Goal: Task Accomplishment & Management: Manage account settings

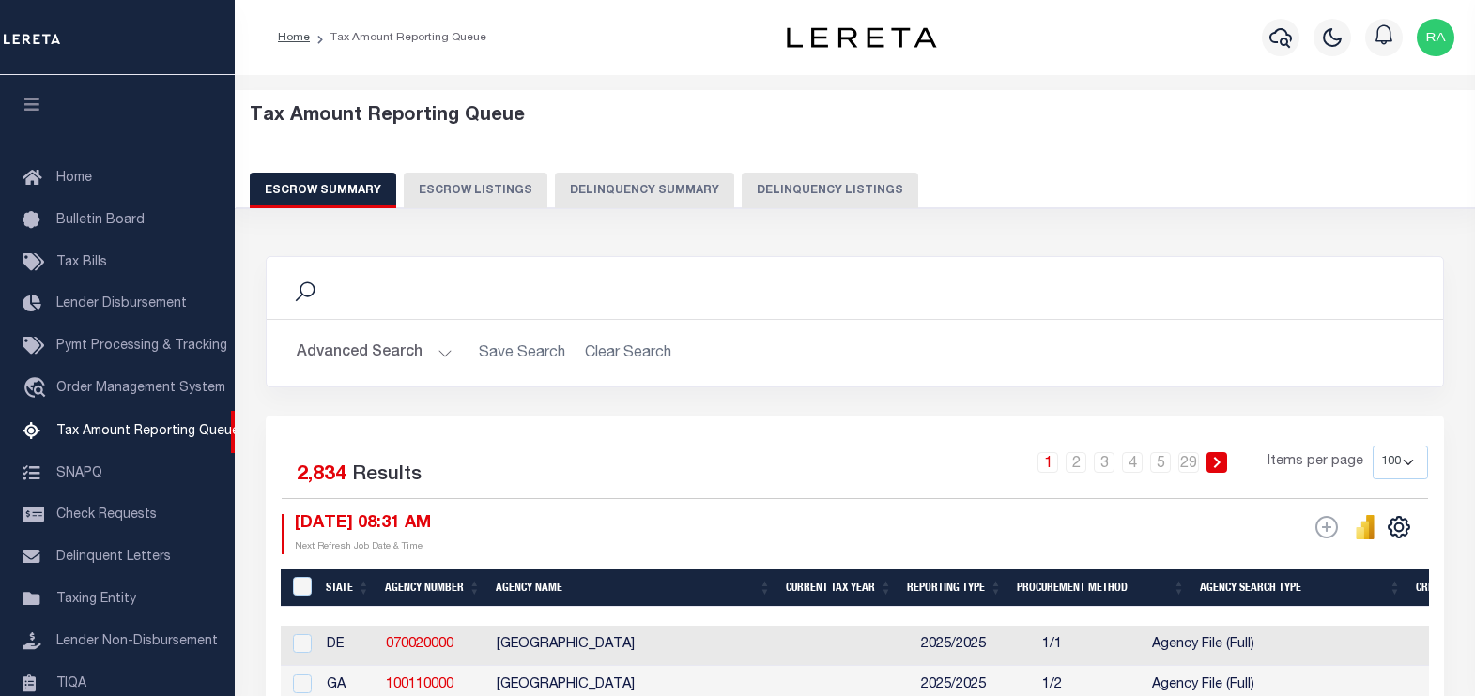
select select "100"
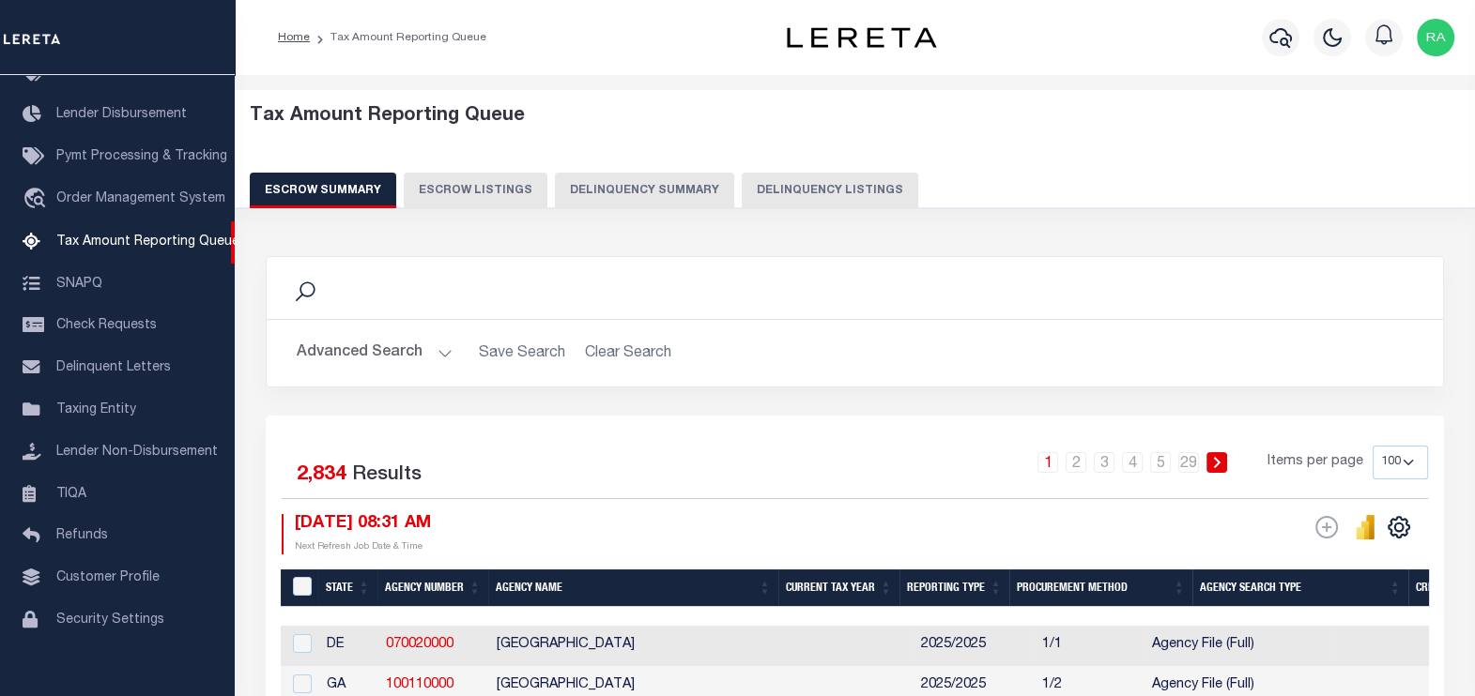
click at [812, 184] on button "Delinquency Listings" at bounding box center [829, 191] width 176 height 36
select select "100"
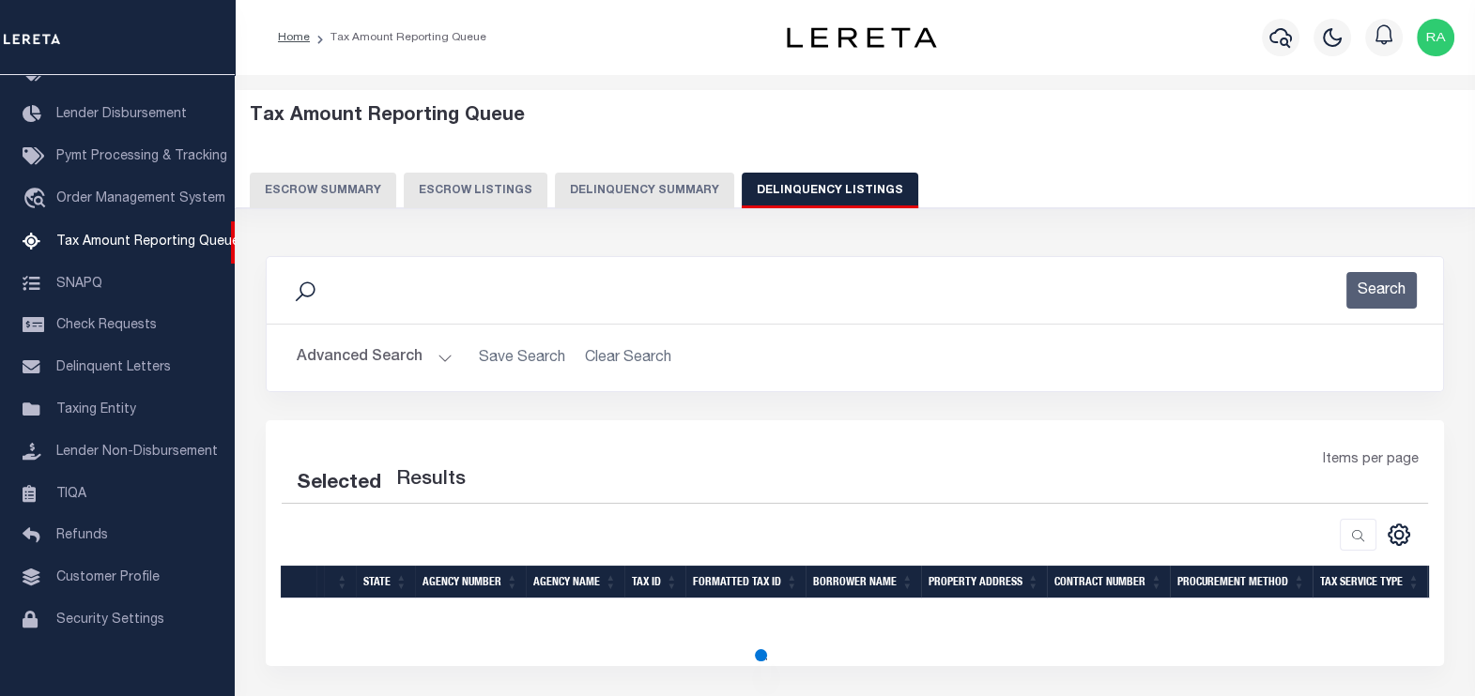
select select "100"
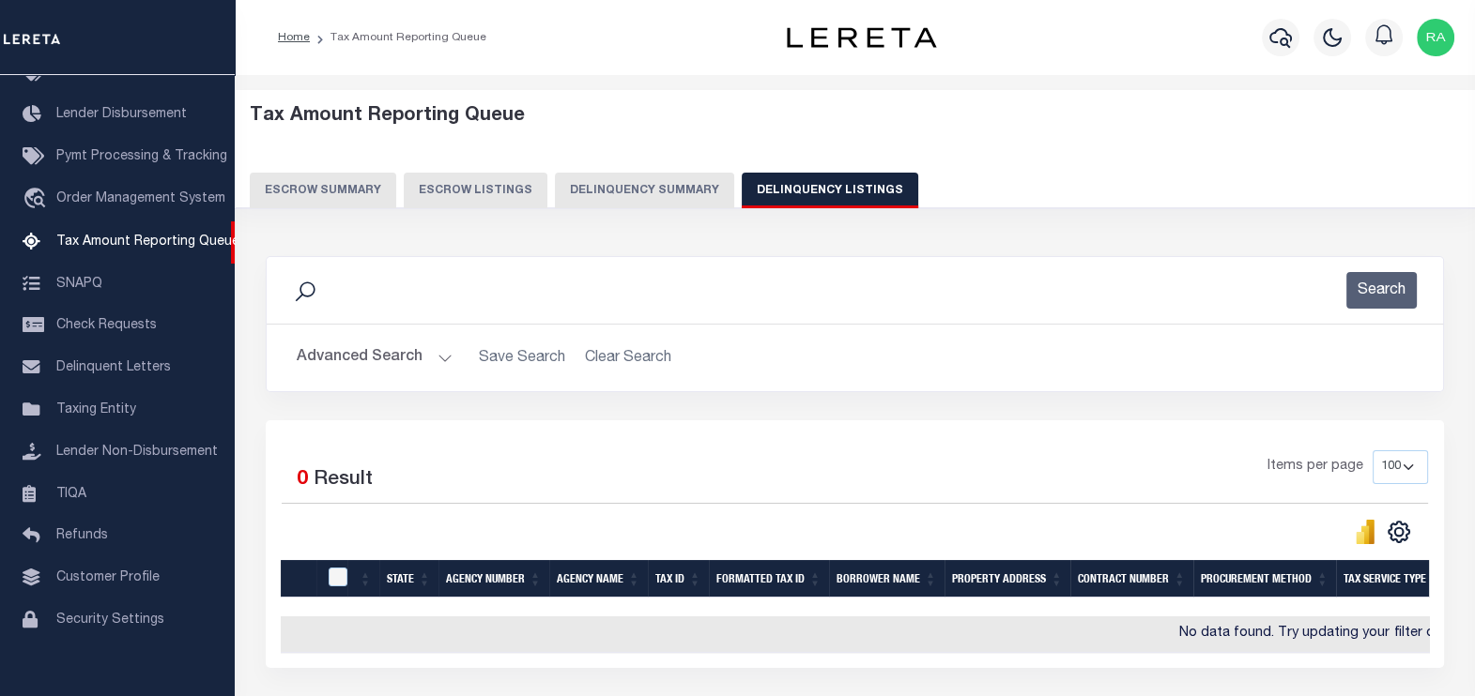
click at [350, 350] on button "Advanced Search" at bounding box center [375, 358] width 156 height 37
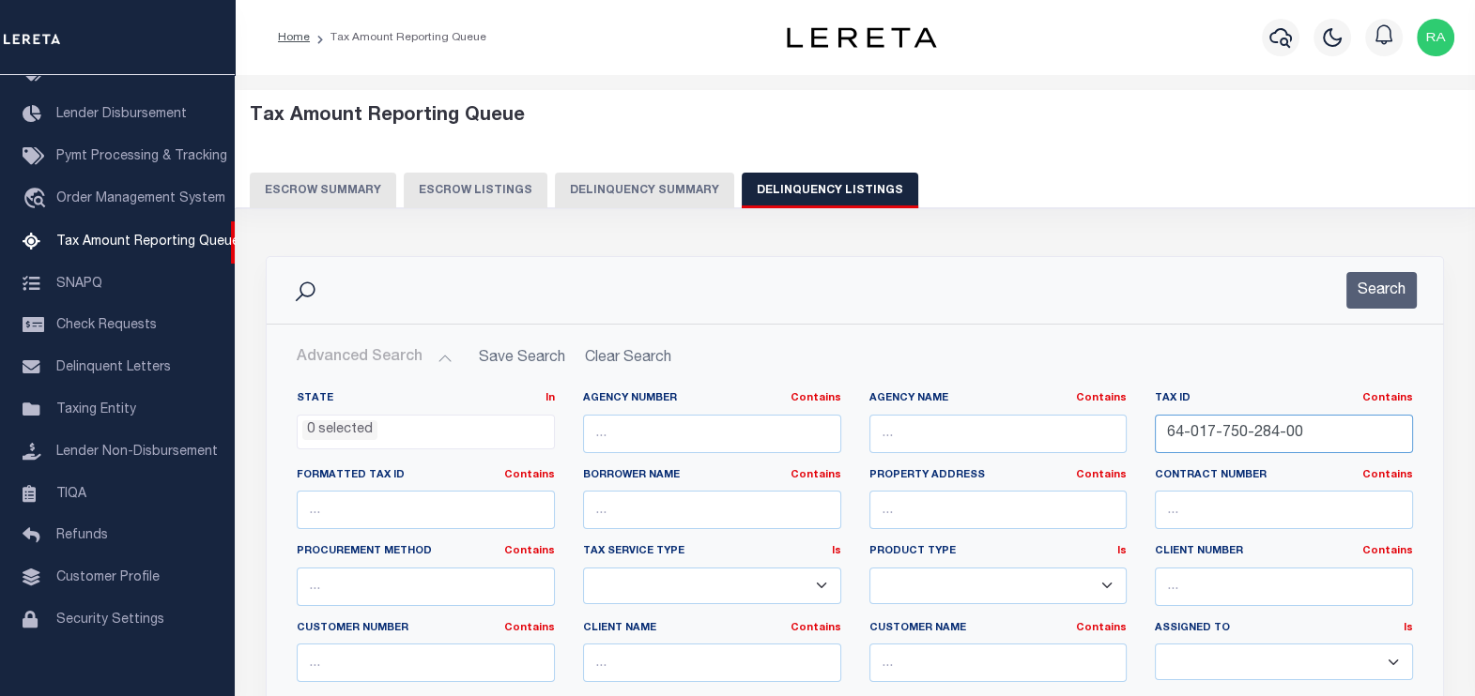
drag, startPoint x: 1350, startPoint y: 436, endPoint x: 1023, endPoint y: 419, distance: 327.1
click at [1023, 419] on div "State In In AK AL AR AZ CA CO CT DC DE FL GA GU HI IA ID IL IN KS KY LA MA MD M…" at bounding box center [855, 582] width 1144 height 383
paste input "07-336-011"
type input "07-336-011-00"
click at [1366, 304] on button "Search" at bounding box center [1381, 290] width 70 height 37
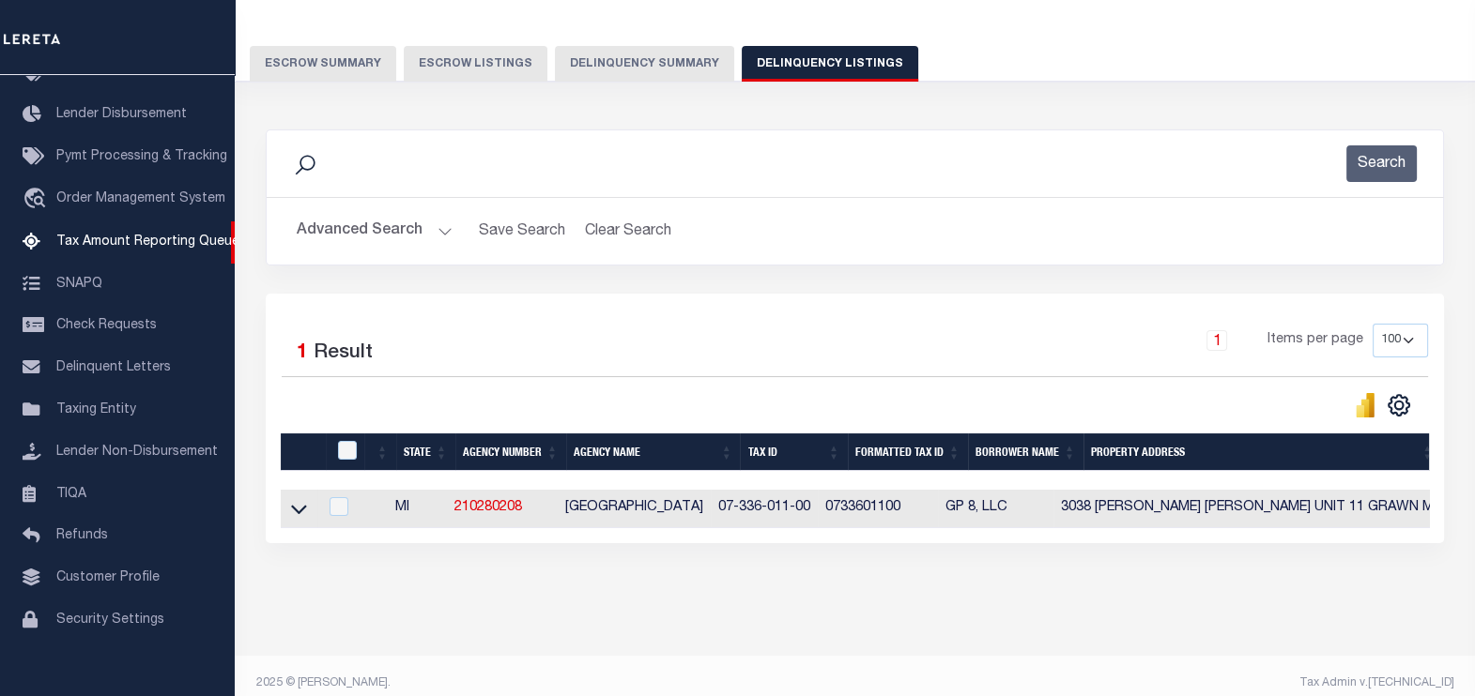
scroll to position [156, 0]
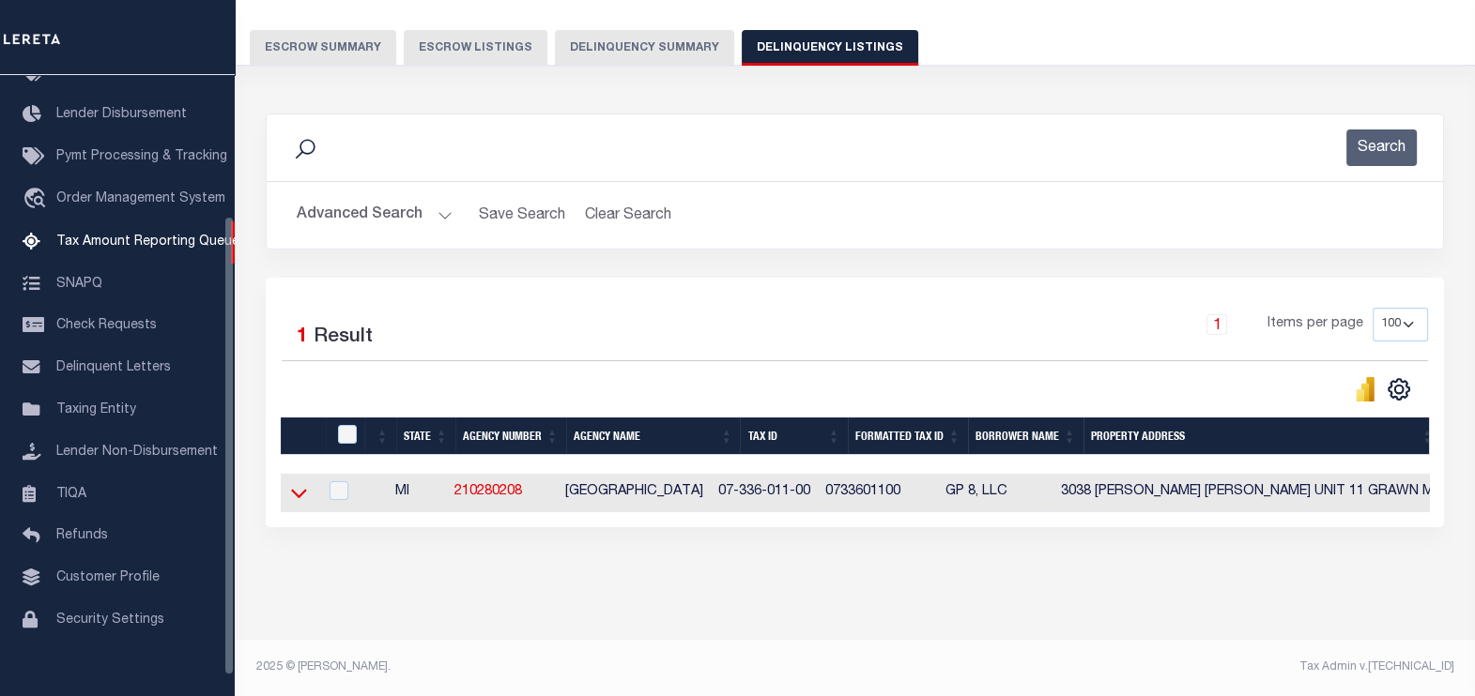
click at [296, 487] on icon at bounding box center [299, 493] width 16 height 20
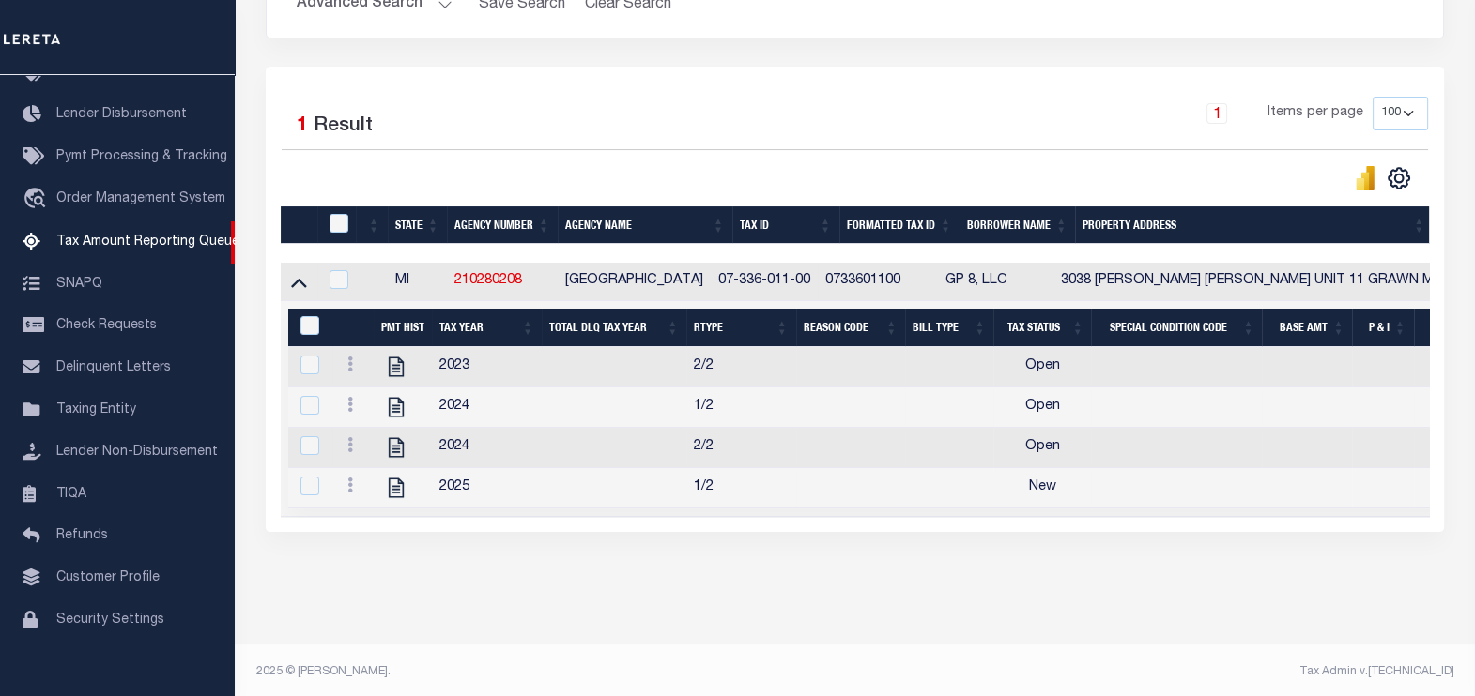
scroll to position [374, 0]
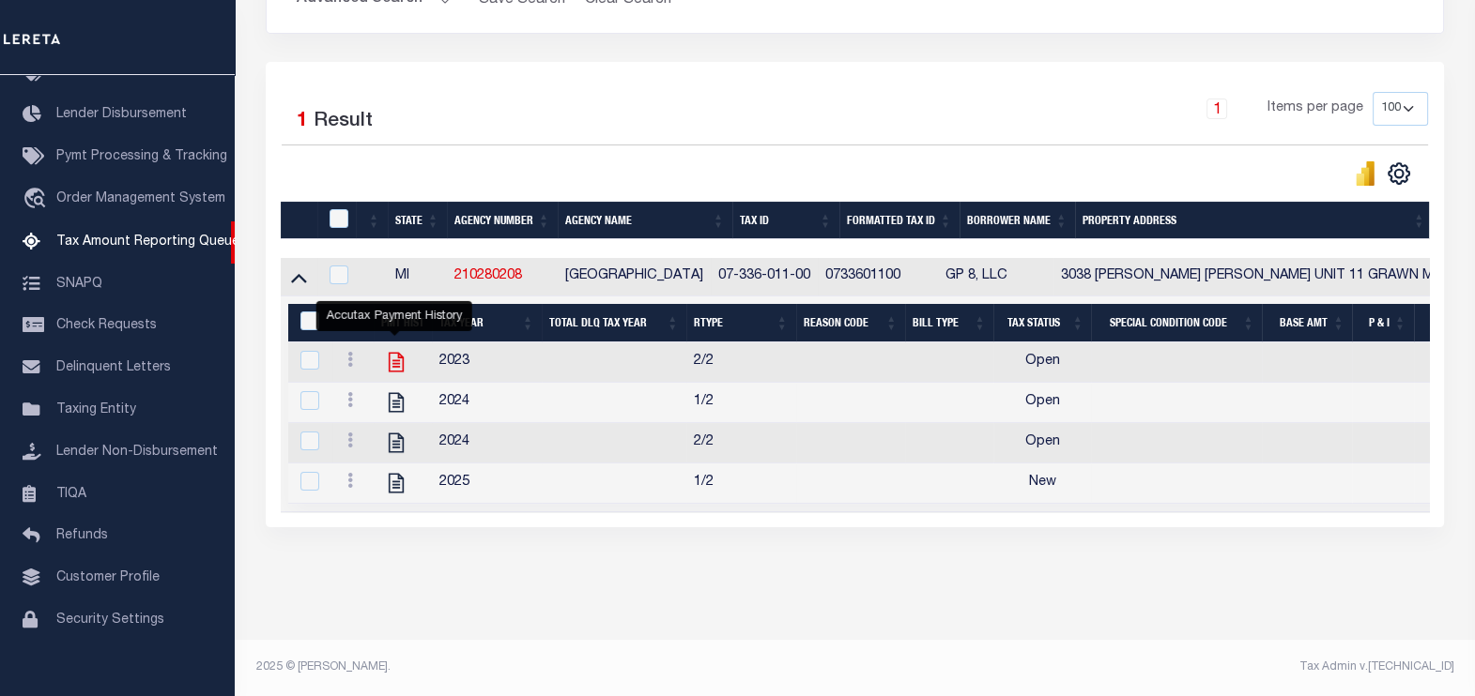
click at [394, 350] on icon "" at bounding box center [396, 362] width 24 height 24
checkbox input "true"
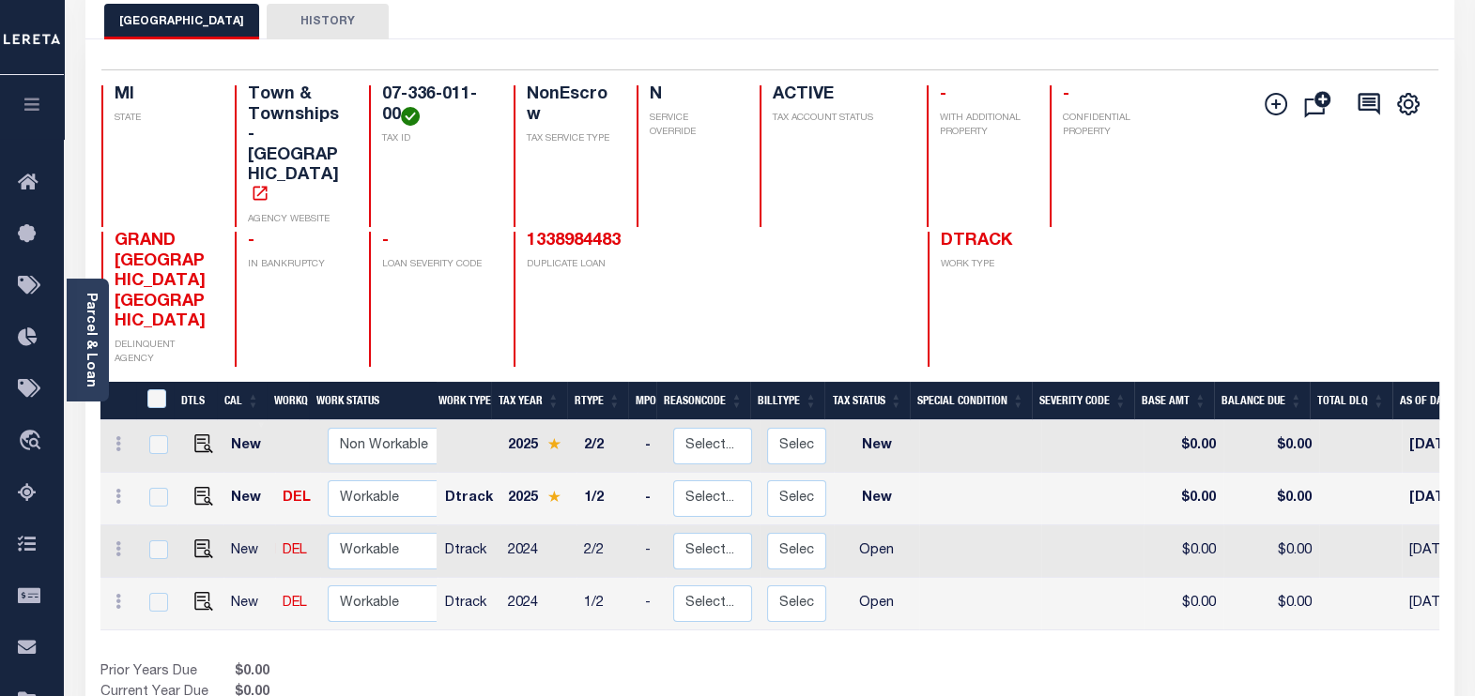
scroll to position [116, 0]
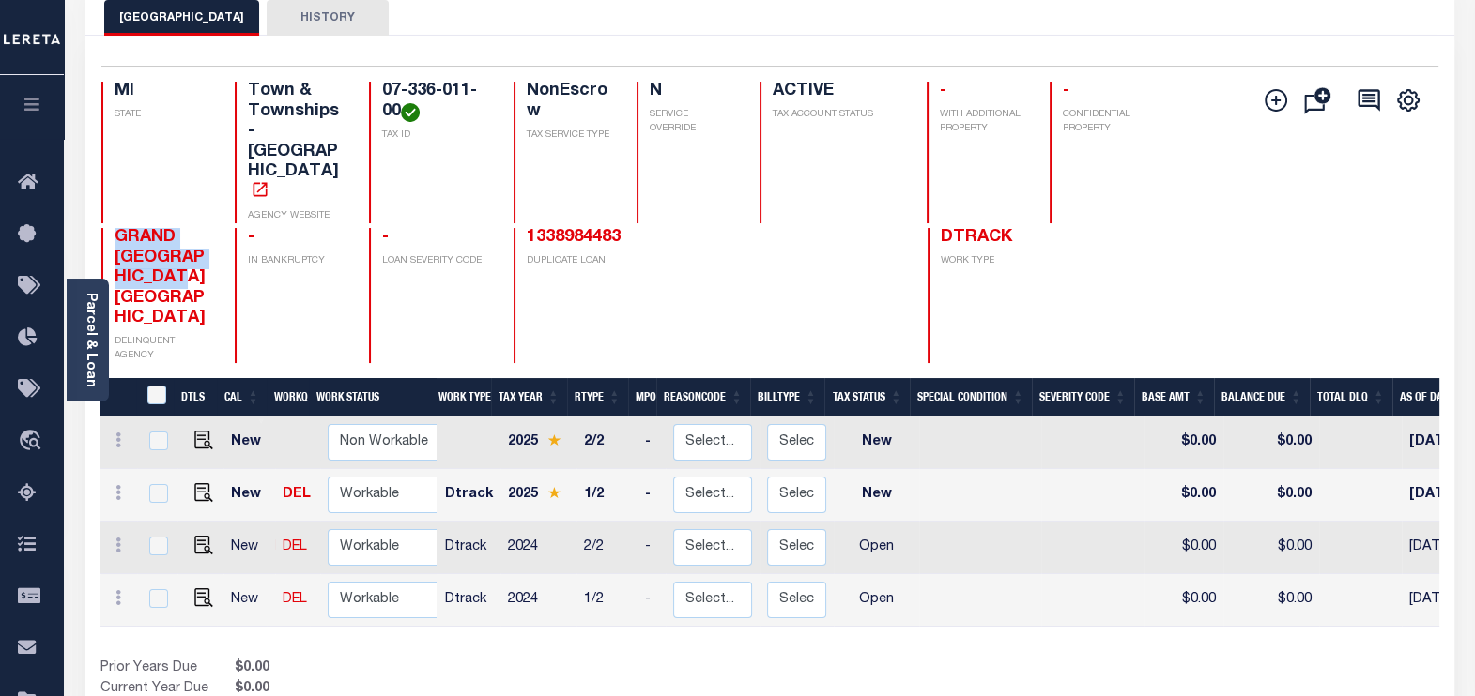
drag, startPoint x: 186, startPoint y: 209, endPoint x: 117, endPoint y: 175, distance: 76.8
click at [117, 228] on h4 "GRAND [GEOGRAPHIC_DATA] [GEOGRAPHIC_DATA]" at bounding box center [164, 278] width 99 height 101
copy span "[GEOGRAPHIC_DATA]"
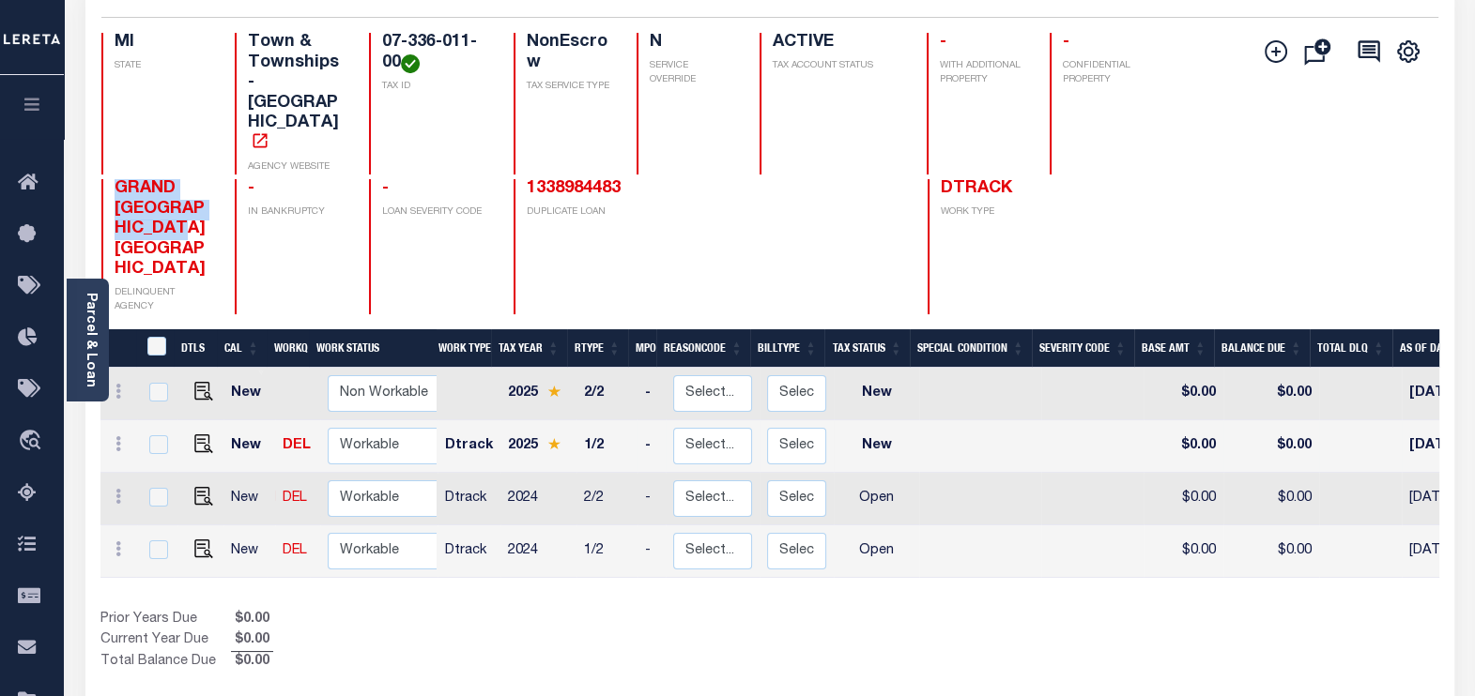
scroll to position [234, 0]
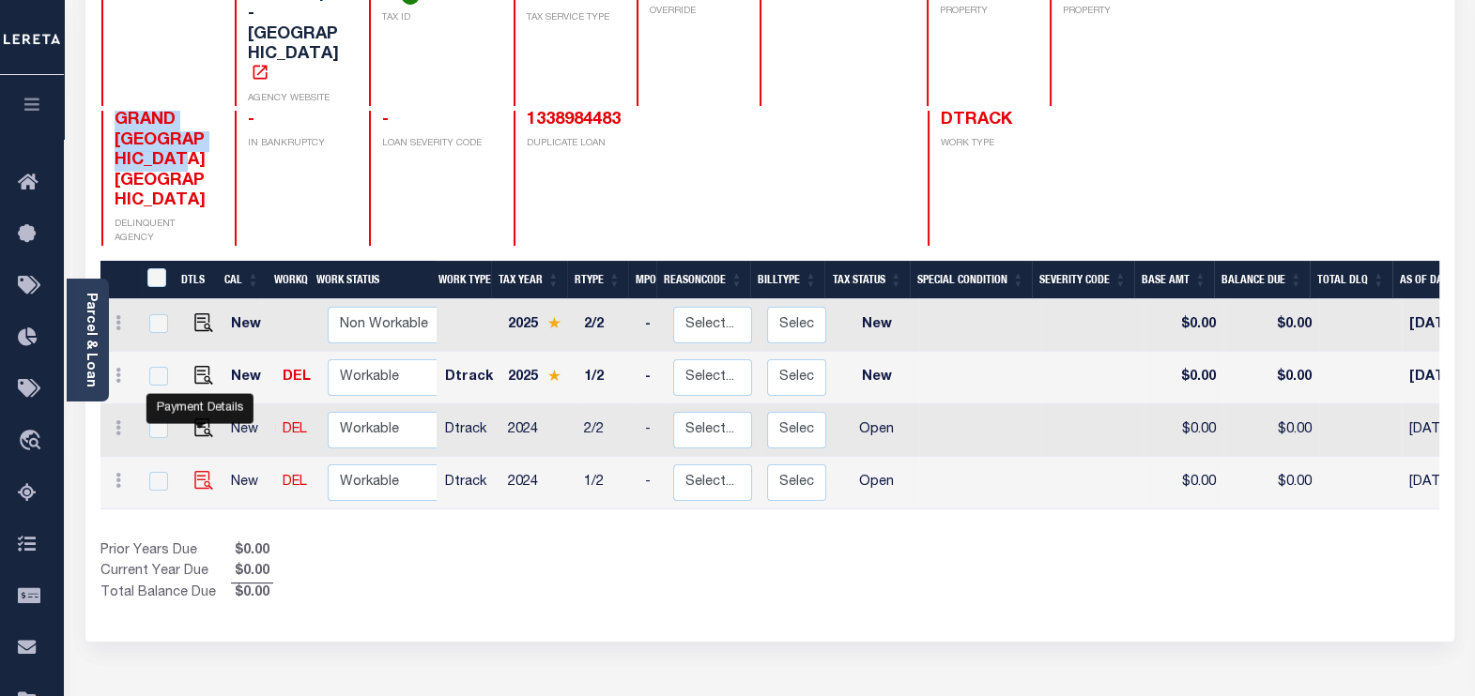
click at [200, 471] on img "" at bounding box center [203, 480] width 19 height 19
checkbox input "true"
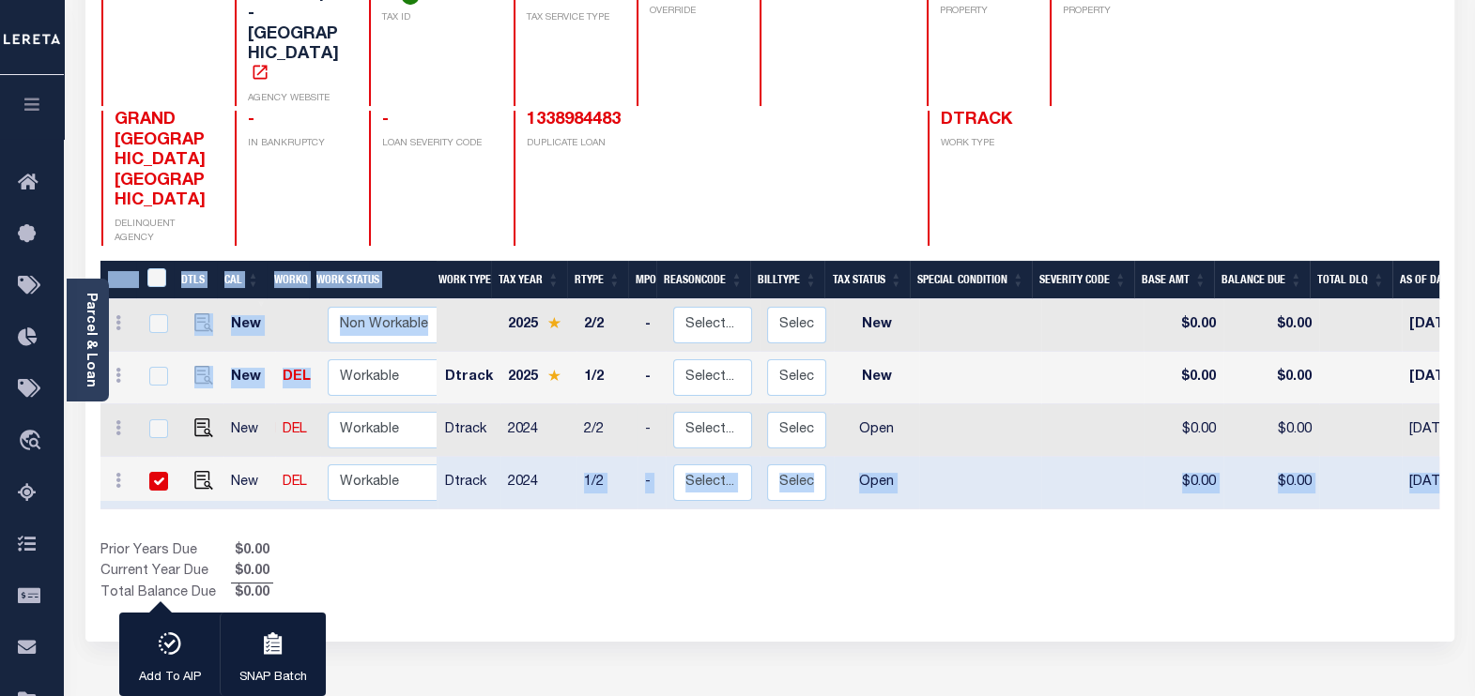
drag, startPoint x: 566, startPoint y: 418, endPoint x: 494, endPoint y: 382, distance: 80.6
click at [443, 304] on tbody "New Non Workable Workable 2025 2/2 - Select... Payment Reversal Taxable Value C…" at bounding box center [1012, 404] width 1825 height 210
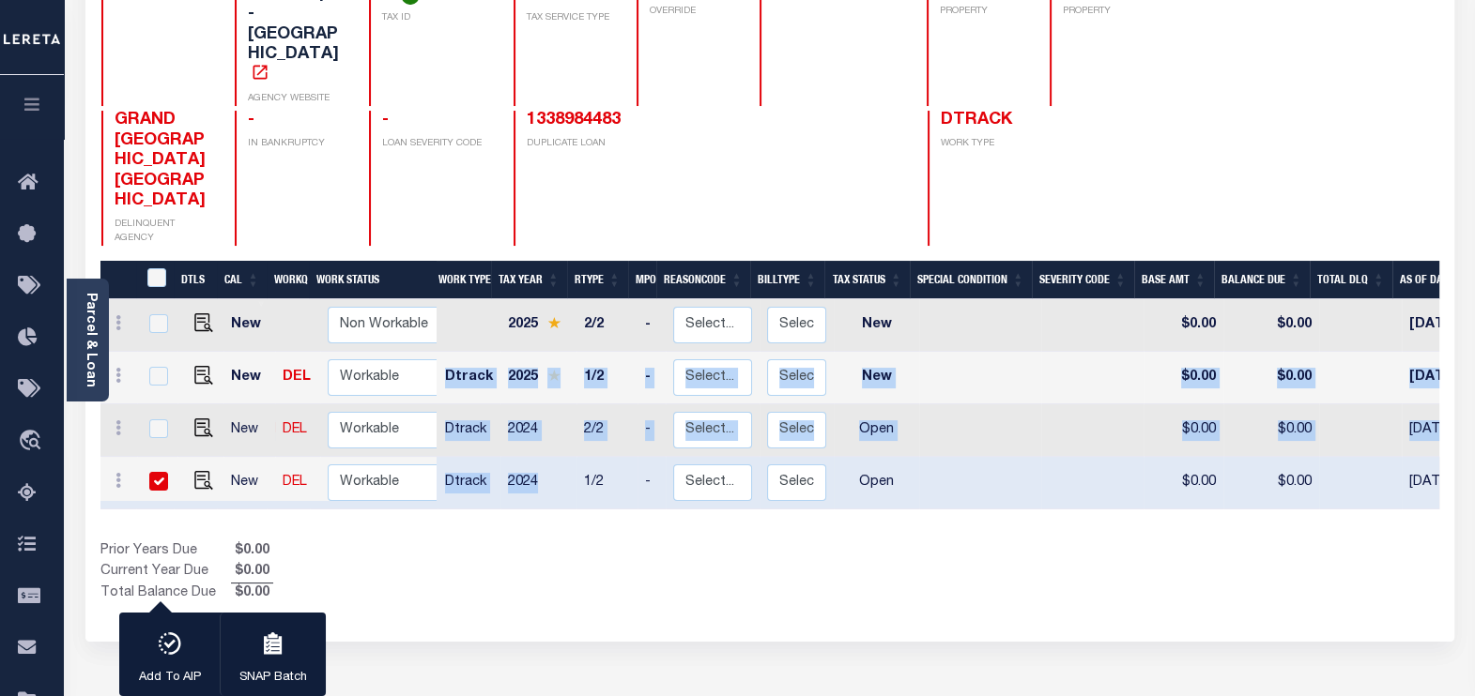
click at [628, 550] on div "1 Selected 4 Results 1 Items per page 25 50 100 MI STATE TAX ID" at bounding box center [769, 280] width 1368 height 724
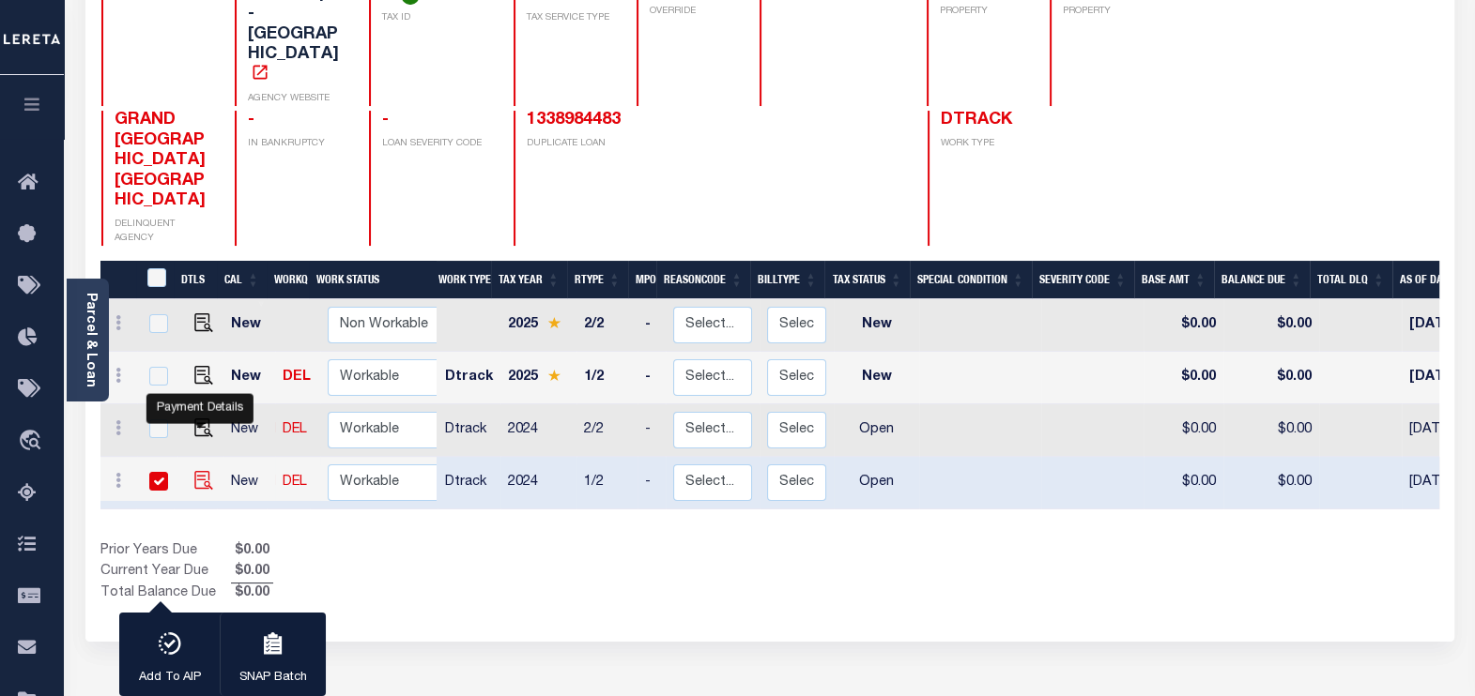
click at [197, 471] on img "" at bounding box center [203, 480] width 19 height 19
checkbox input "false"
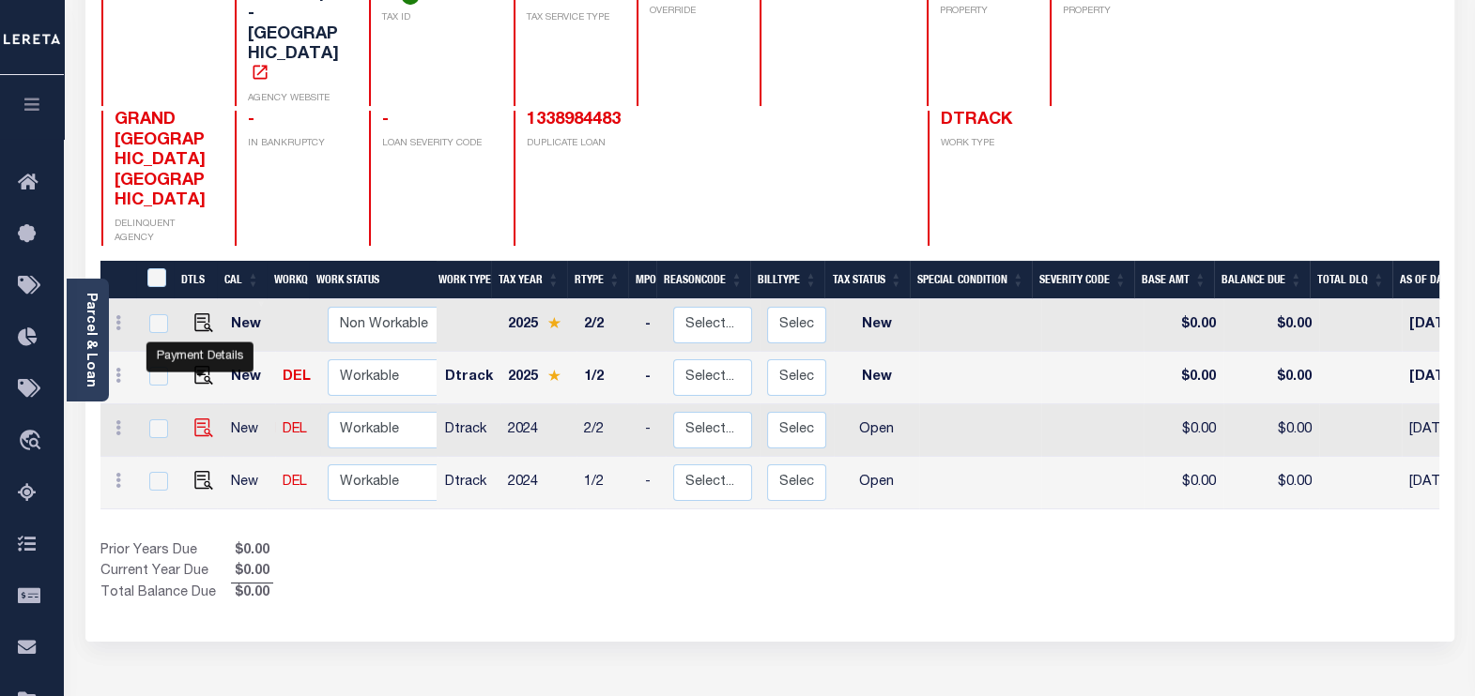
click at [200, 419] on img "" at bounding box center [203, 428] width 19 height 19
checkbox input "true"
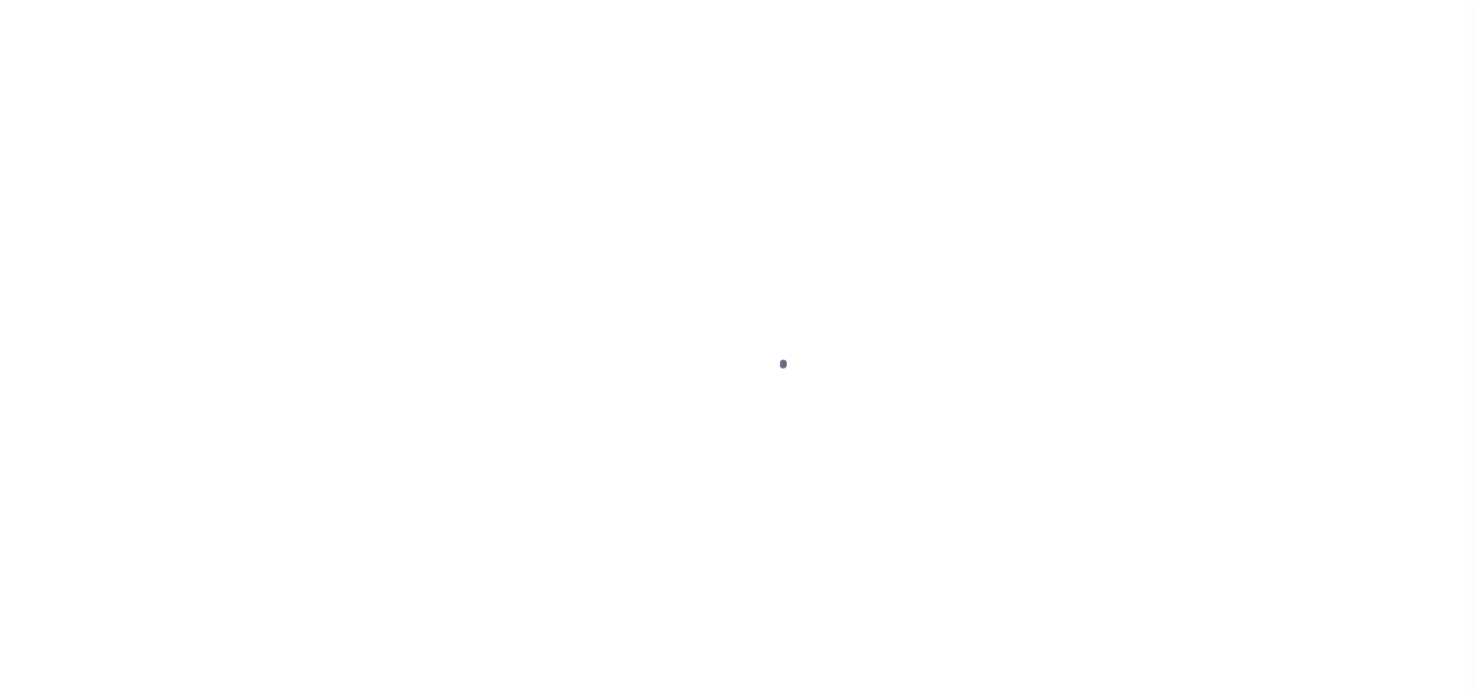
select select "OP2"
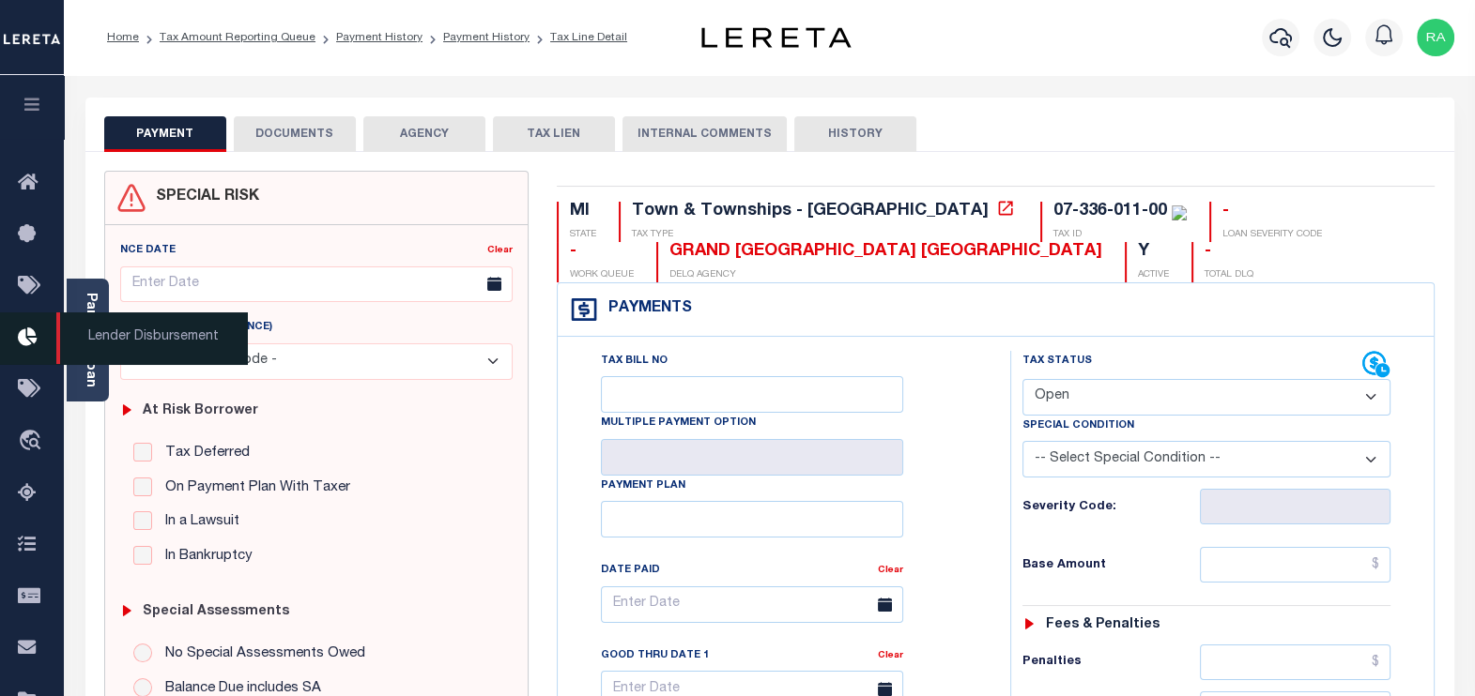
click at [94, 361] on span "Lender Disbursement" at bounding box center [151, 339] width 191 height 52
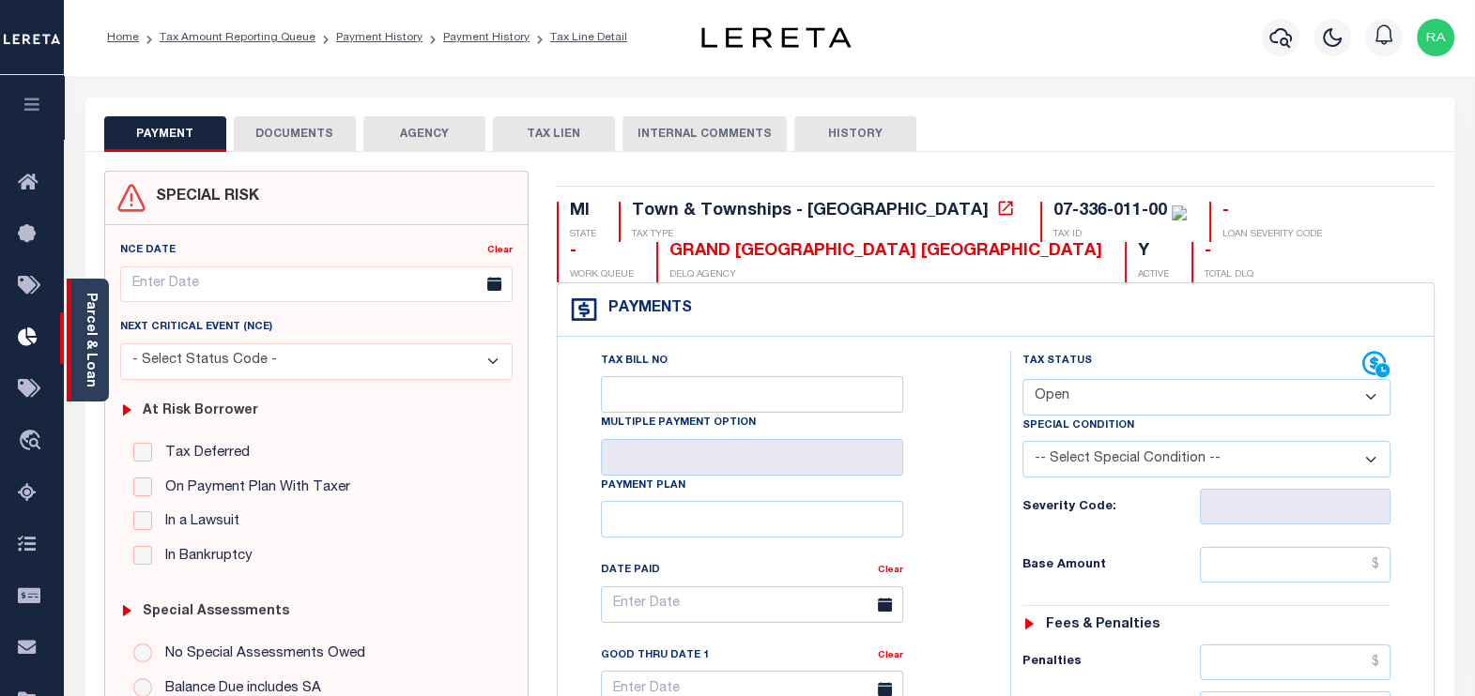
click at [89, 359] on link "Parcel & Loan" at bounding box center [90, 340] width 13 height 95
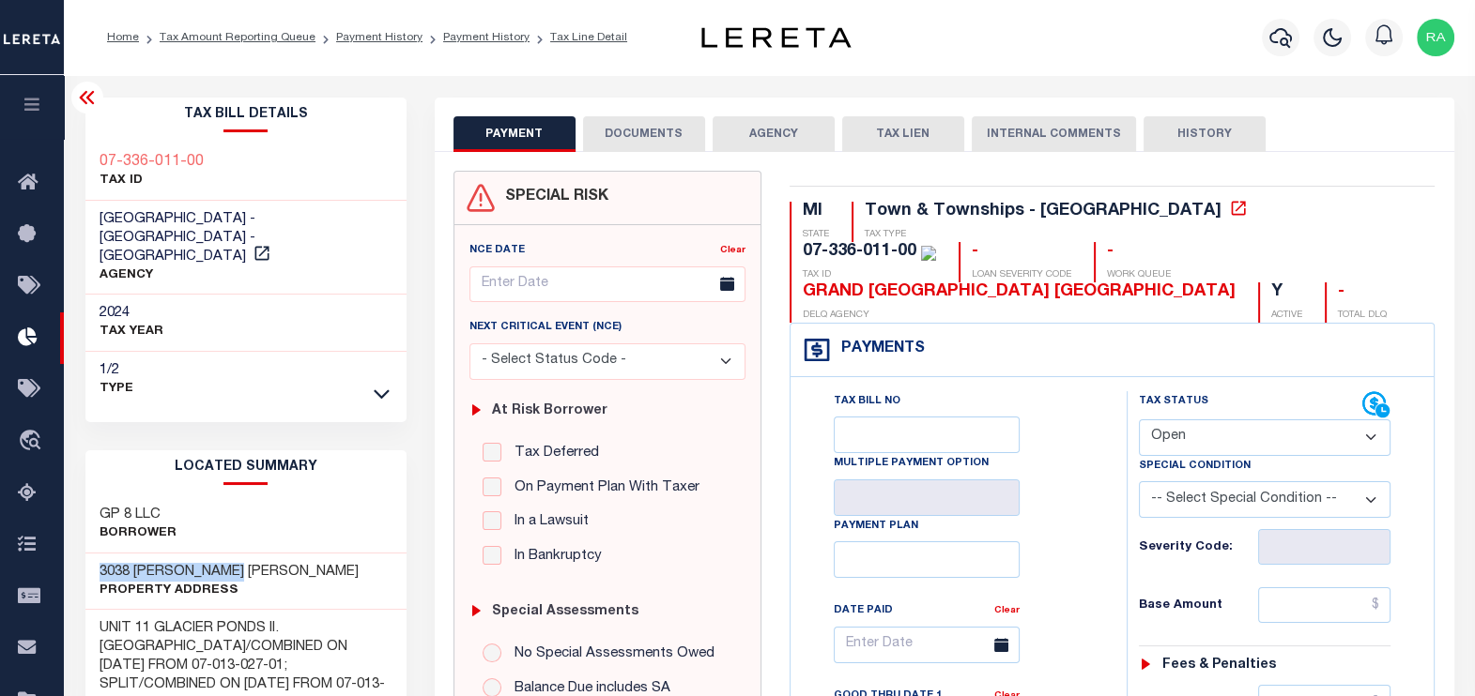
drag, startPoint x: 97, startPoint y: 543, endPoint x: 250, endPoint y: 544, distance: 153.0
click at [250, 554] on div "3038 MICHELE MARIE Property Address" at bounding box center [245, 582] width 321 height 57
copy h3 "3038 MICHELE MARIE"
drag, startPoint x: 205, startPoint y: 155, endPoint x: 75, endPoint y: 157, distance: 129.5
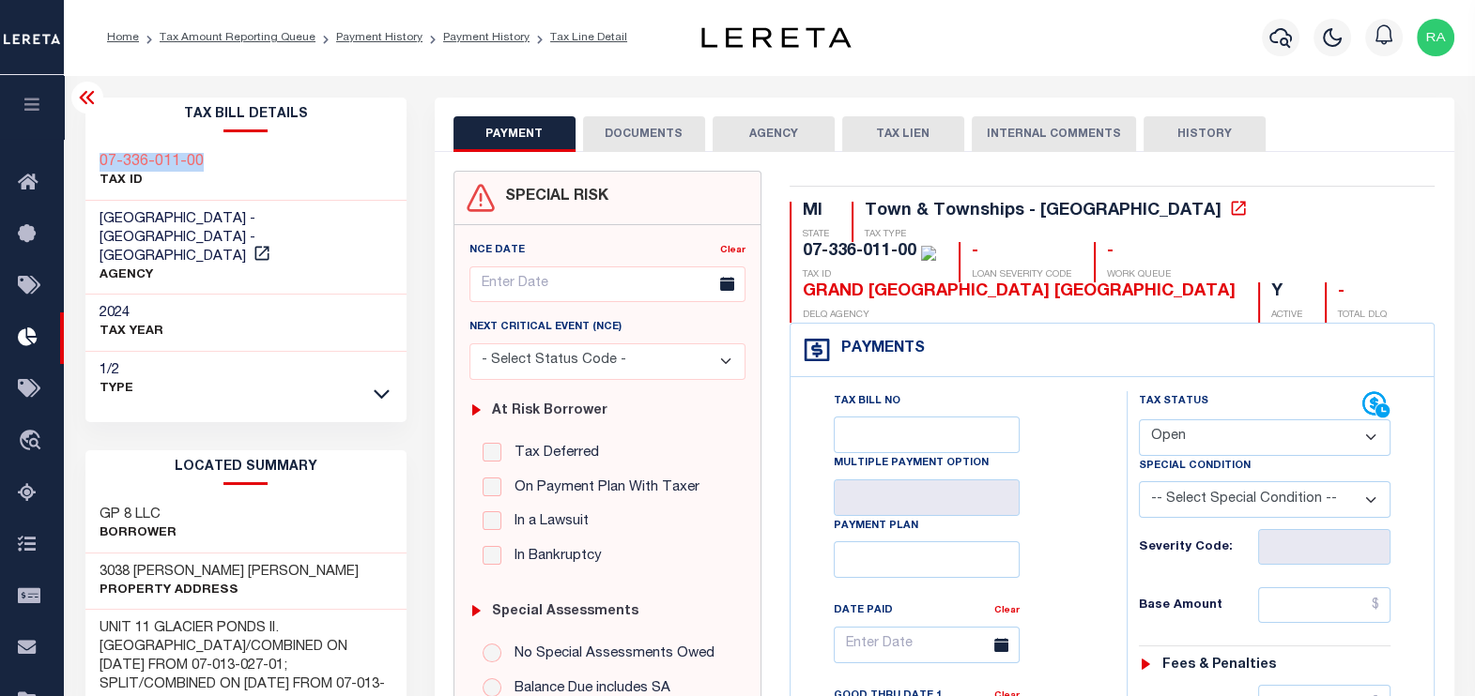
copy h3 "07-336-011-00"
click at [638, 130] on button "DOCUMENTS" at bounding box center [644, 134] width 122 height 36
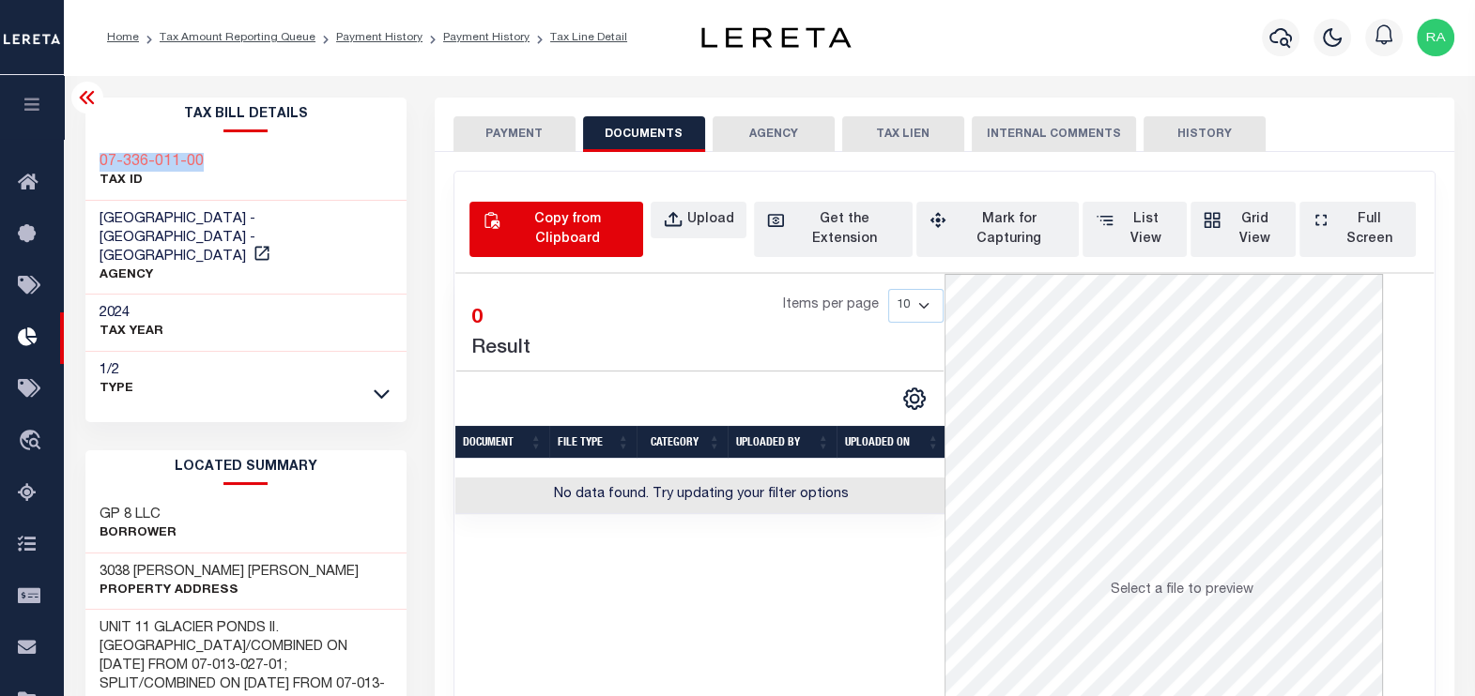
click at [571, 218] on div "Copy from Clipboard" at bounding box center [567, 229] width 127 height 39
select select "POP"
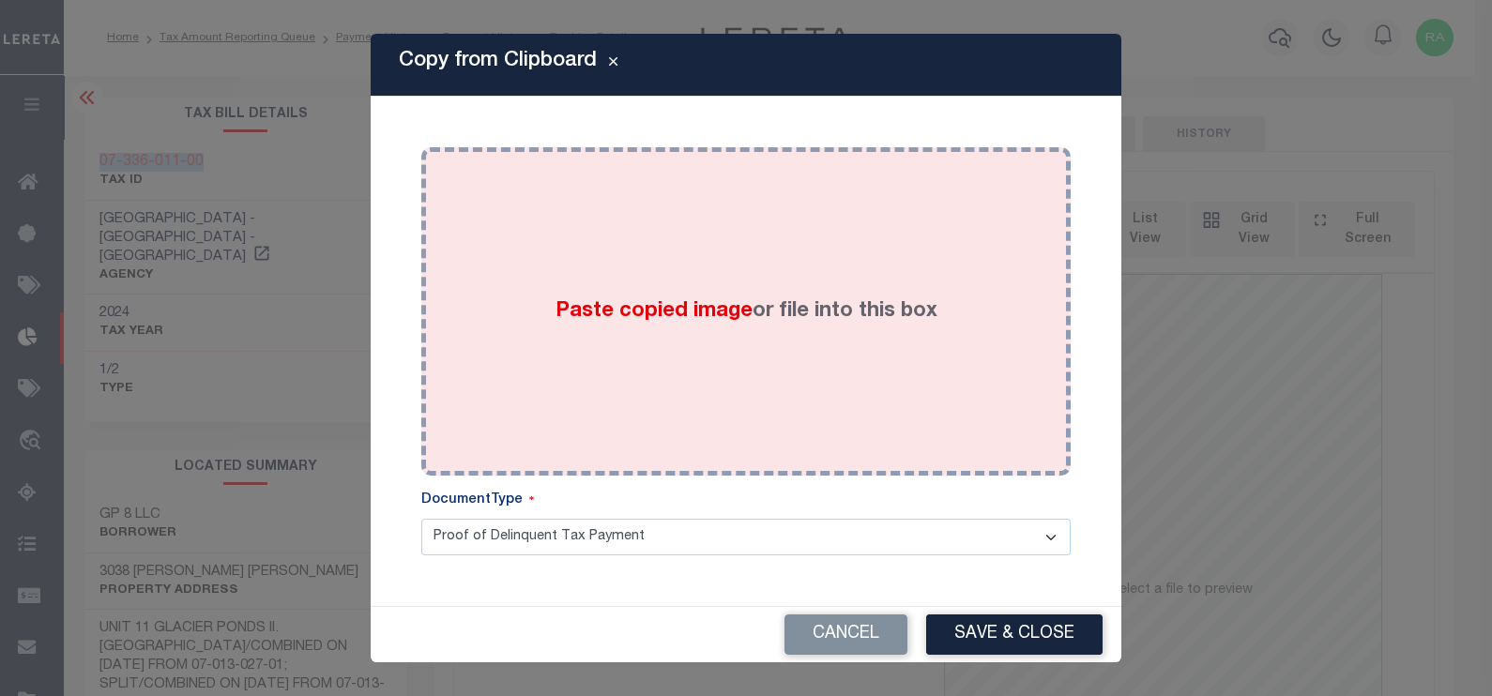
click at [736, 235] on div "Paste copied image or file into this box" at bounding box center [745, 311] width 621 height 300
click at [605, 292] on div "Paste copied image or file into this box" at bounding box center [745, 311] width 621 height 300
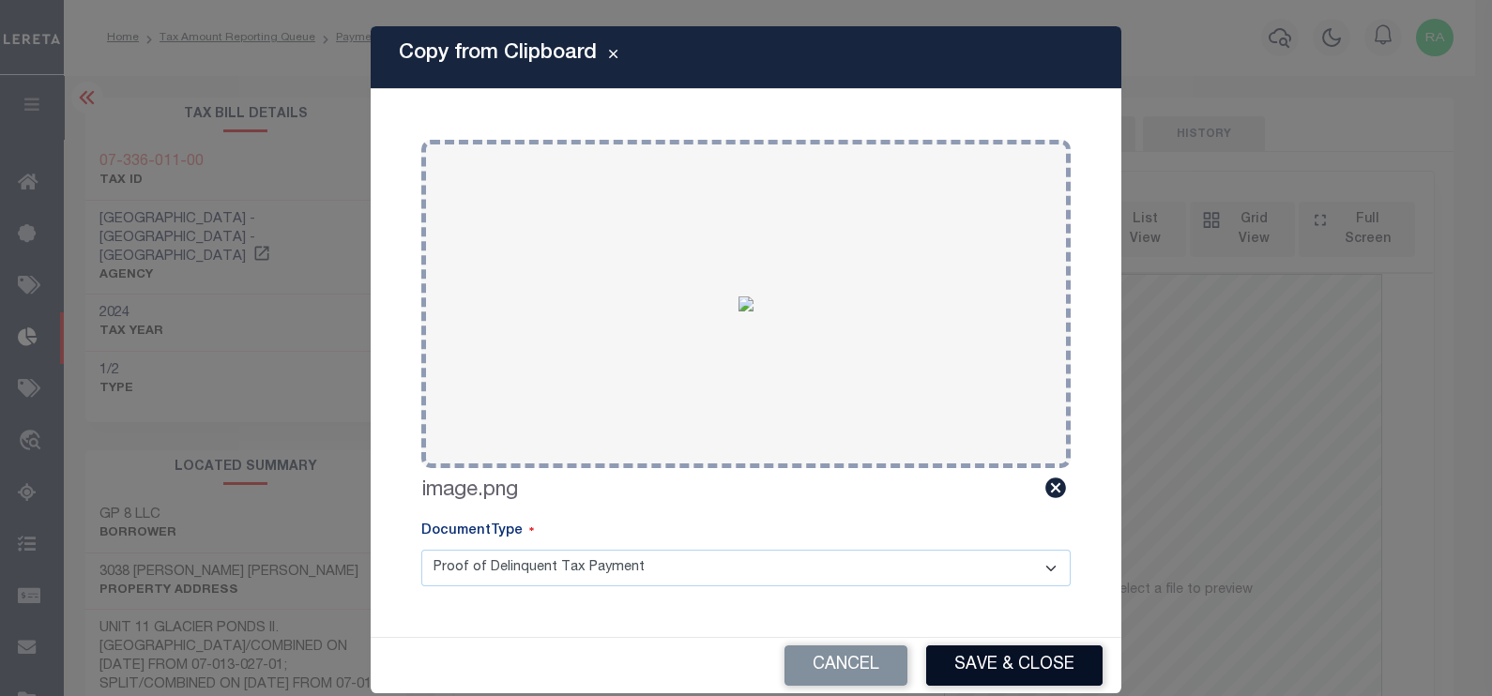
click at [986, 662] on button "Save & Close" at bounding box center [1014, 666] width 176 height 40
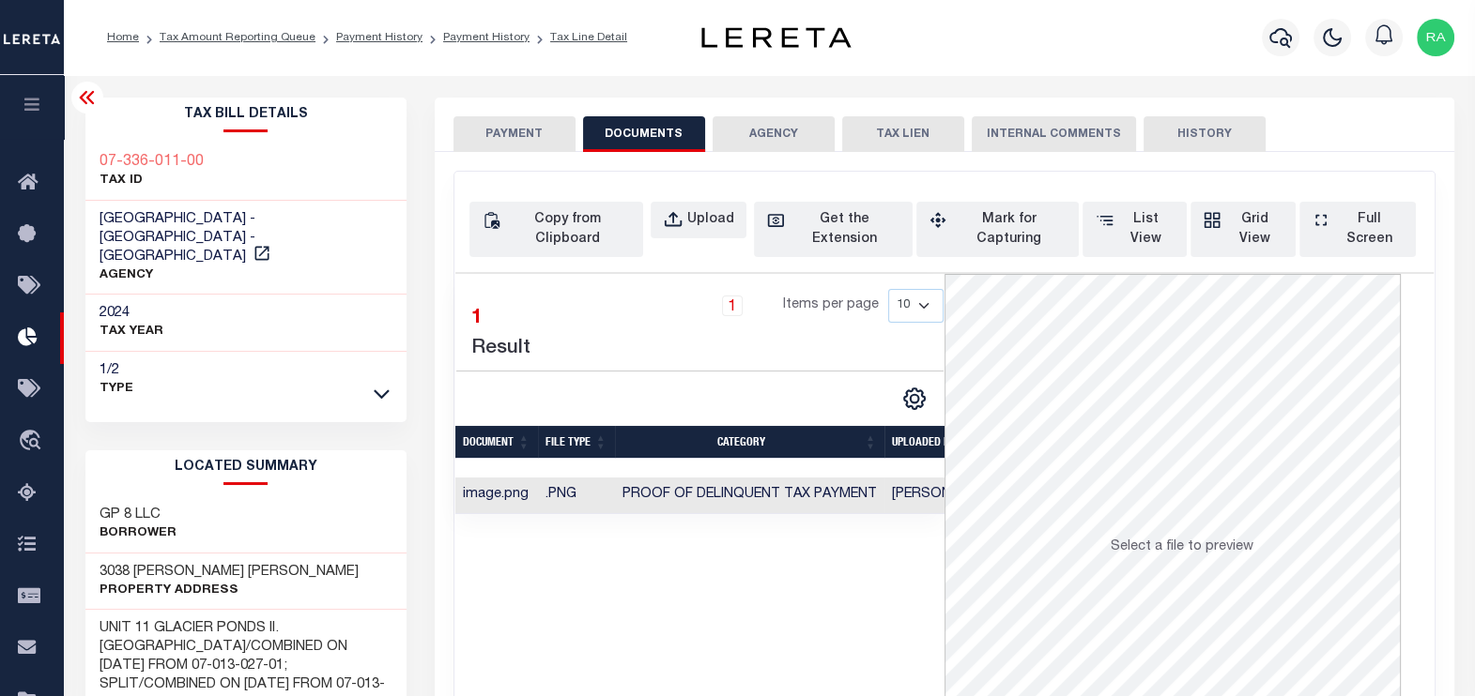
click at [511, 135] on button "PAYMENT" at bounding box center [514, 134] width 122 height 36
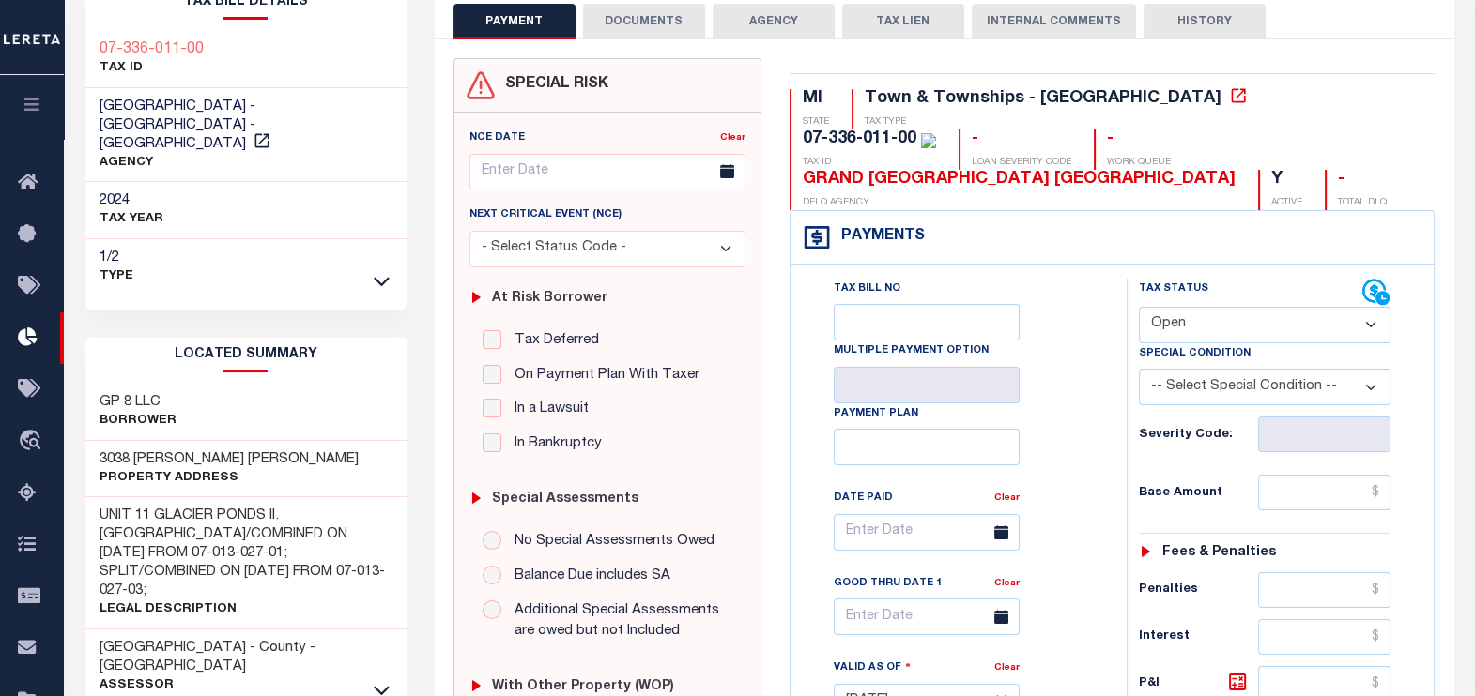
scroll to position [116, 0]
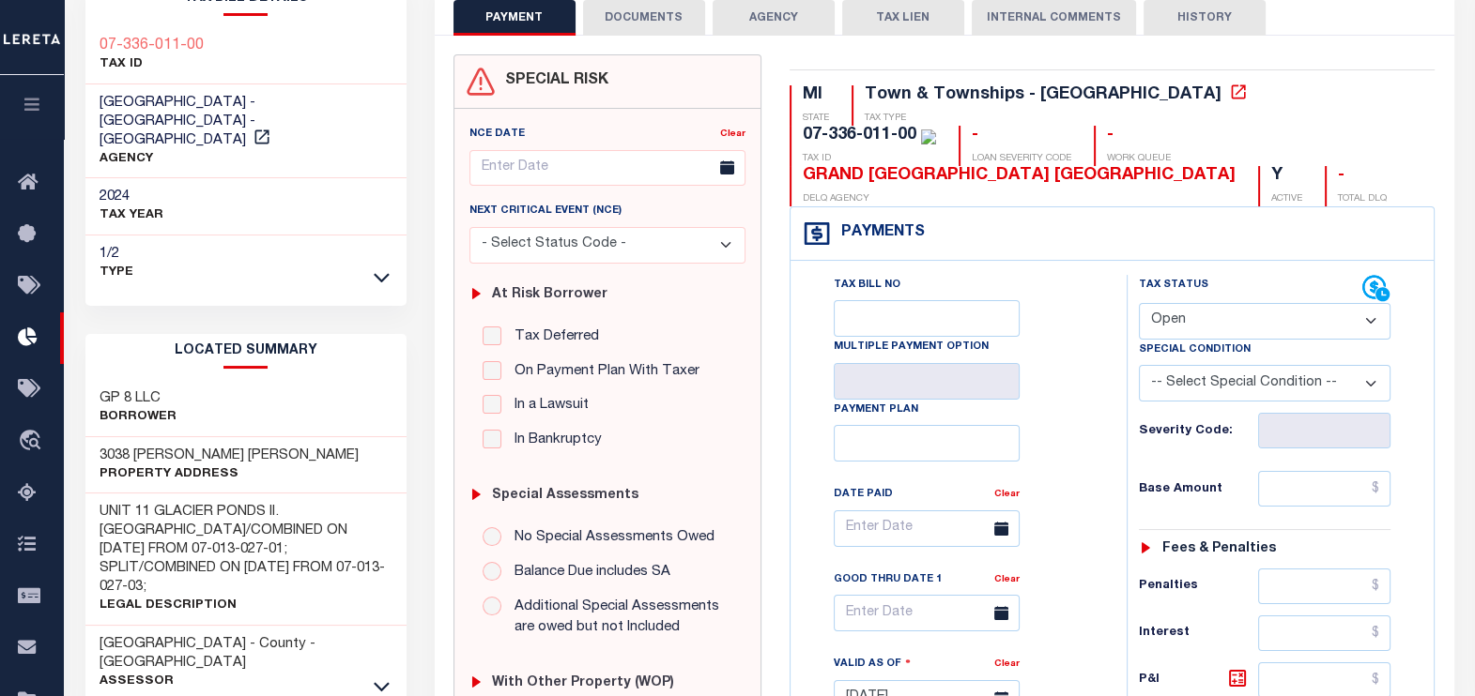
click at [1182, 303] on select "- Select Status Code - Open Due/Unpaid Paid Incomplete No Tax Due Internal Refu…" at bounding box center [1264, 321] width 252 height 37
select select "PYD"
click at [1138, 303] on select "- Select Status Code - Open Due/Unpaid Paid Incomplete No Tax Due Internal Refu…" at bounding box center [1264, 321] width 252 height 37
type input "[DATE]"
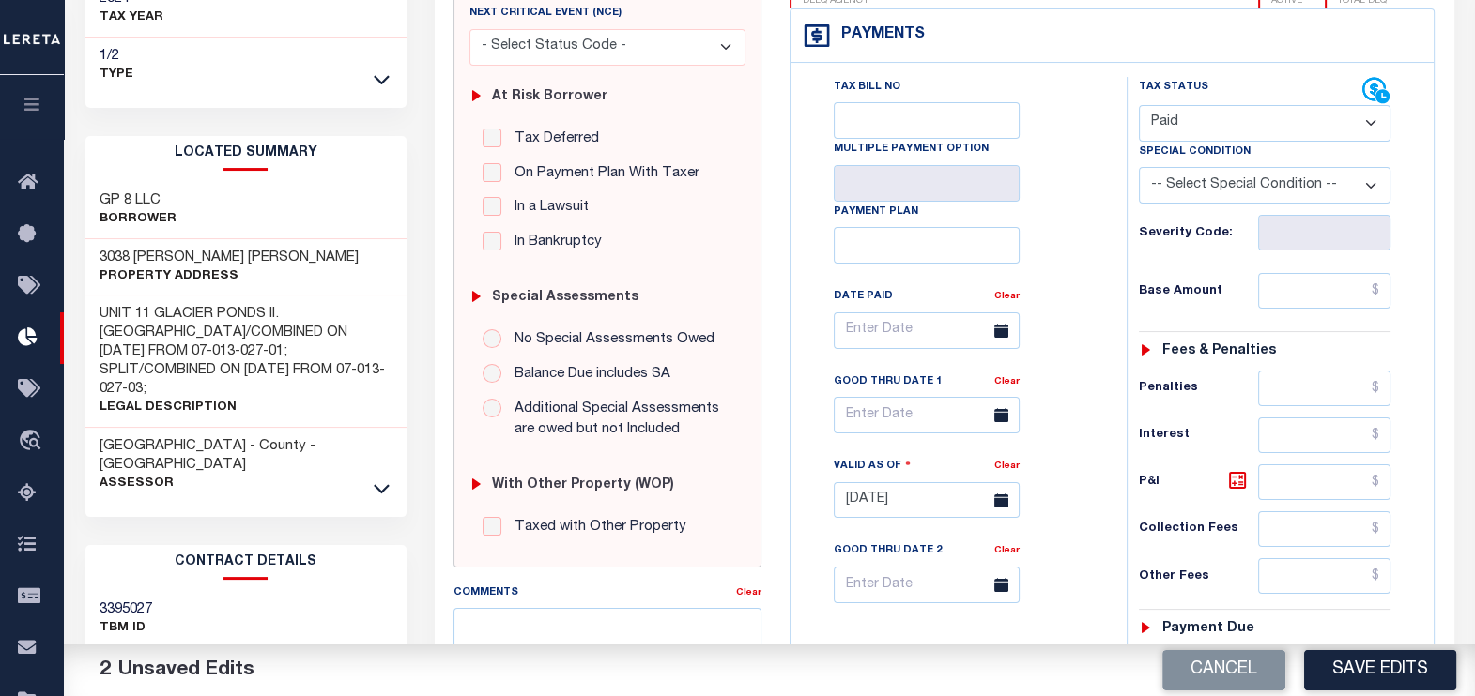
scroll to position [352, 0]
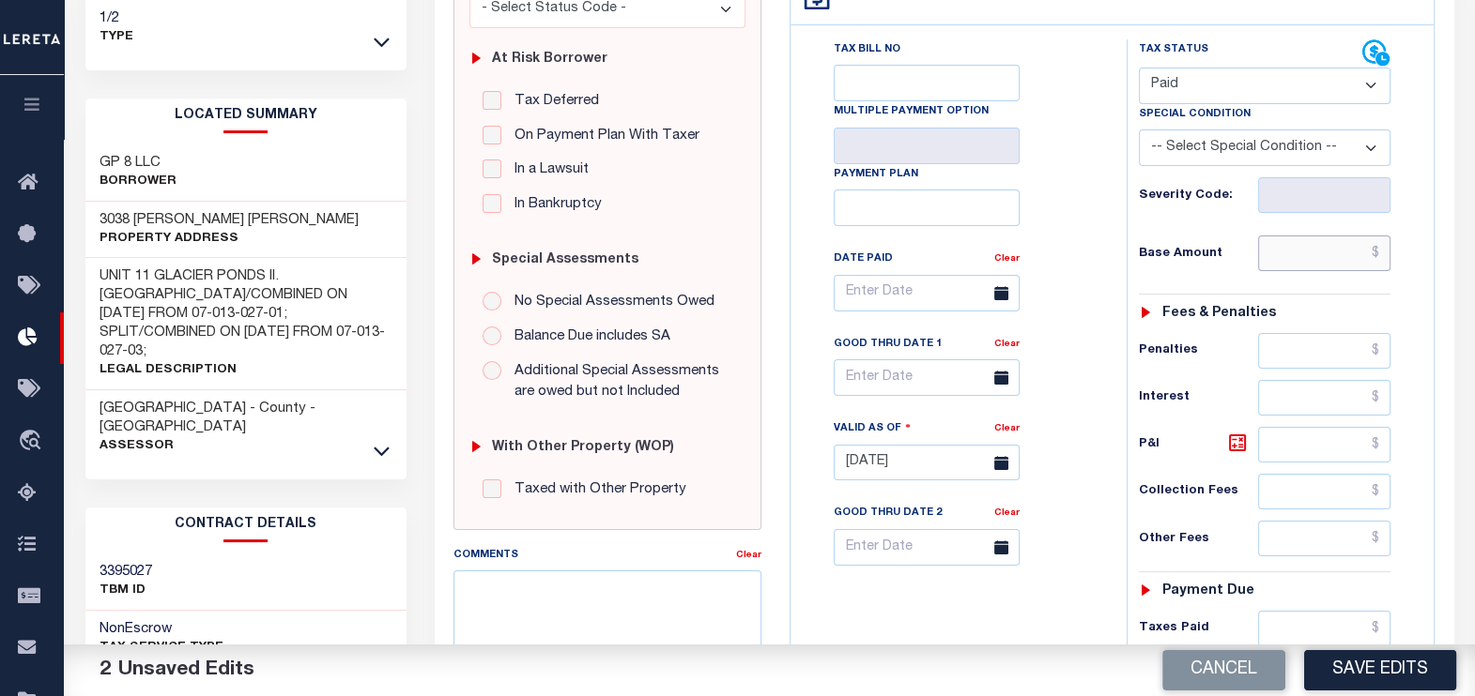
click at [1310, 247] on input "text" at bounding box center [1324, 254] width 132 height 36
type input "$0.00"
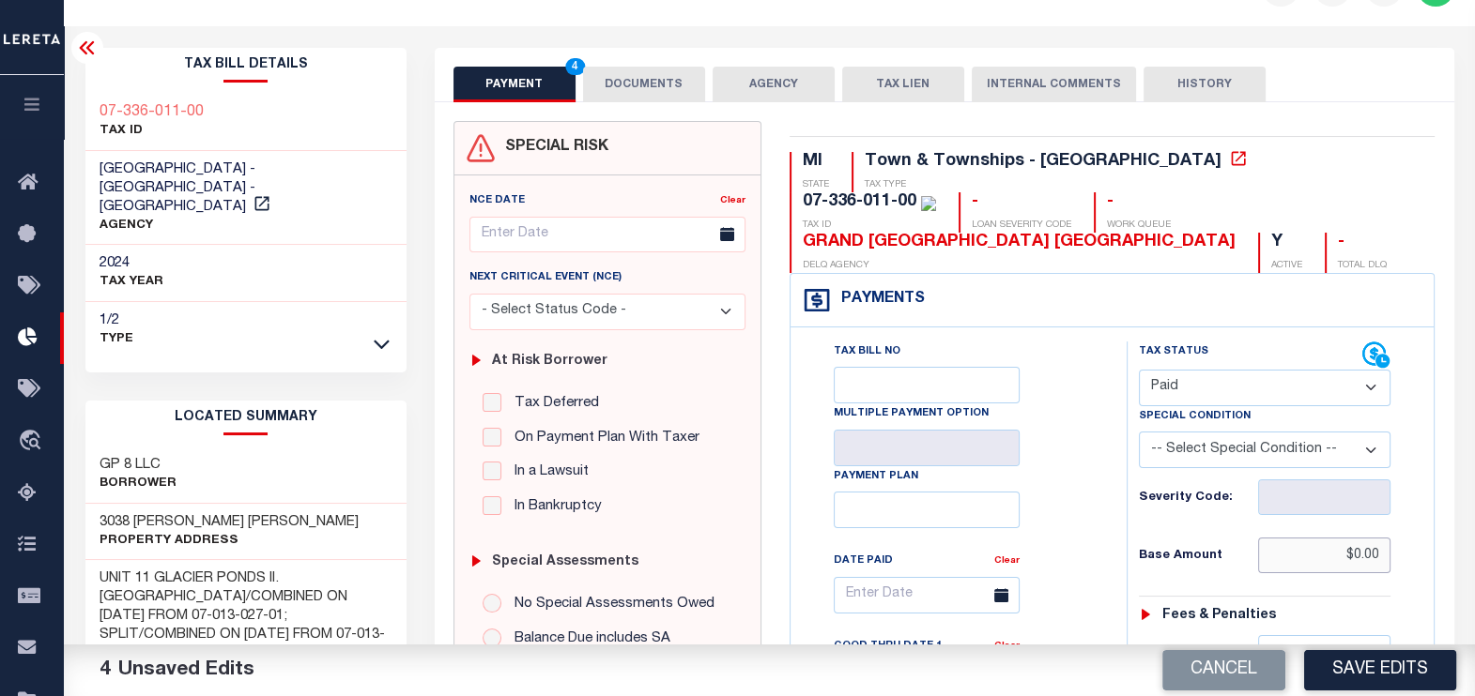
scroll to position [0, 0]
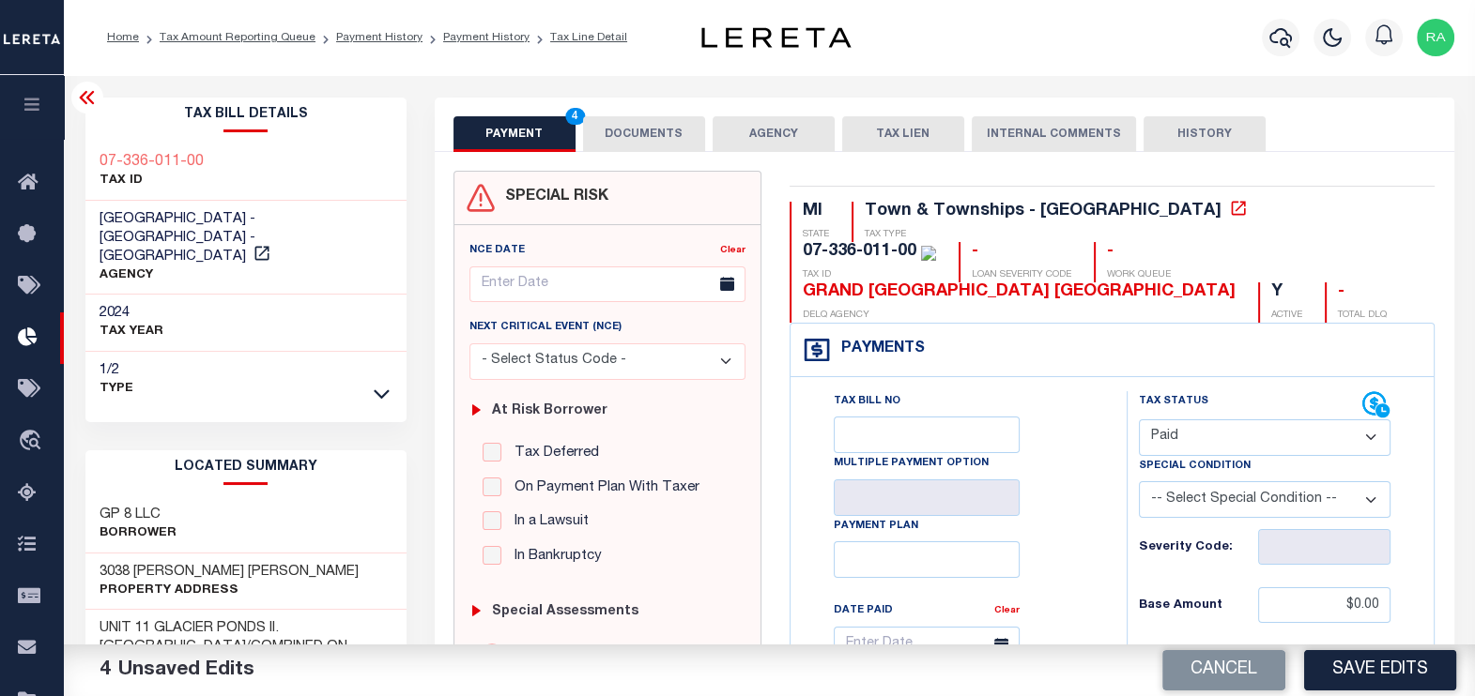
click at [615, 131] on button "DOCUMENTS" at bounding box center [644, 134] width 122 height 36
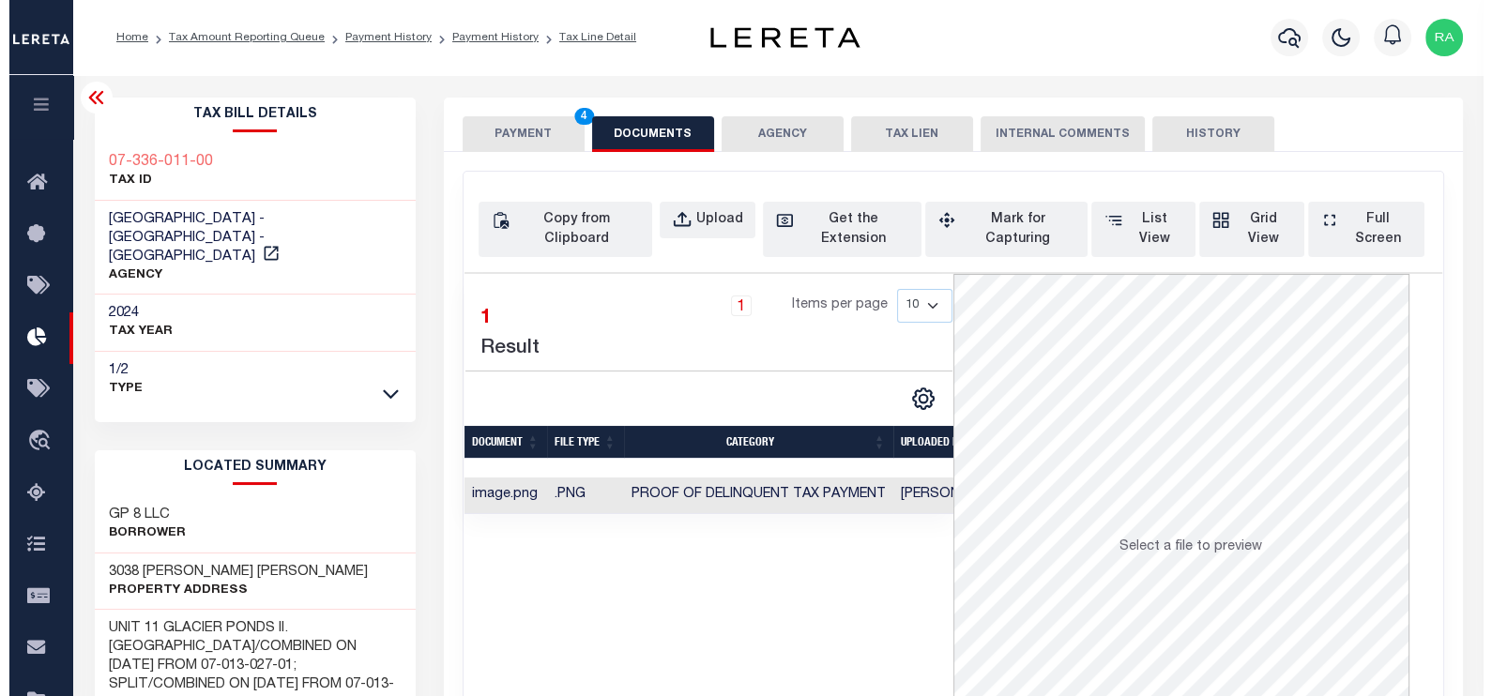
scroll to position [92, 0]
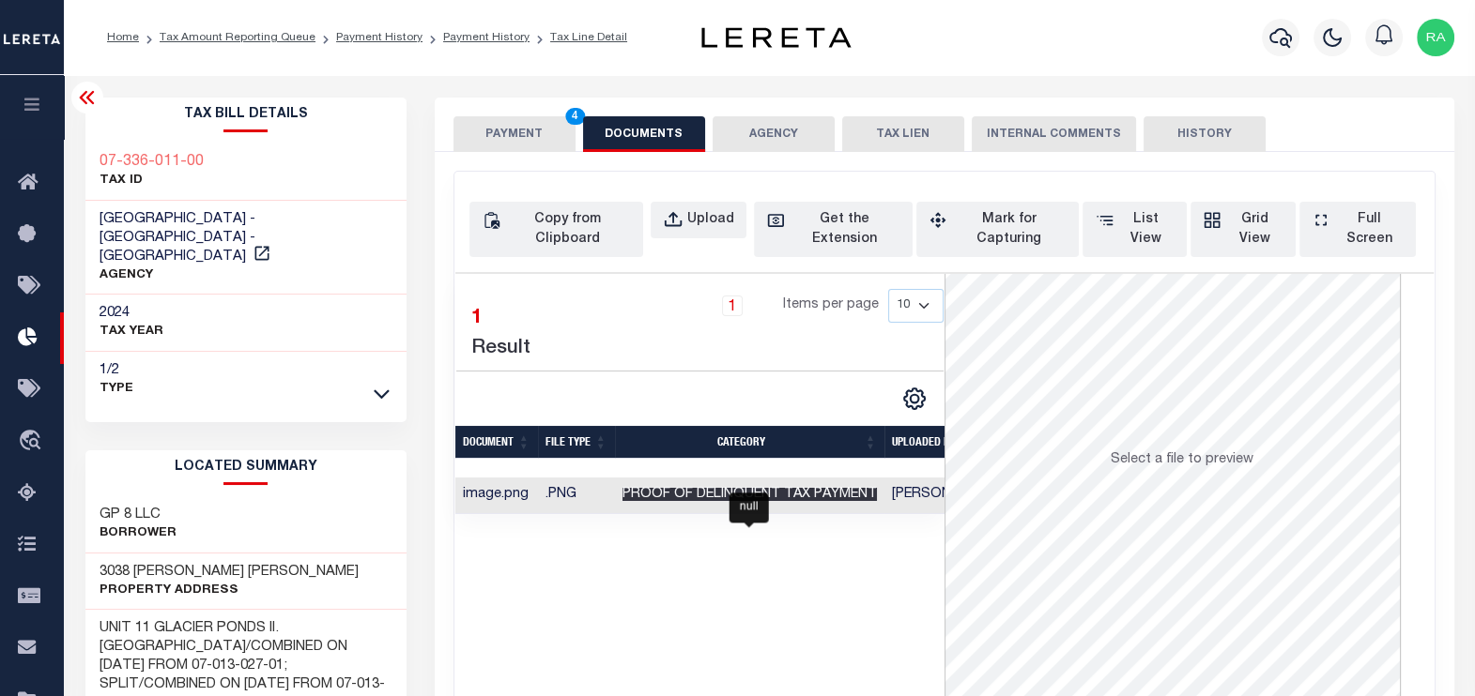
click at [742, 488] on span "Proof of Delinquent Tax Payment" at bounding box center [749, 494] width 254 height 13
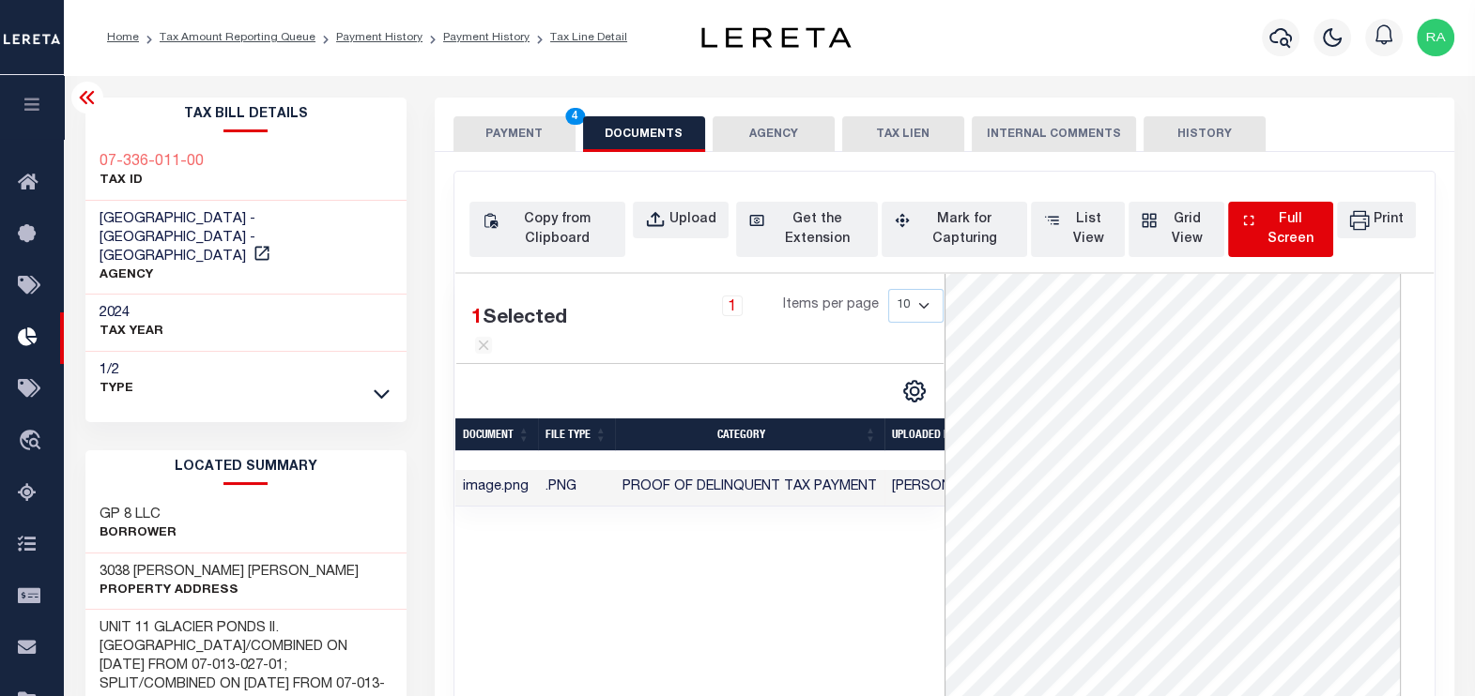
click at [1279, 231] on div "Full Screen" at bounding box center [1291, 229] width 60 height 39
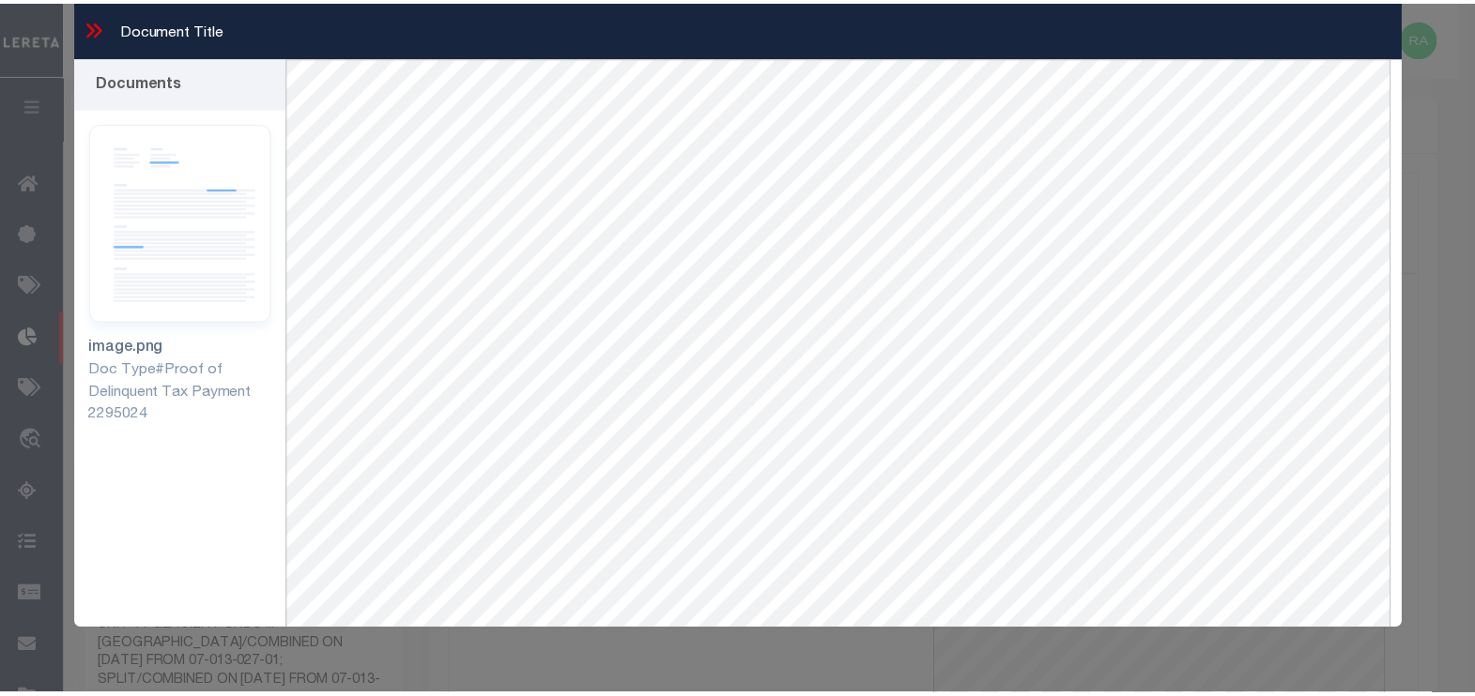
scroll to position [80, 0]
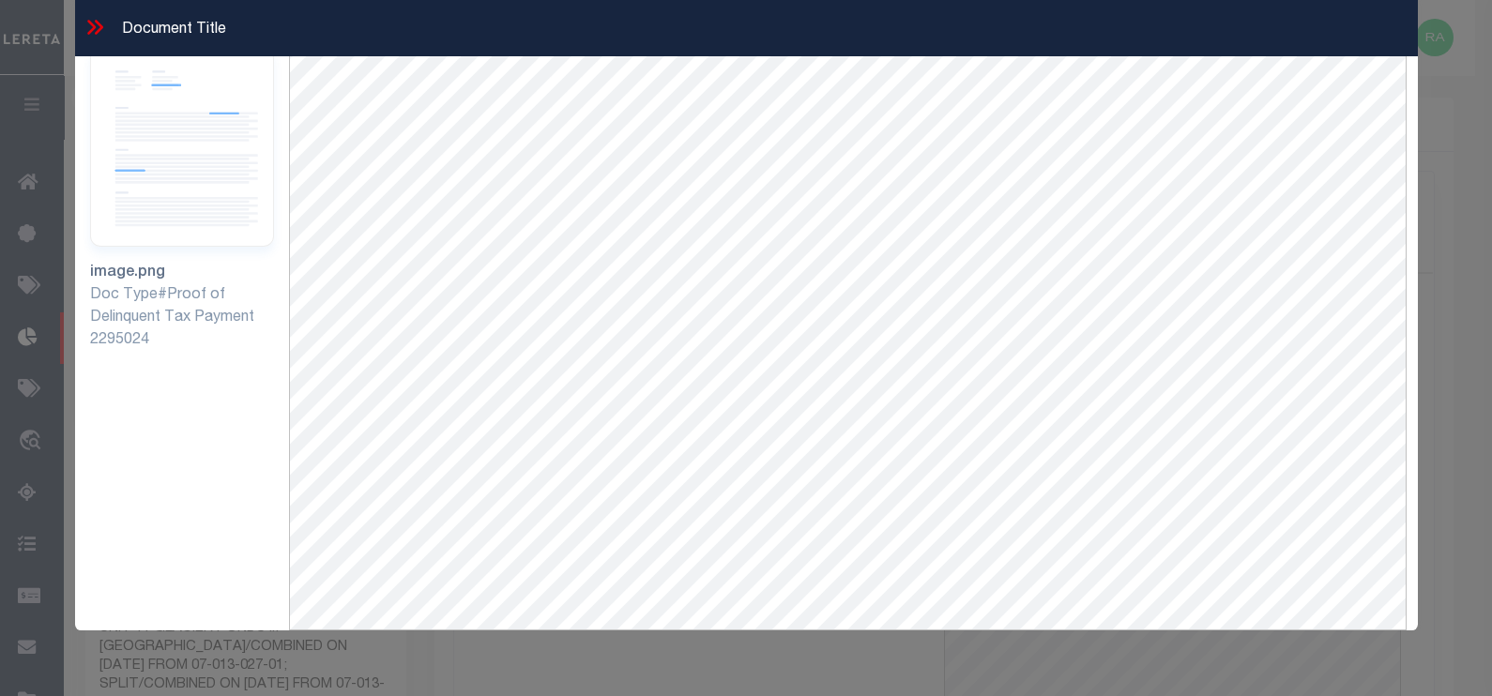
click at [89, 31] on icon at bounding box center [91, 27] width 8 height 15
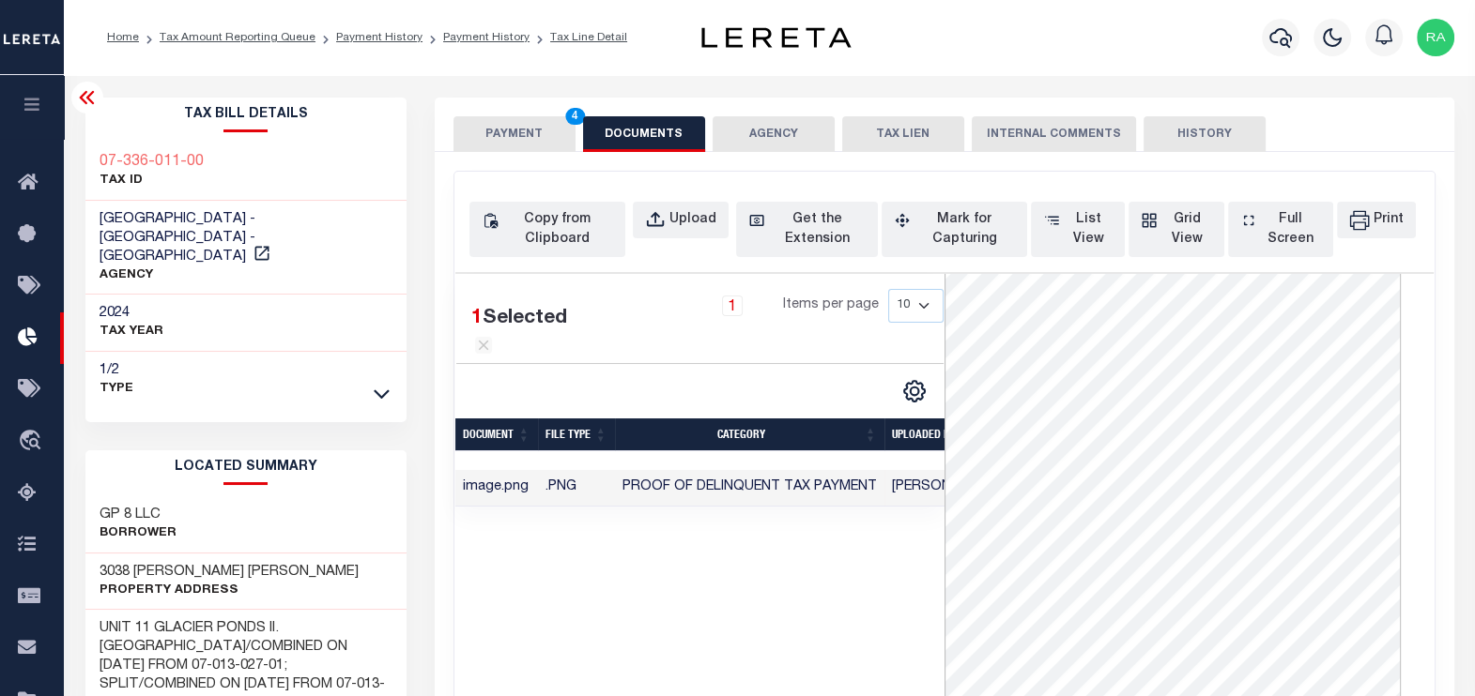
click at [512, 138] on button "PAYMENT 4" at bounding box center [514, 134] width 122 height 36
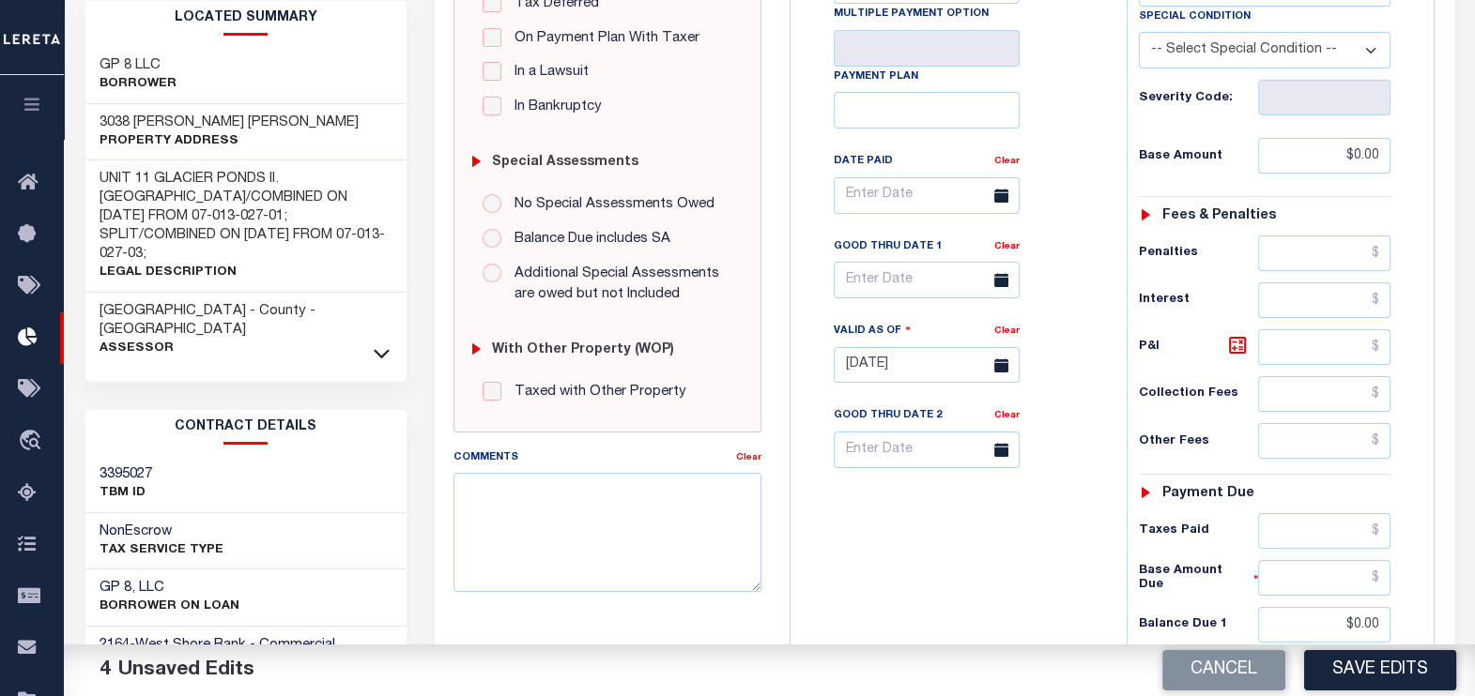
scroll to position [704, 0]
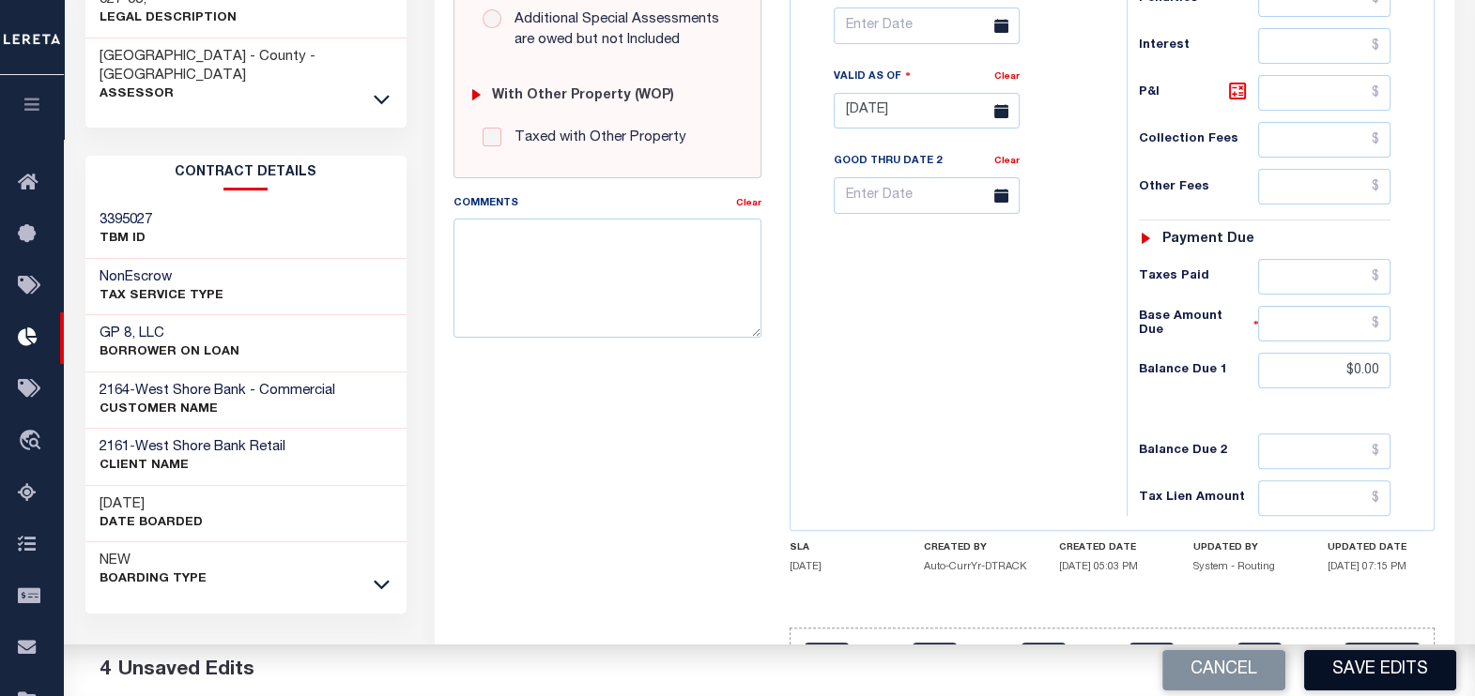
click at [1400, 673] on button "Save Edits" at bounding box center [1380, 670] width 152 height 40
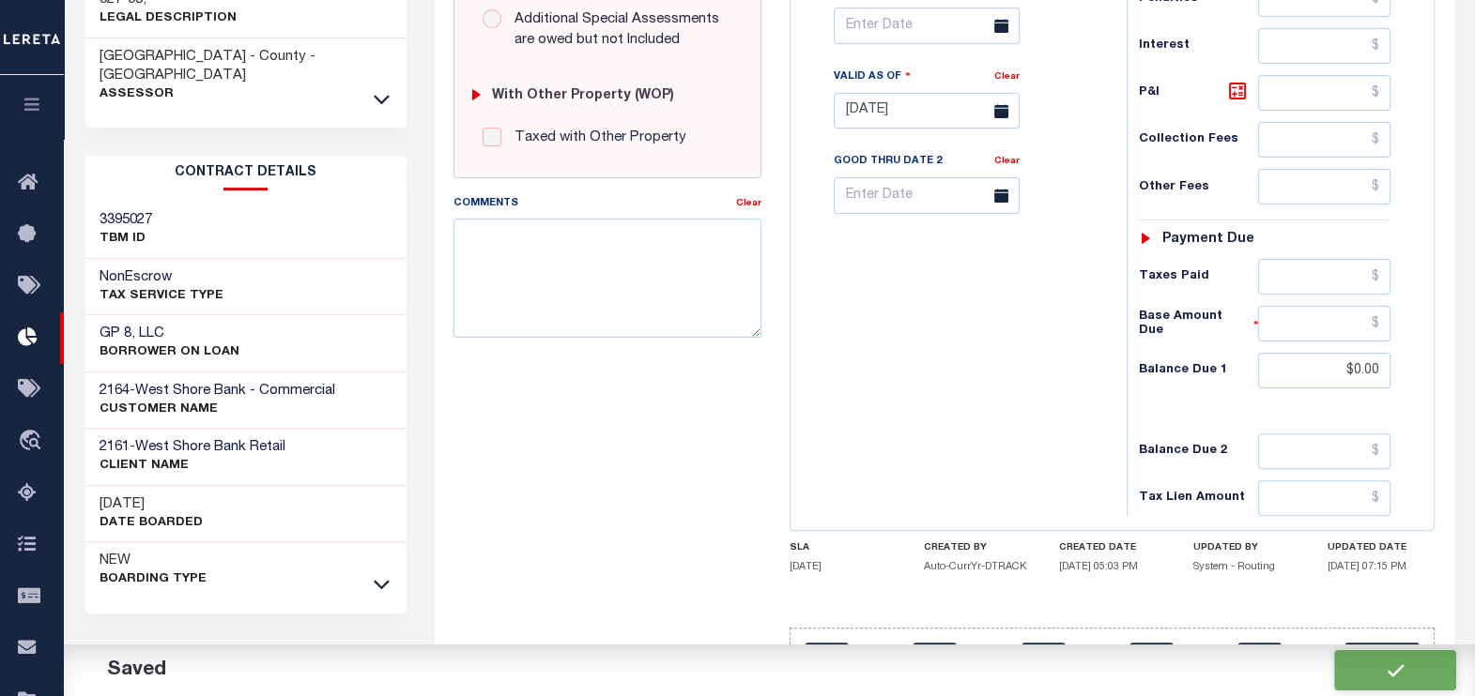
checkbox input "false"
type input "$0"
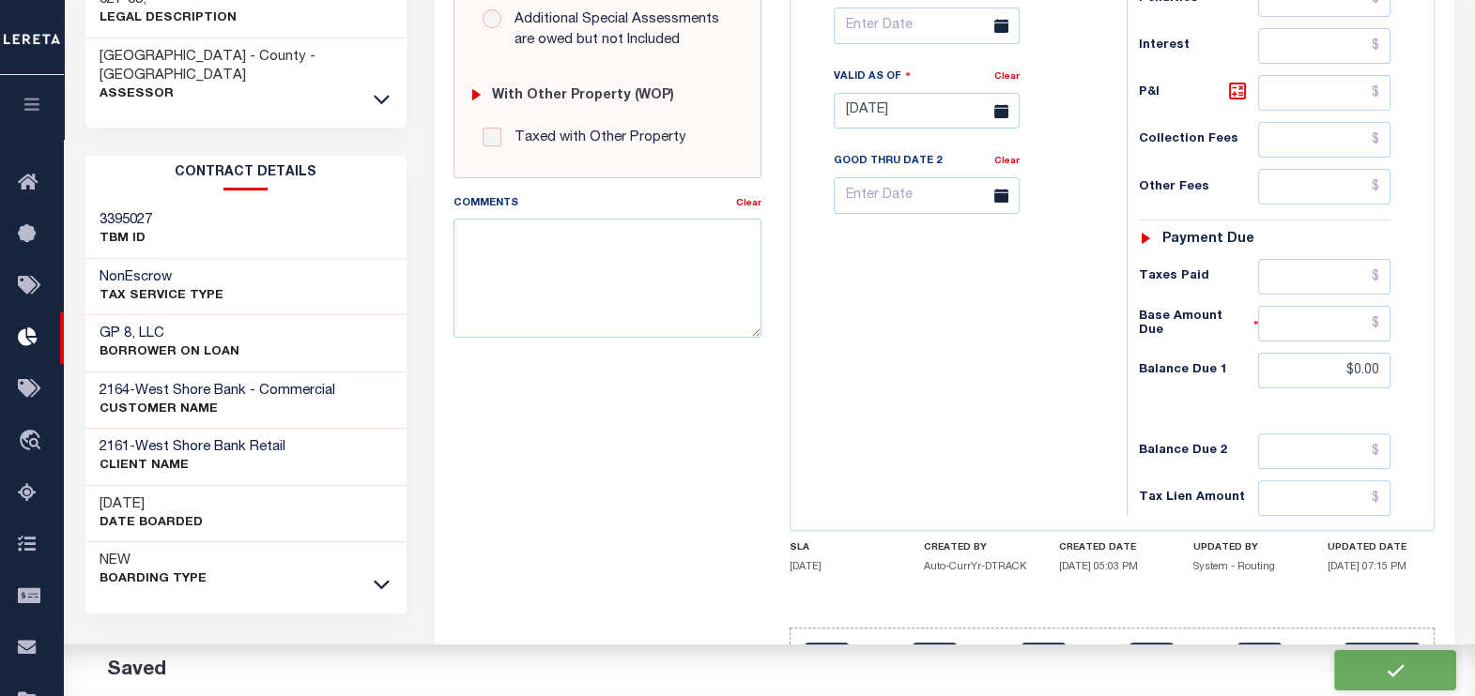
type input "$0"
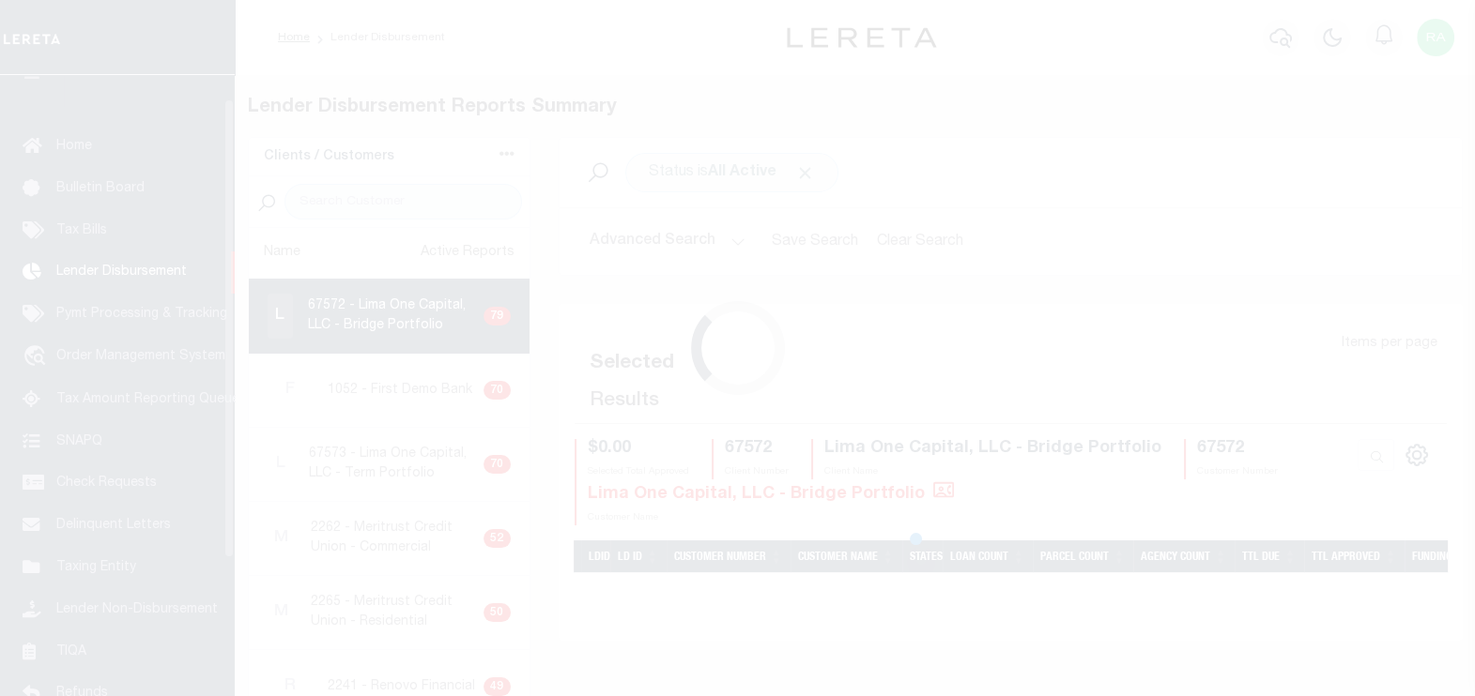
scroll to position [33, 0]
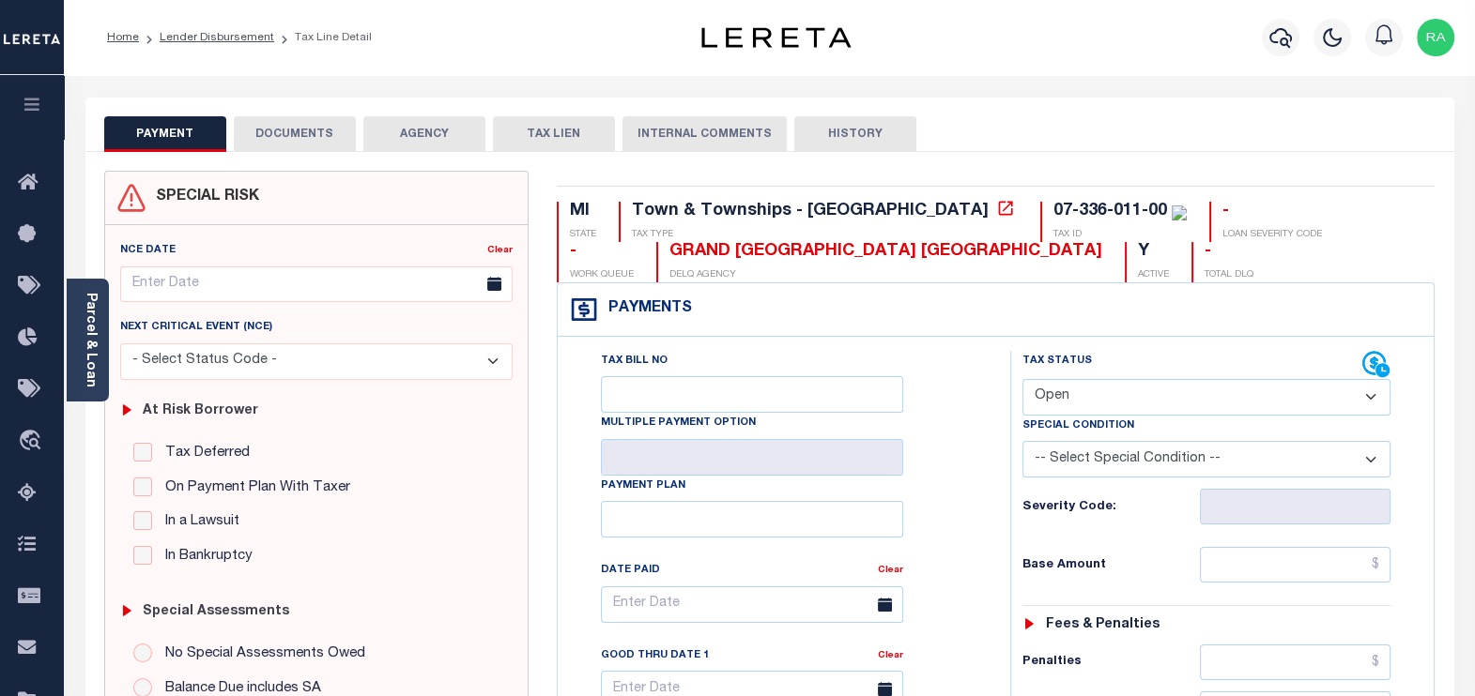
click at [1061, 388] on select "- Select Status Code - Open Due/Unpaid Paid Incomplete No Tax Due Internal Refu…" at bounding box center [1206, 397] width 369 height 37
select select "PYD"
click at [1022, 379] on select "- Select Status Code - Open Due/Unpaid Paid Incomplete No Tax Due Internal Refu…" at bounding box center [1206, 397] width 369 height 37
type input "[DATE]"
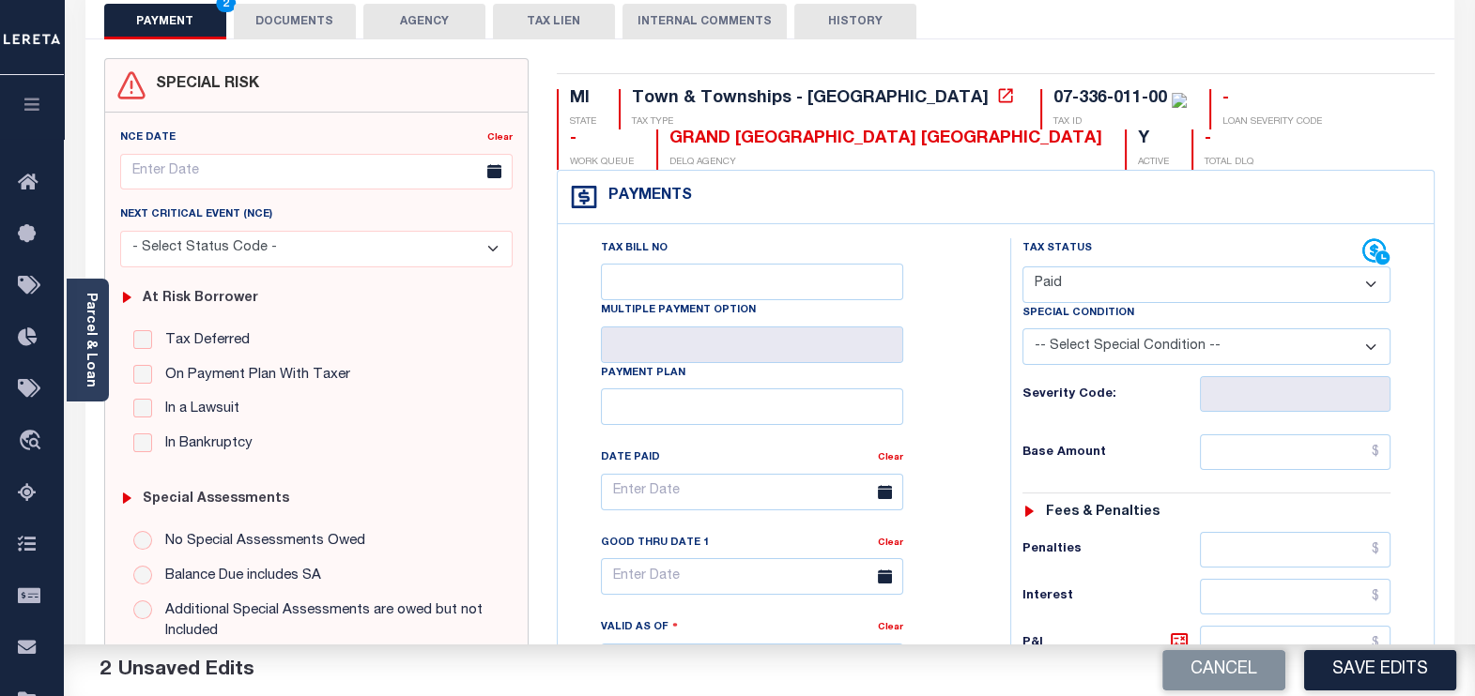
scroll to position [116, 0]
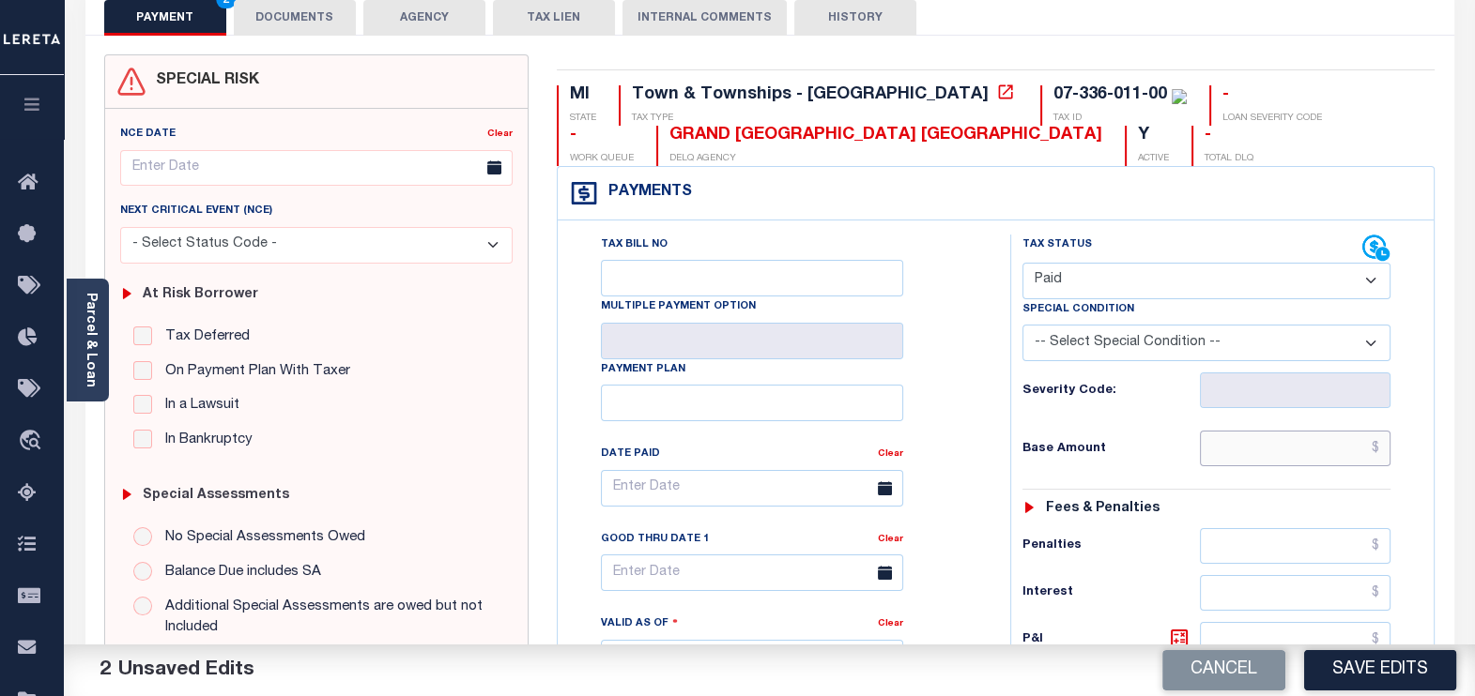
click at [1280, 436] on input "text" at bounding box center [1295, 449] width 191 height 36
type input "$0.00"
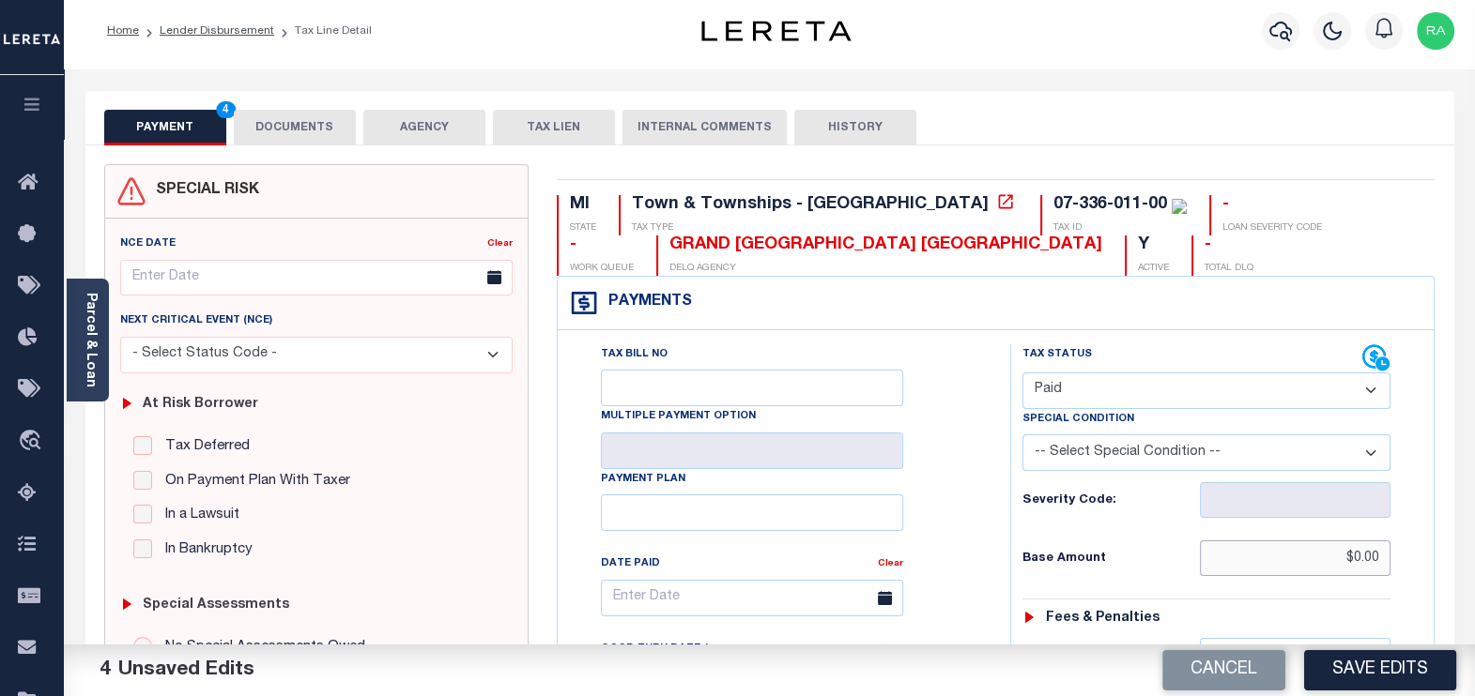
scroll to position [0, 0]
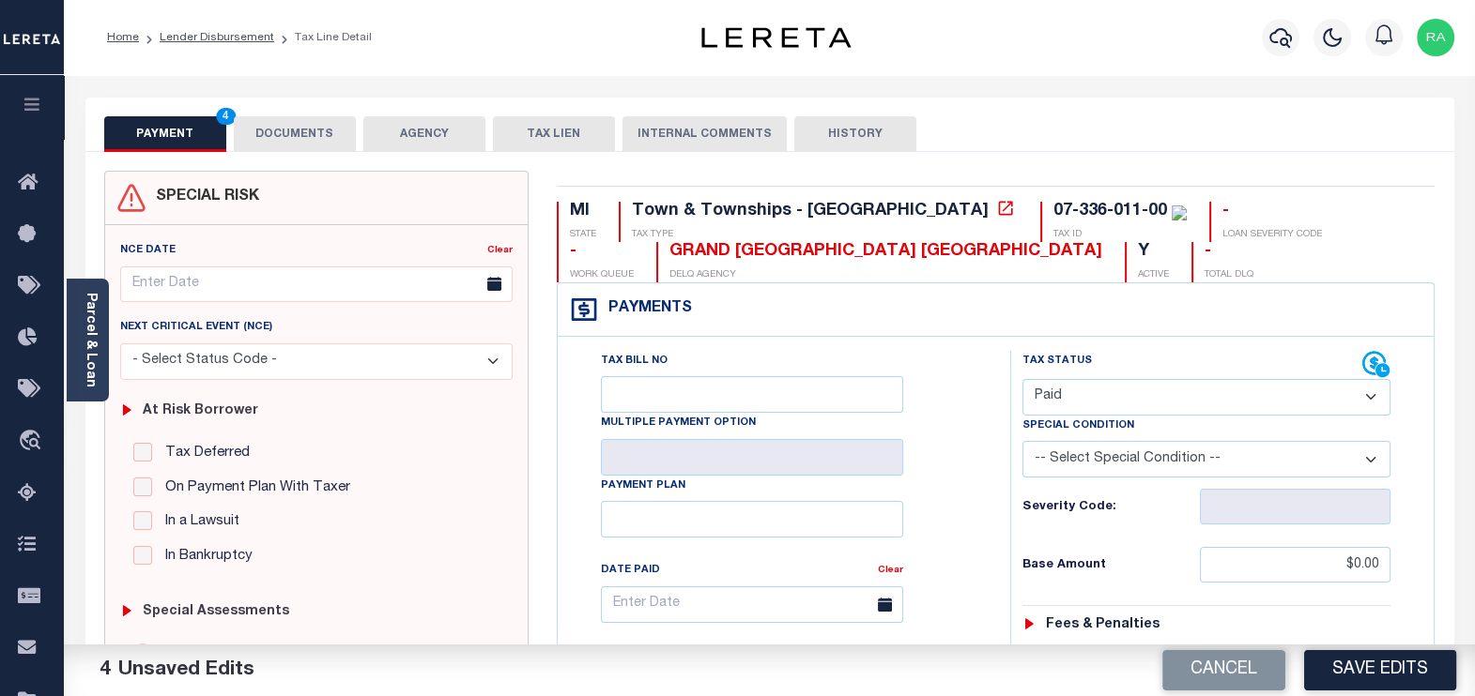
click at [311, 144] on button "DOCUMENTS" at bounding box center [295, 134] width 122 height 36
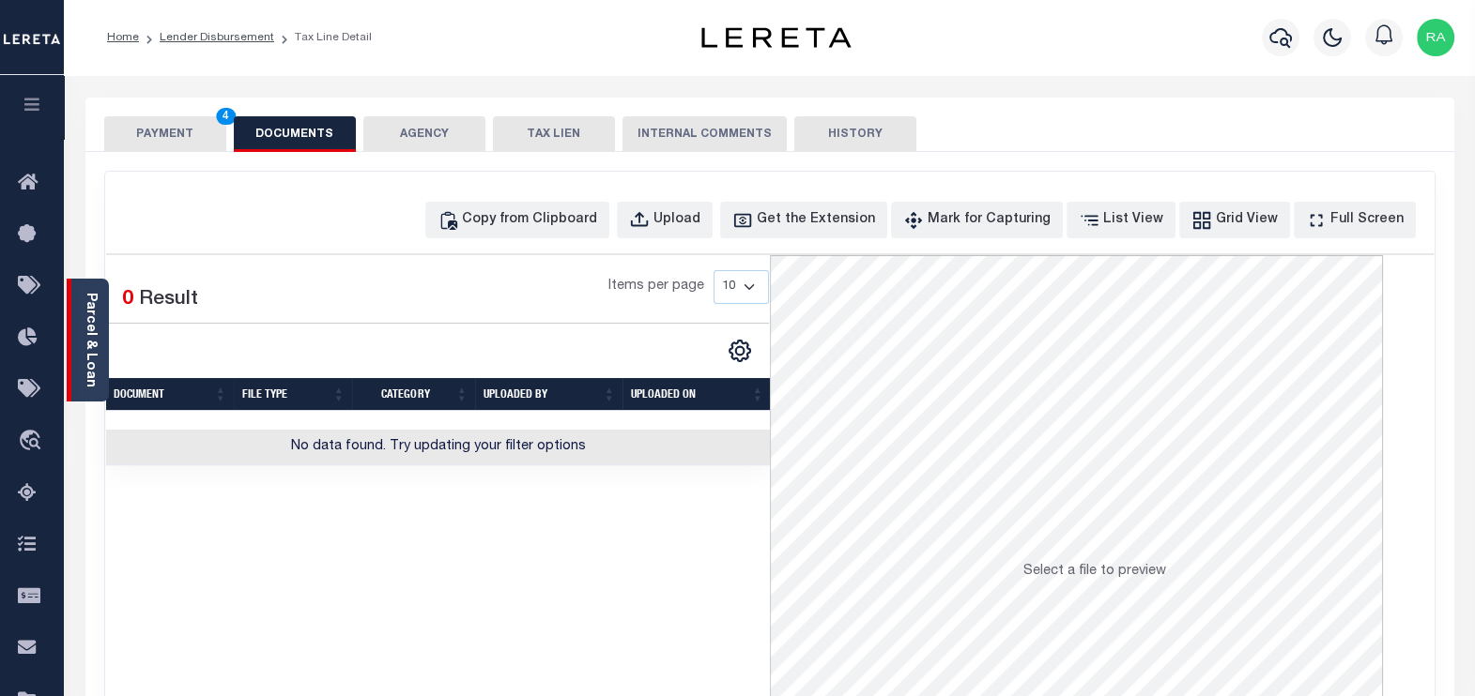
click at [88, 346] on link "Parcel & Loan" at bounding box center [90, 340] width 13 height 95
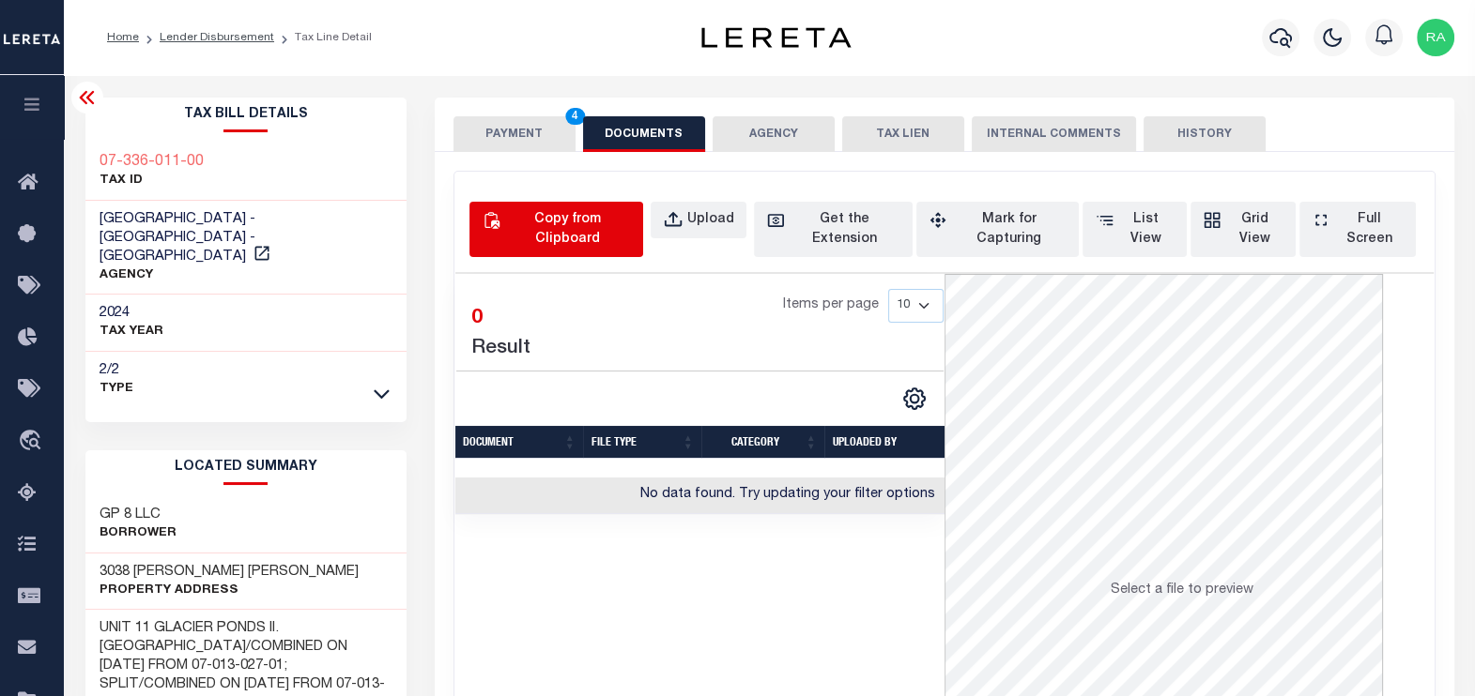
click at [563, 219] on div "Copy from Clipboard" at bounding box center [567, 229] width 127 height 39
select select "POP"
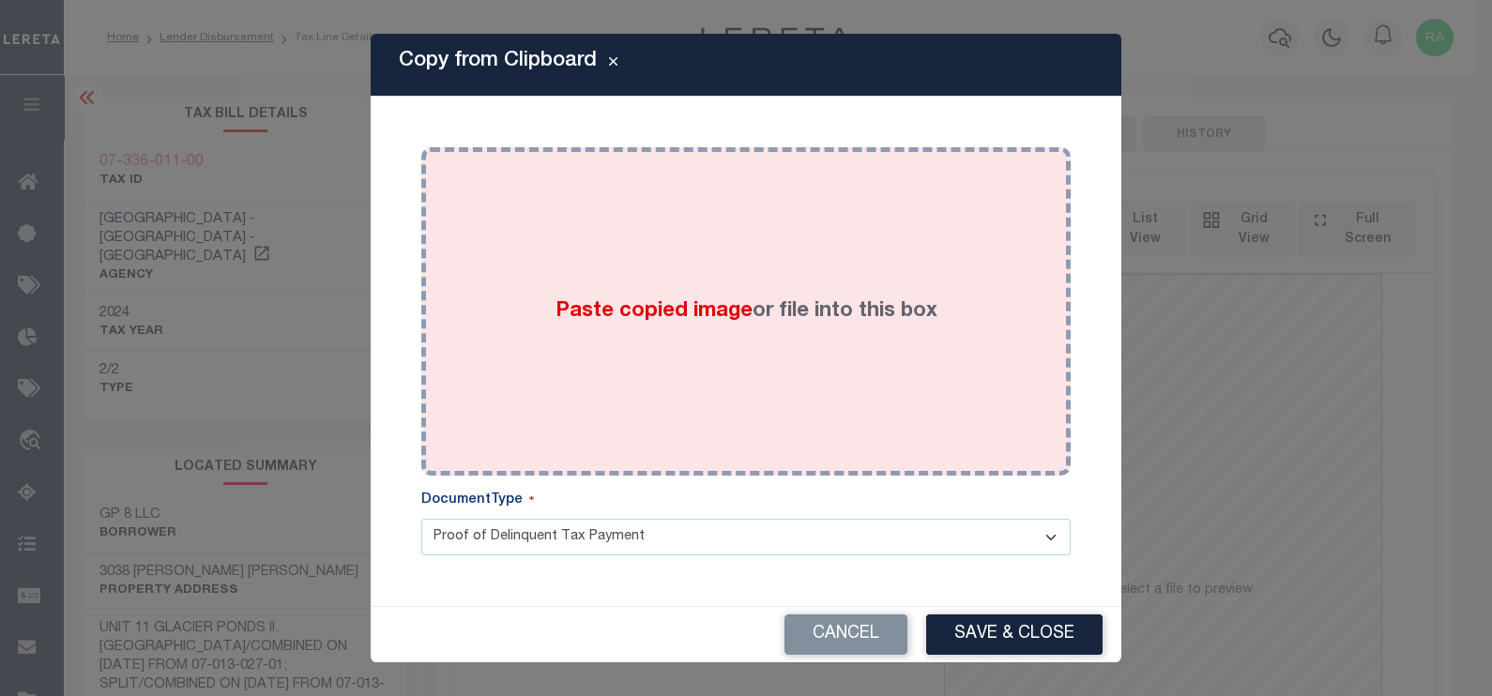
click at [539, 272] on div "Paste copied image or file into this box" at bounding box center [745, 311] width 621 height 300
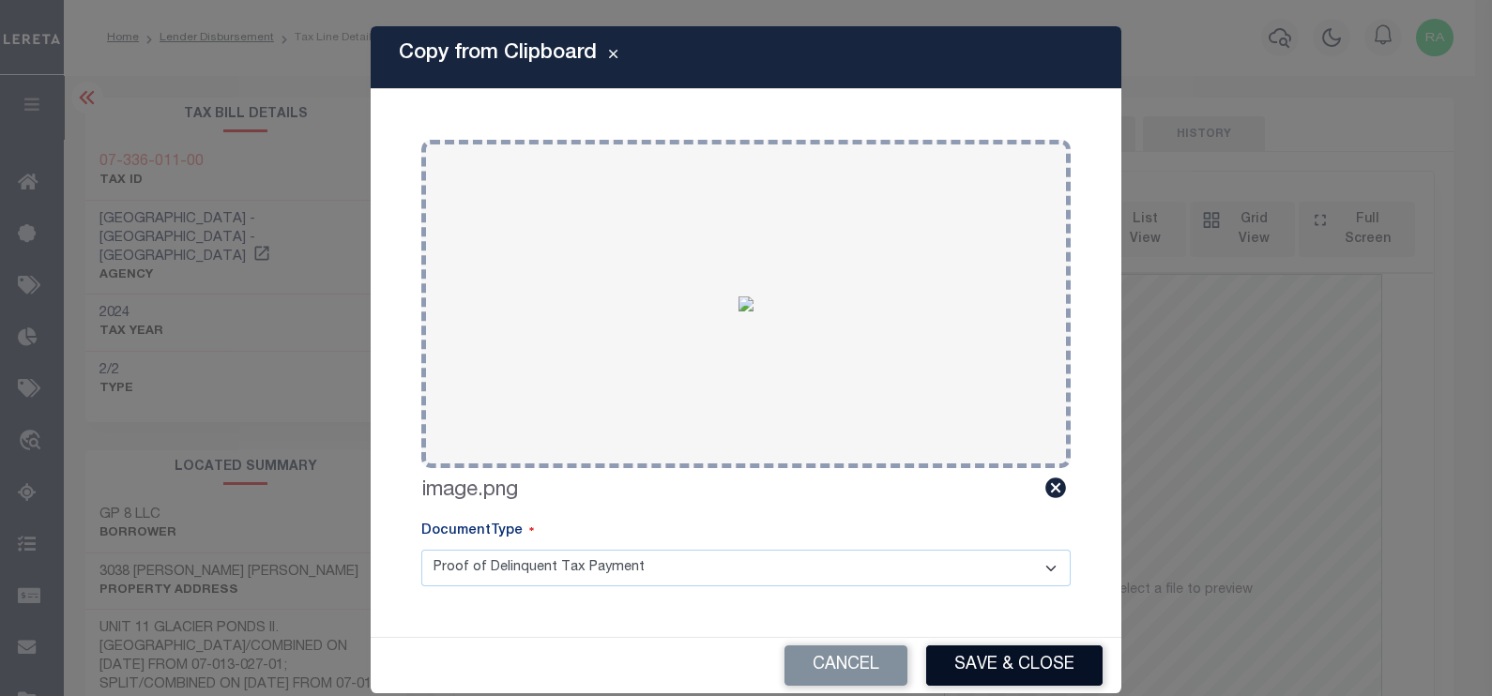
click at [1038, 671] on button "Save & Close" at bounding box center [1014, 666] width 176 height 40
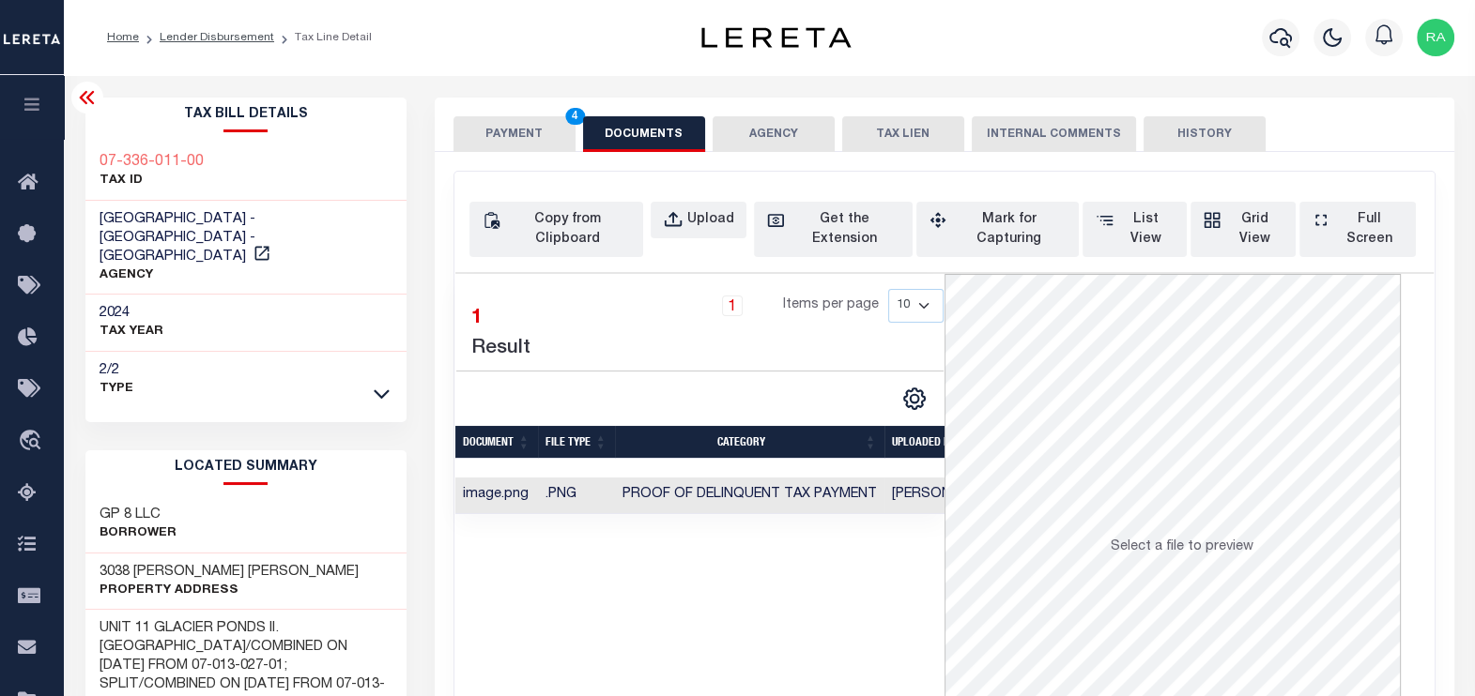
click at [493, 145] on button "PAYMENT 4" at bounding box center [514, 134] width 122 height 36
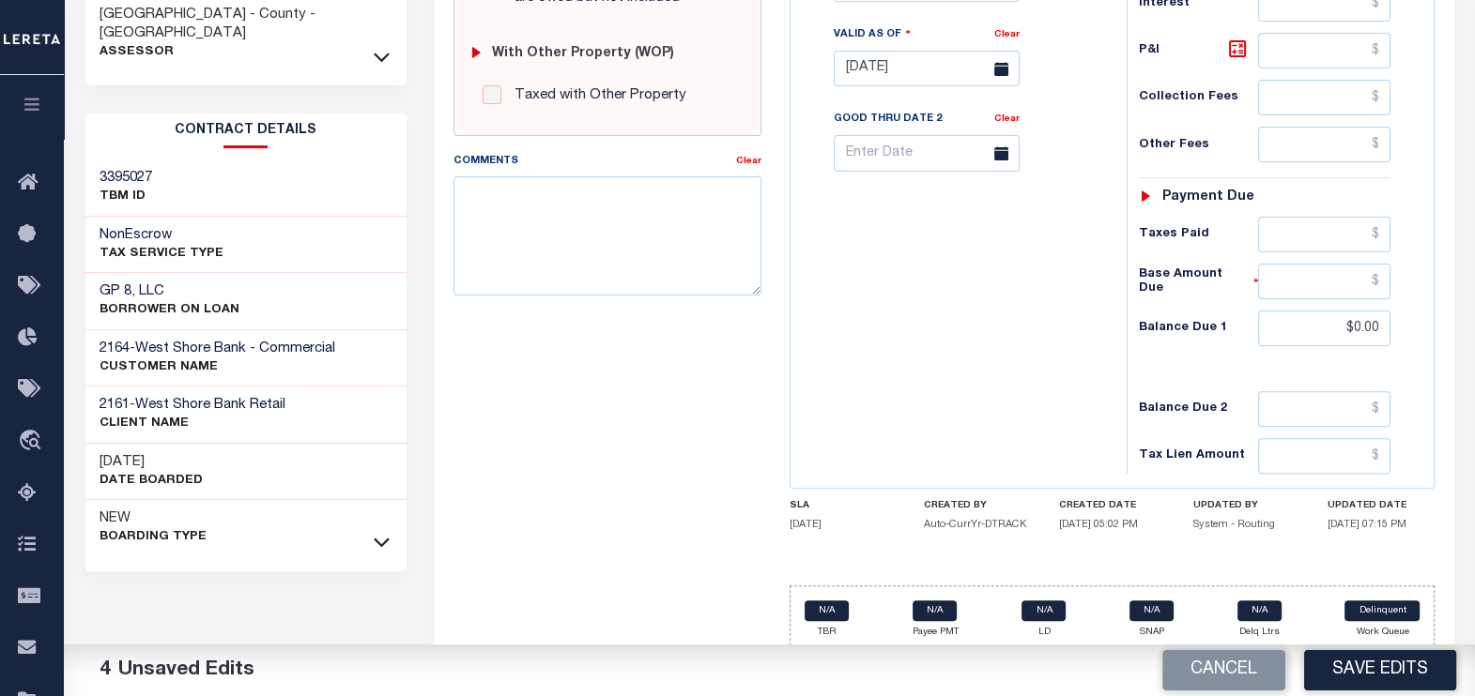
scroll to position [753, 0]
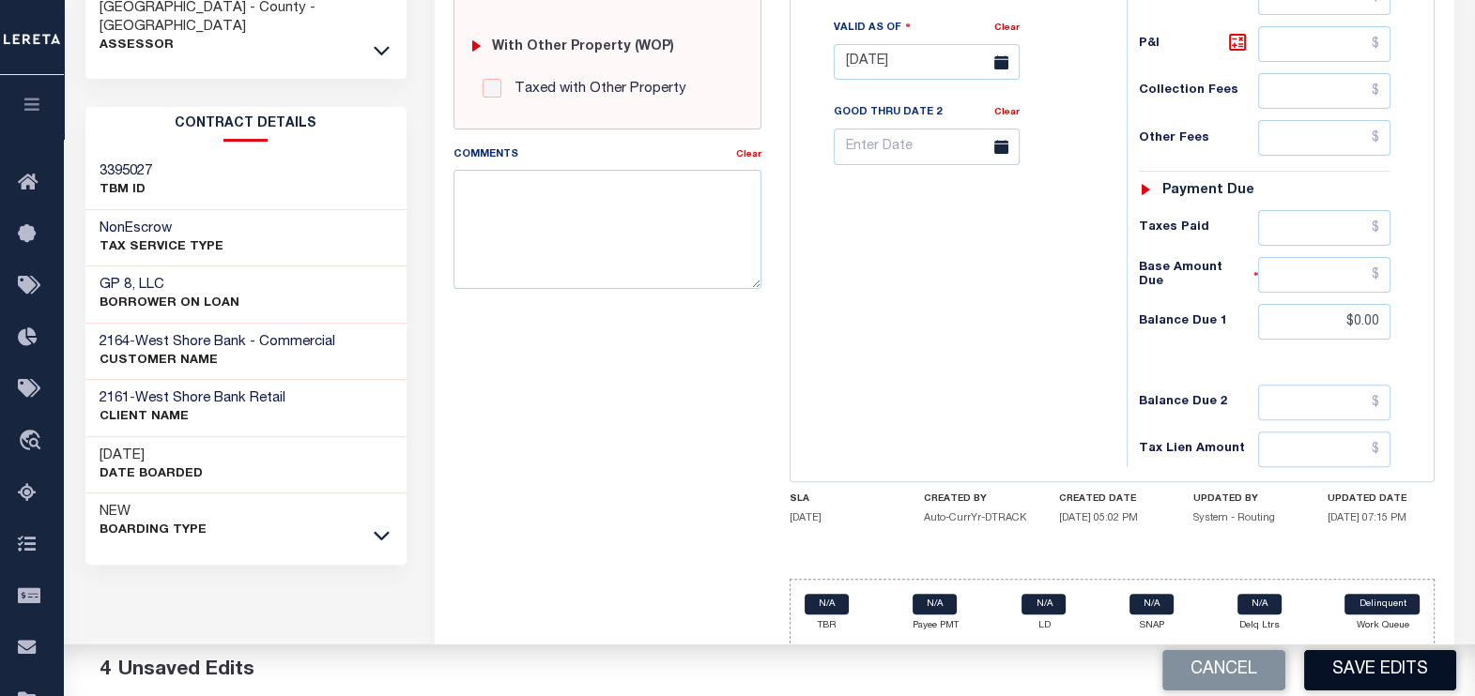
click at [1364, 668] on button "Save Edits" at bounding box center [1380, 670] width 152 height 40
checkbox input "false"
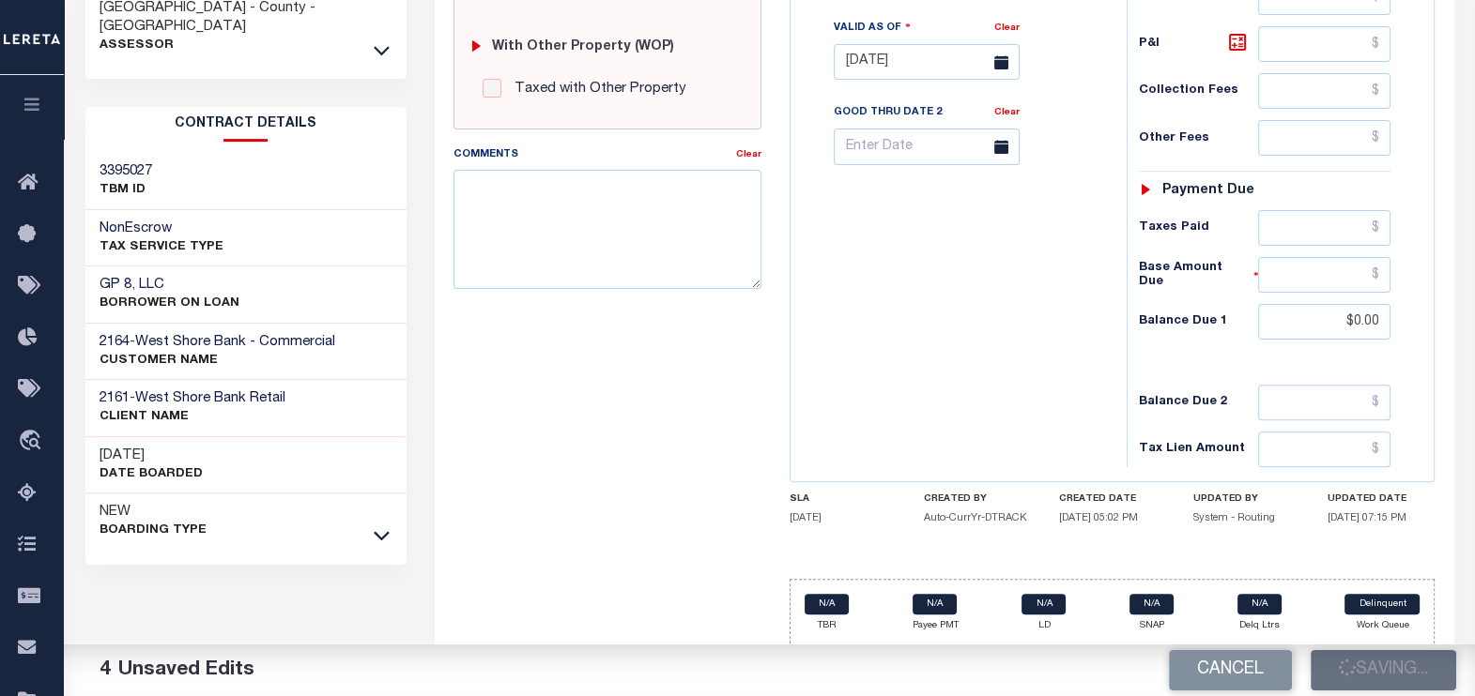
type input "$0"
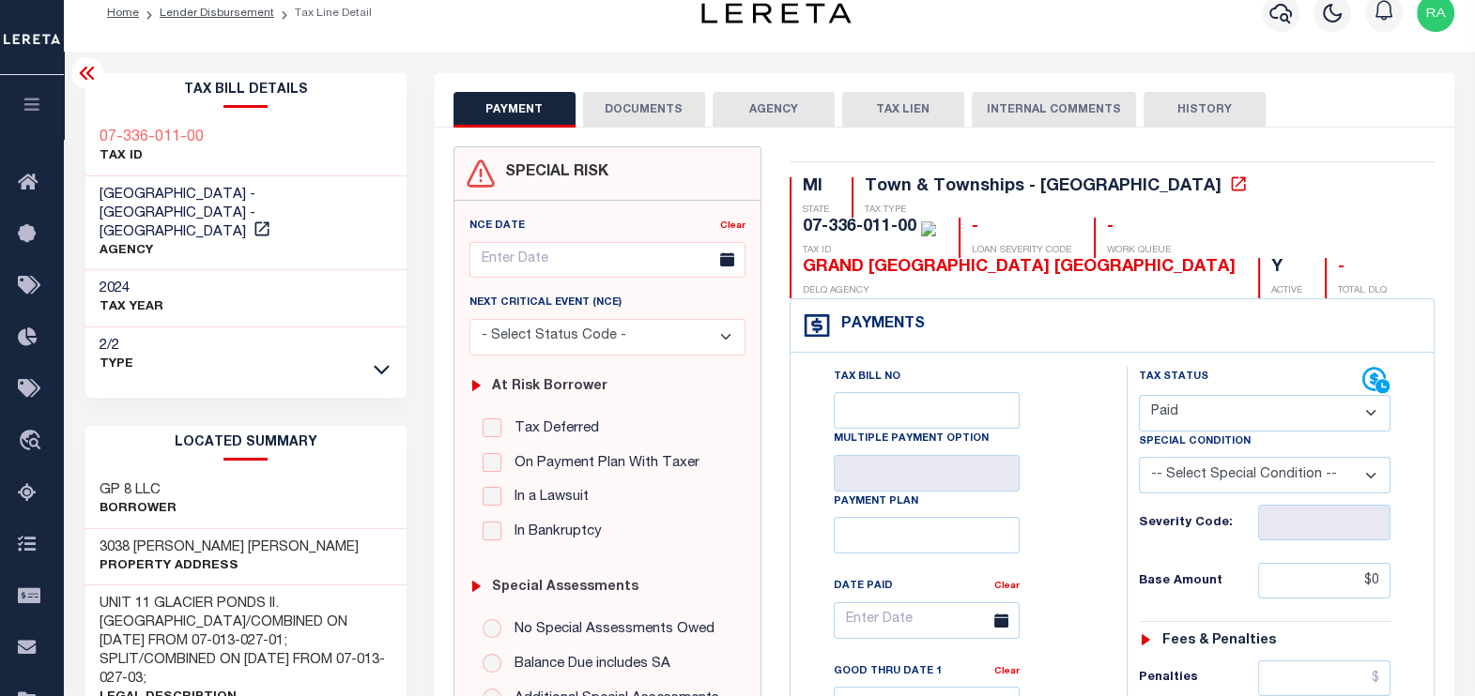
scroll to position [0, 0]
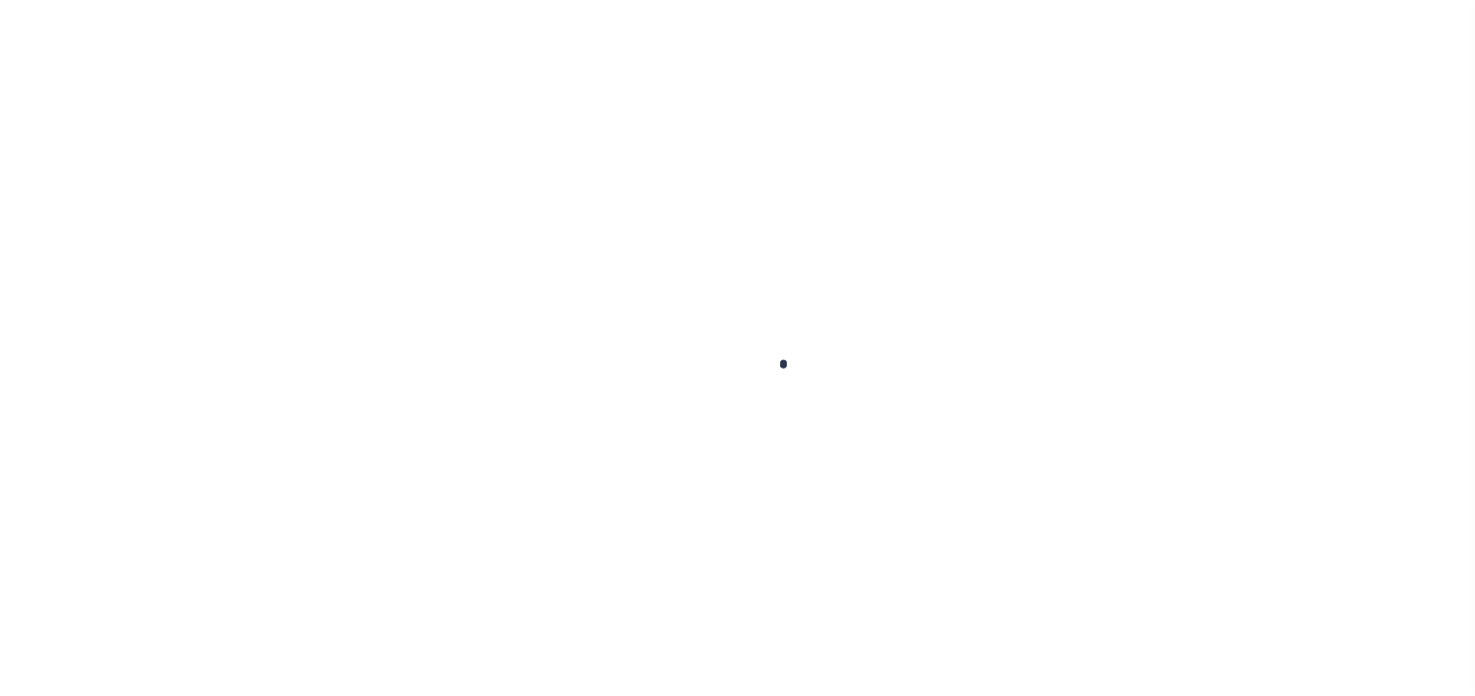
scroll to position [234, 0]
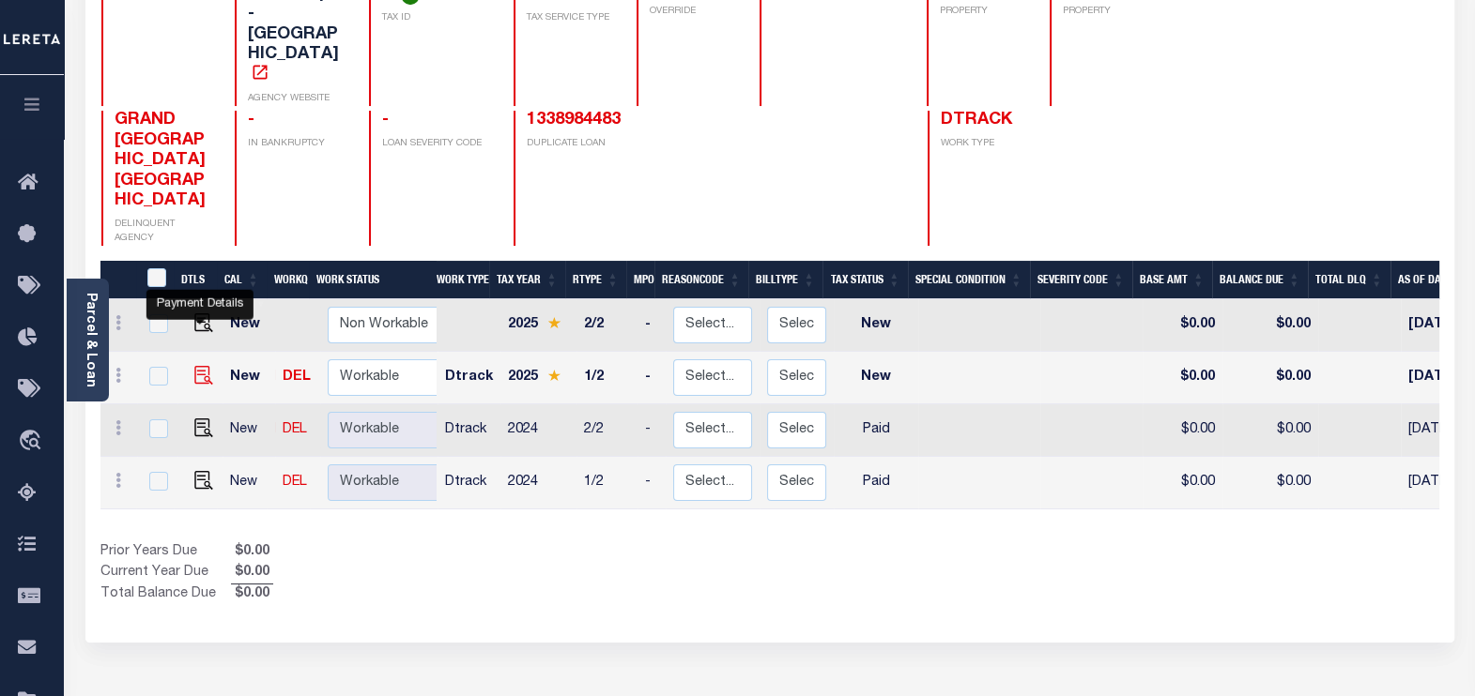
click at [194, 366] on img "" at bounding box center [203, 375] width 19 height 19
checkbox input "true"
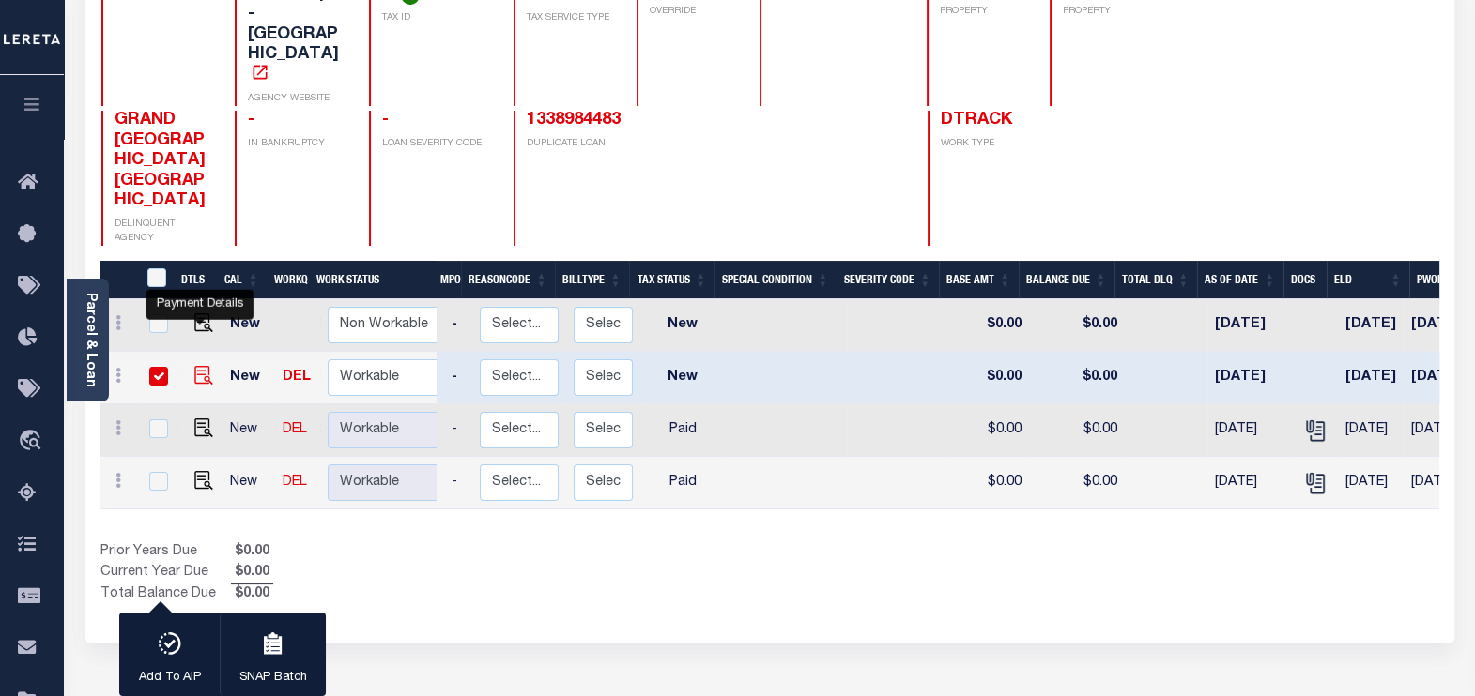
click at [201, 366] on img "" at bounding box center [203, 375] width 19 height 19
checkbox input "false"
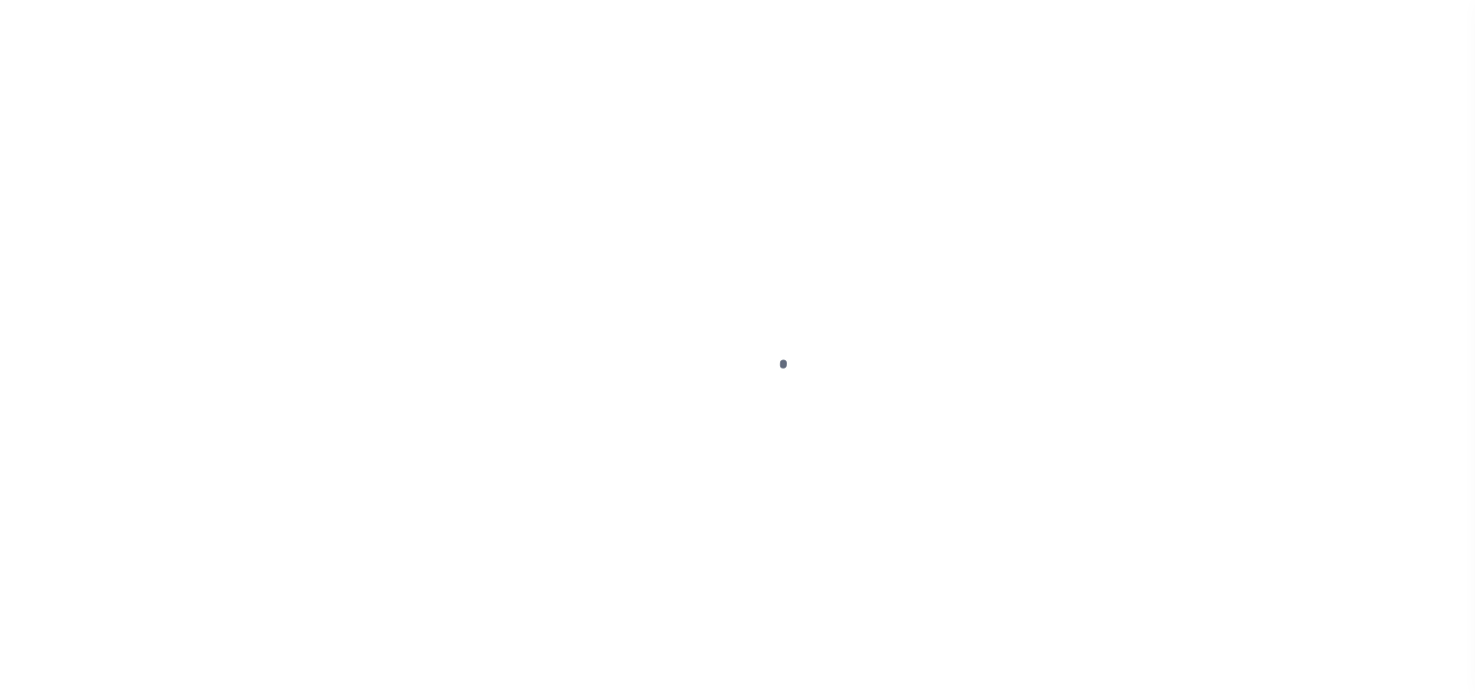
select select "NW2"
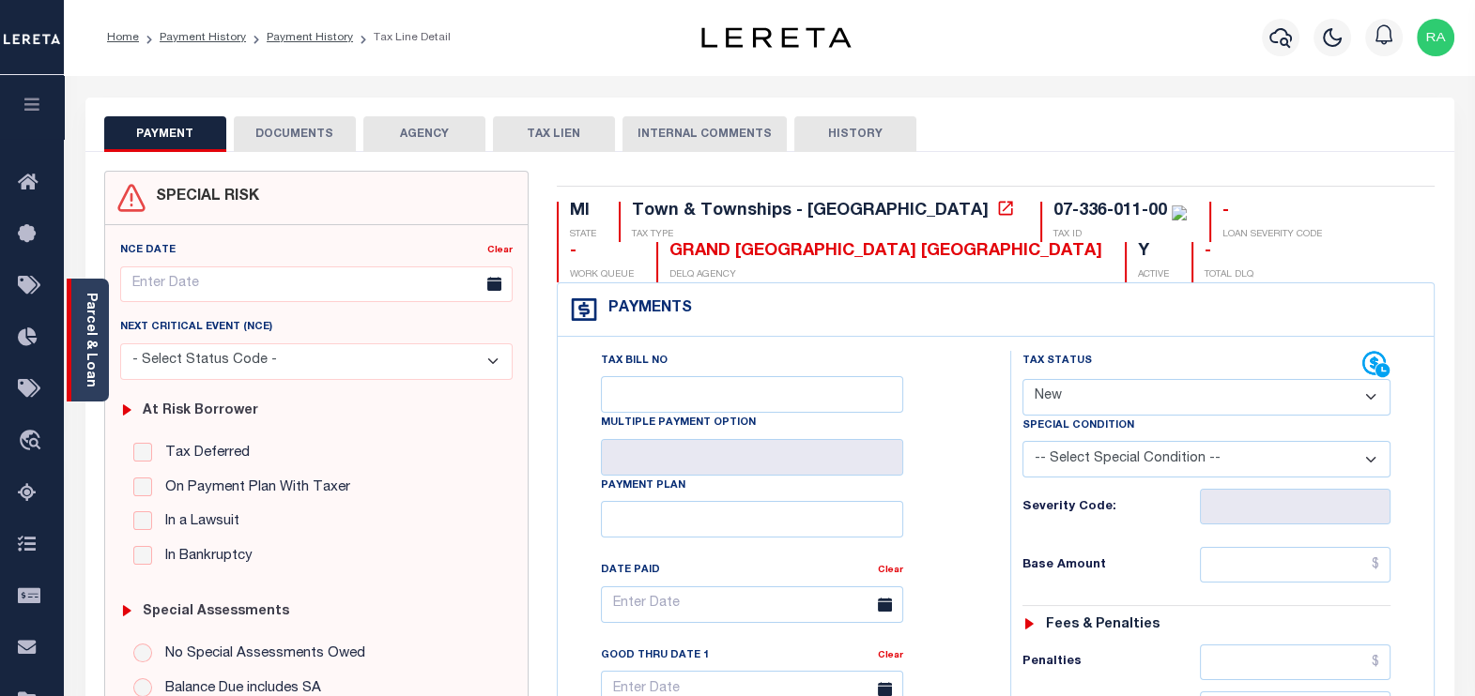
click at [79, 336] on div "Parcel & Loan" at bounding box center [88, 340] width 42 height 123
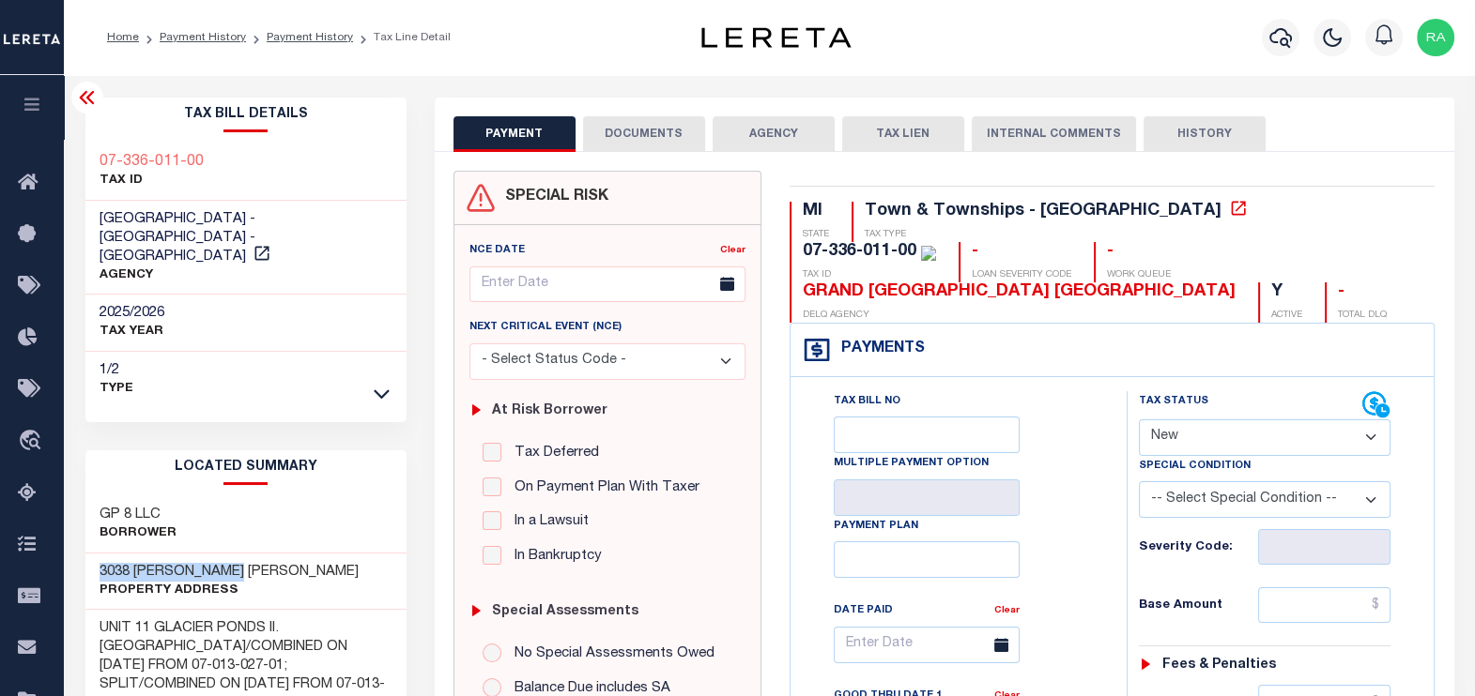
drag, startPoint x: 99, startPoint y: 555, endPoint x: 253, endPoint y: 557, distance: 154.9
click at [253, 557] on div "3038 MICHELE MARIE Property Address" at bounding box center [245, 582] width 321 height 57
click at [280, 554] on div "3038 MICHELE MARIE Property Address" at bounding box center [245, 582] width 321 height 57
drag, startPoint x: 164, startPoint y: 549, endPoint x: 240, endPoint y: 549, distance: 76.0
click at [240, 563] on h3 "3038 [PERSON_NAME] [PERSON_NAME]" at bounding box center [228, 572] width 259 height 19
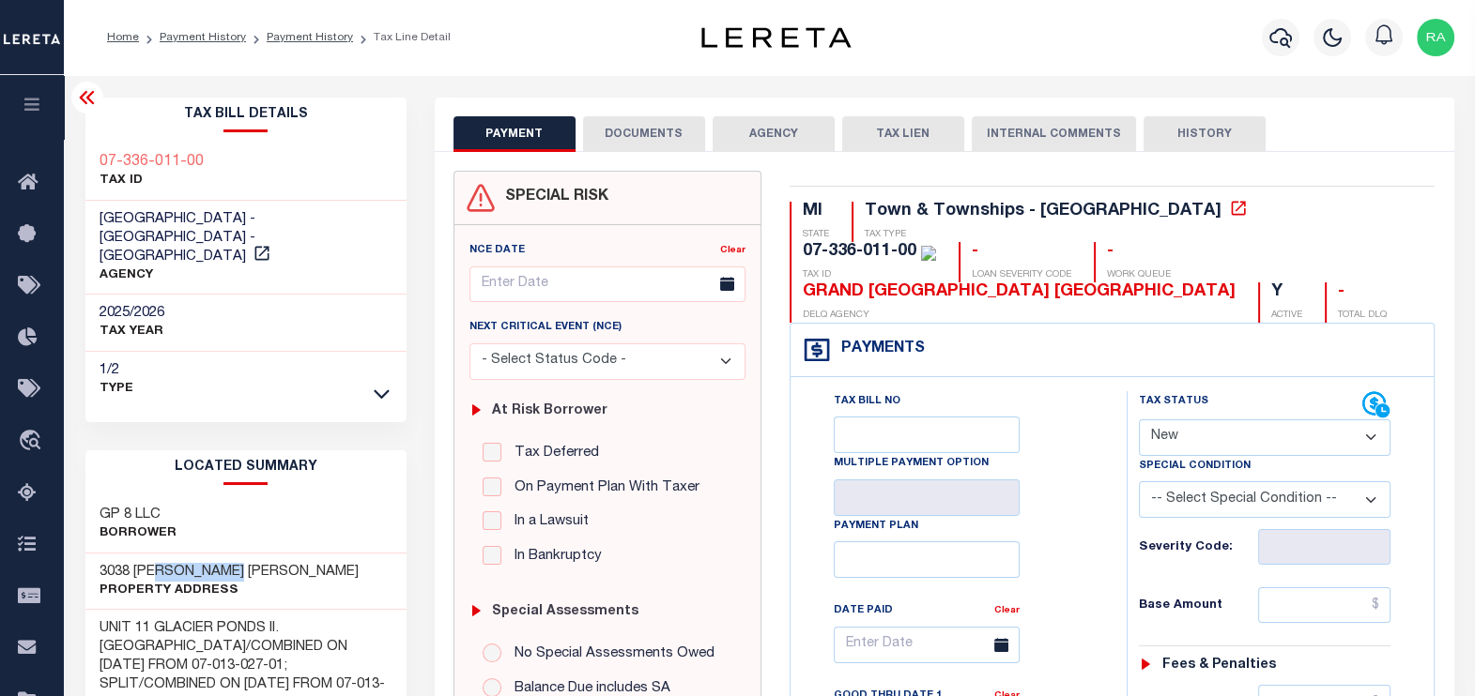
click at [264, 554] on div "3038 MICHELE MARIE Property Address" at bounding box center [245, 582] width 321 height 57
drag, startPoint x: 244, startPoint y: 548, endPoint x: 88, endPoint y: 543, distance: 155.9
click at [88, 554] on div "3038 MICHELE MARIE Property Address" at bounding box center [245, 582] width 321 height 57
copy h3 "3038 [PERSON_NAME] [PERSON_NAME]"
drag, startPoint x: 903, startPoint y: 251, endPoint x: 1135, endPoint y: 249, distance: 231.8
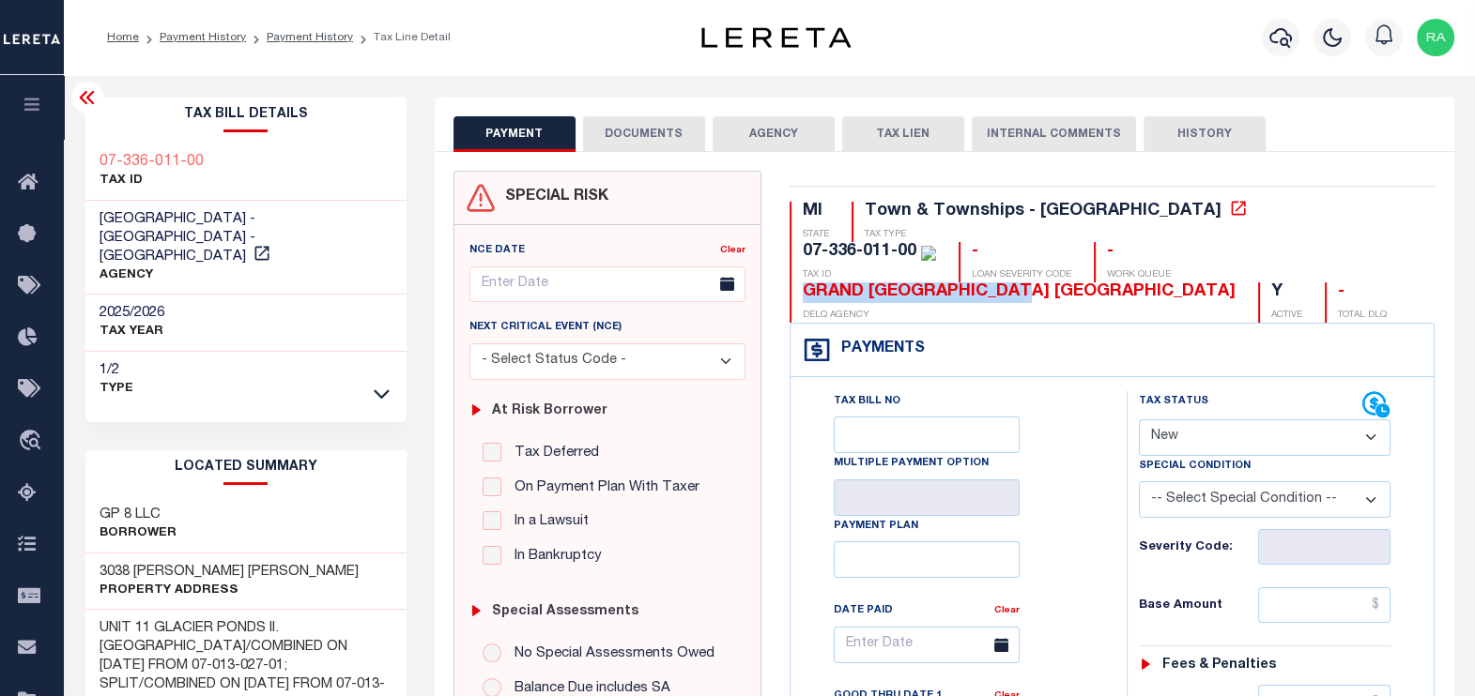
click at [1135, 283] on div "GRAND [GEOGRAPHIC_DATA] [GEOGRAPHIC_DATA]" at bounding box center [1018, 293] width 433 height 21
copy div "[GEOGRAPHIC_DATA]"
drag, startPoint x: 96, startPoint y: 552, endPoint x: 282, endPoint y: 549, distance: 185.9
click at [282, 554] on div "3038 MICHELE MARIE Property Address" at bounding box center [245, 582] width 321 height 57
copy h3 "3038 [PERSON_NAME] [PERSON_NAME]"
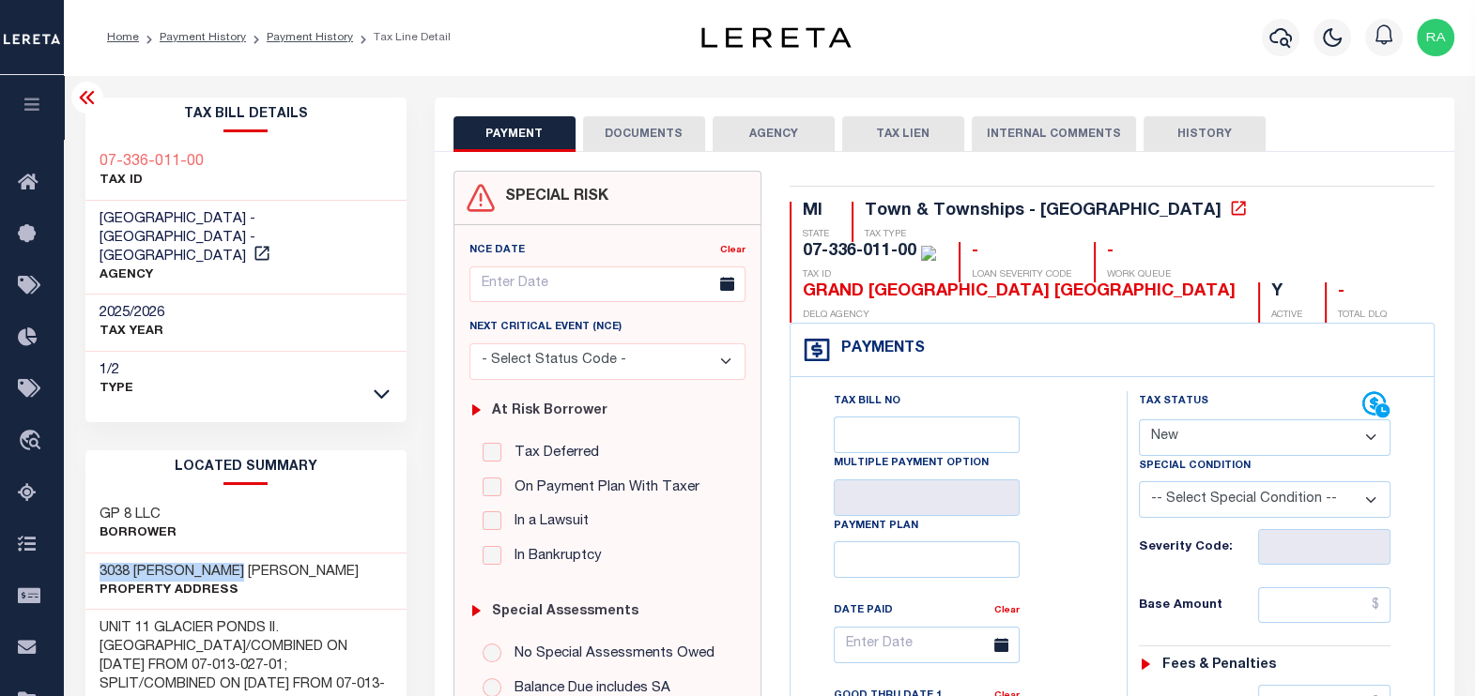
click at [638, 145] on button "DOCUMENTS" at bounding box center [644, 134] width 122 height 36
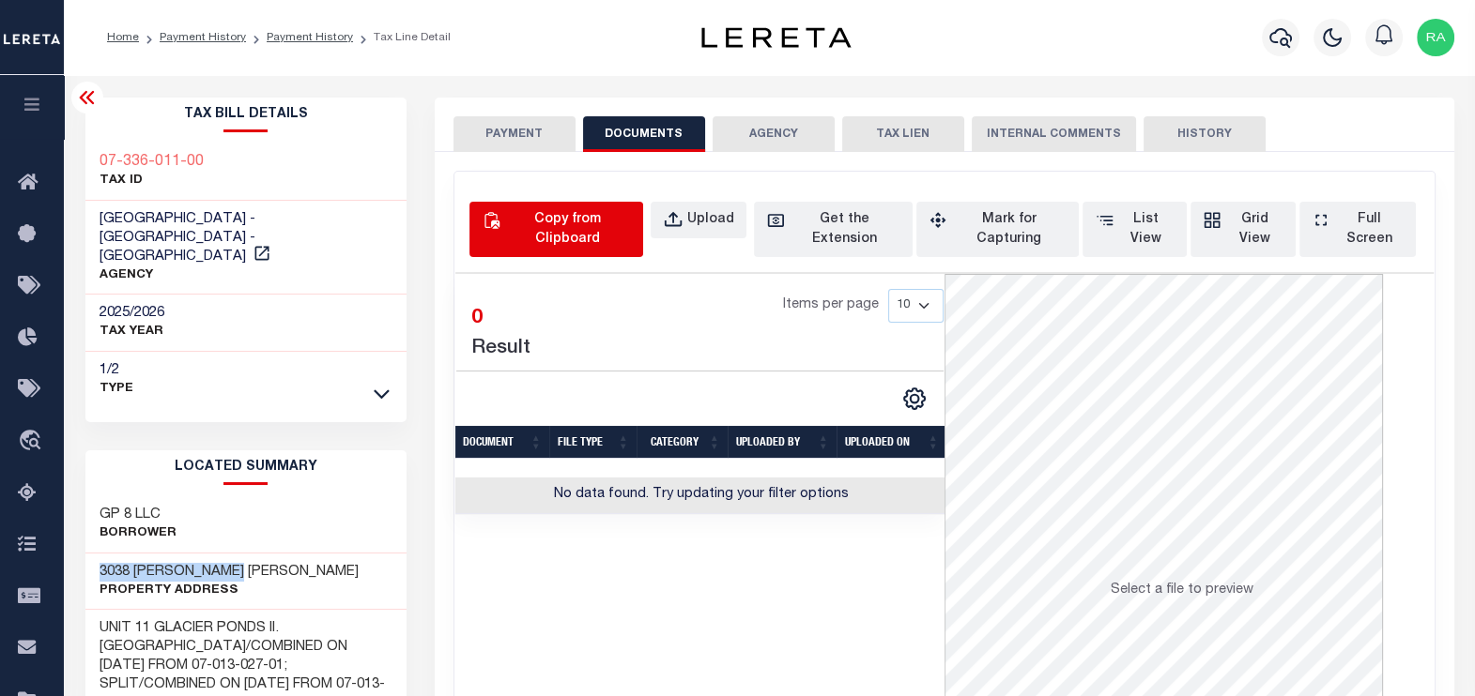
click at [549, 226] on div "Copy from Clipboard" at bounding box center [567, 229] width 127 height 39
select select "POP"
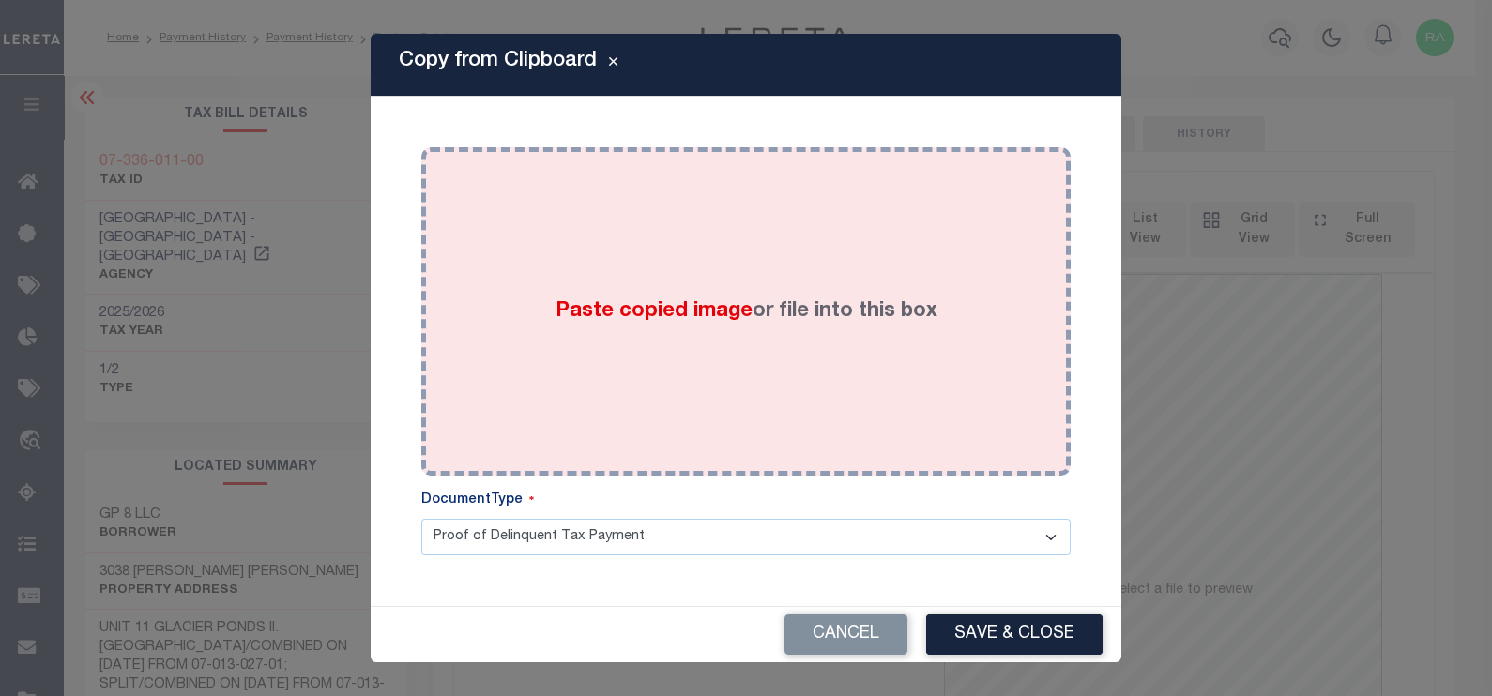
click at [652, 285] on div "Paste copied image or file into this box" at bounding box center [745, 311] width 621 height 300
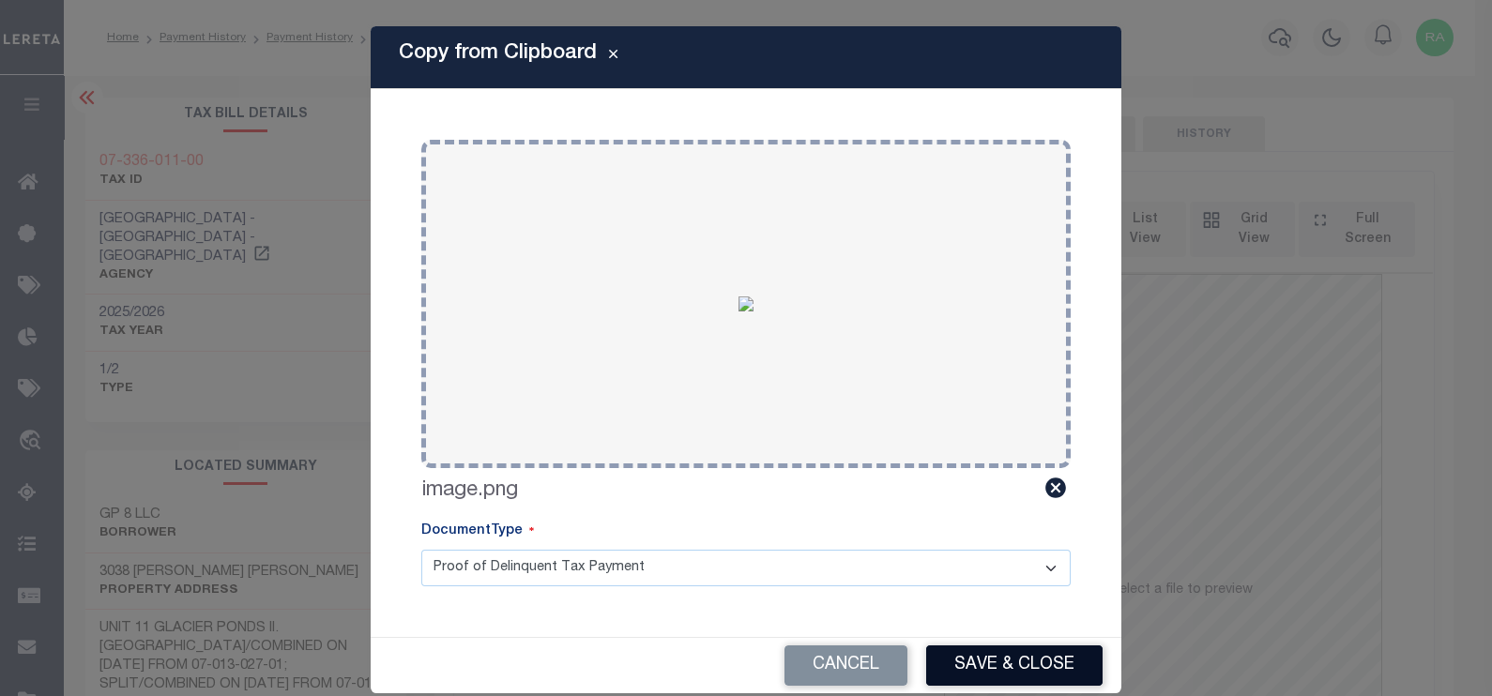
click at [968, 664] on button "Save & Close" at bounding box center [1014, 666] width 176 height 40
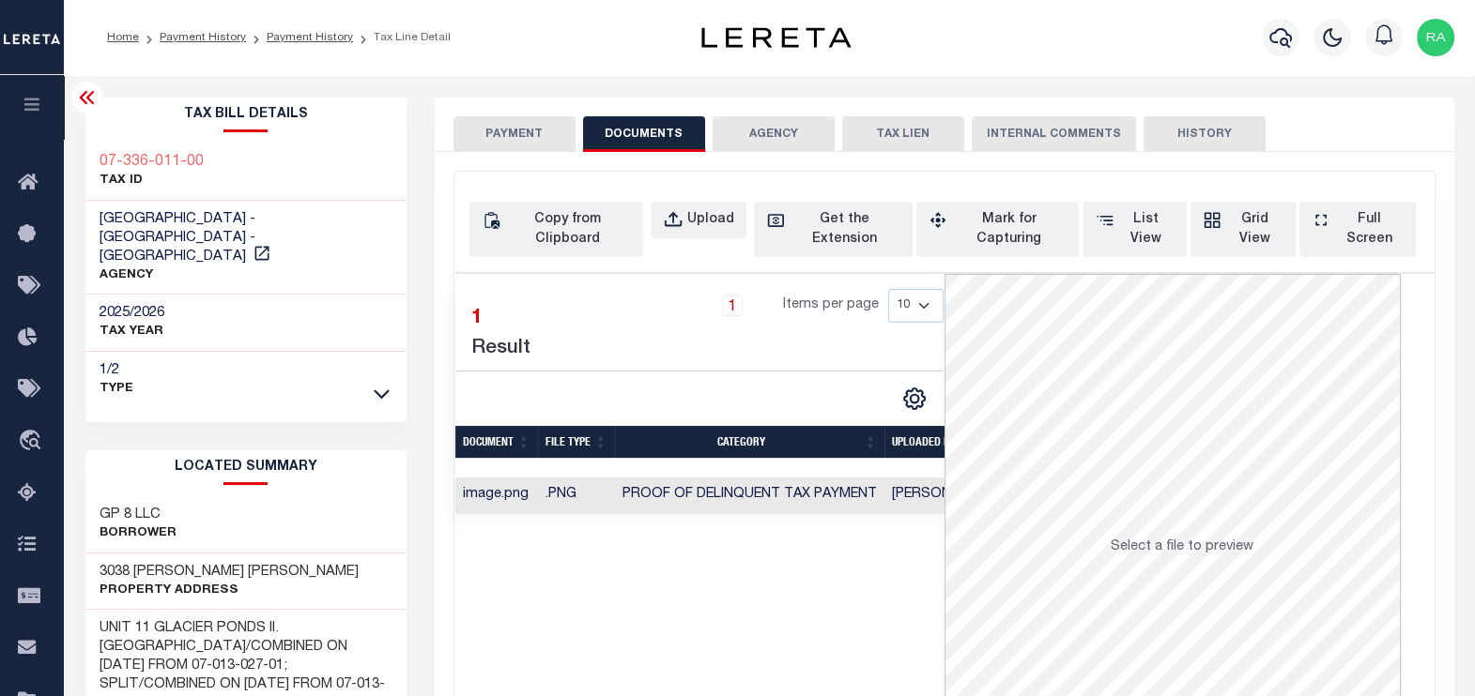
click at [503, 143] on button "PAYMENT" at bounding box center [514, 134] width 122 height 36
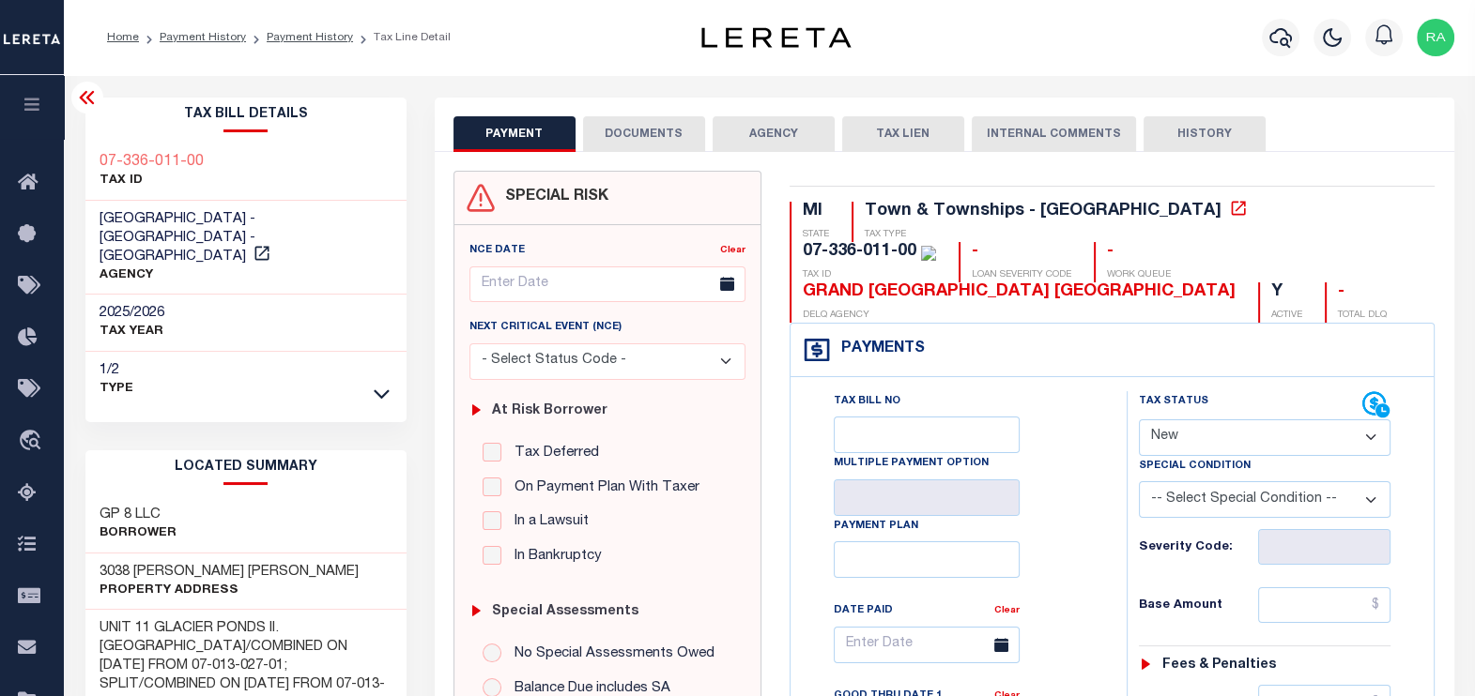
click at [1178, 445] on select "- Select Status Code - Open Due/Unpaid Paid Incomplete No Tax Due Internal Refu…" at bounding box center [1264, 438] width 252 height 37
select select "OP2"
click at [1138, 420] on select "- Select Status Code - Open Due/Unpaid Paid Incomplete No Tax Due Internal Refu…" at bounding box center [1264, 438] width 252 height 37
type input "[DATE]"
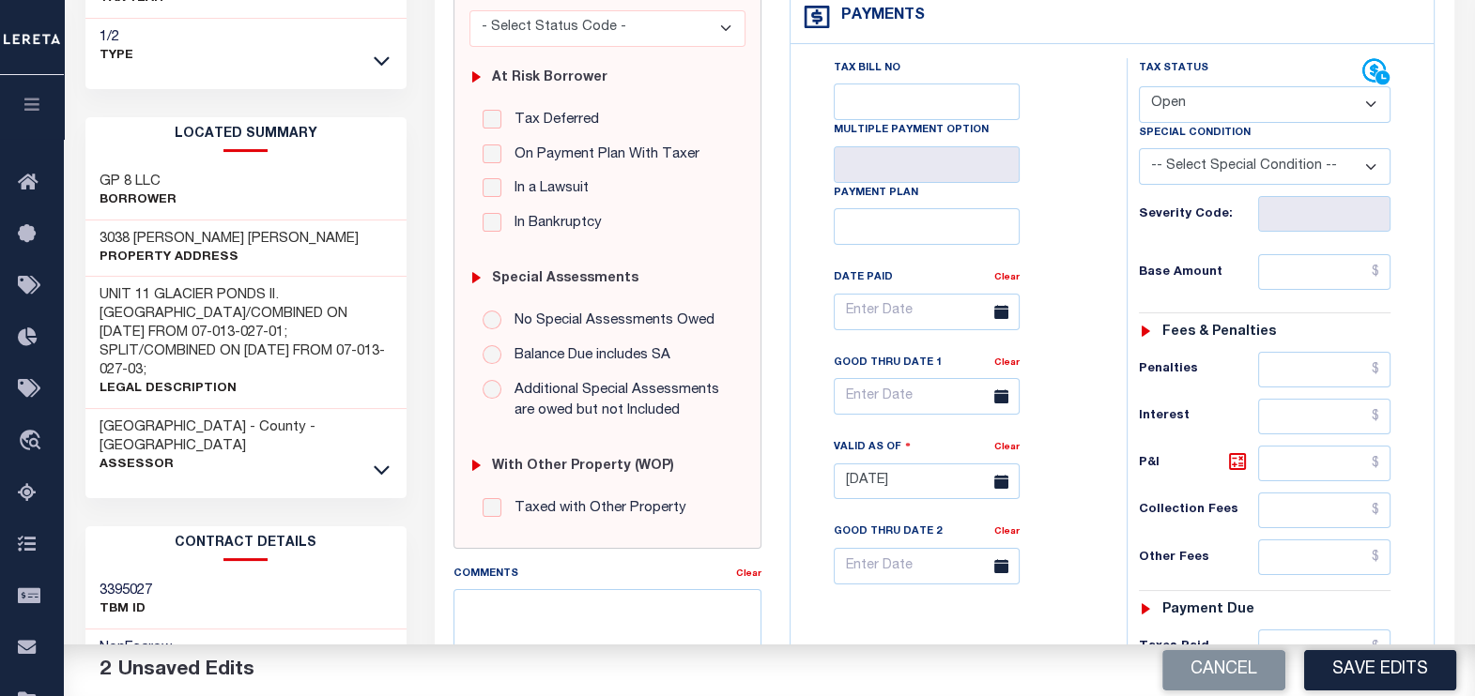
scroll to position [352, 0]
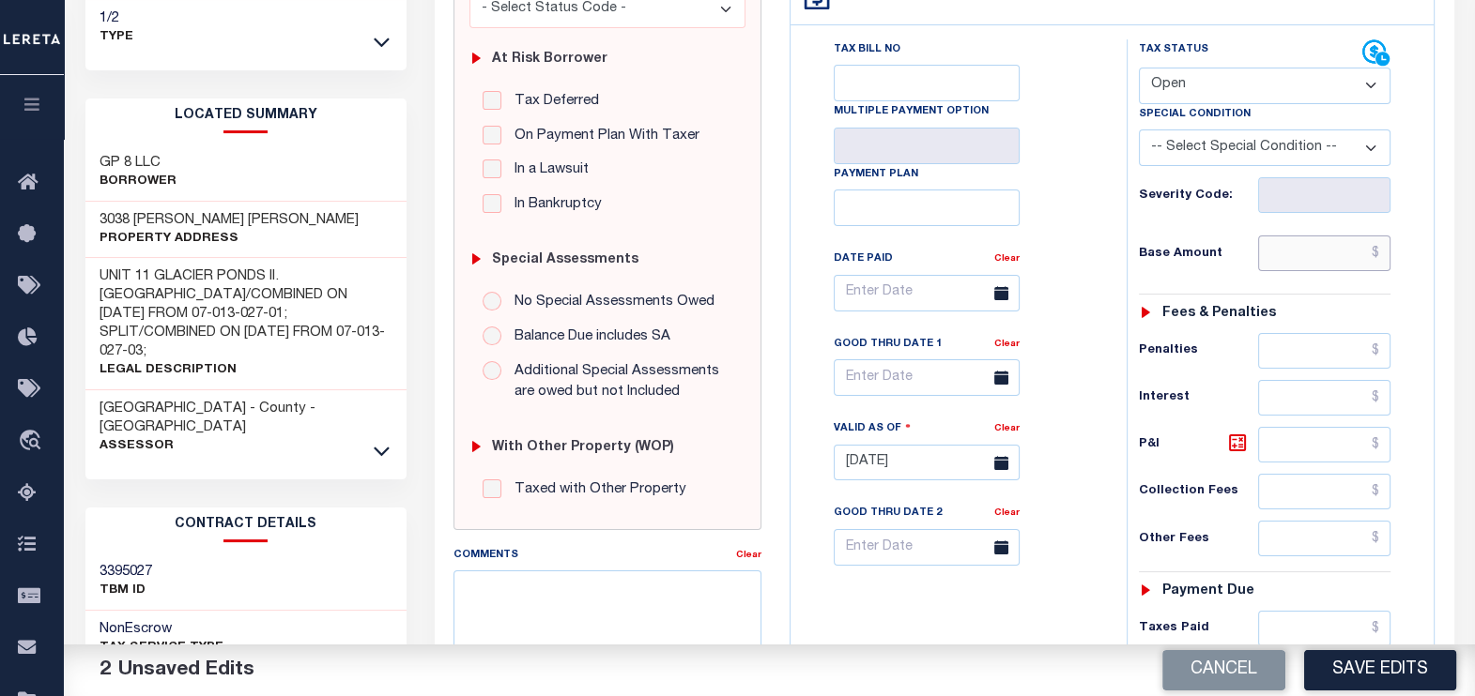
click at [1291, 263] on input "text" at bounding box center [1324, 254] width 132 height 36
paste input "$573.93"
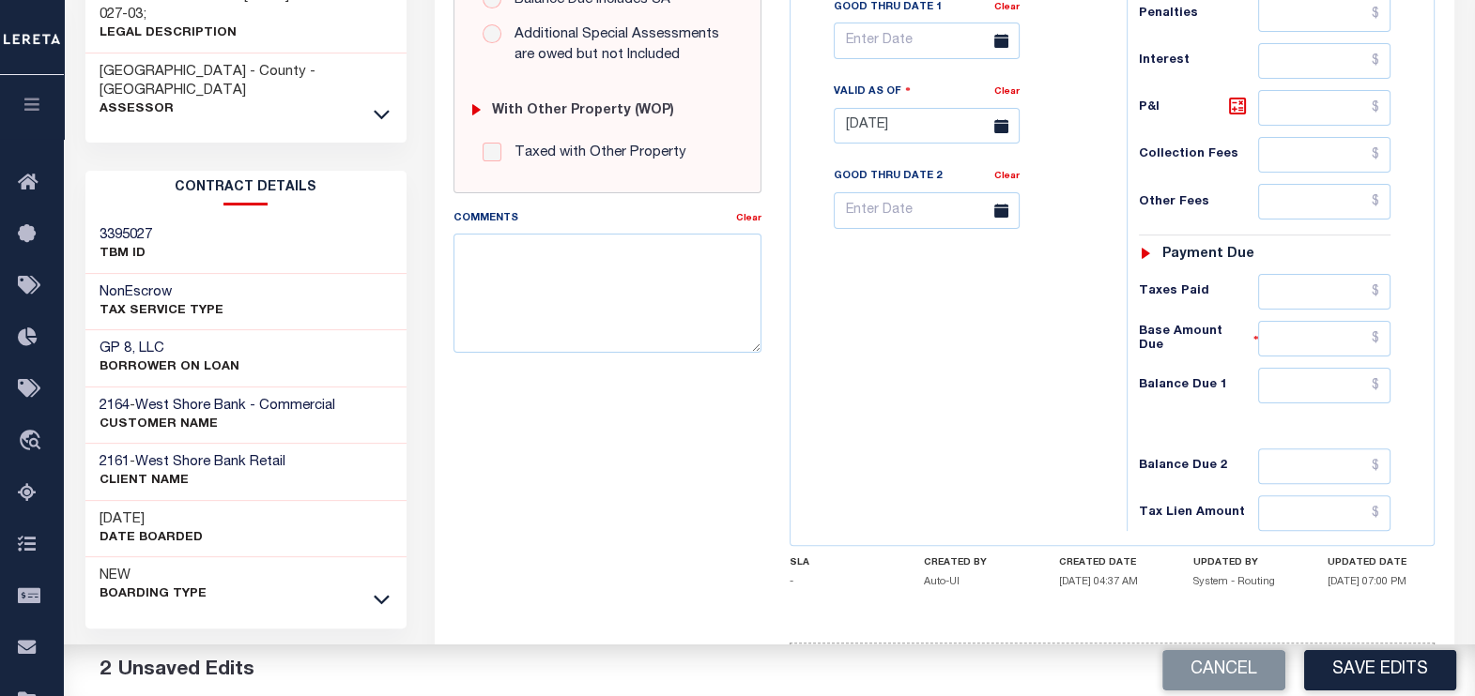
scroll to position [704, 0]
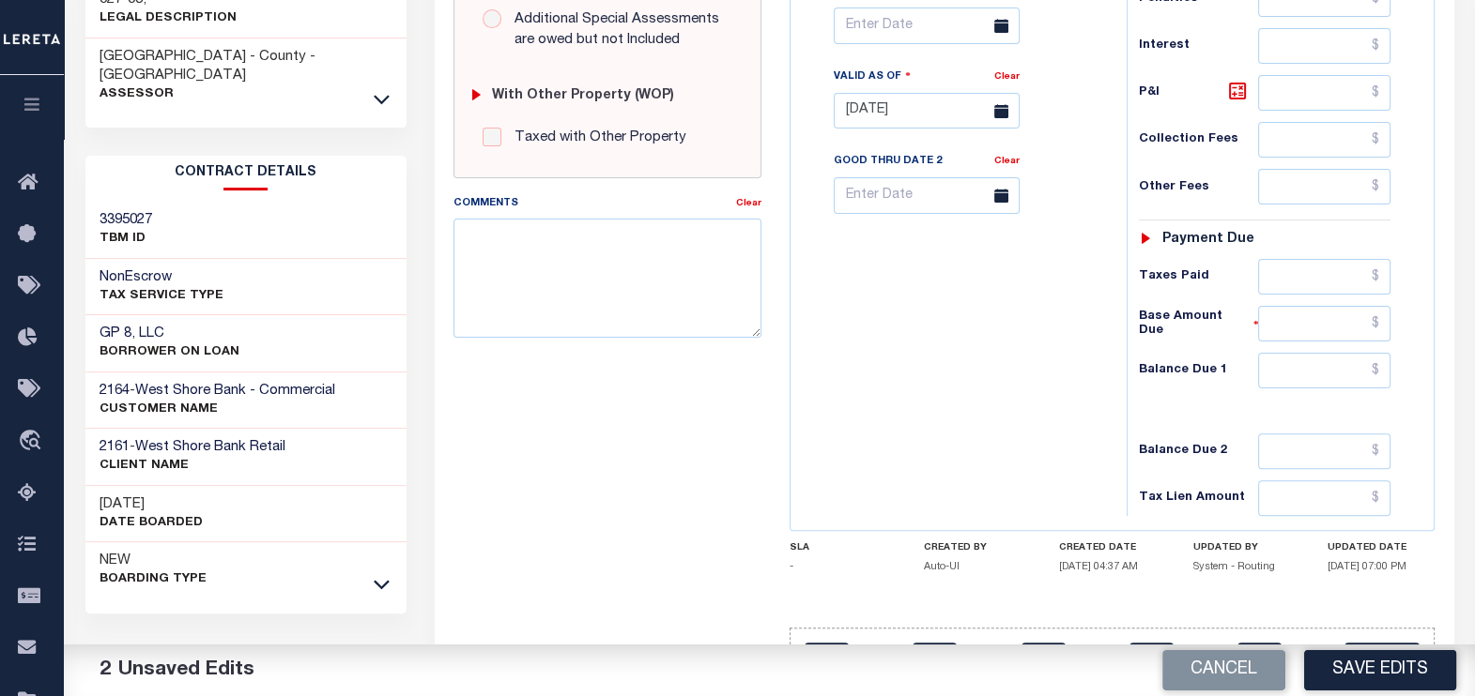
type input "$573.93"
click at [1383, 372] on input "text" at bounding box center [1324, 371] width 132 height 36
type input "$0.00"
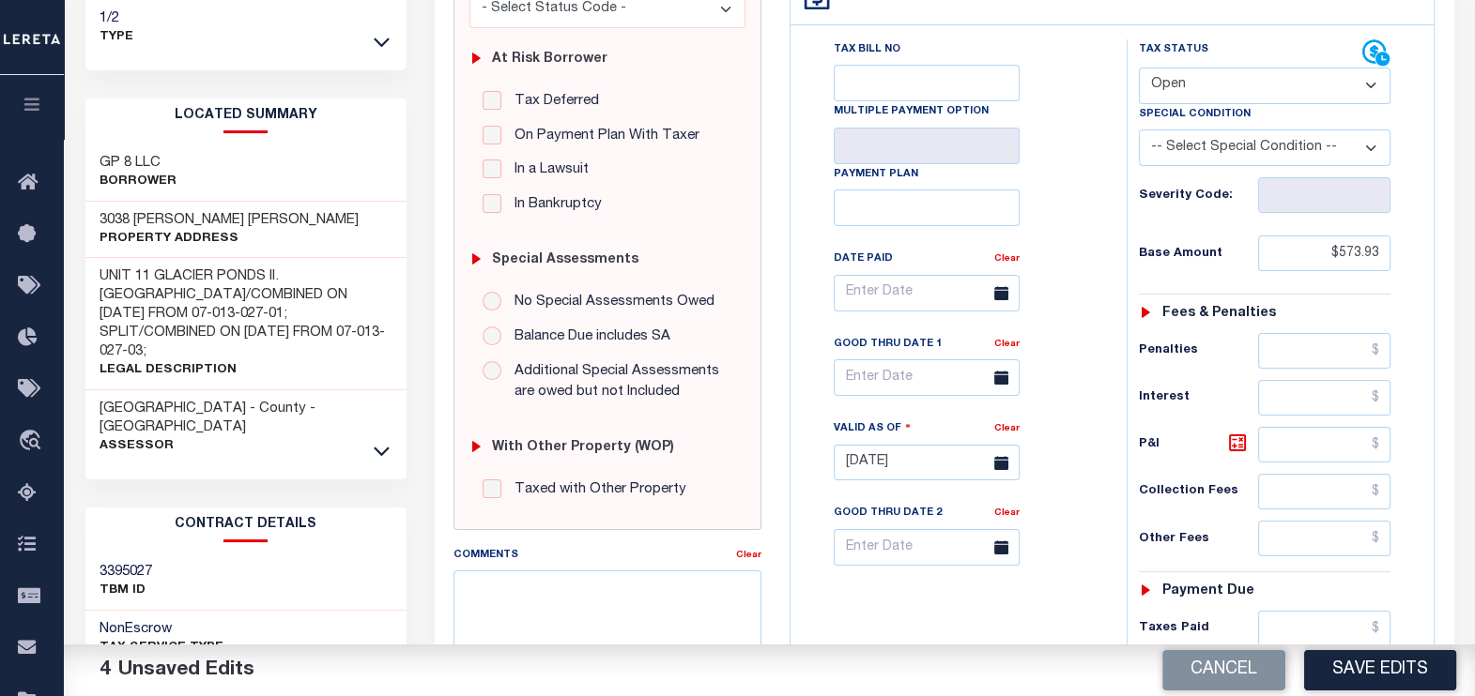
scroll to position [116, 0]
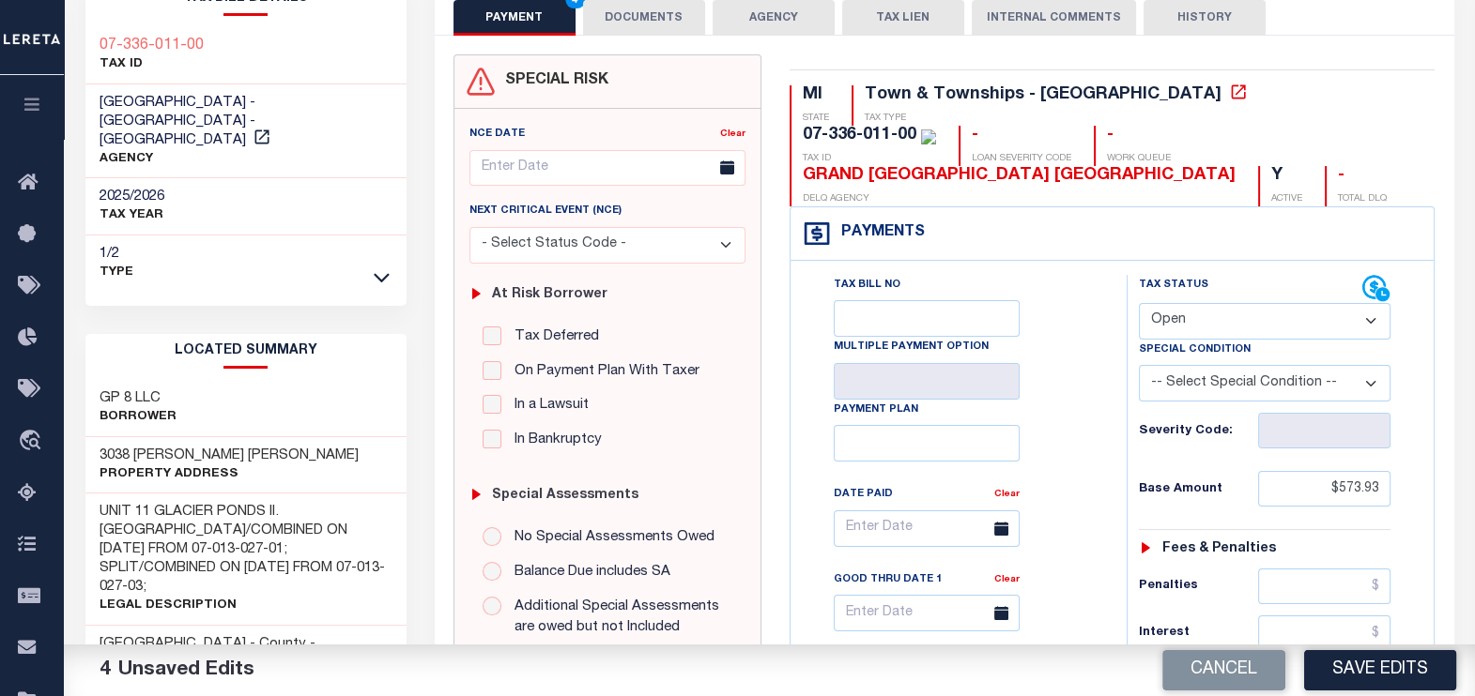
click at [686, 29] on button "DOCUMENTS" at bounding box center [644, 18] width 122 height 36
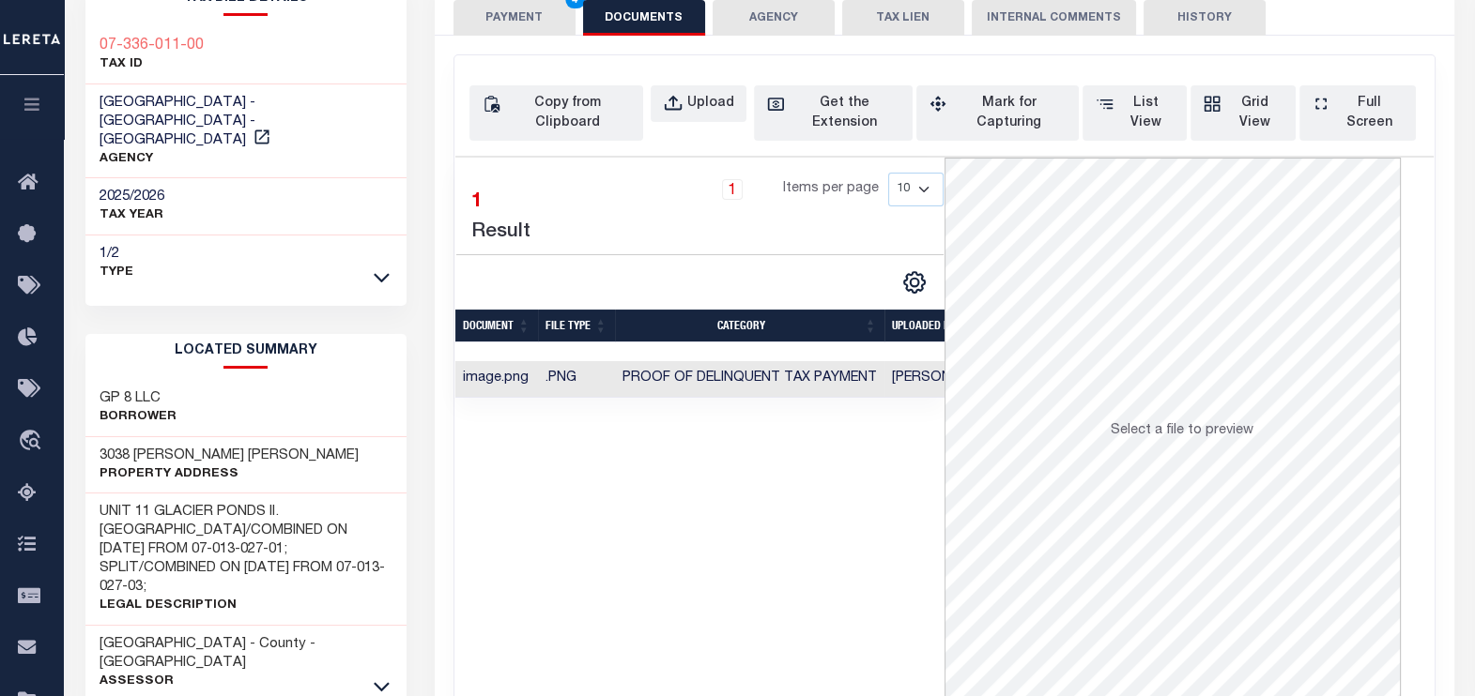
click at [521, 30] on button "PAYMENT 4" at bounding box center [514, 18] width 122 height 36
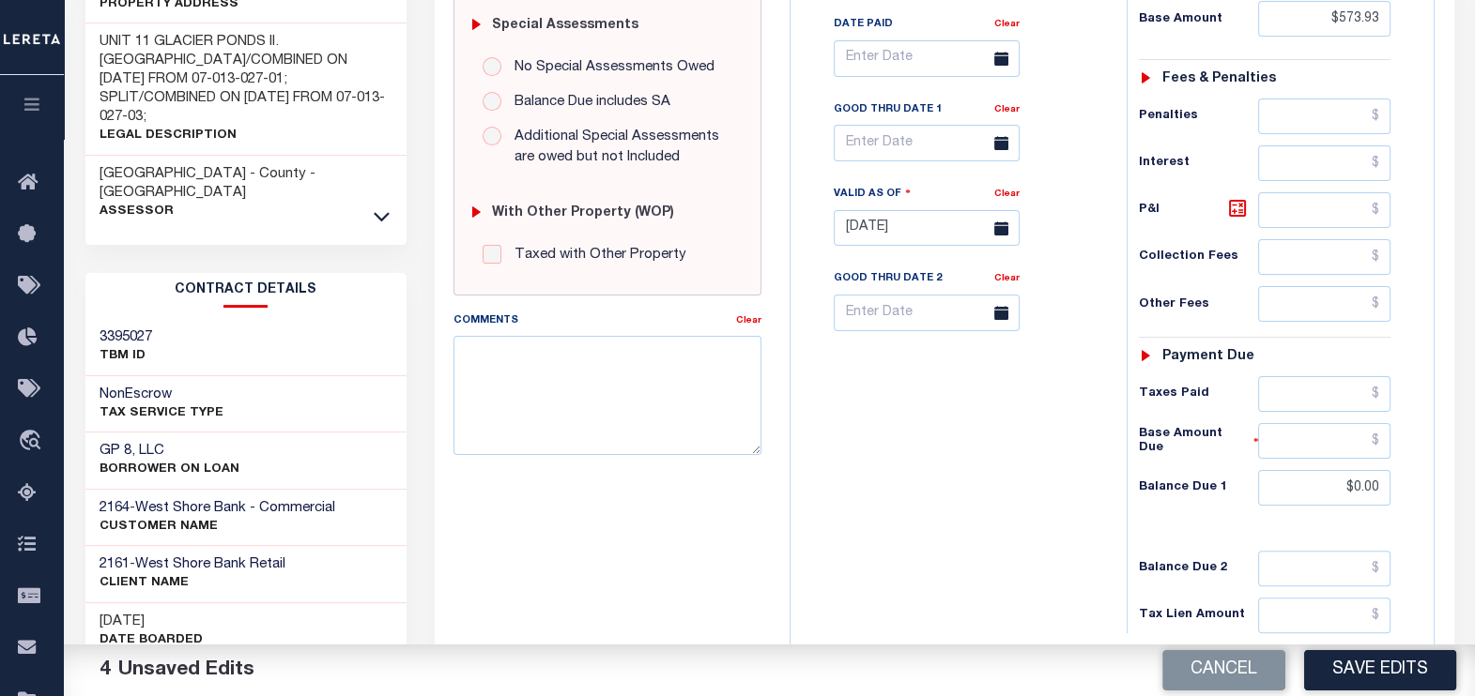
scroll to position [753, 0]
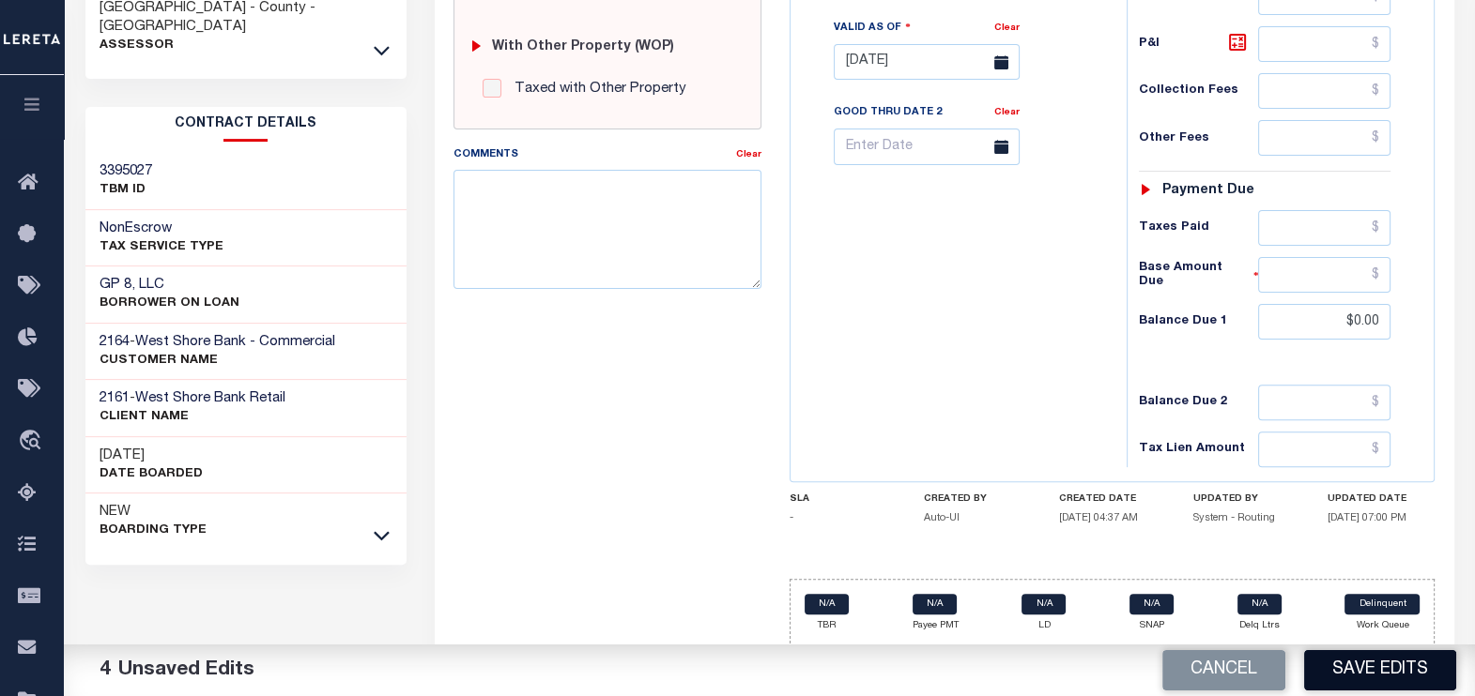
click at [1372, 667] on button "Save Edits" at bounding box center [1380, 670] width 152 height 40
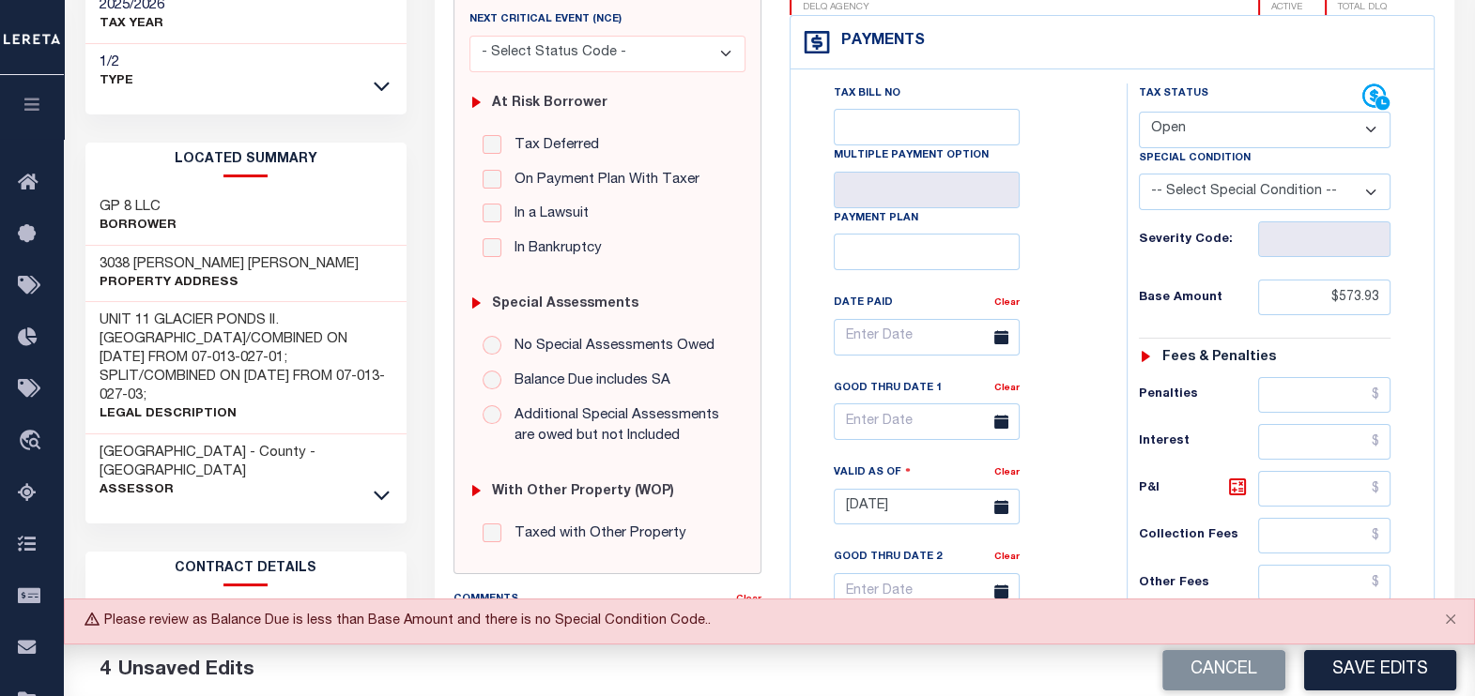
scroll to position [283, 0]
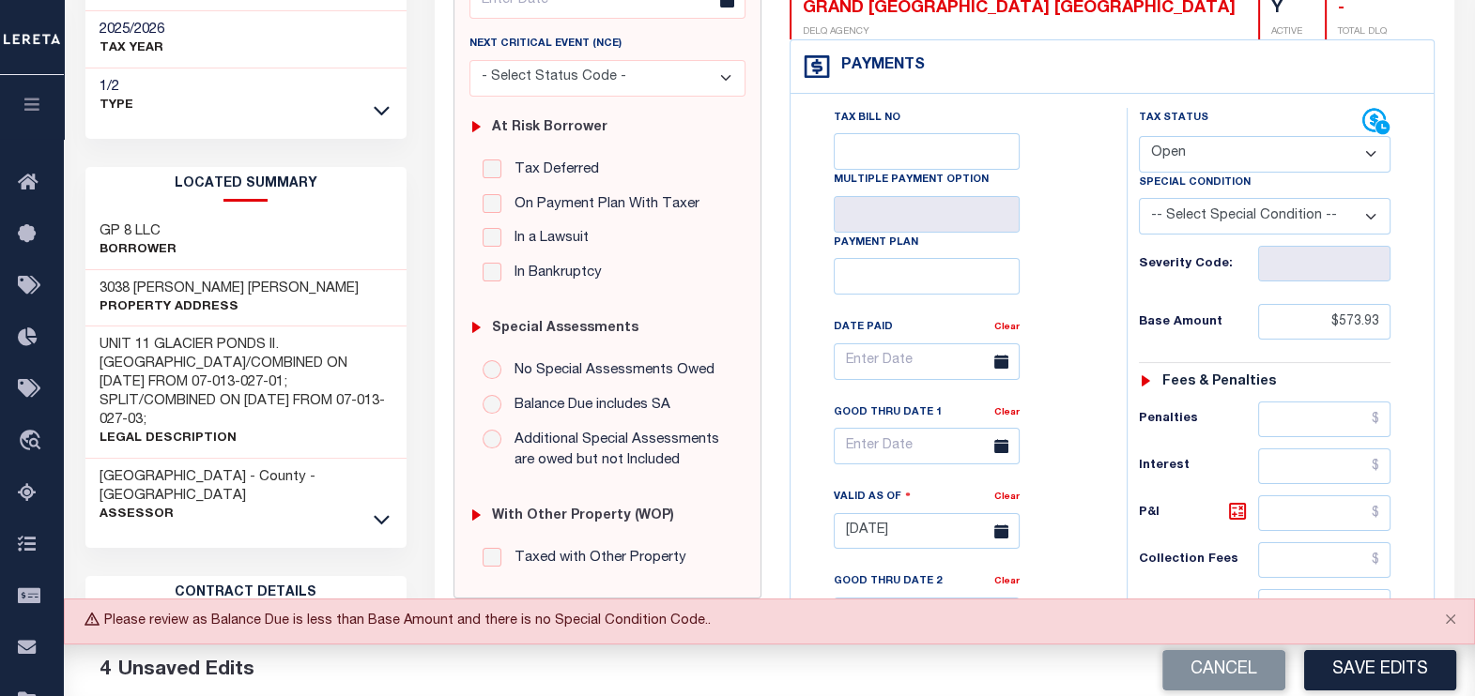
click at [1281, 218] on select "-- Select Special Condition -- 3RD PARTY TAX LIEN AGENCY TAX LIEN (A.K.A Inside…" at bounding box center [1264, 216] width 252 height 37
click at [1376, 668] on button "Save Edits" at bounding box center [1380, 670] width 152 height 40
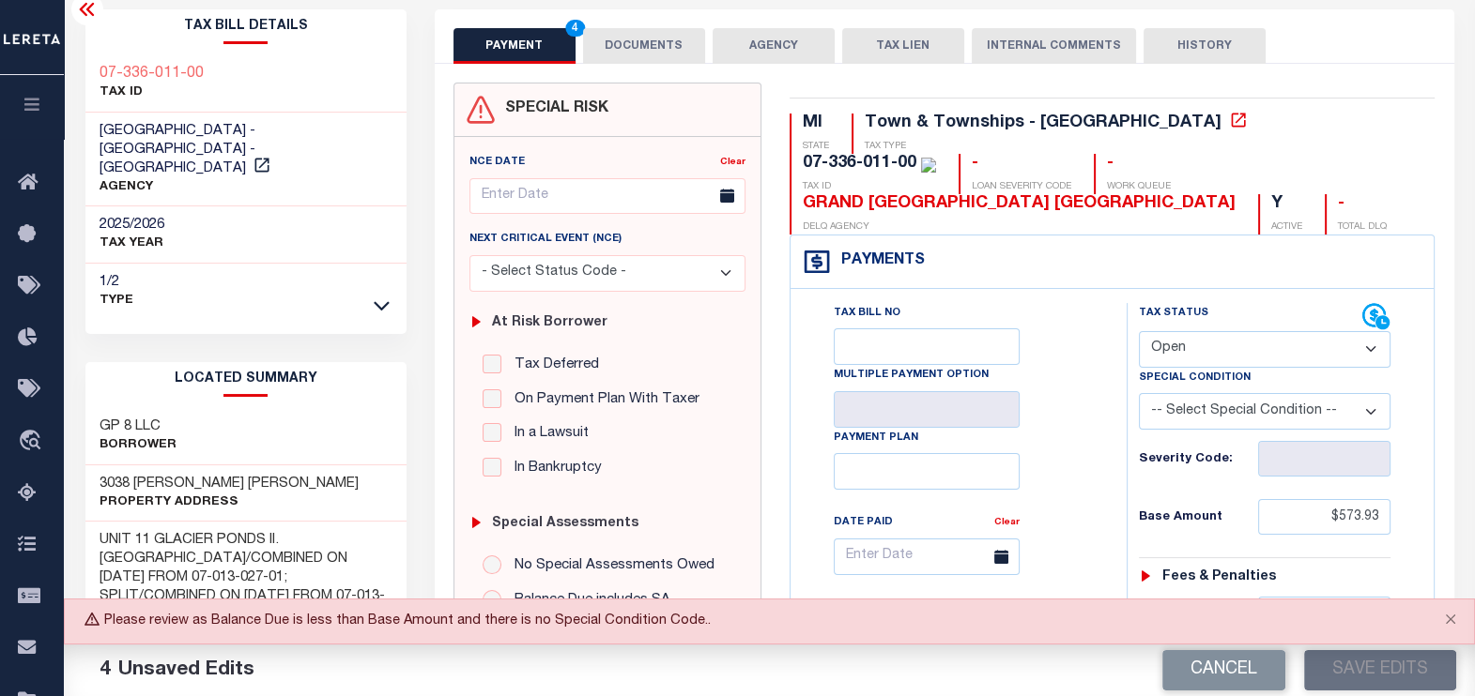
scroll to position [0, 0]
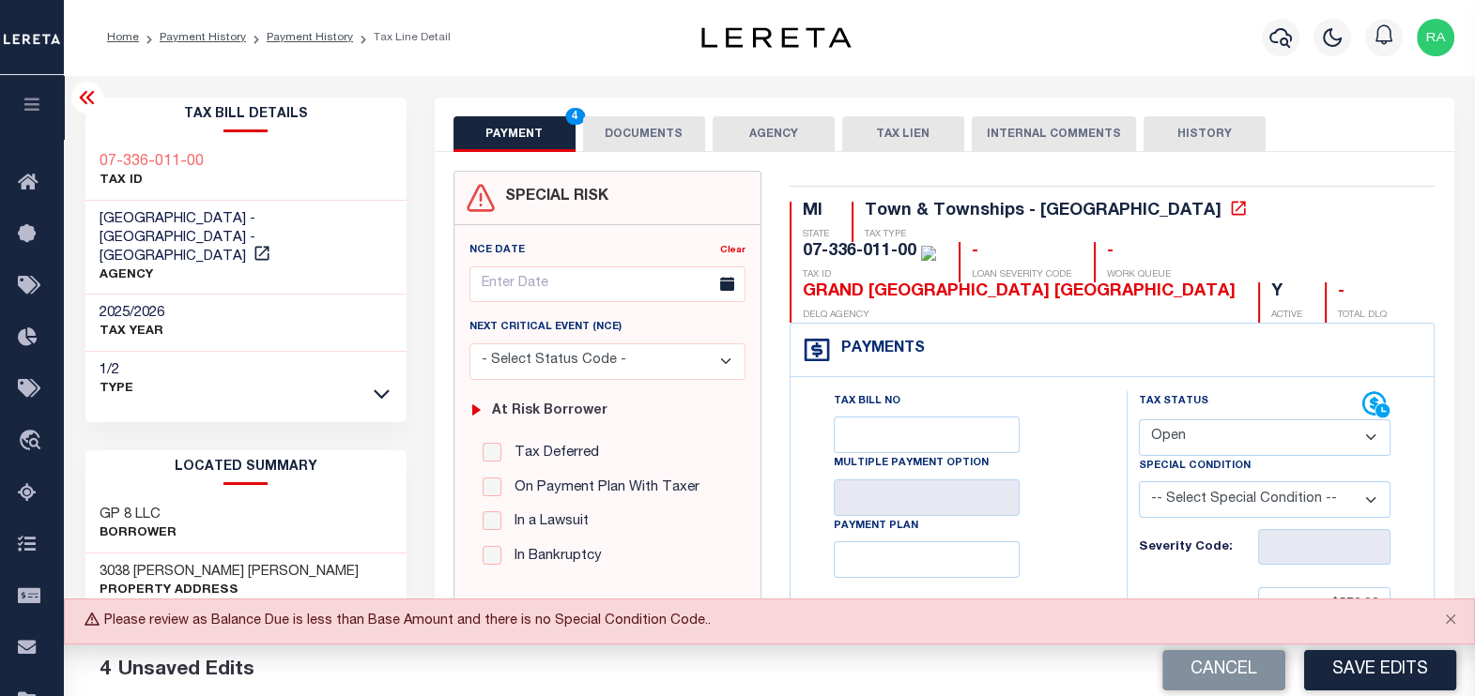
click at [1261, 432] on select "- Select Status Code - Open Due/Unpaid Paid Incomplete No Tax Due Internal Refu…" at bounding box center [1264, 438] width 252 height 37
select select "DUE"
click at [1138, 420] on select "- Select Status Code - Open Due/Unpaid Paid Incomplete No Tax Due Internal Refu…" at bounding box center [1264, 438] width 252 height 37
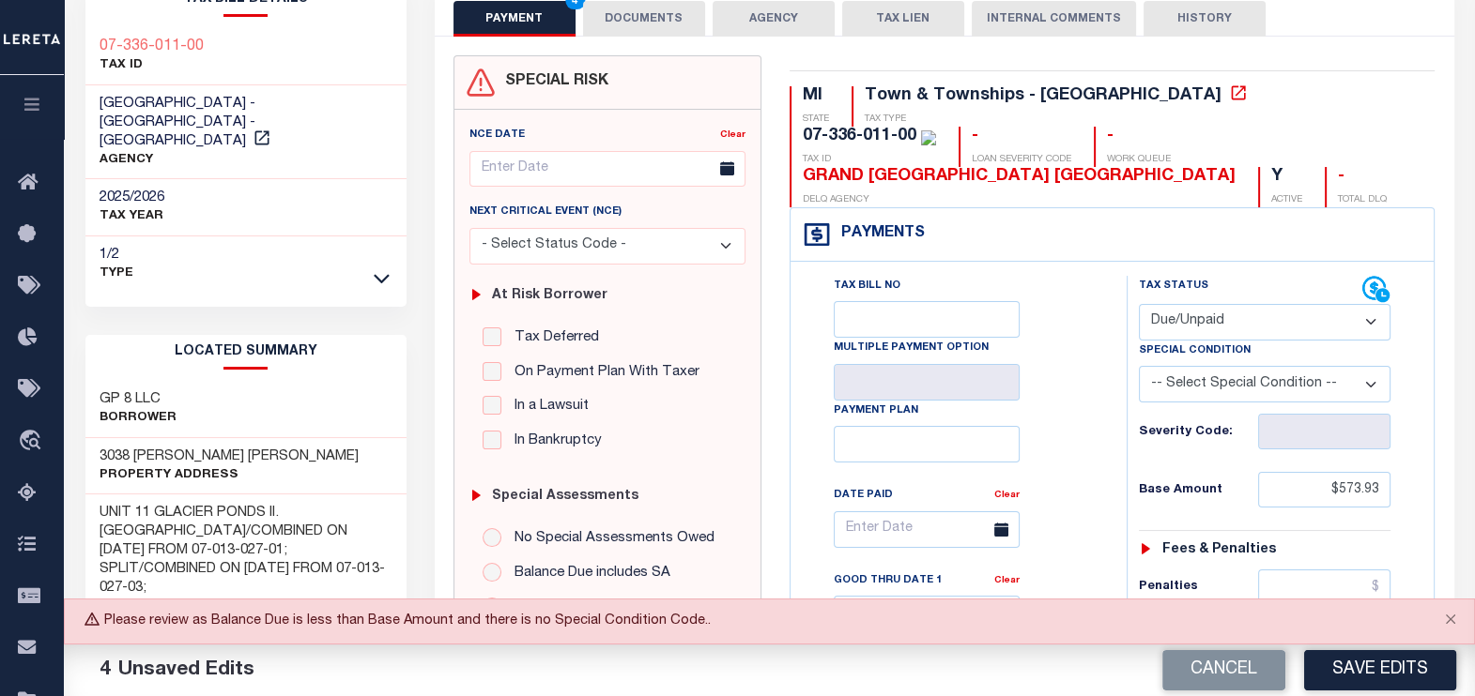
scroll to position [116, 0]
click at [1366, 666] on button "Save Edits" at bounding box center [1380, 670] width 152 height 40
click at [1266, 322] on select "- Select Status Code - Open Due/Unpaid Paid Incomplete No Tax Due Internal Refu…" at bounding box center [1264, 321] width 252 height 37
click at [1138, 303] on select "- Select Status Code - Open Due/Unpaid Paid Incomplete No Tax Due Internal Refu…" at bounding box center [1264, 321] width 252 height 37
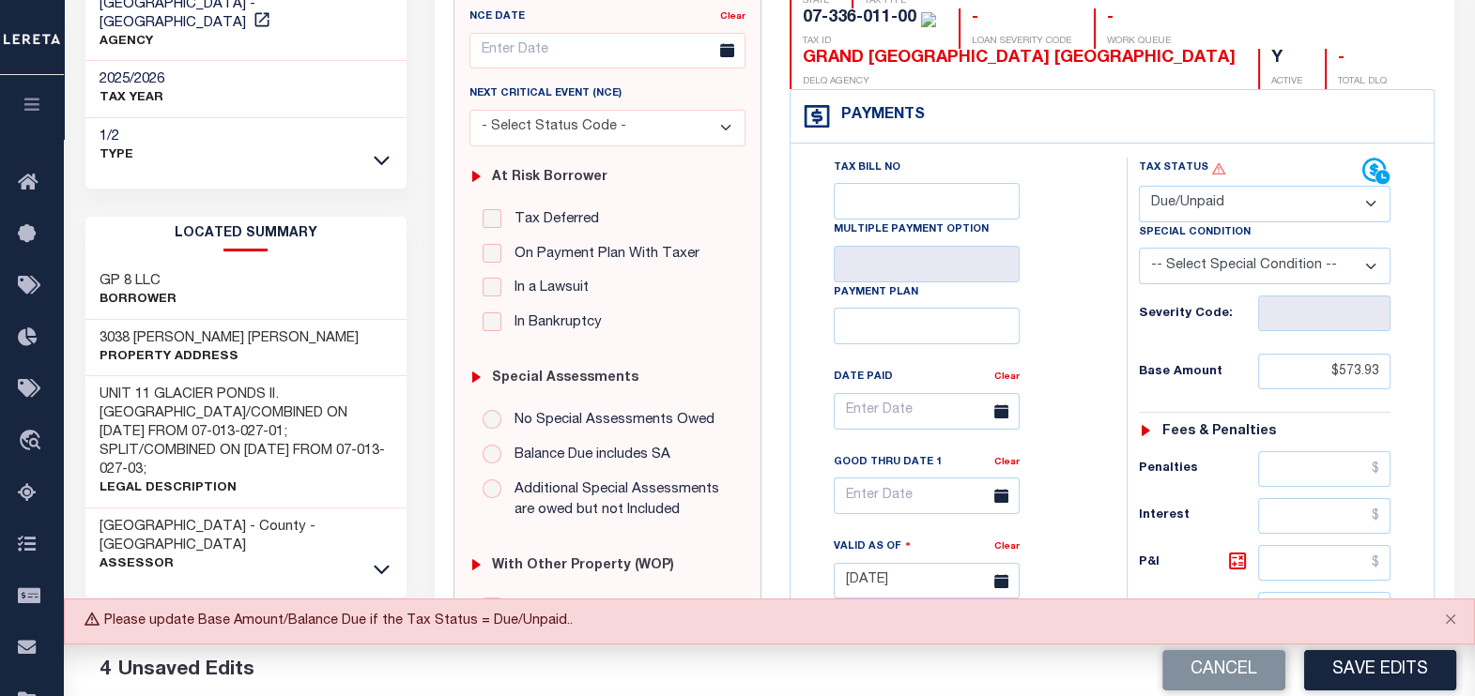
scroll to position [234, 0]
click at [1353, 256] on select "-- Select Special Condition -- 3RD PARTY TAX LIEN AGENCY TAX LIEN (A.K.A Inside…" at bounding box center [1264, 266] width 252 height 37
click at [1431, 404] on div "Tax Bill No Multiple Payment Option Payment Plan" at bounding box center [1111, 572] width 643 height 857
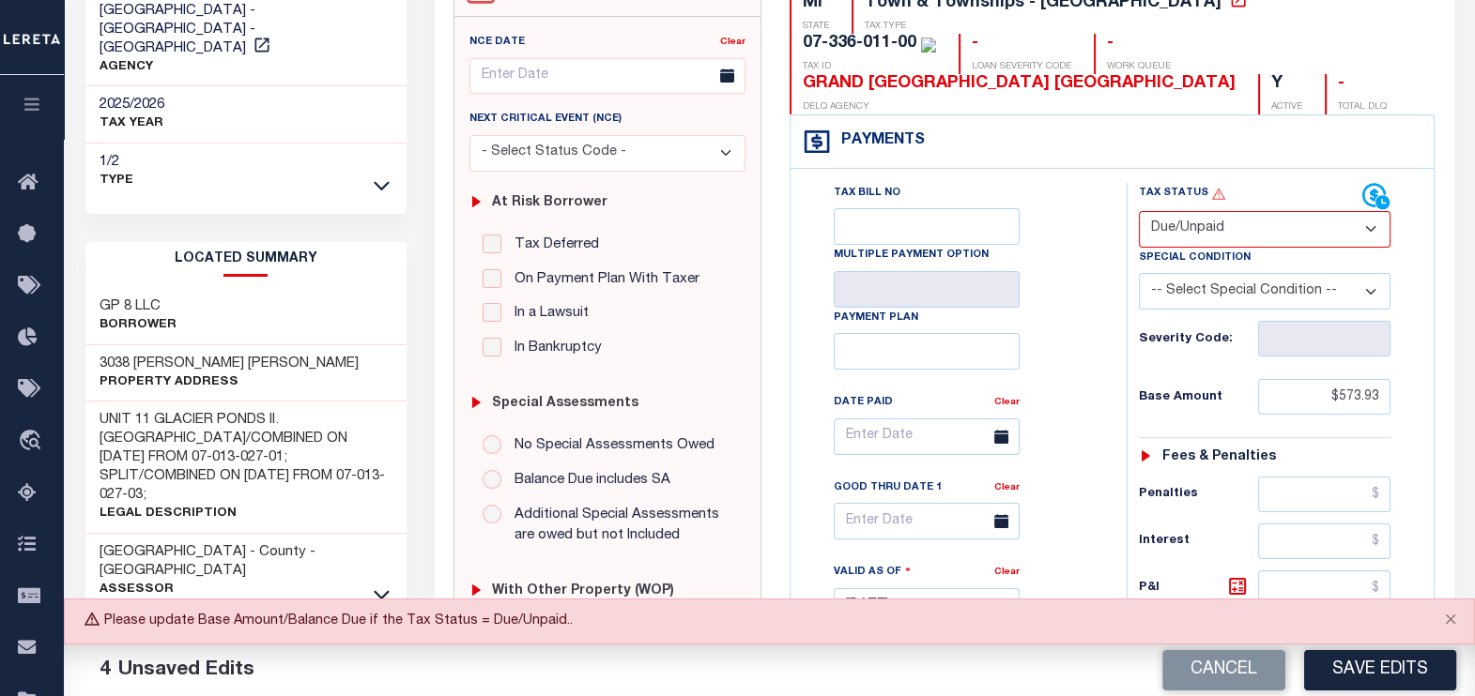
scroll to position [0, 0]
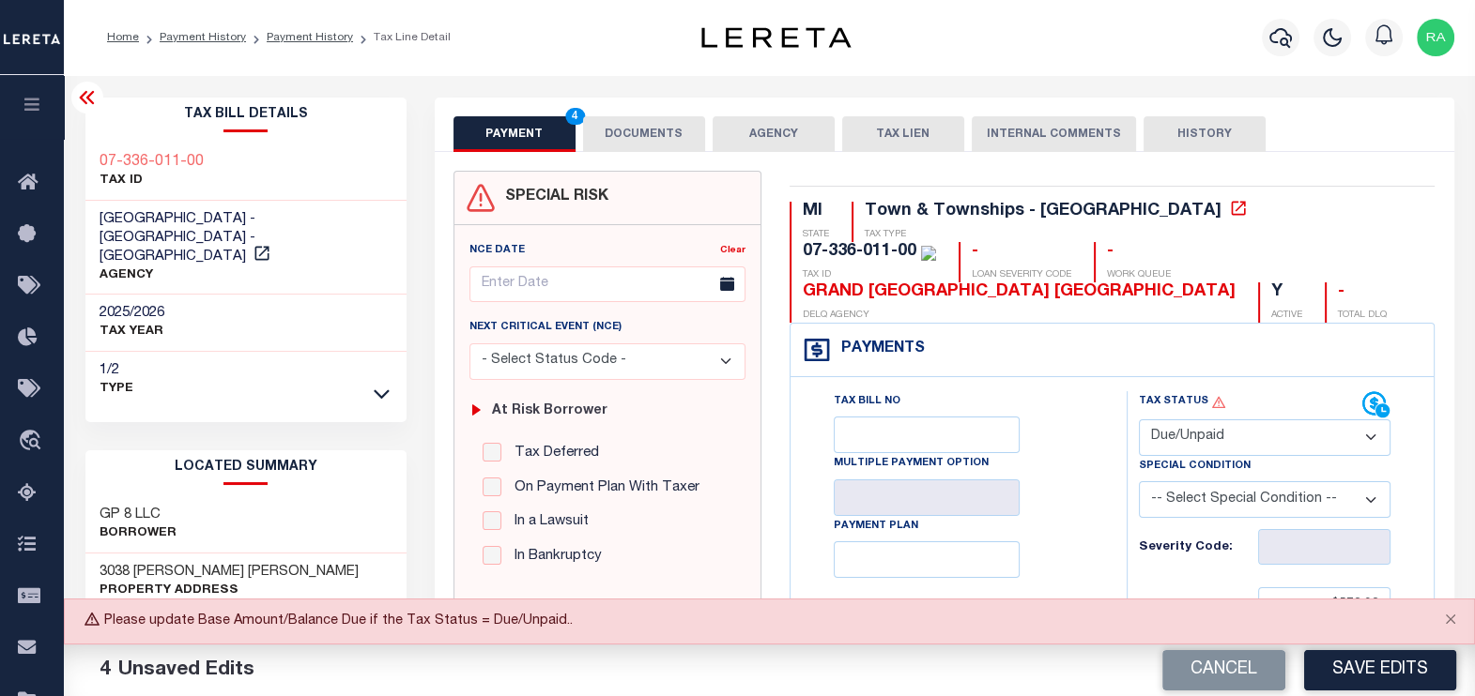
click at [1228, 435] on select "- Select Status Code - Open Due/Unpaid Paid Incomplete No Tax Due Internal Refu…" at bounding box center [1264, 438] width 252 height 37
click at [1138, 420] on select "- Select Status Code - Open Due/Unpaid Paid Incomplete No Tax Due Internal Refu…" at bounding box center [1264, 438] width 252 height 37
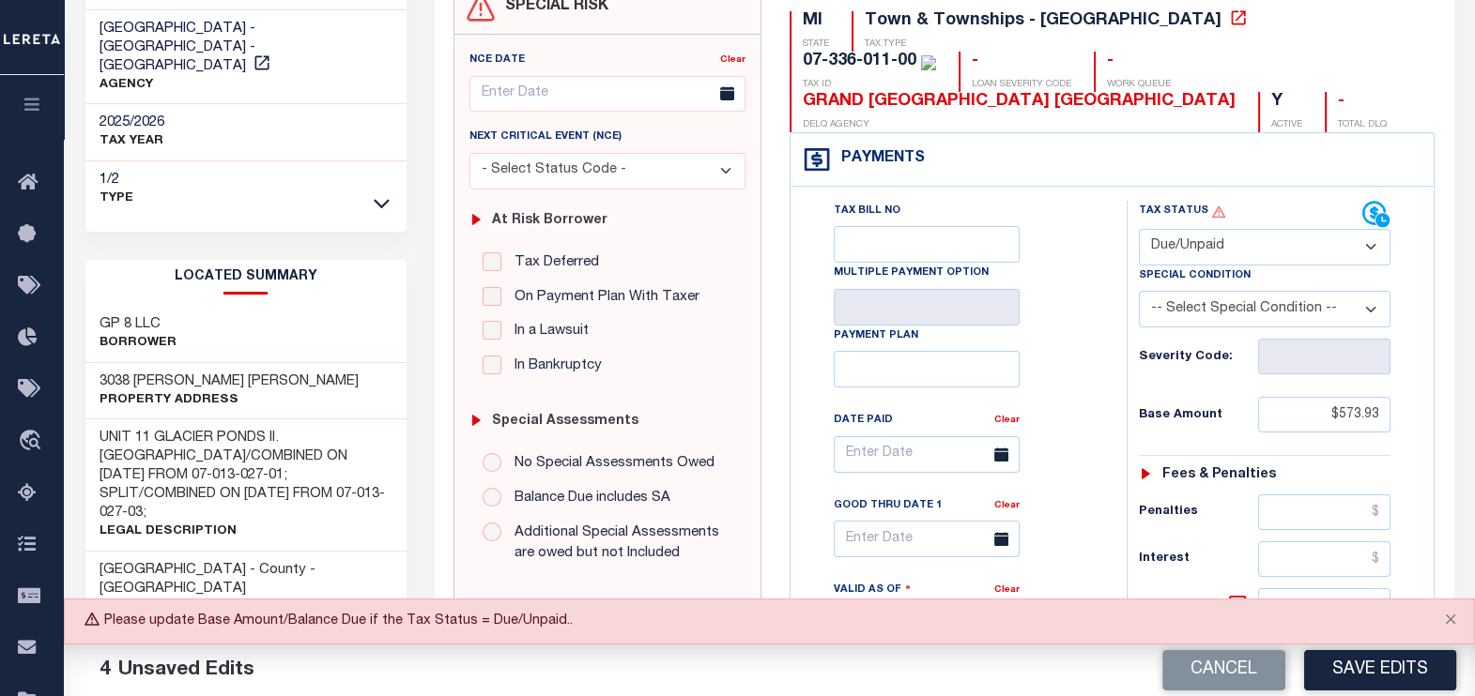
scroll to position [234, 0]
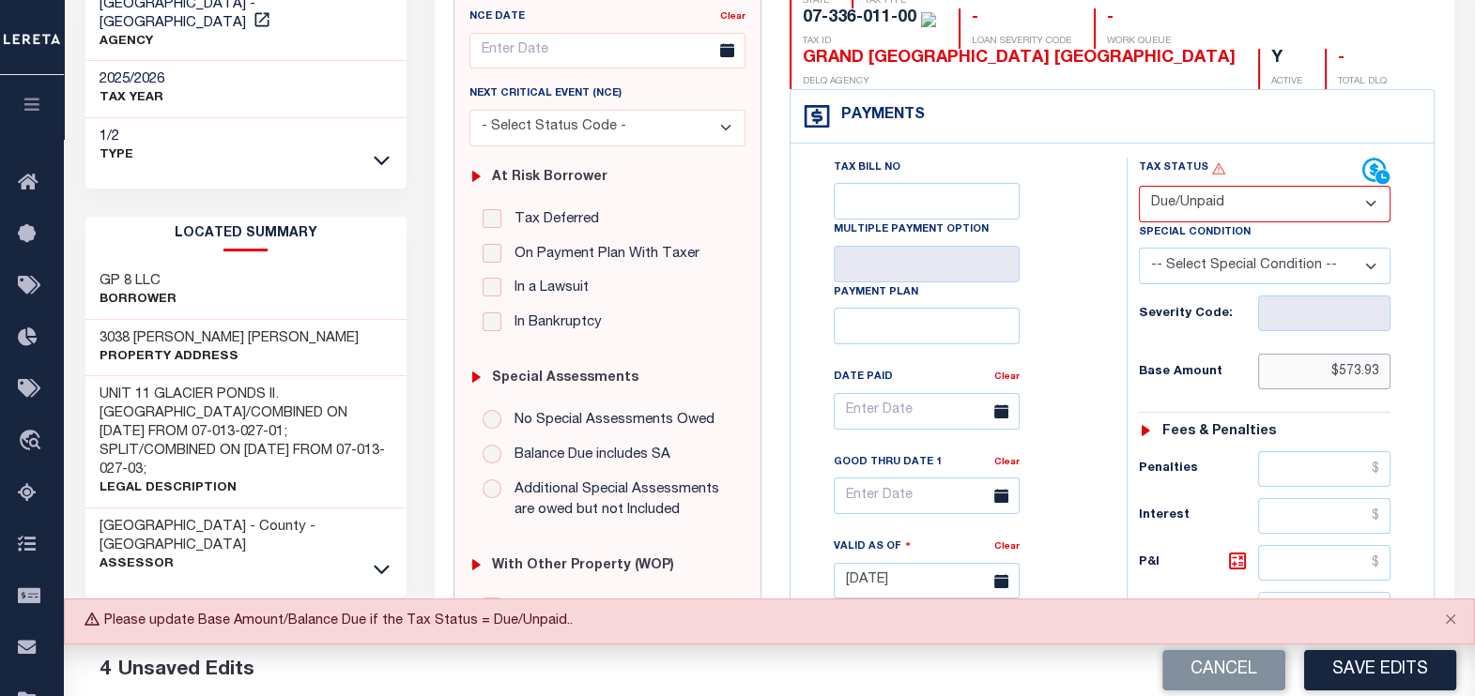
drag, startPoint x: 1328, startPoint y: 370, endPoint x: 1379, endPoint y: 365, distance: 50.9
click at [1379, 365] on input "$573.93" at bounding box center [1324, 372] width 132 height 36
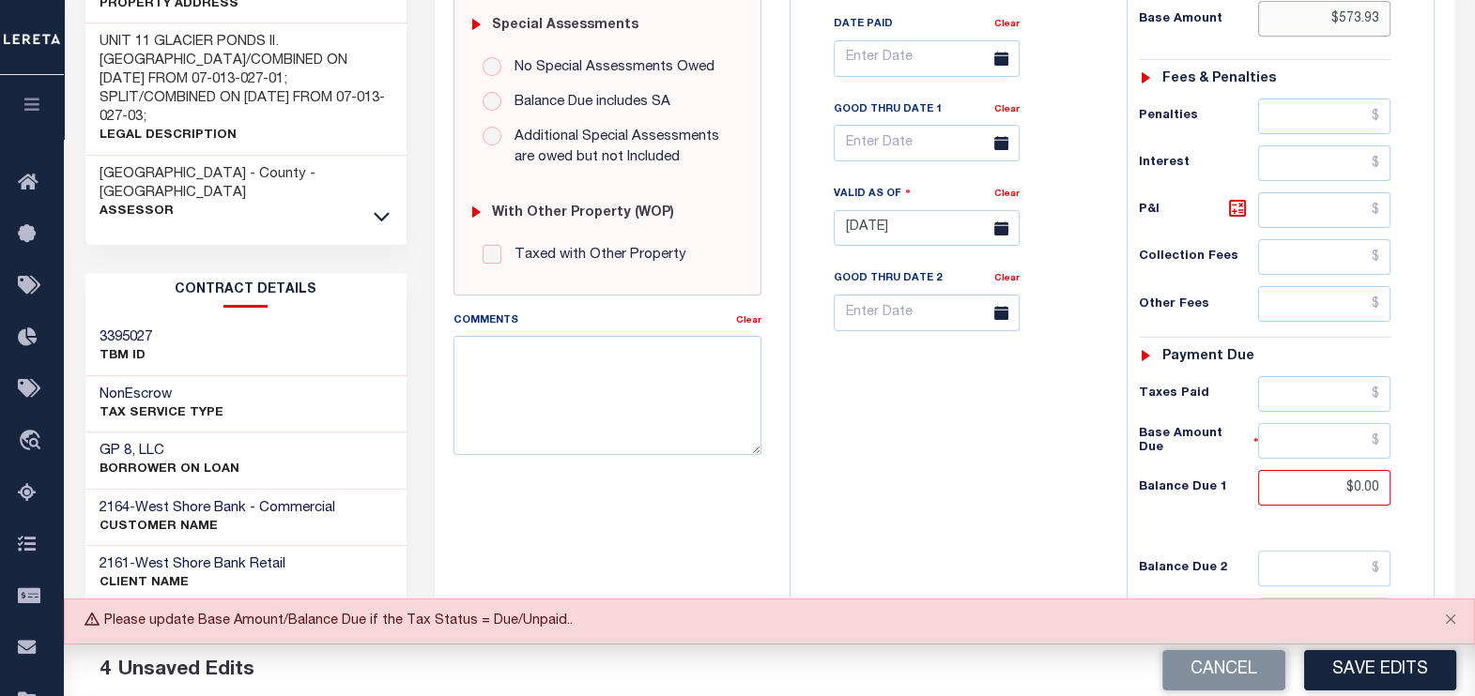
scroll to position [754, 0]
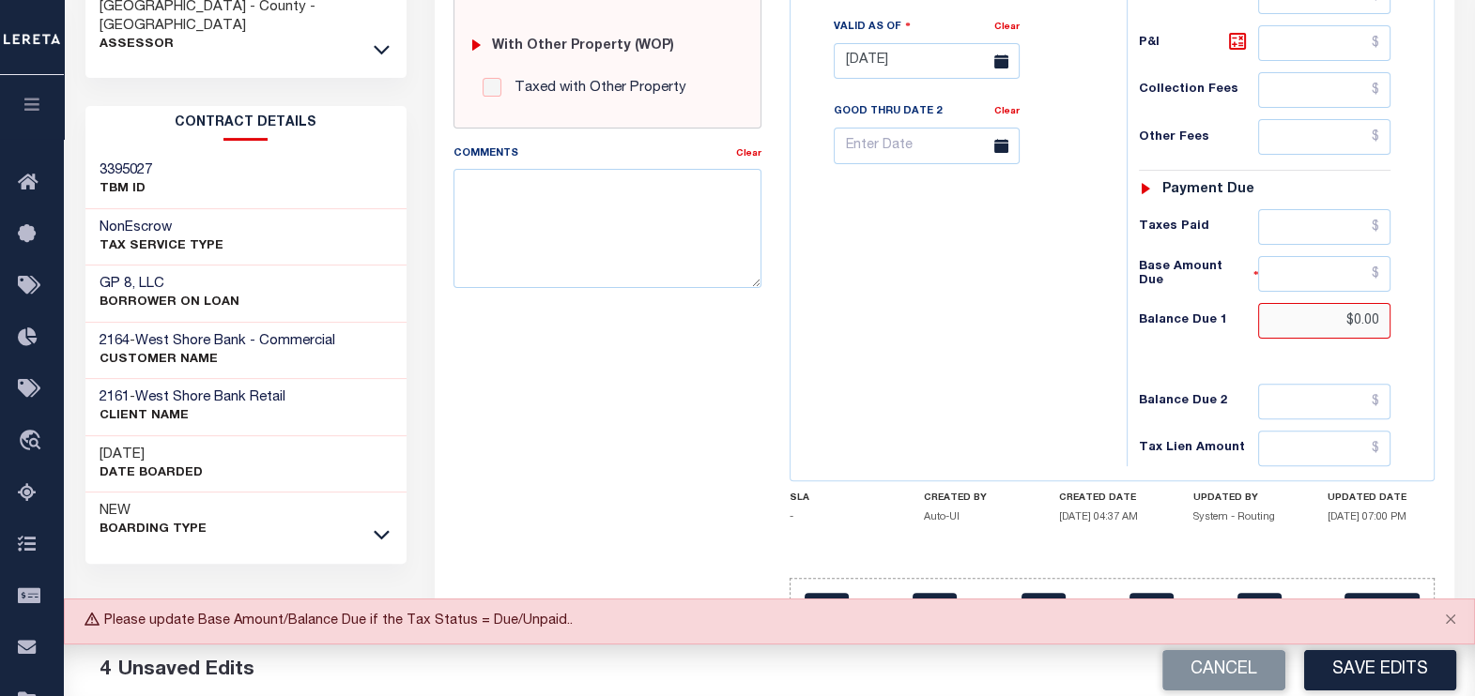
drag, startPoint x: 1383, startPoint y: 316, endPoint x: 1269, endPoint y: 319, distance: 113.6
click at [1269, 319] on input "$0.00" at bounding box center [1324, 321] width 132 height 36
paste input "573.93"
type input "$573.93"
click at [1365, 666] on button "Save Edits" at bounding box center [1380, 670] width 152 height 40
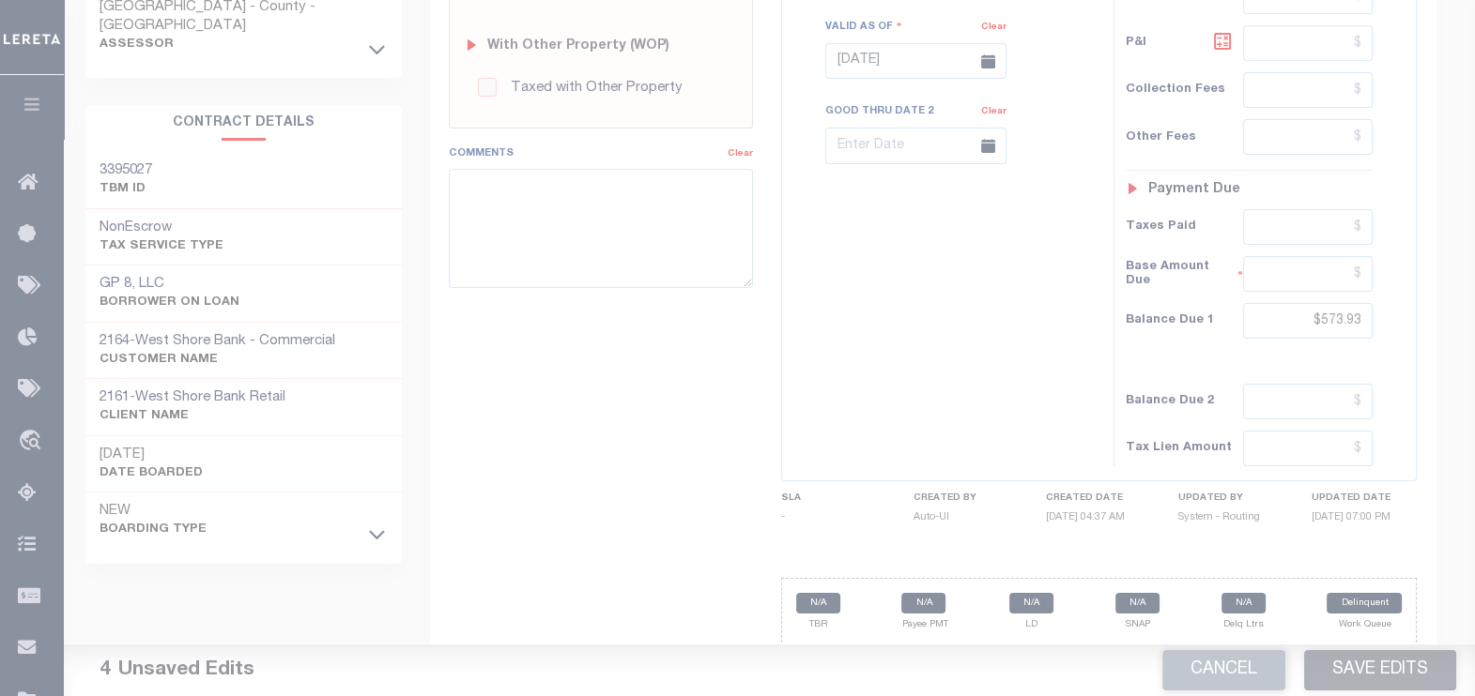
scroll to position [713, 0]
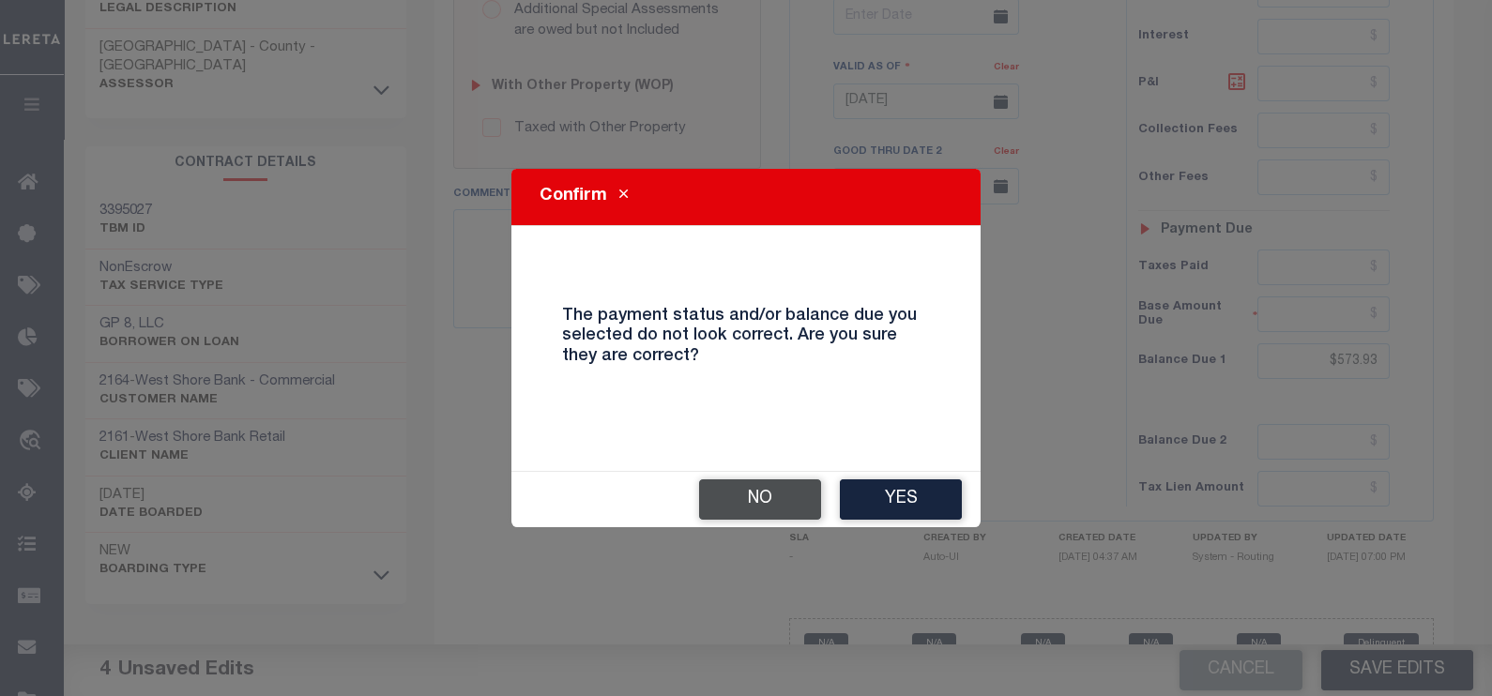
click at [765, 501] on button "No" at bounding box center [760, 500] width 122 height 40
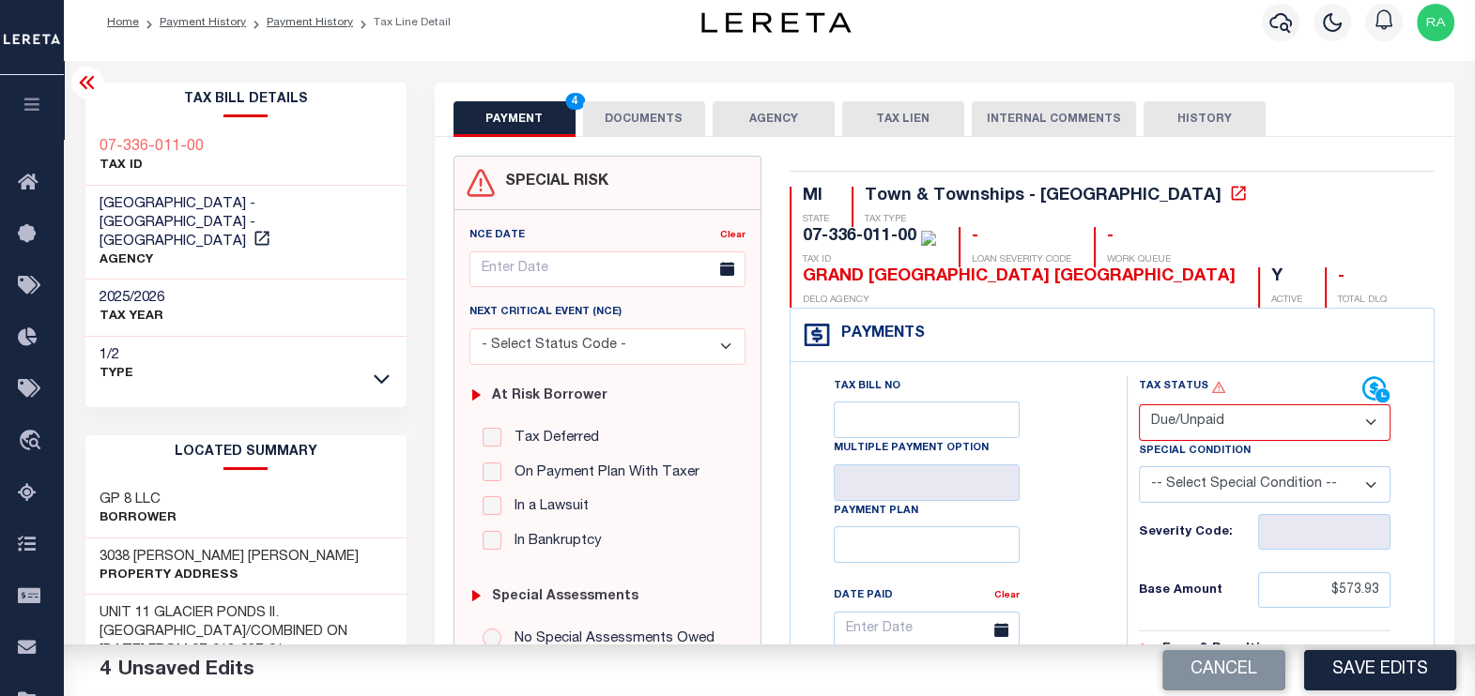
scroll to position [0, 0]
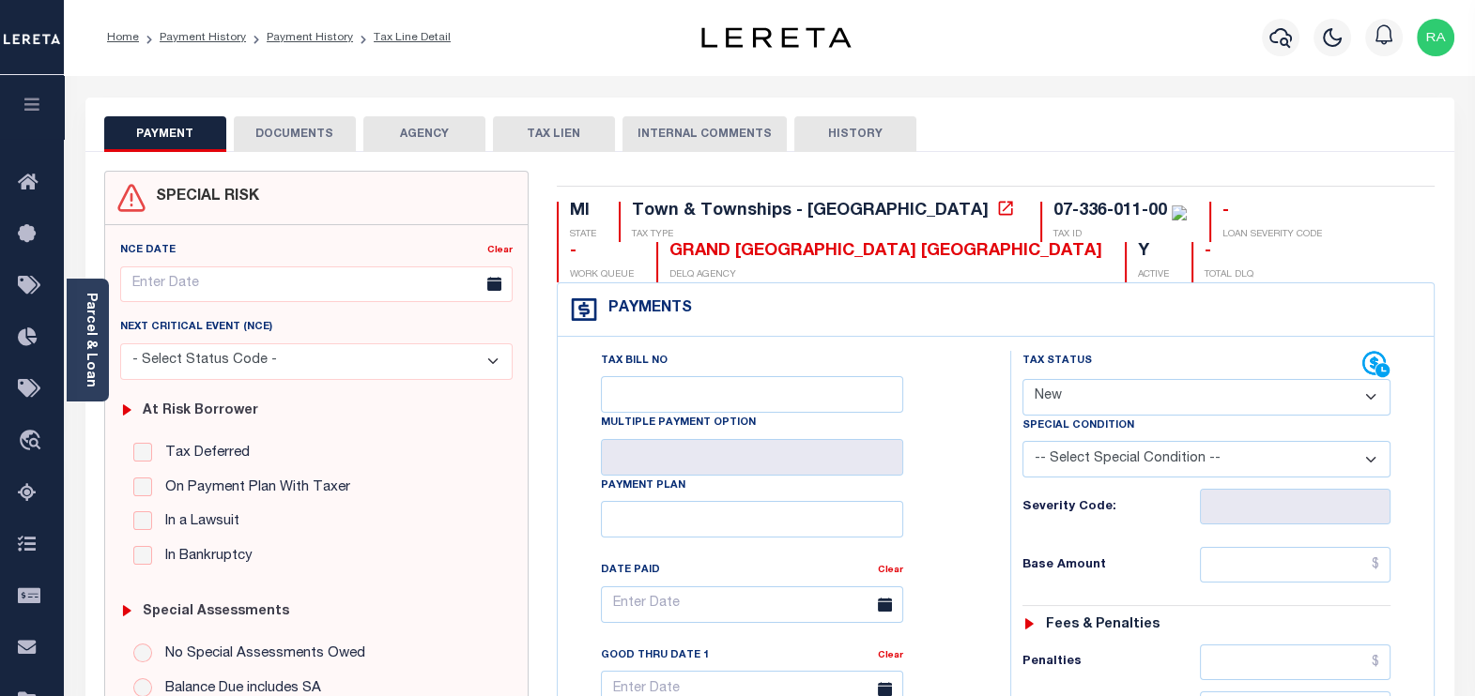
click at [272, 135] on button "DOCUMENTS" at bounding box center [295, 134] width 122 height 36
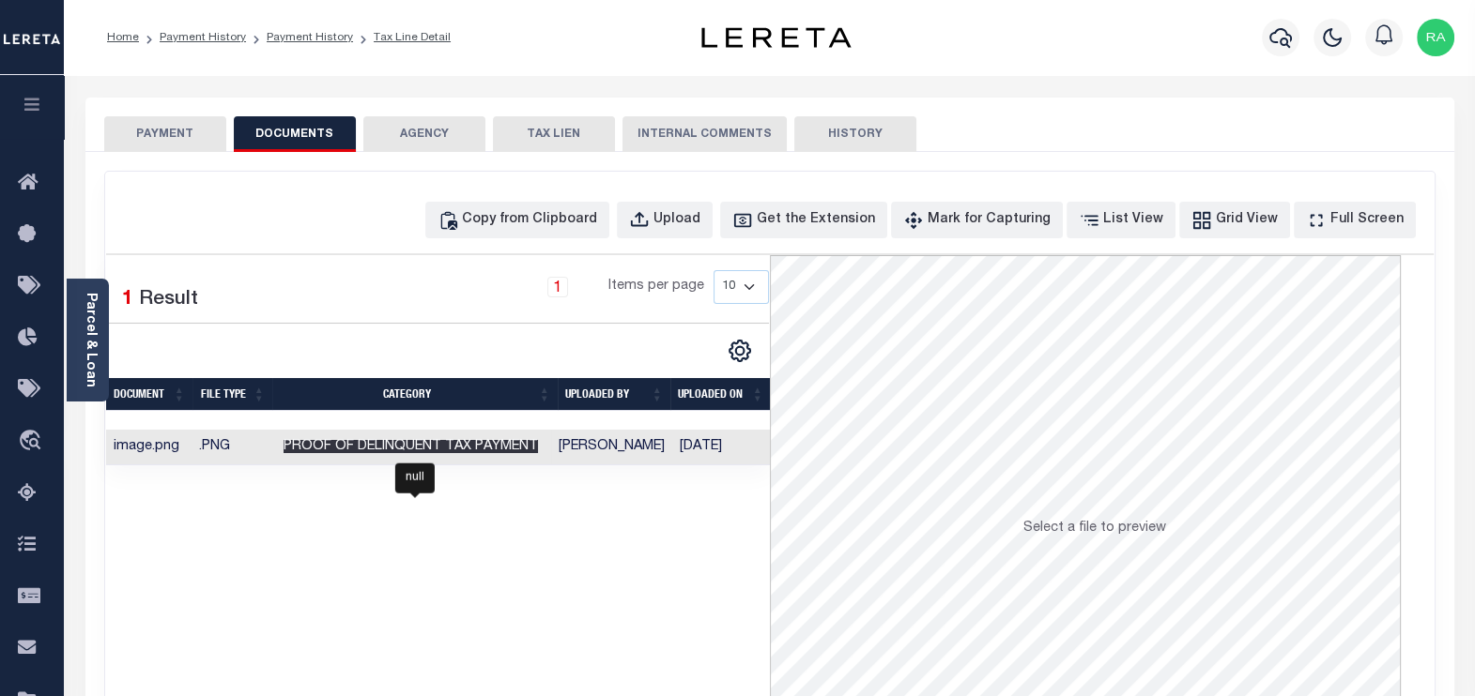
click at [478, 443] on span "Proof of Delinquent Tax Payment" at bounding box center [410, 446] width 254 height 13
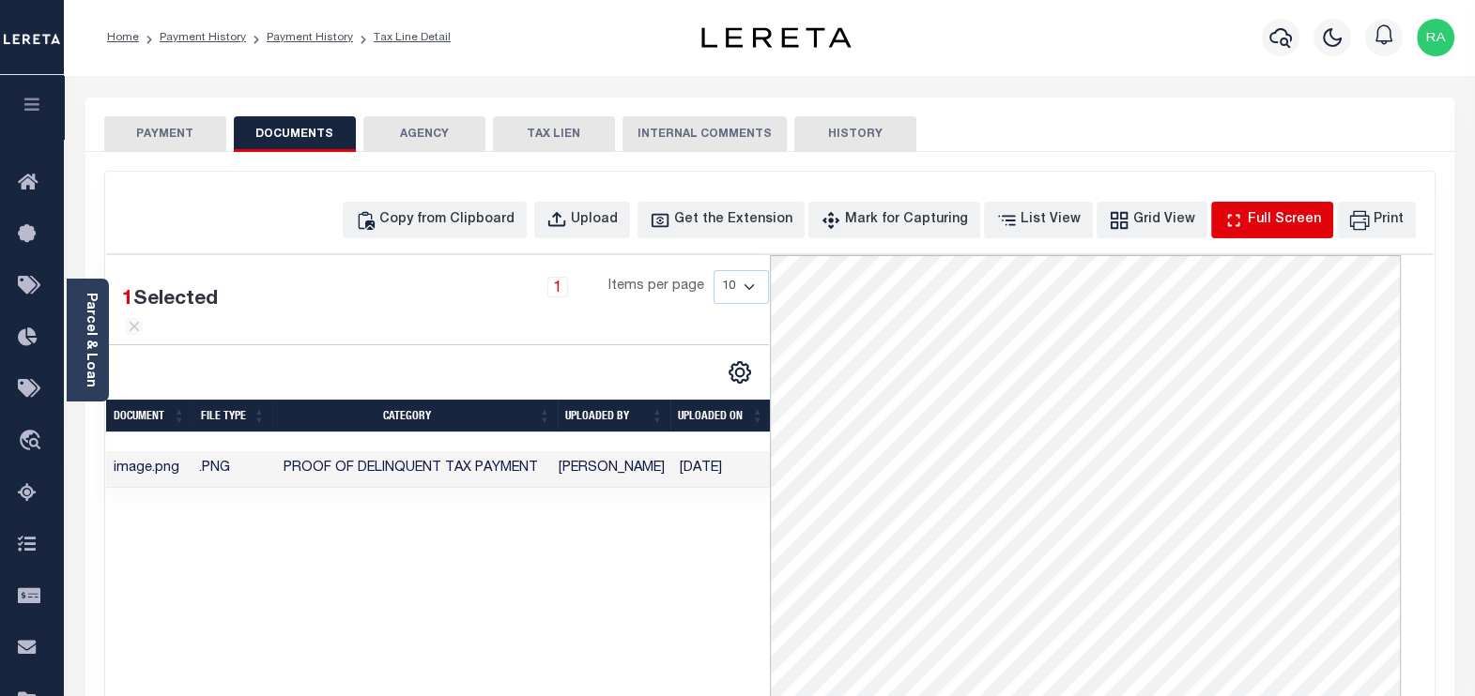
click at [1285, 224] on div "Full Screen" at bounding box center [1283, 220] width 73 height 21
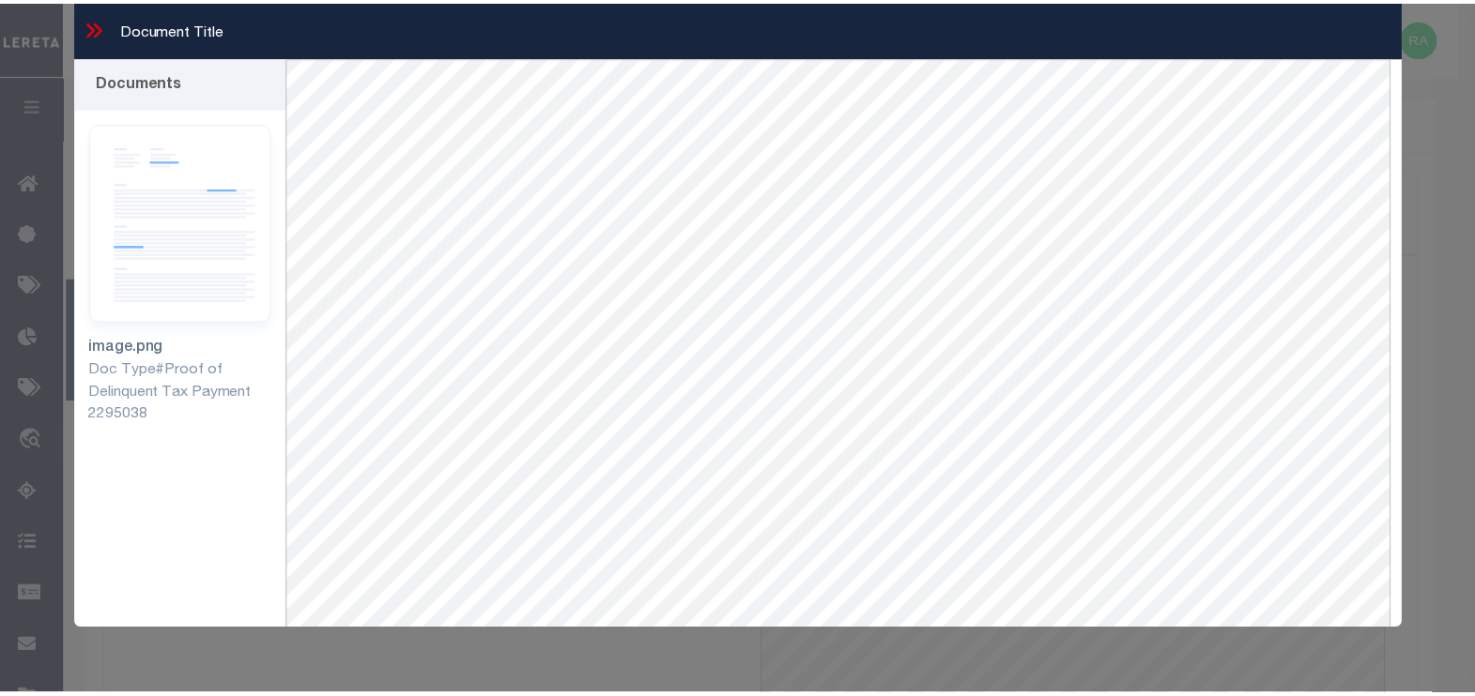
scroll to position [80, 0]
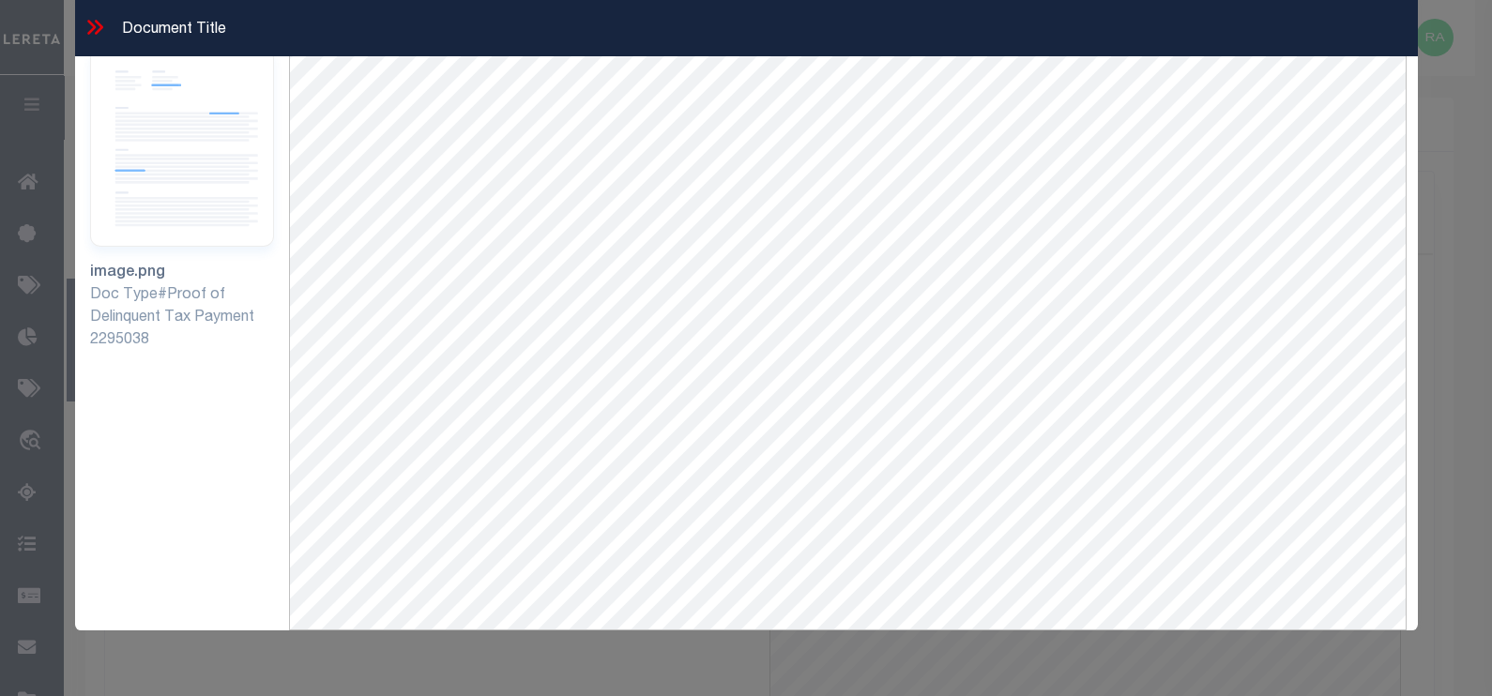
click at [94, 20] on icon at bounding box center [98, 27] width 8 height 15
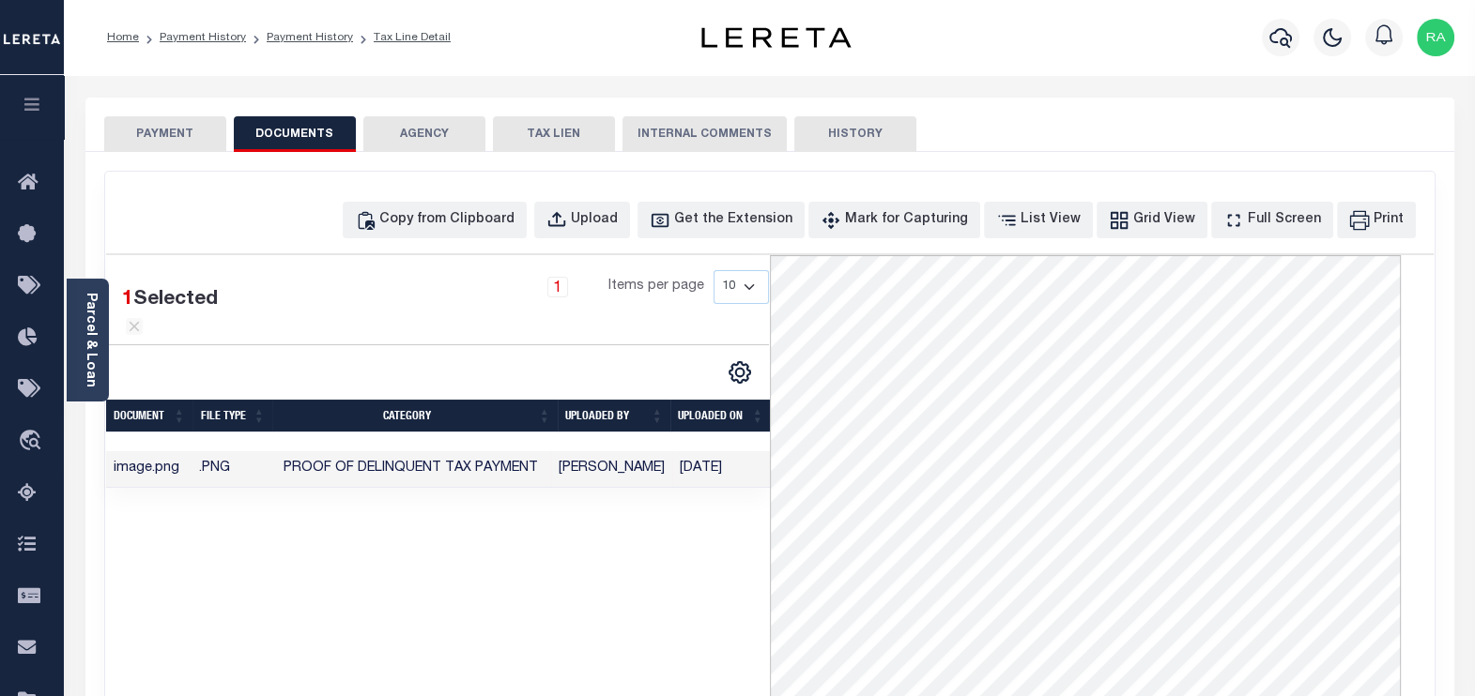
click at [166, 132] on button "PAYMENT" at bounding box center [165, 134] width 122 height 36
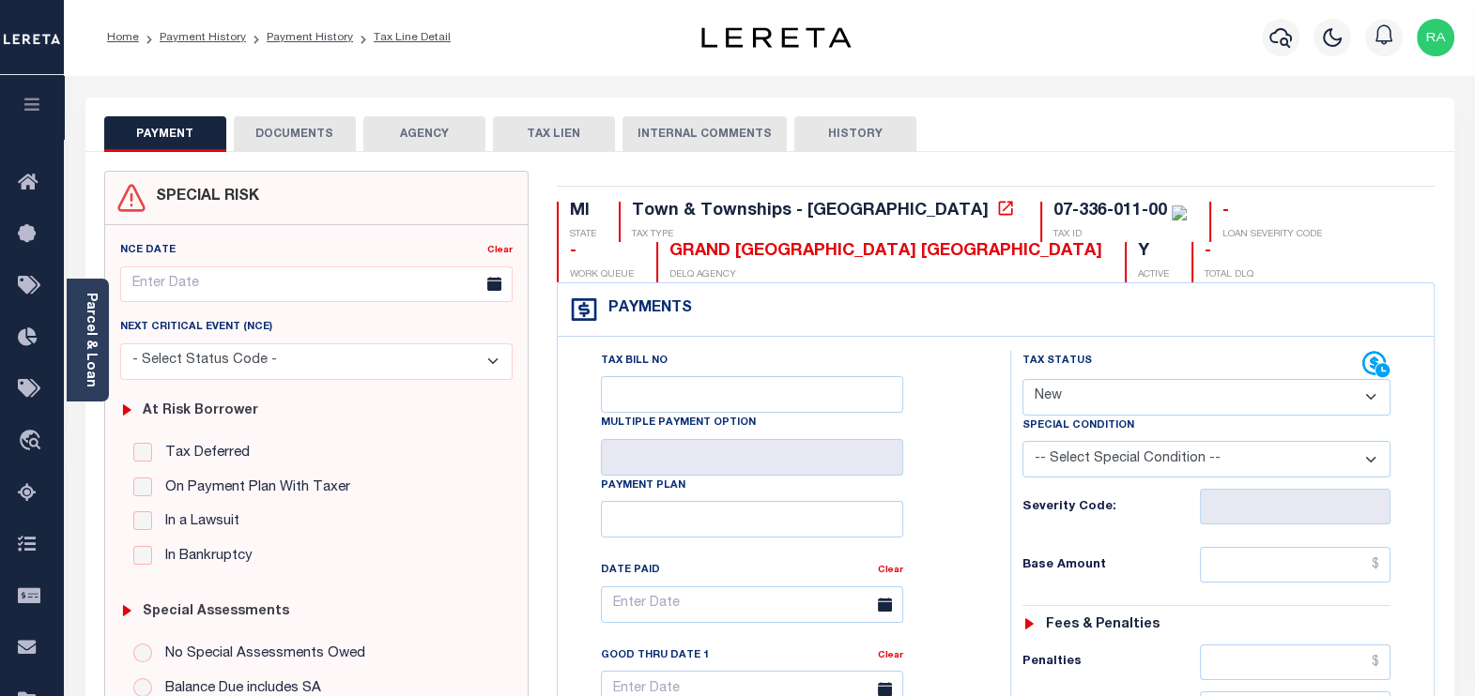
click at [1070, 390] on select "- Select Status Code - Open Due/Unpaid Paid Incomplete No Tax Due Internal Refu…" at bounding box center [1206, 397] width 369 height 37
select select "DUE"
click at [1022, 379] on select "- Select Status Code - Open Due/Unpaid Paid Incomplete No Tax Due Internal Refu…" at bounding box center [1206, 397] width 369 height 37
type input "[DATE]"
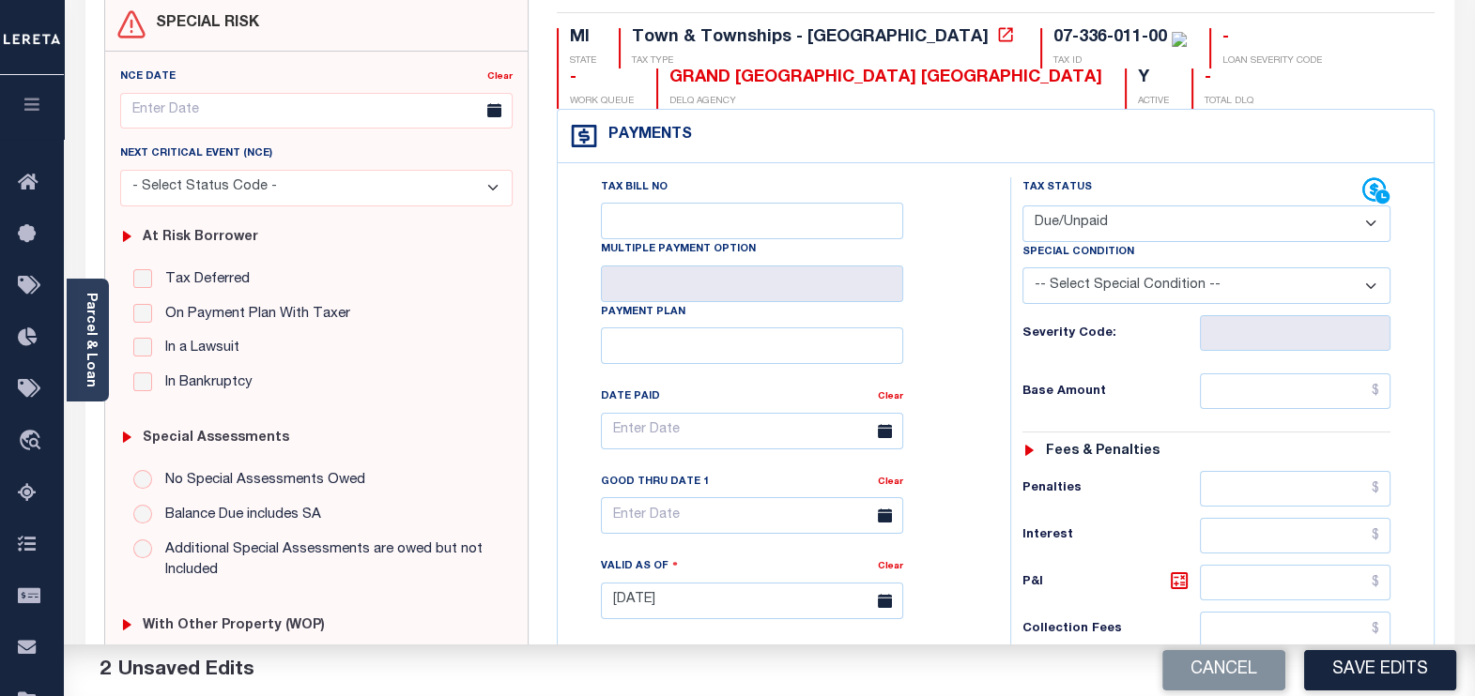
scroll to position [234, 0]
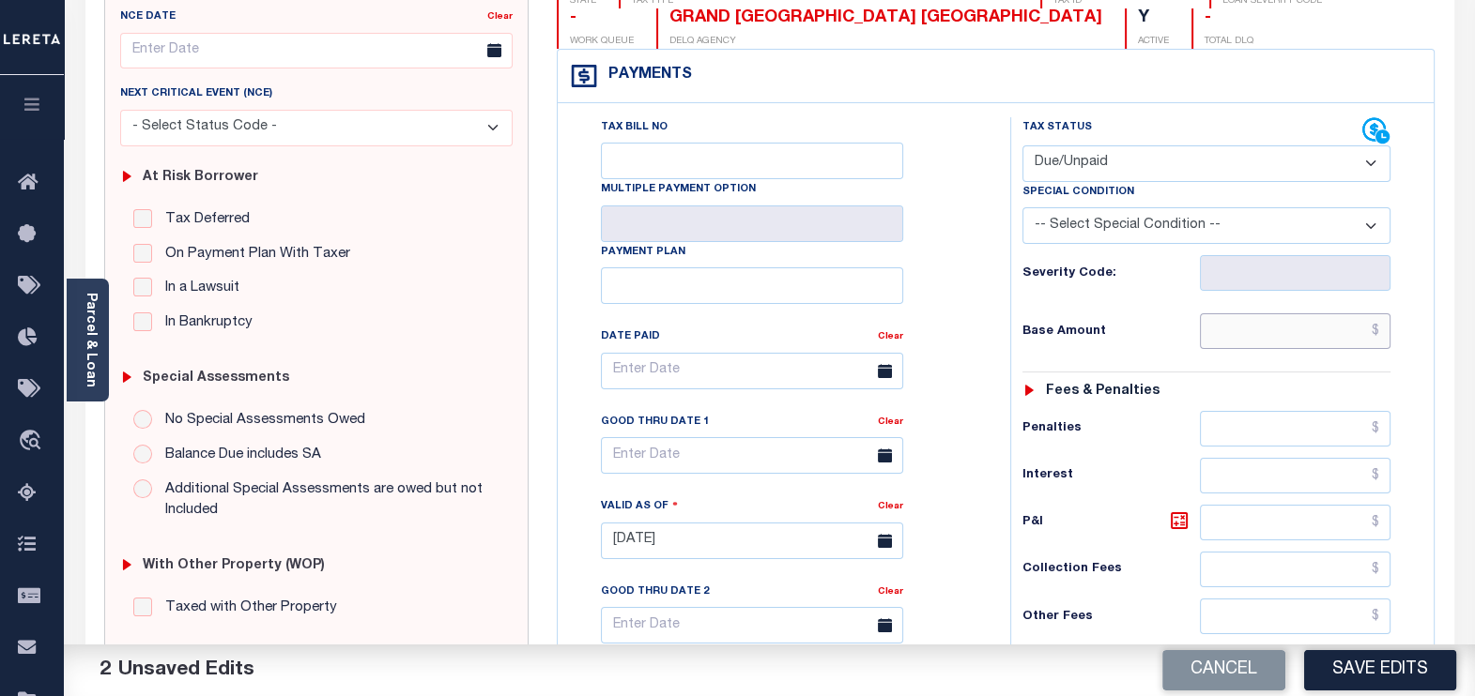
click at [1218, 337] on input "text" at bounding box center [1295, 331] width 191 height 36
paste input "562.78"
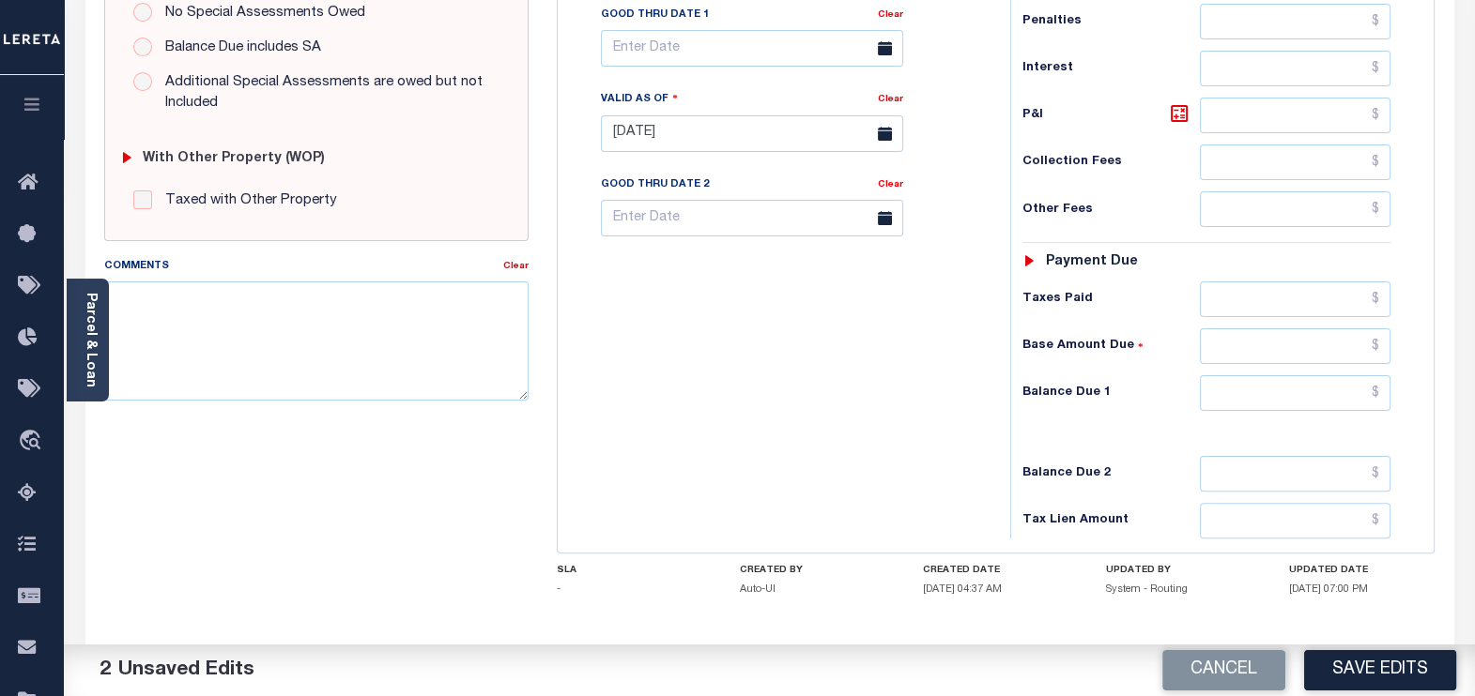
scroll to position [713, 0]
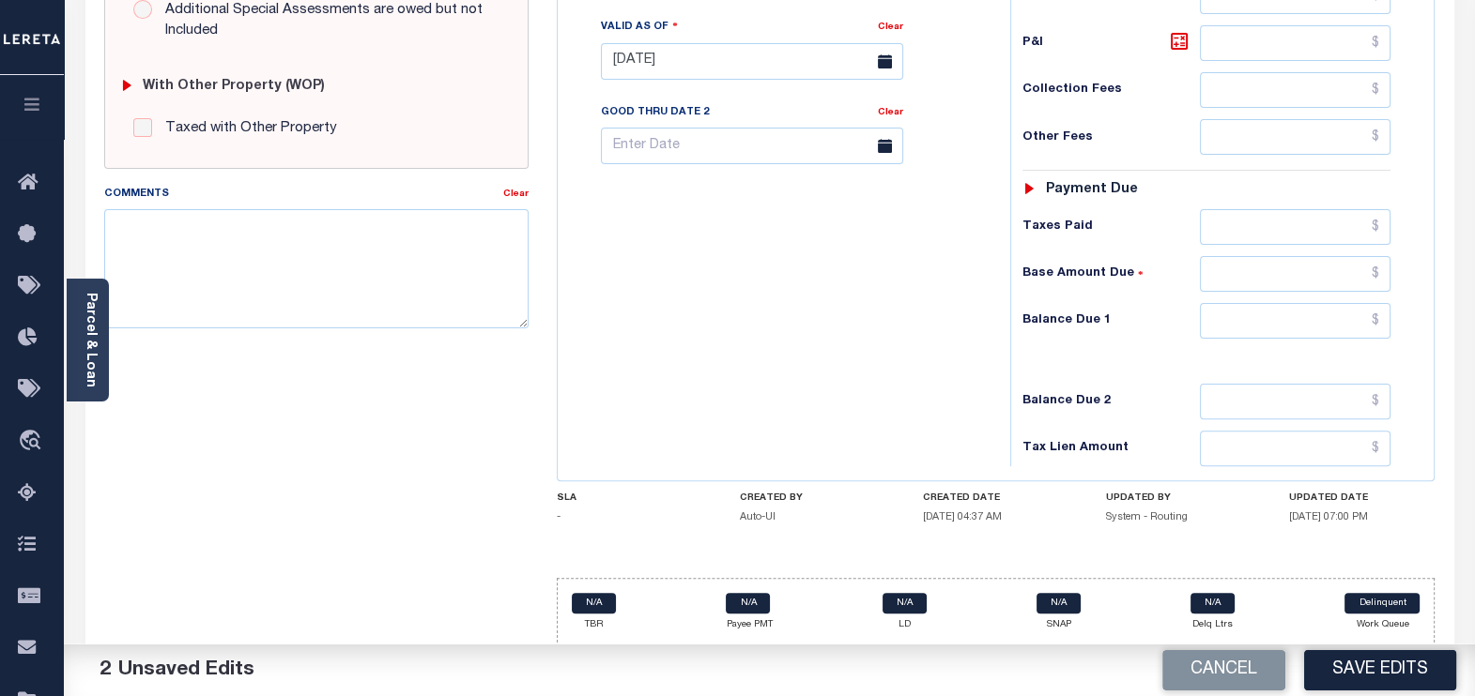
type input "$562.78"
click at [1247, 310] on input "text" at bounding box center [1295, 321] width 191 height 36
paste input "$573.93"
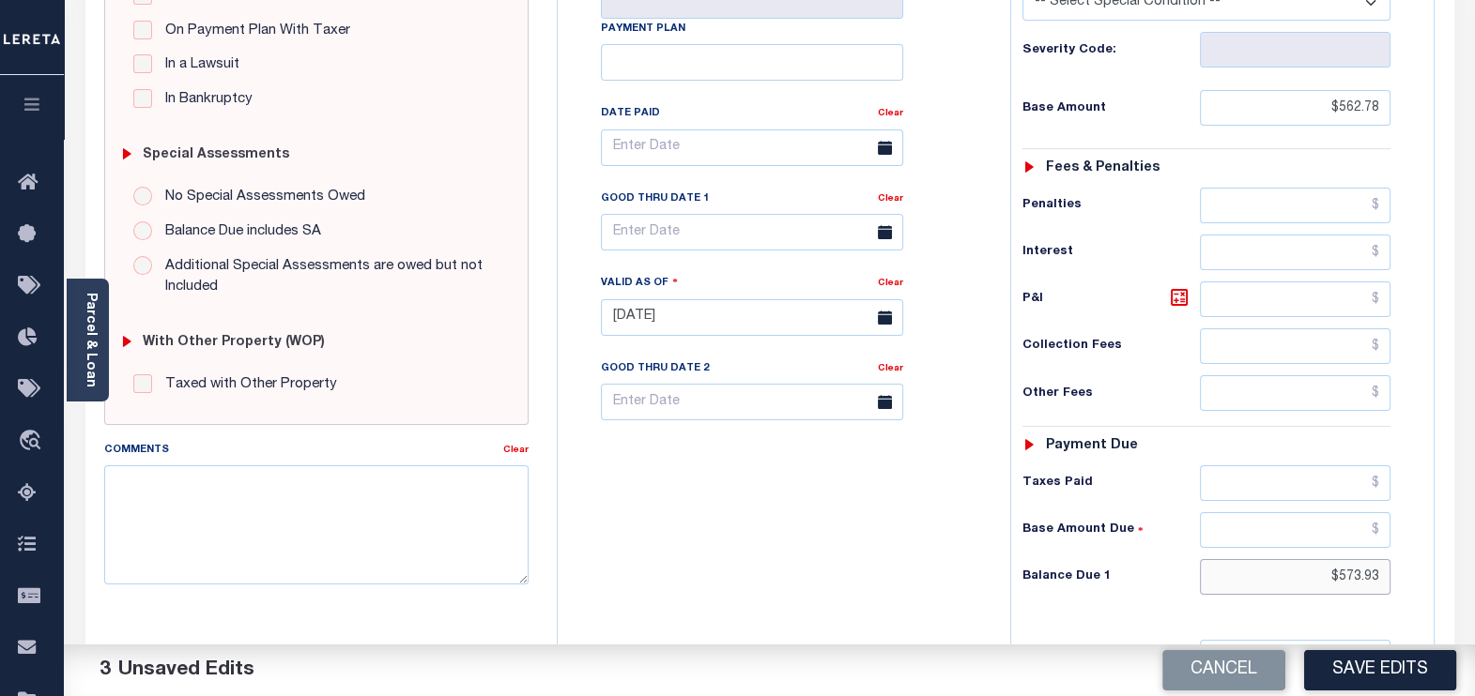
scroll to position [360, 0]
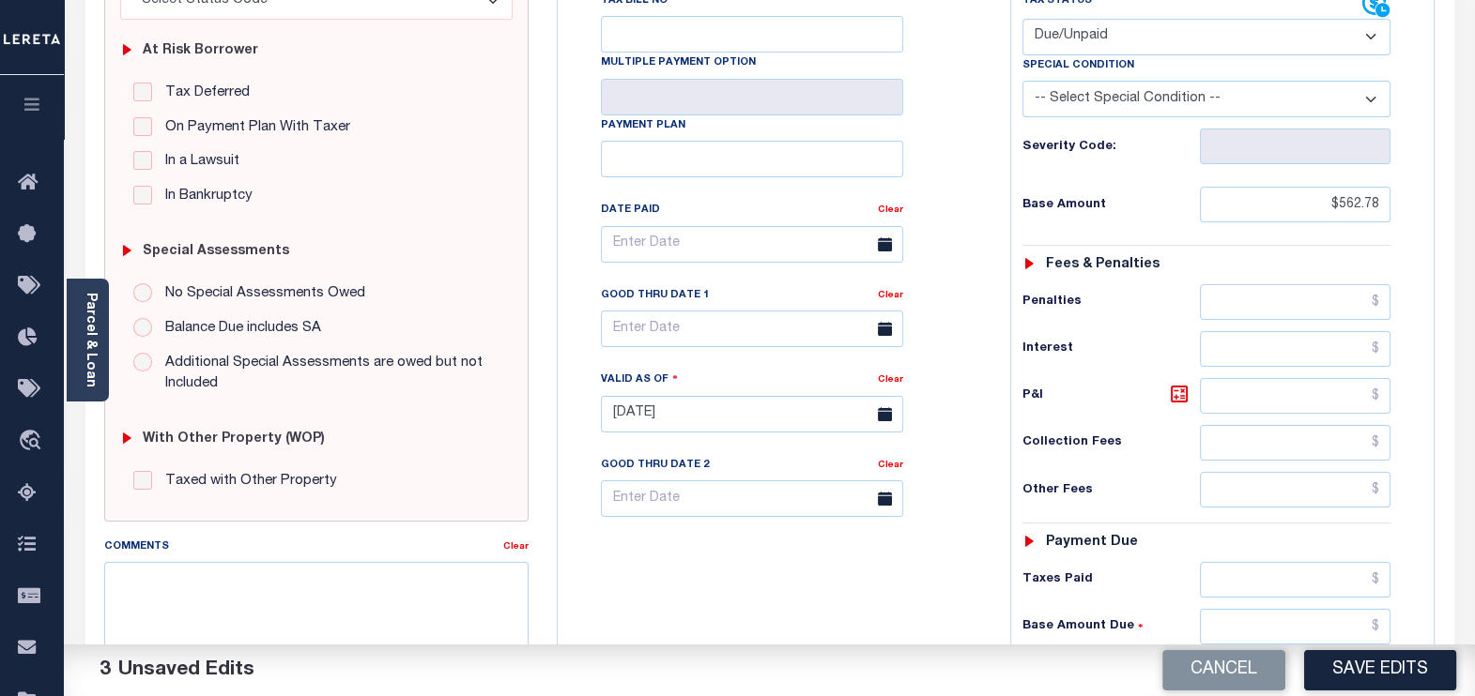
type input "$573.93"
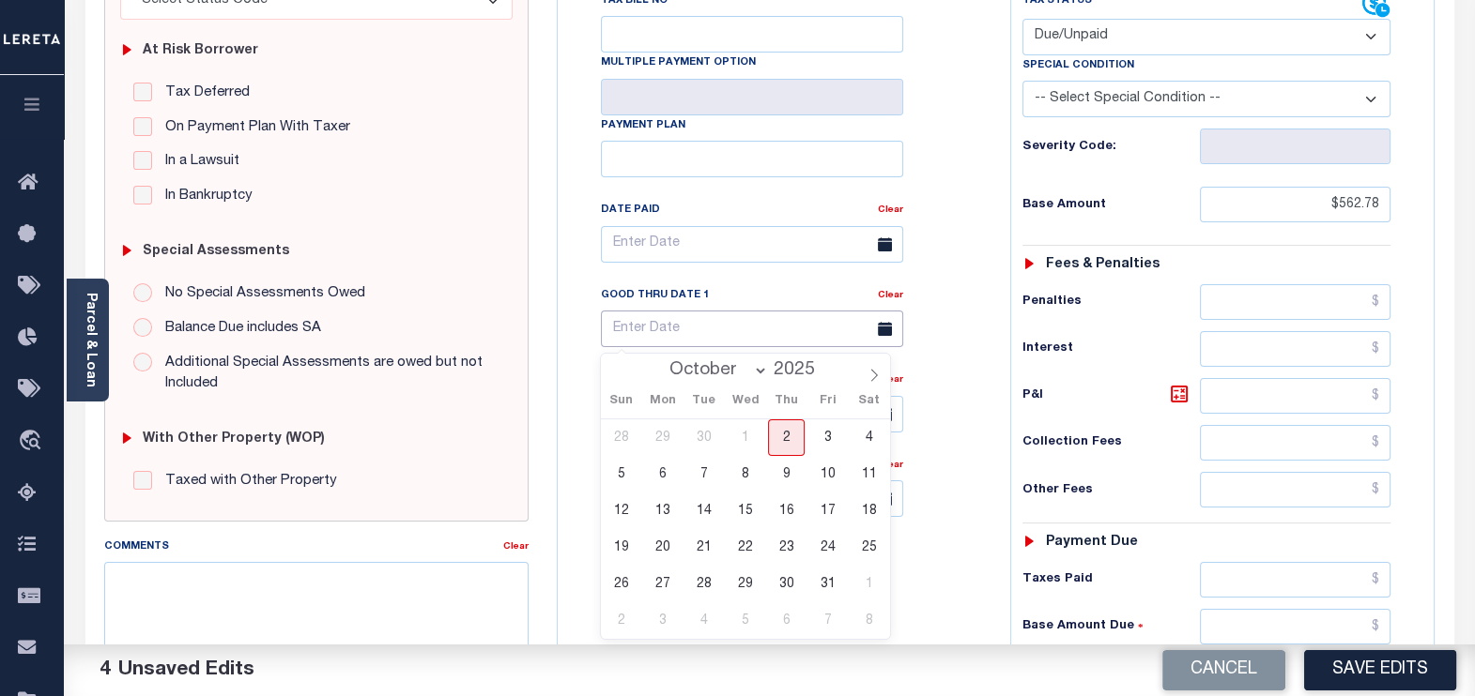
click at [642, 333] on input "text" at bounding box center [752, 329] width 302 height 37
click at [825, 578] on span "31" at bounding box center [827, 584] width 37 height 37
type input "10/31/2025"
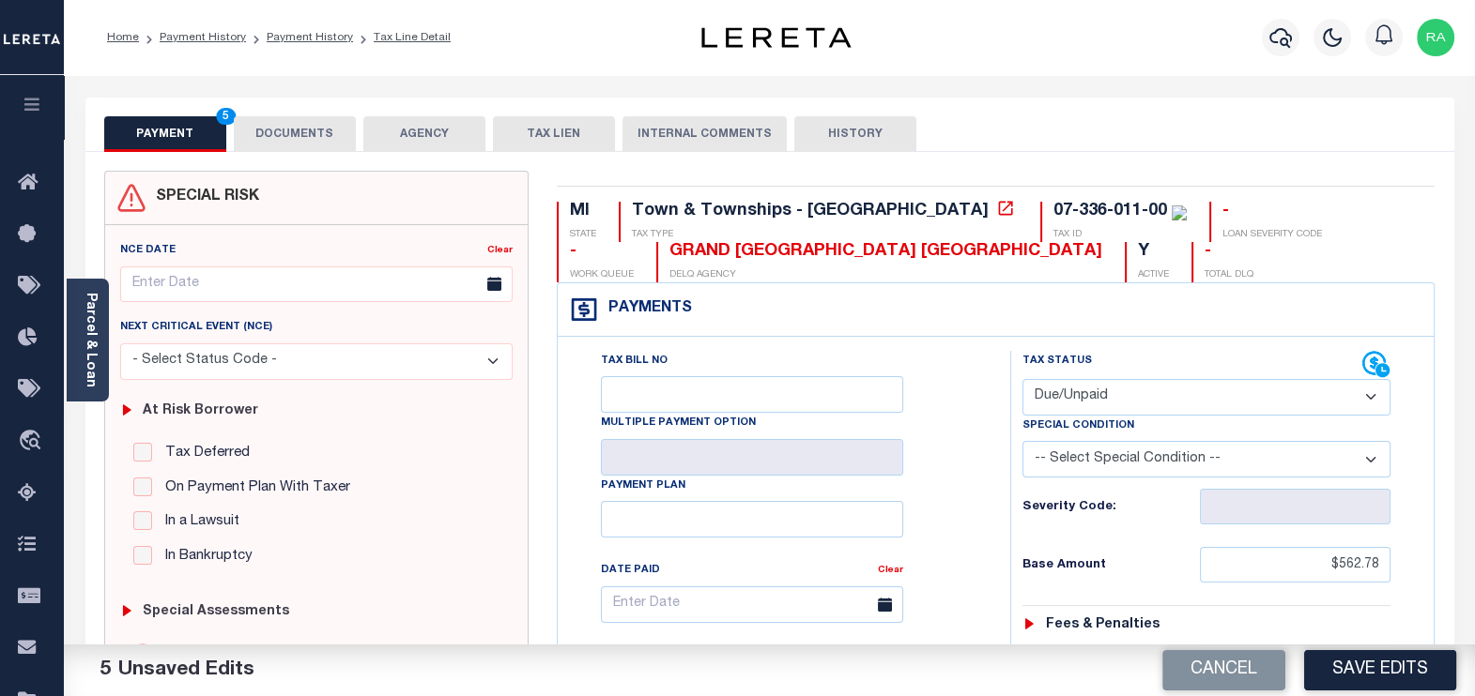
scroll to position [0, 0]
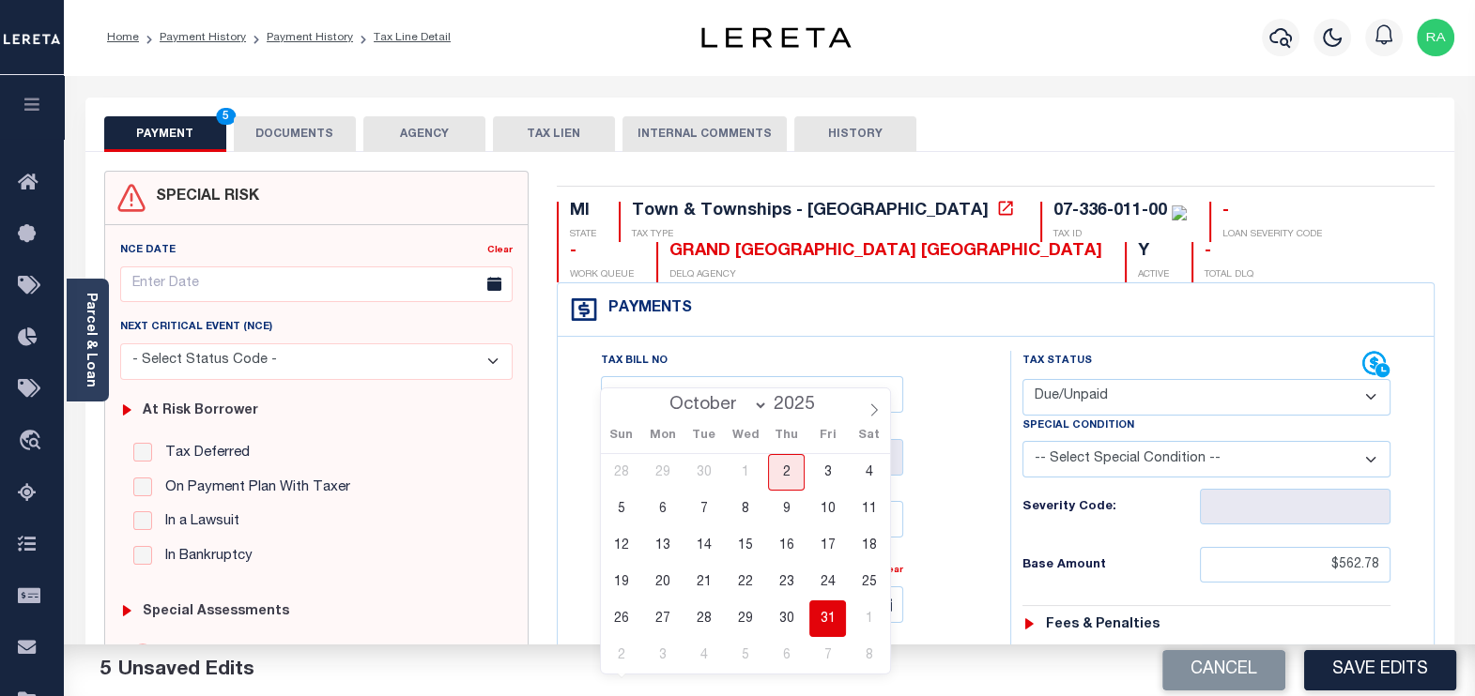
click at [289, 130] on button "DOCUMENTS" at bounding box center [295, 134] width 122 height 36
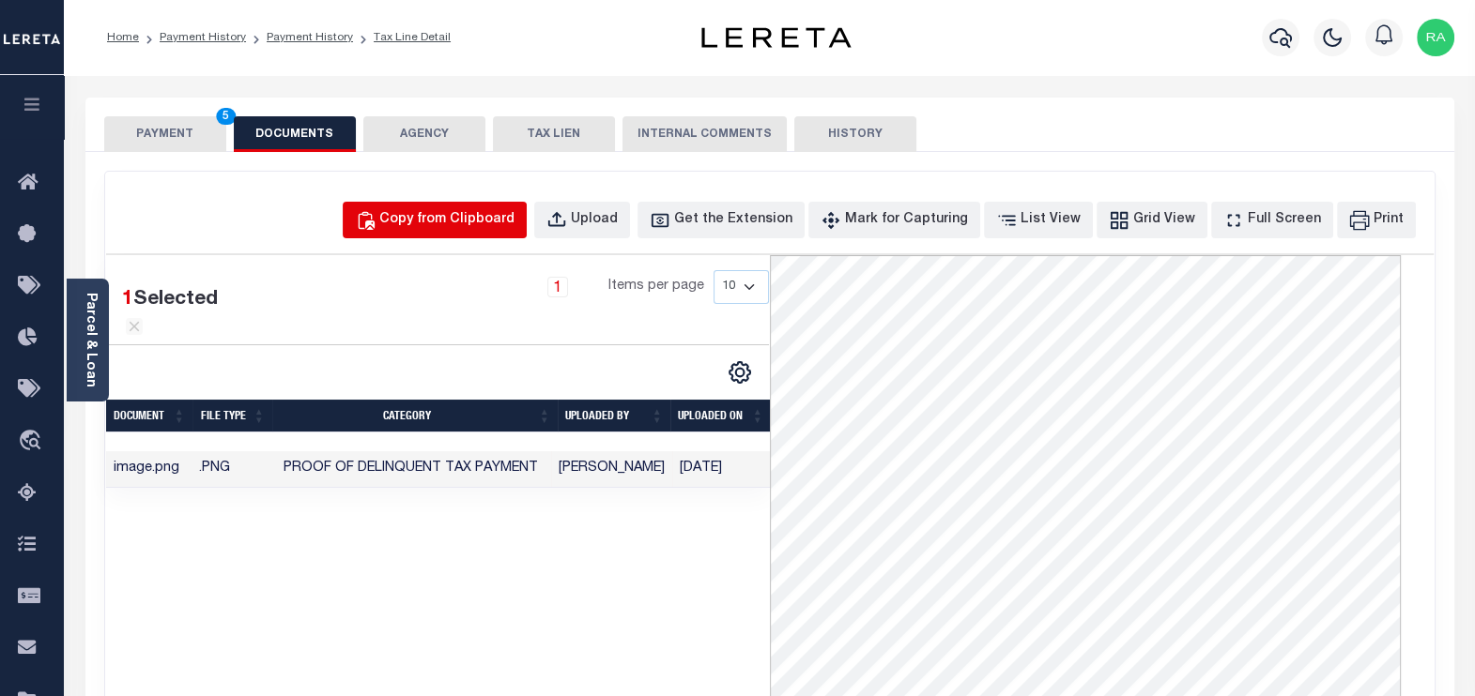
click at [471, 214] on div "Copy from Clipboard" at bounding box center [446, 220] width 135 height 21
select select "POP"
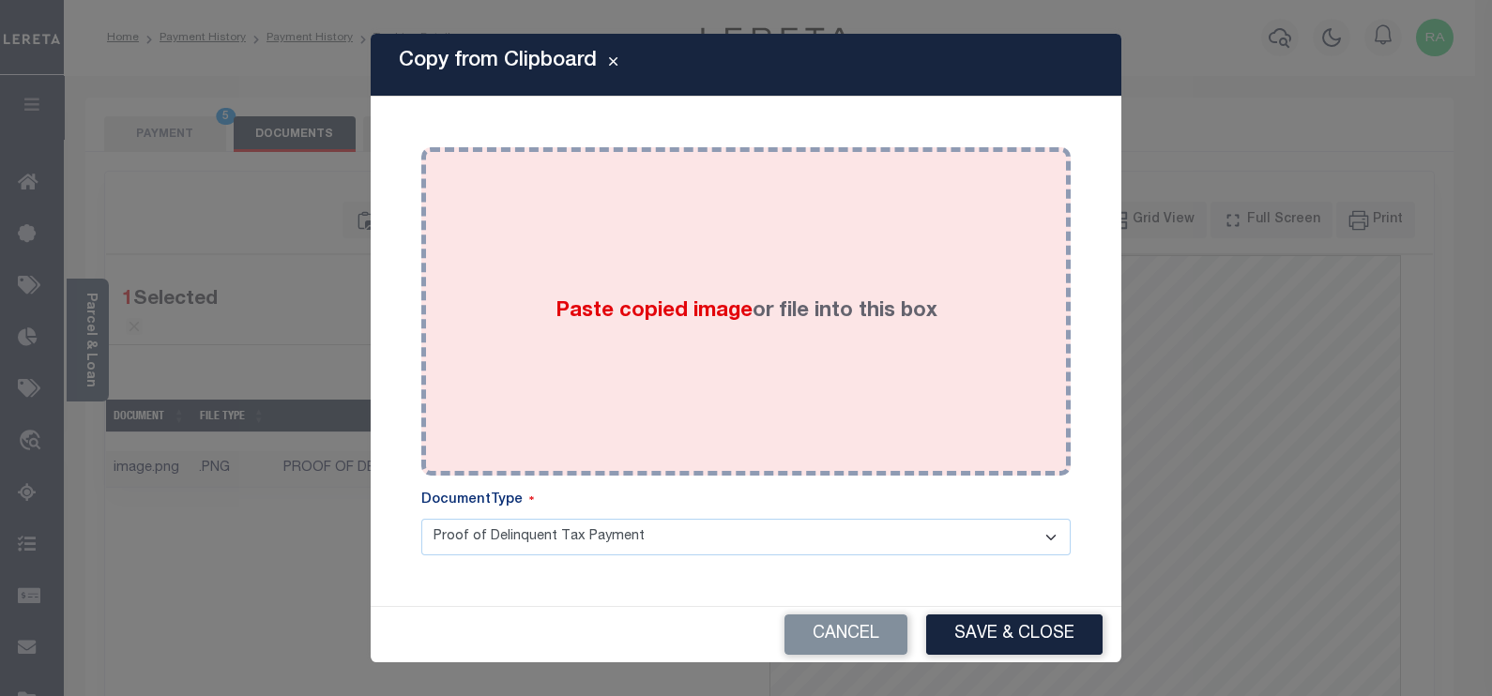
click at [556, 271] on div "Paste copied image or file into this box" at bounding box center [745, 311] width 621 height 300
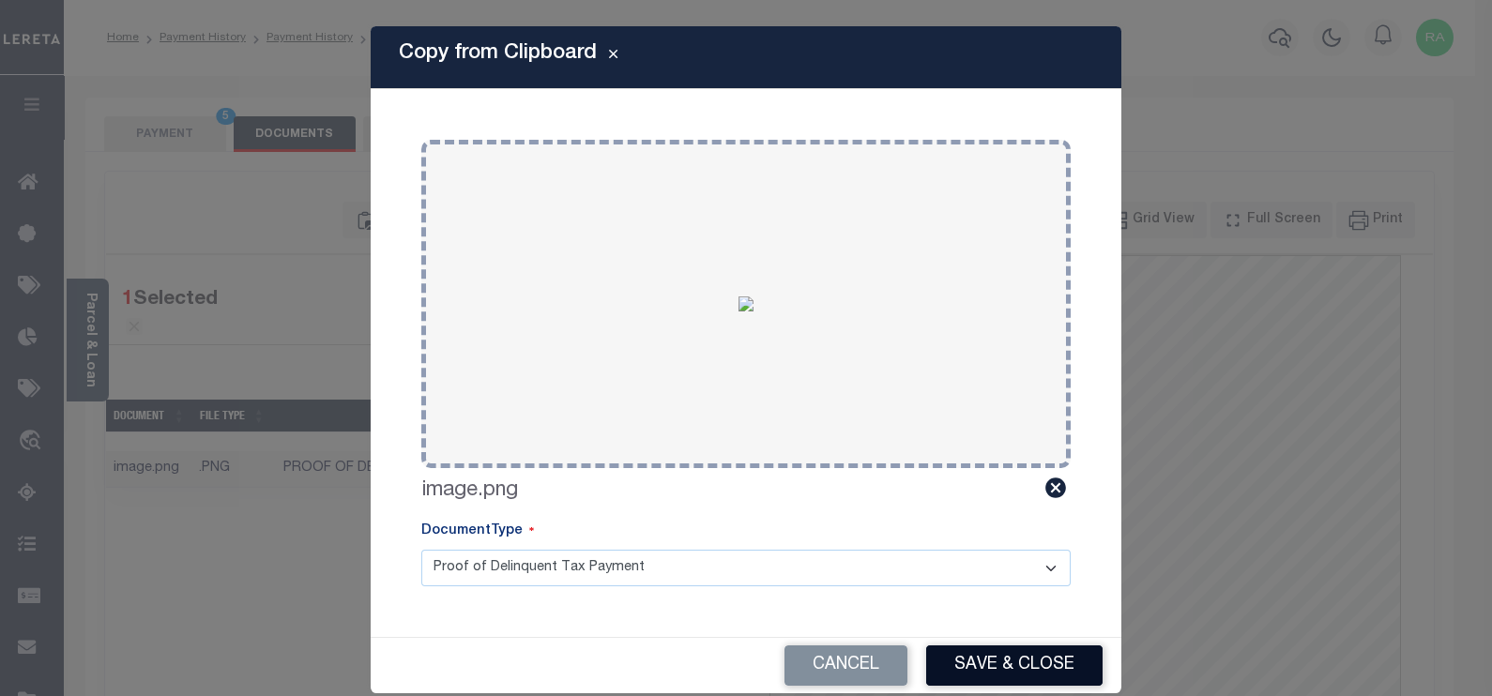
click at [984, 661] on button "Save & Close" at bounding box center [1014, 666] width 176 height 40
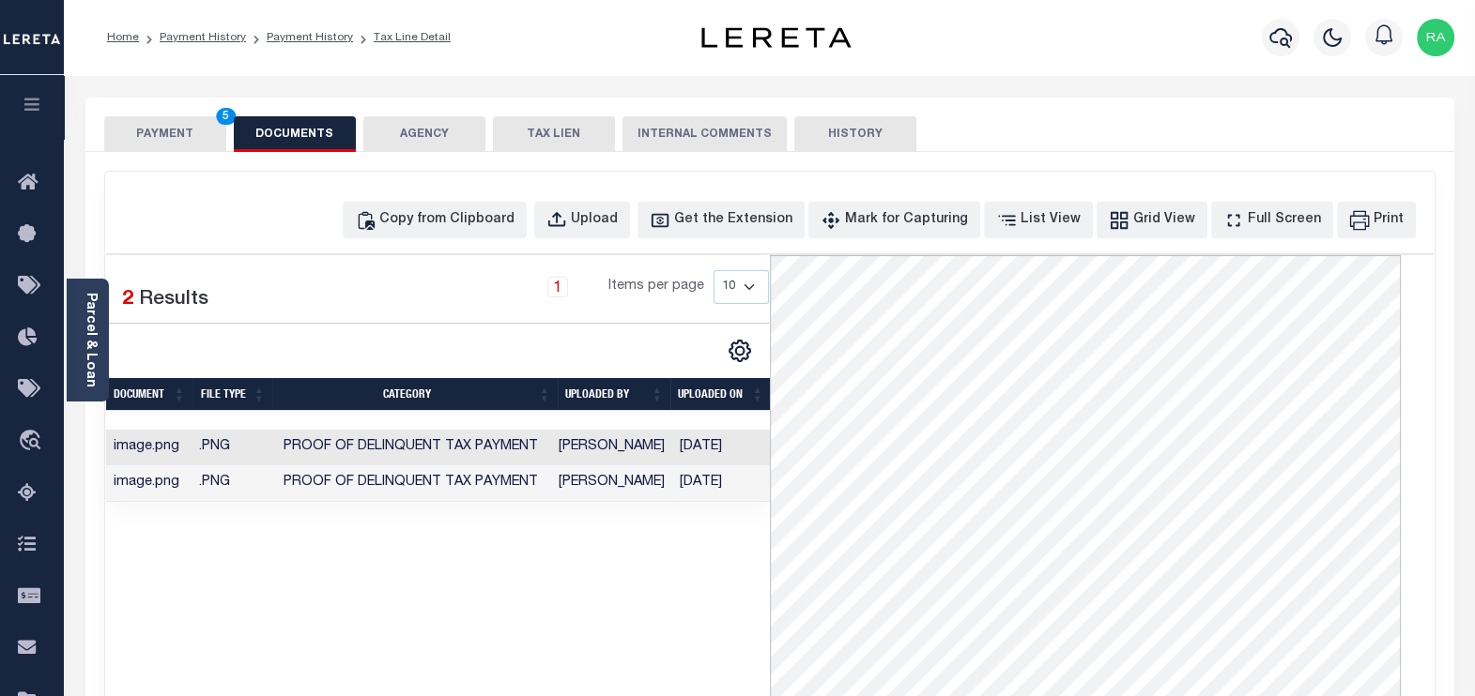
click at [160, 136] on button "PAYMENT 5" at bounding box center [165, 134] width 122 height 36
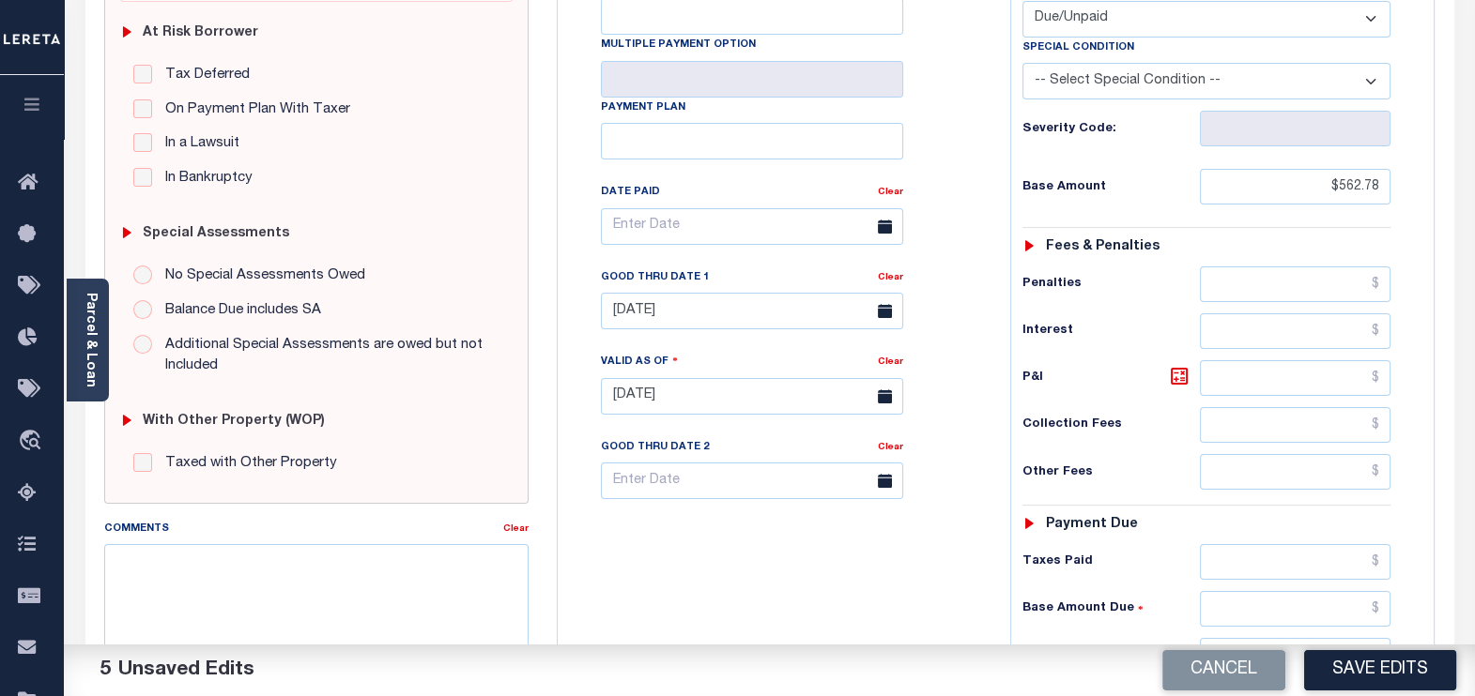
scroll to position [468, 0]
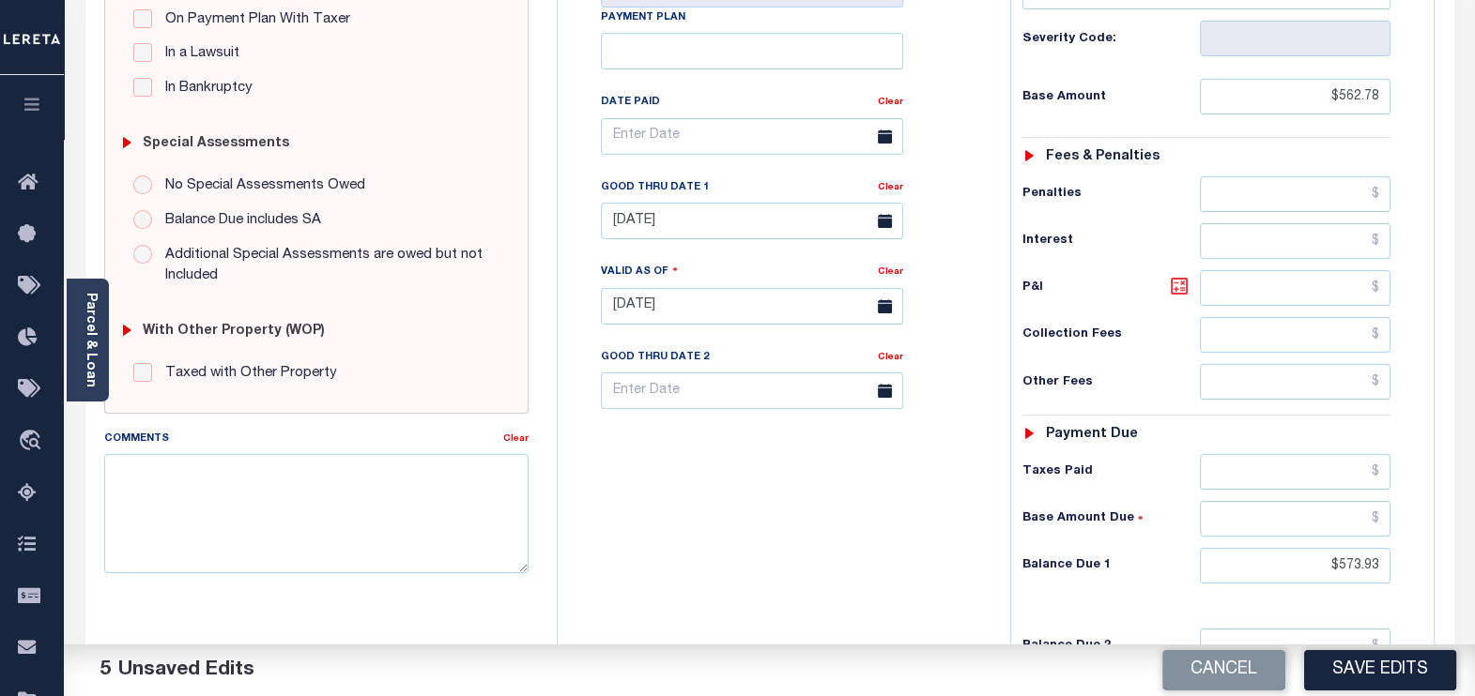
click at [1174, 283] on icon at bounding box center [1179, 286] width 23 height 23
type input "$11.15"
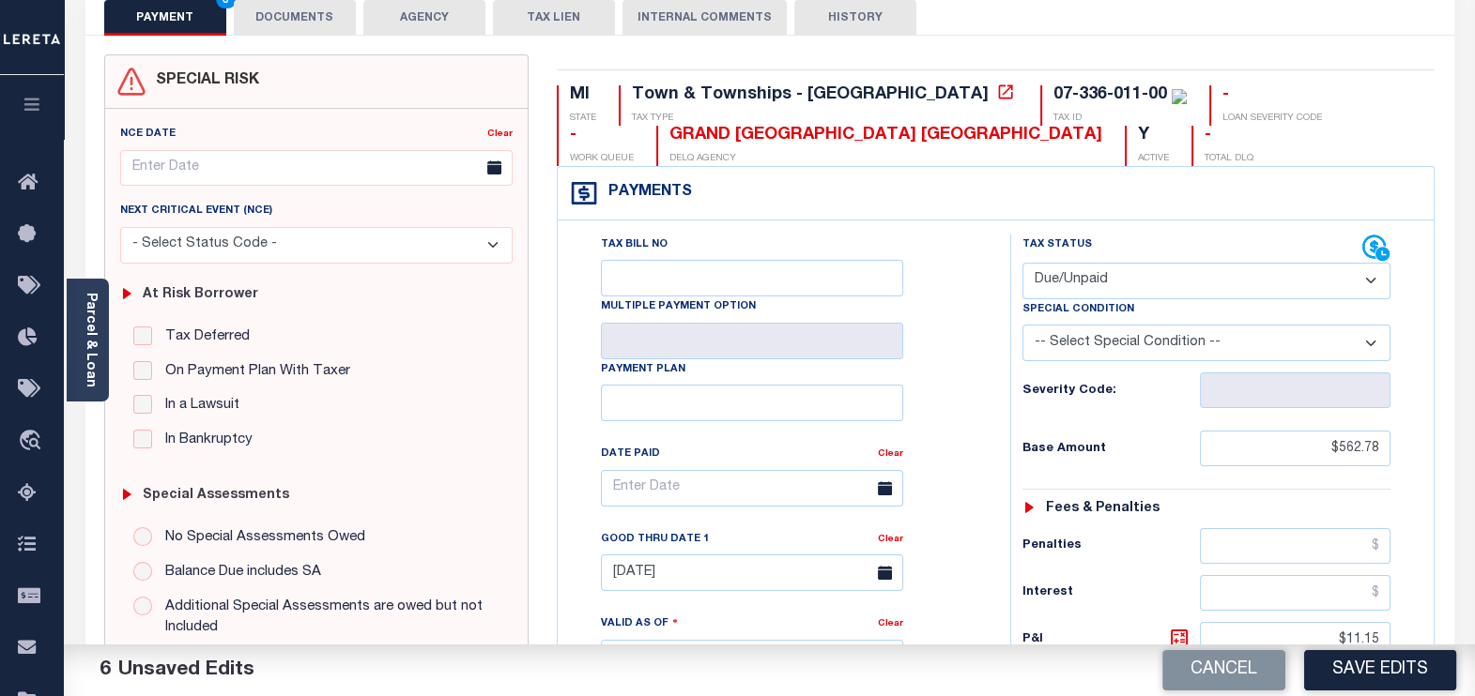
scroll to position [0, 0]
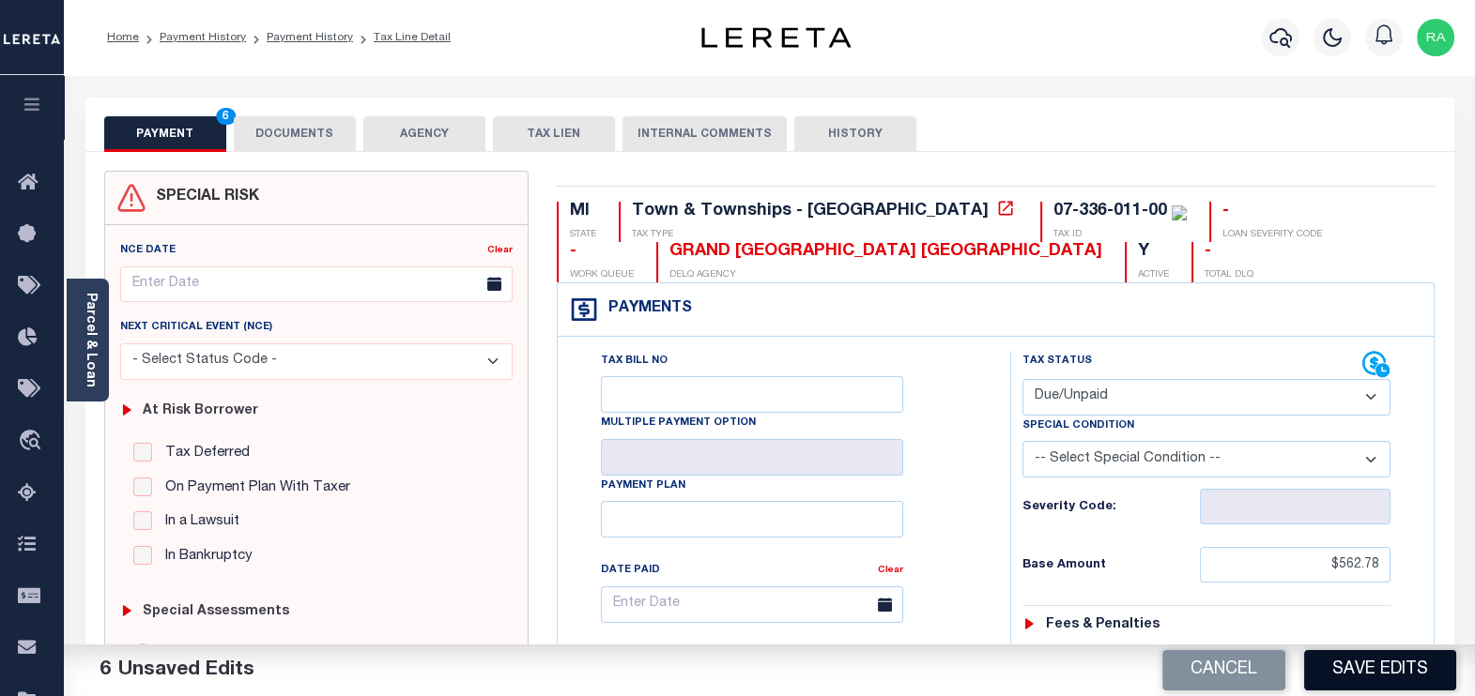
click at [1347, 674] on button "Save Edits" at bounding box center [1380, 670] width 152 height 40
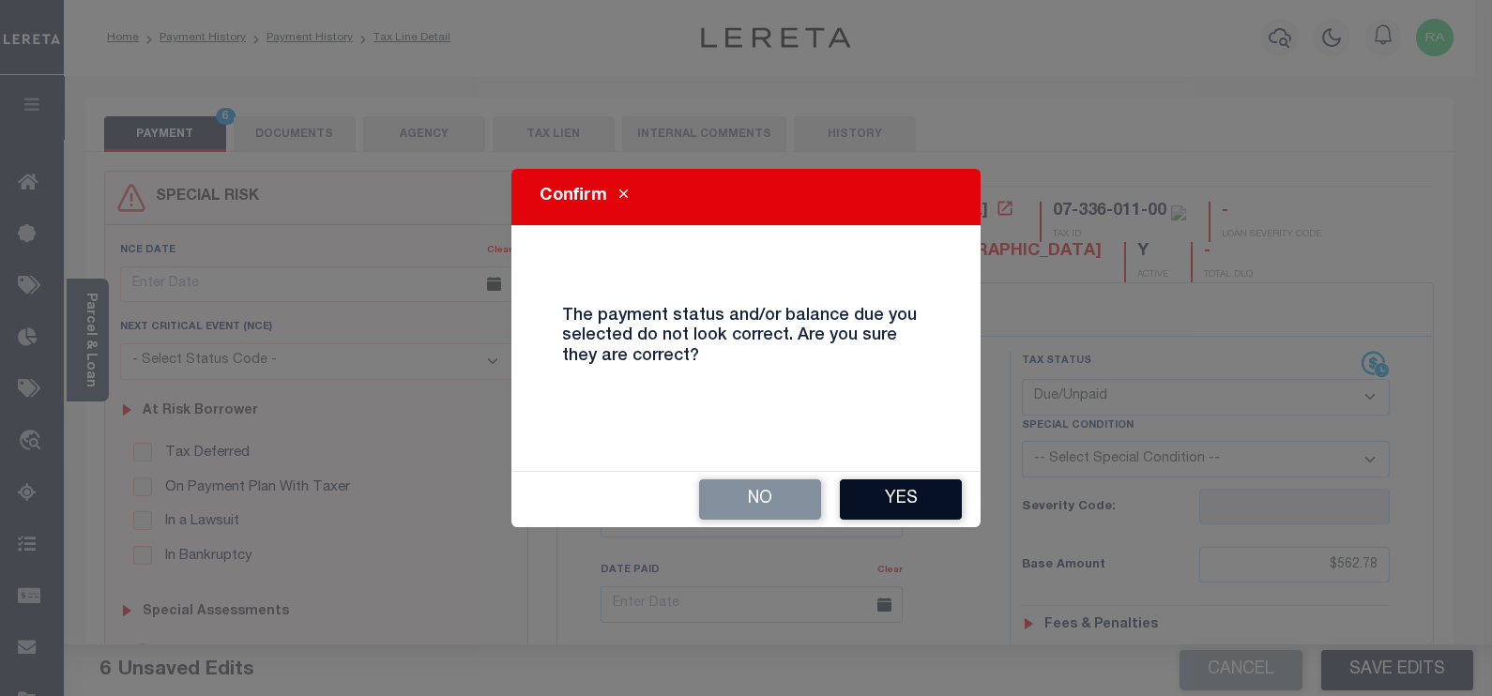
click at [905, 504] on button "Yes" at bounding box center [901, 500] width 122 height 40
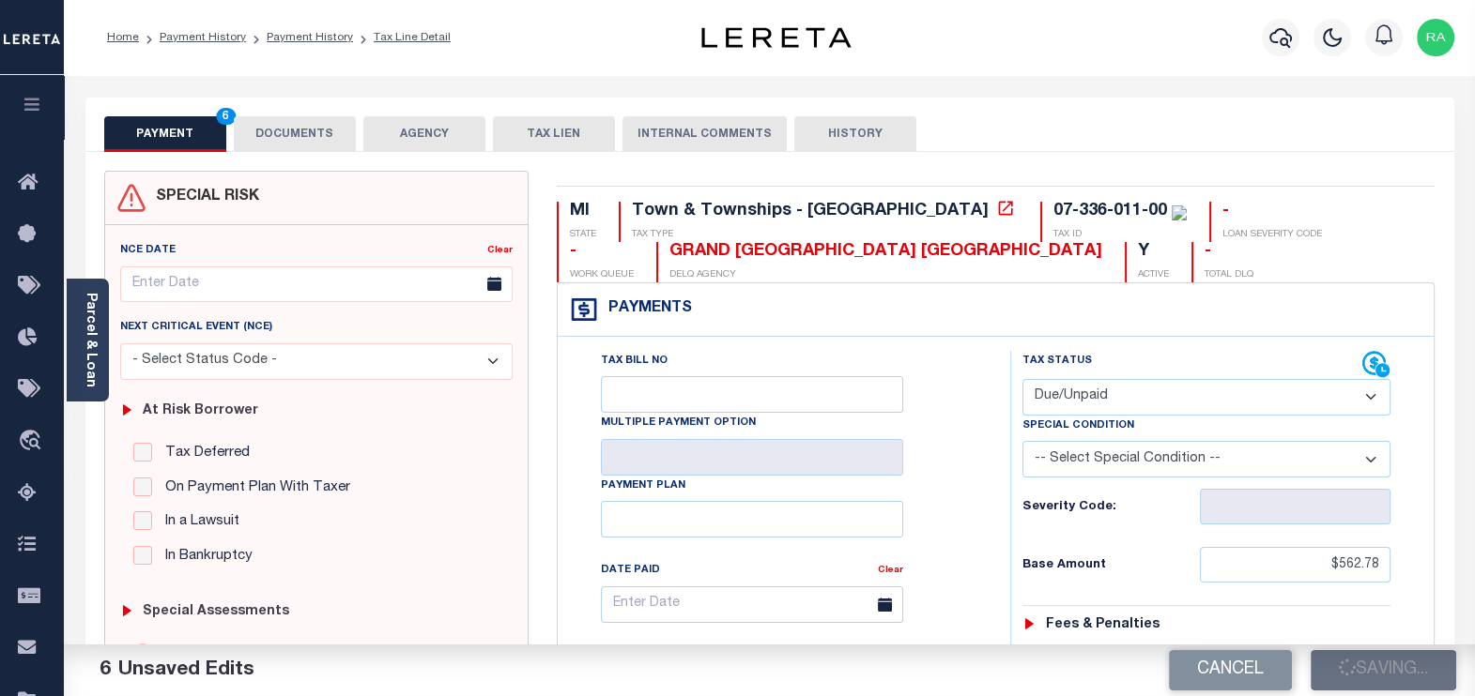
checkbox input "false"
type input "$562.78"
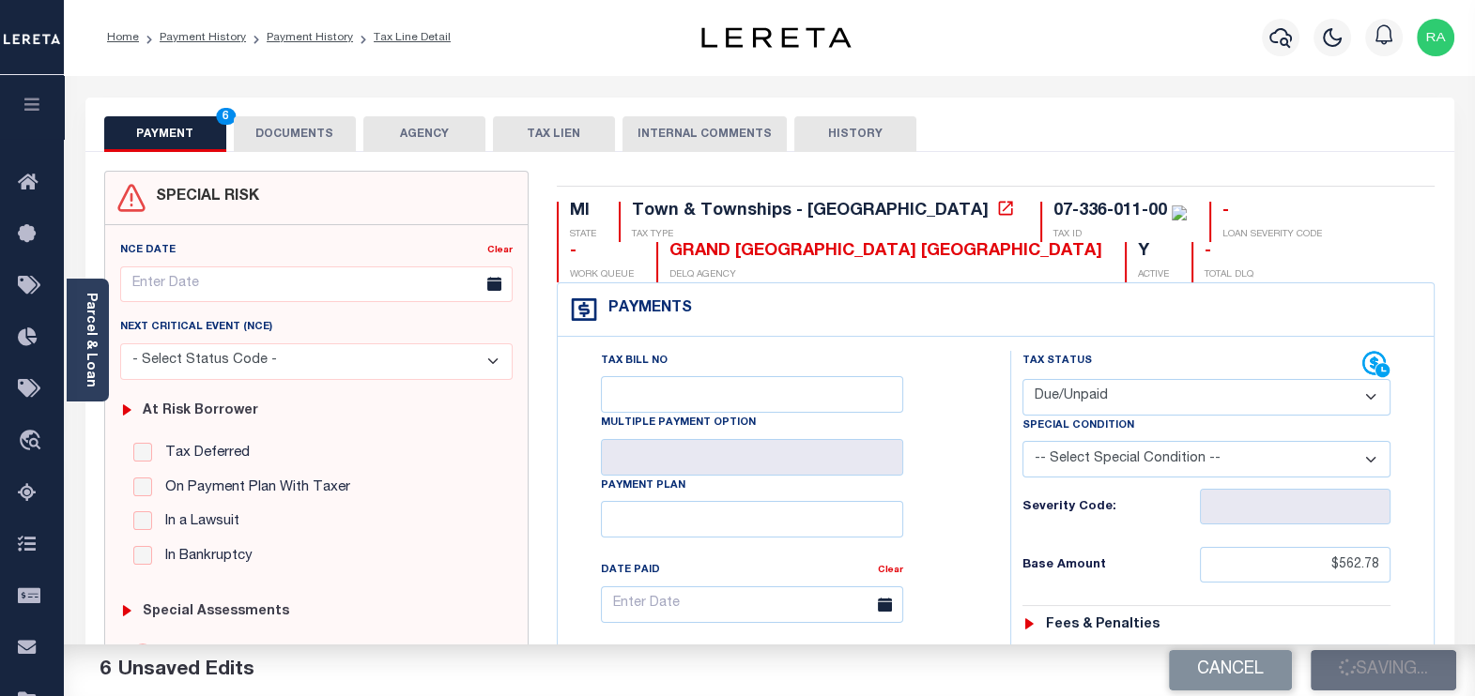
type input "$11.15"
type input "$573.93"
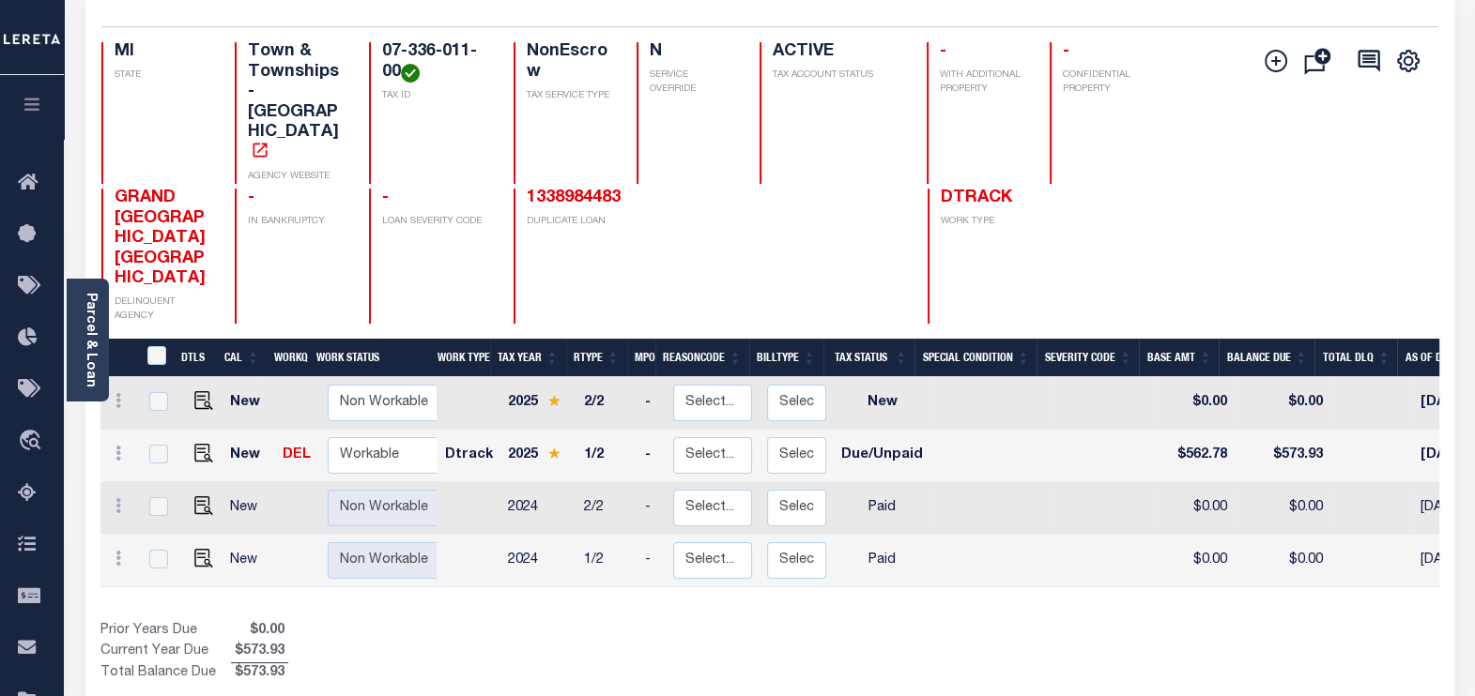
scroll to position [107, 0]
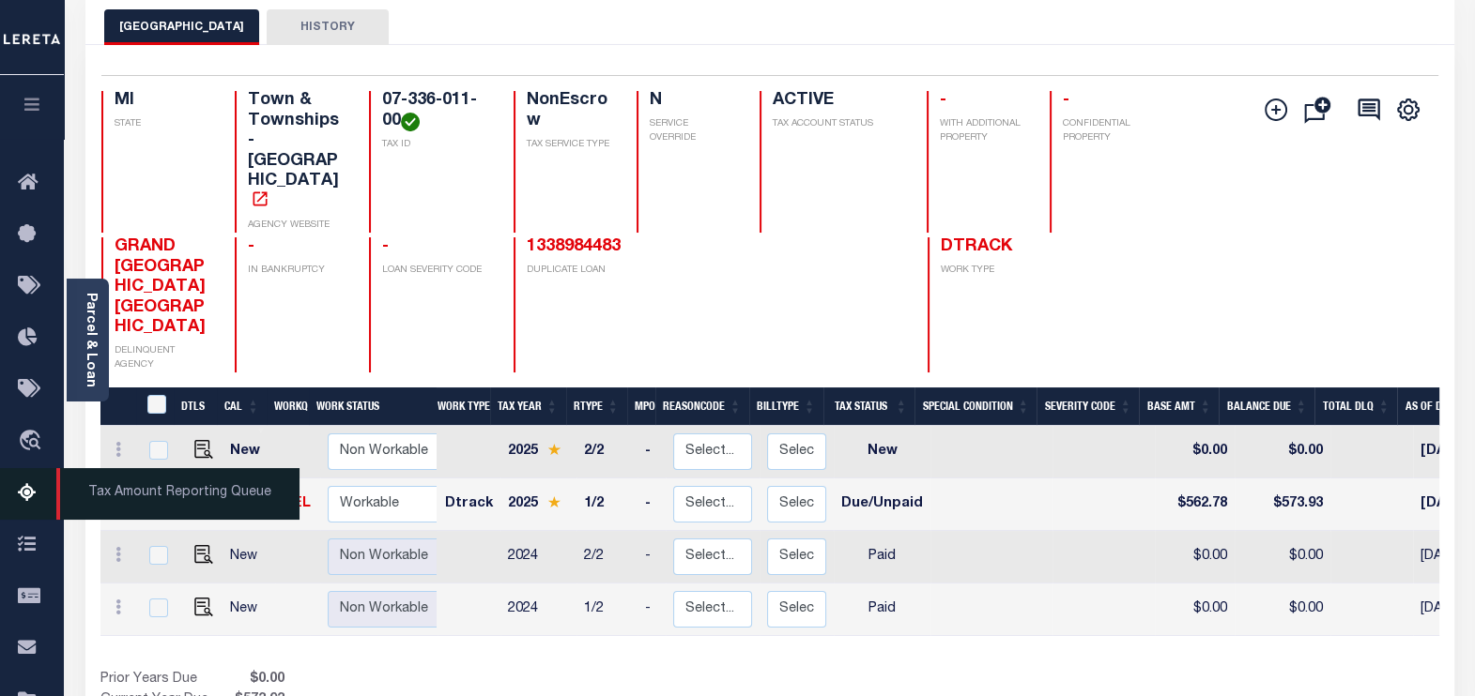
click at [25, 502] on icon at bounding box center [33, 493] width 30 height 23
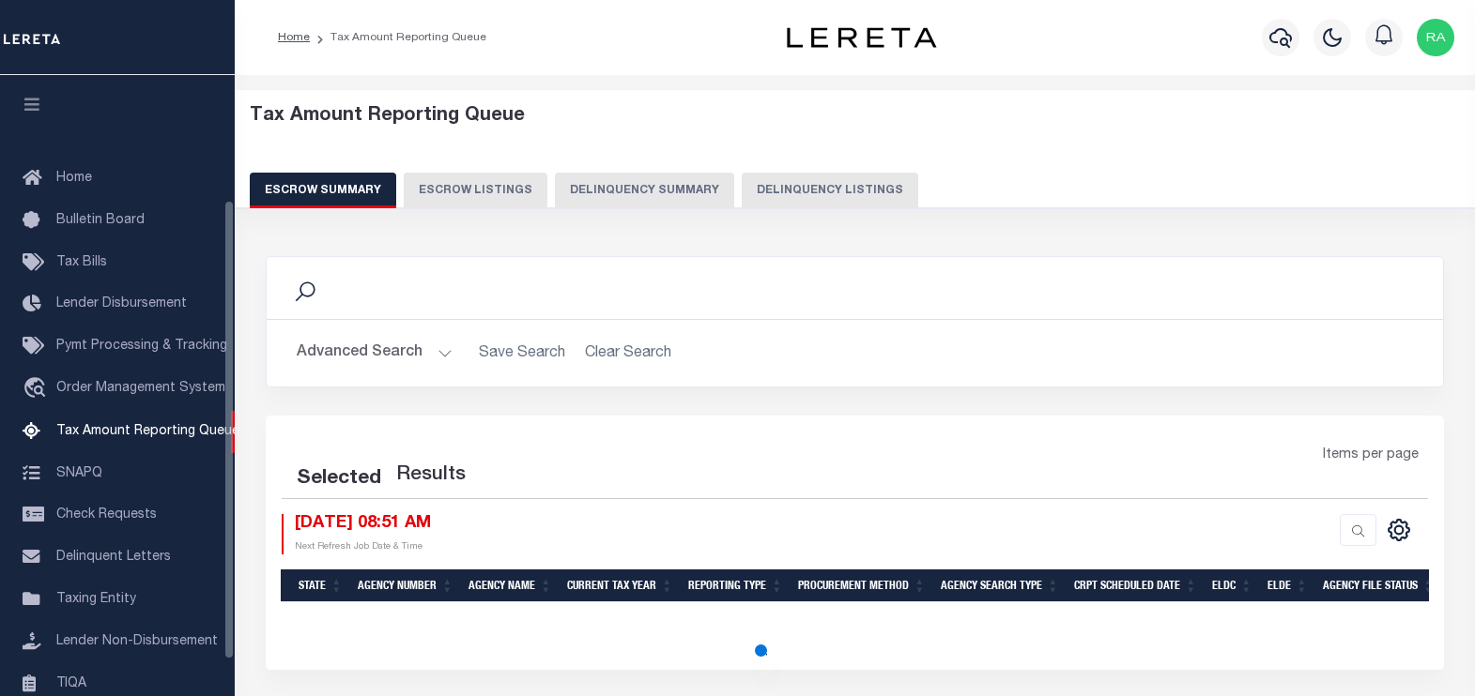
click at [832, 193] on button "Delinquency Listings" at bounding box center [829, 191] width 176 height 36
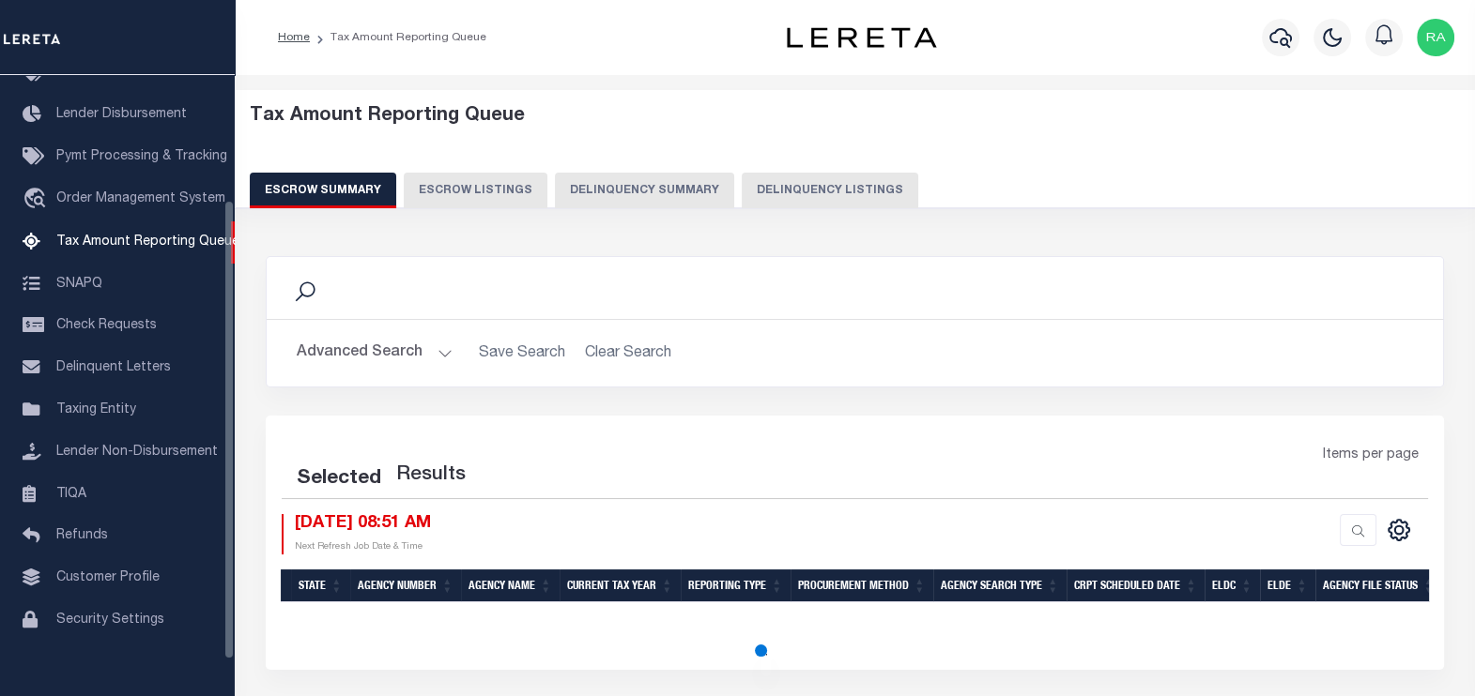
select select "100"
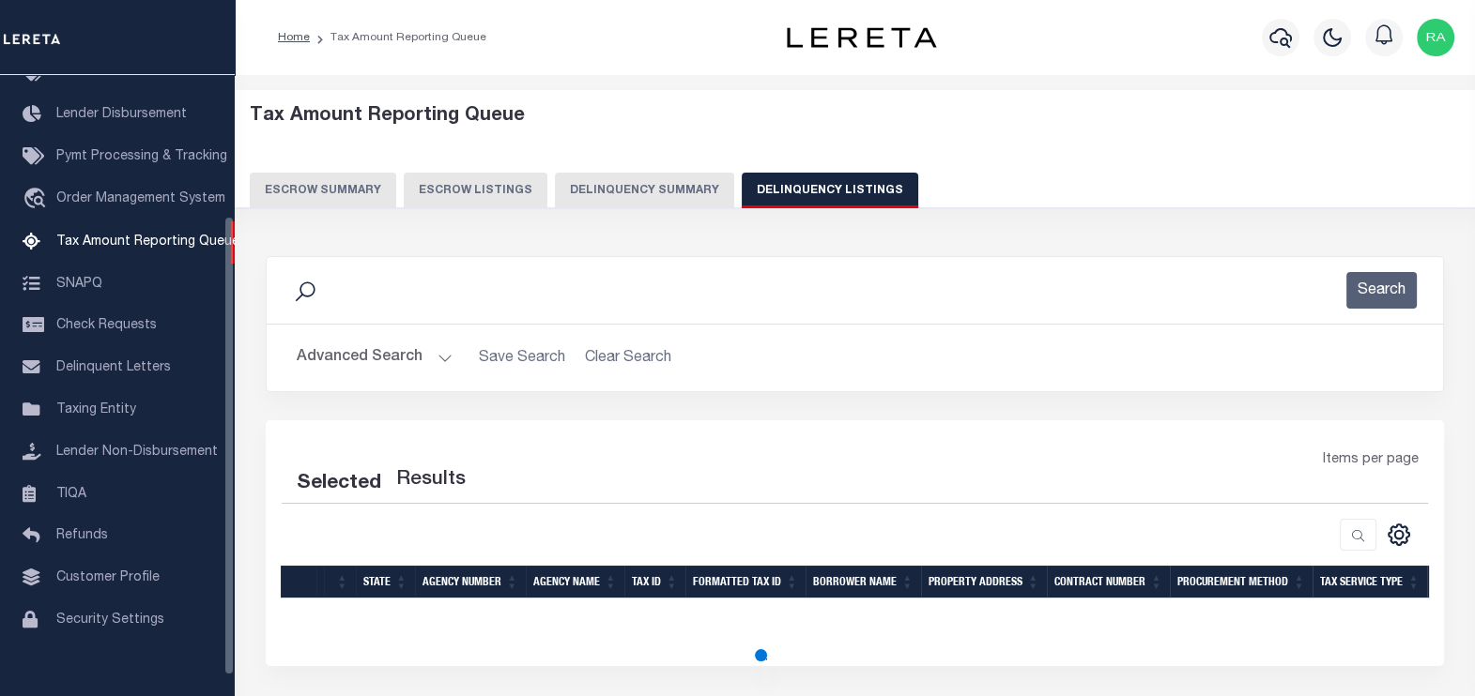
select select "100"
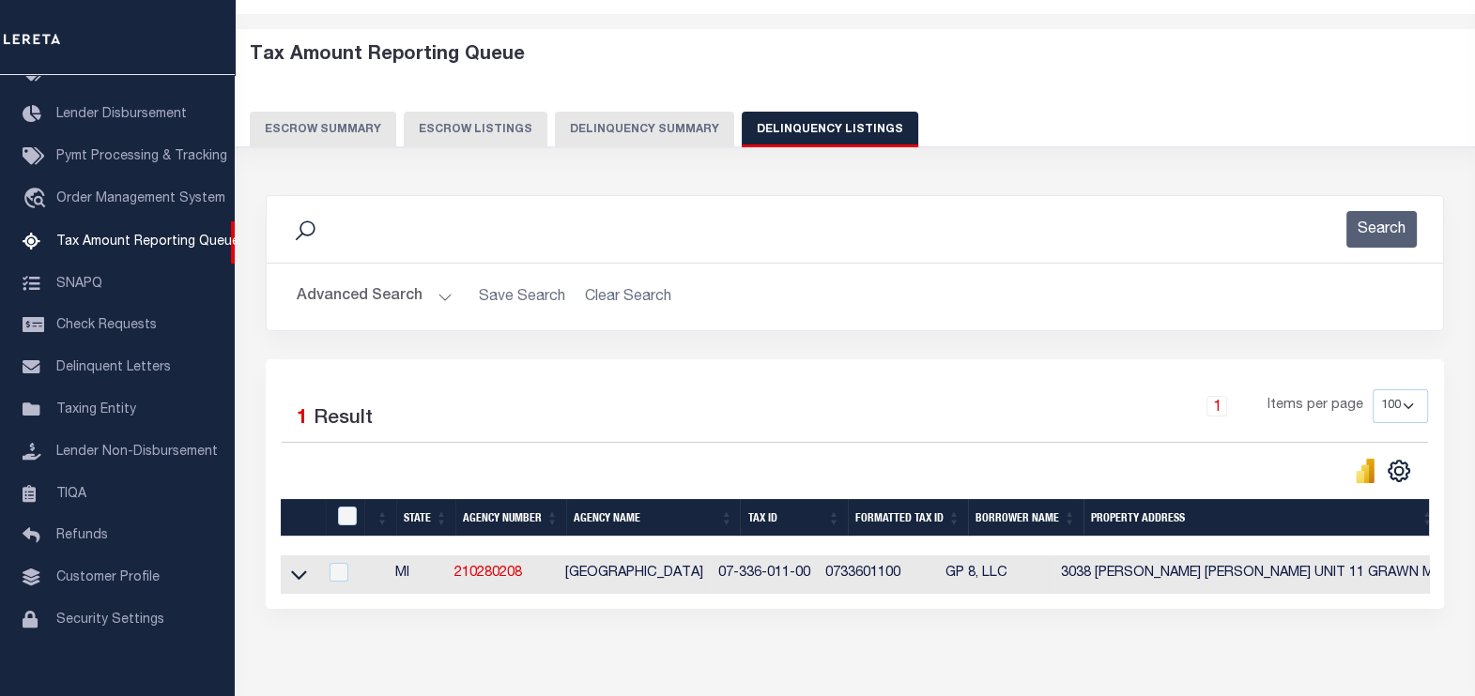
scroll to position [156, 0]
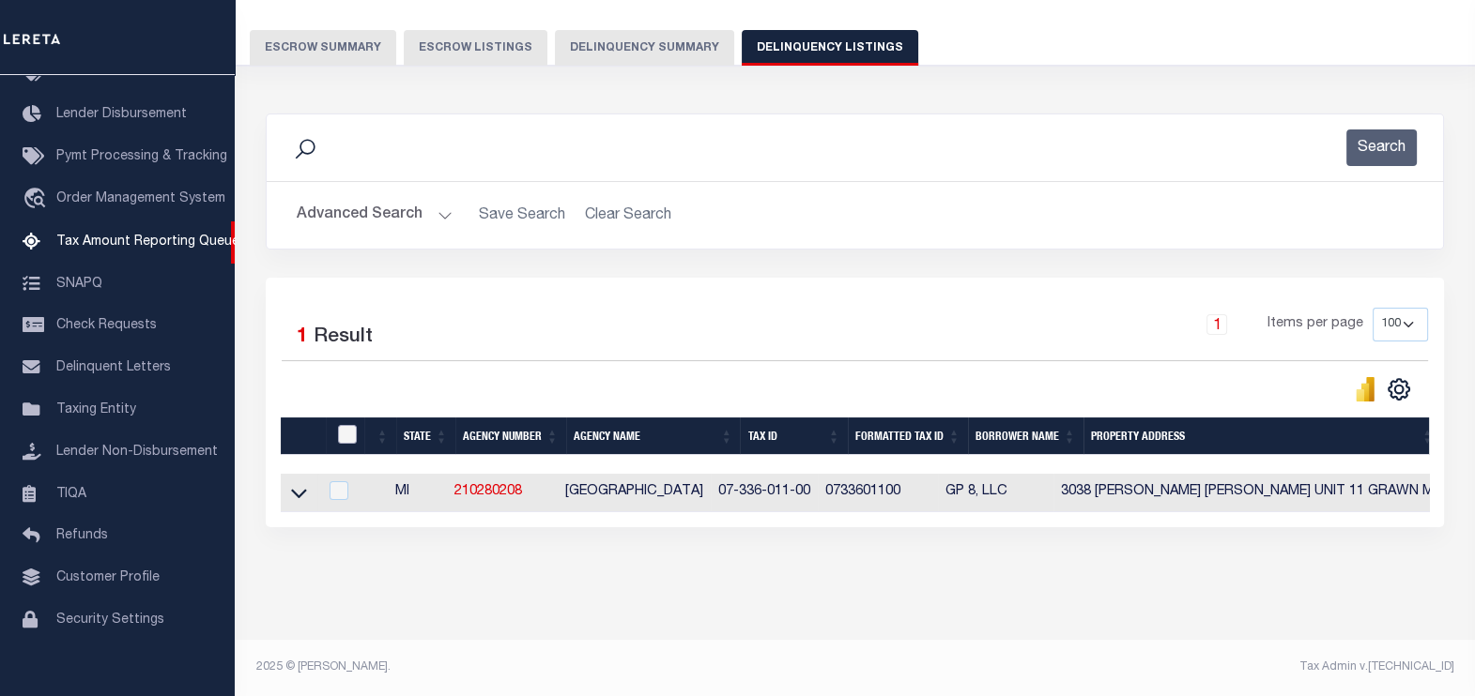
click at [344, 425] on input "checkbox" at bounding box center [347, 434] width 19 height 19
checkbox input "true"
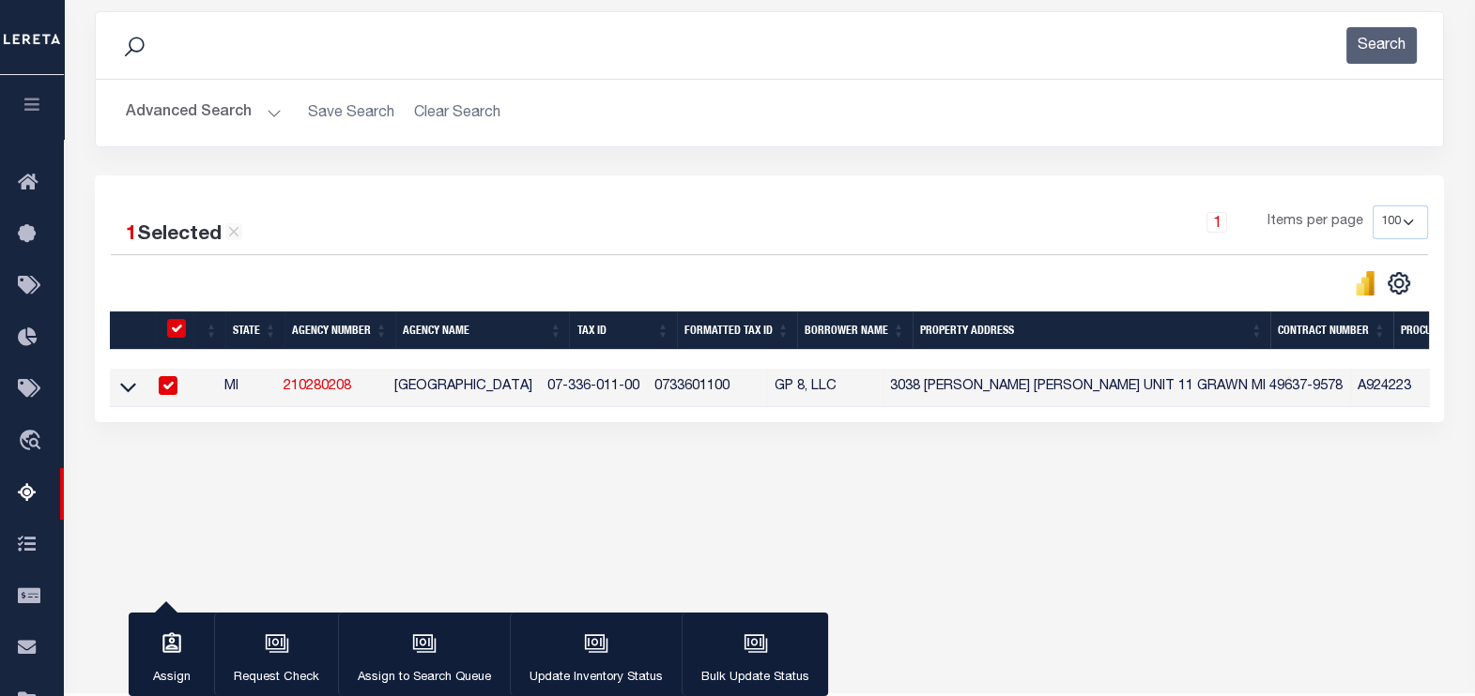
scroll to position [298, 0]
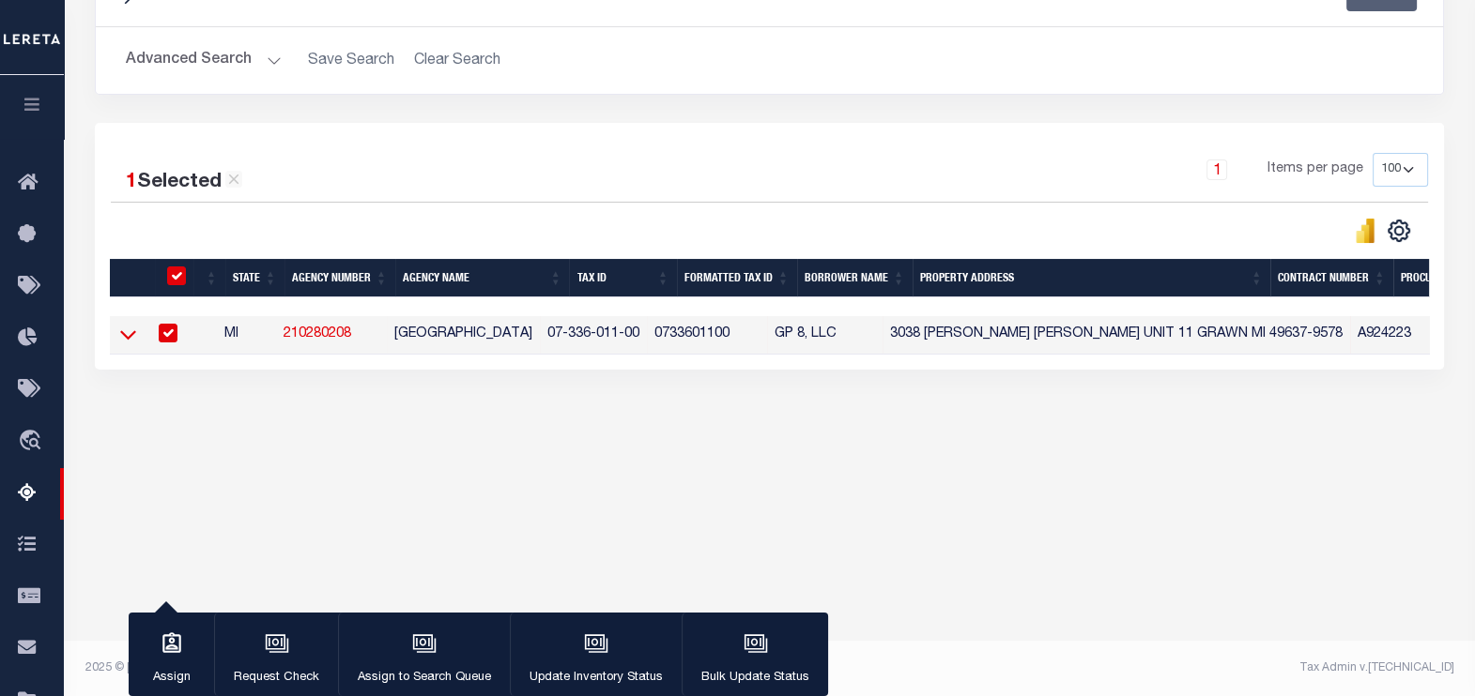
click at [131, 337] on icon at bounding box center [128, 335] width 16 height 9
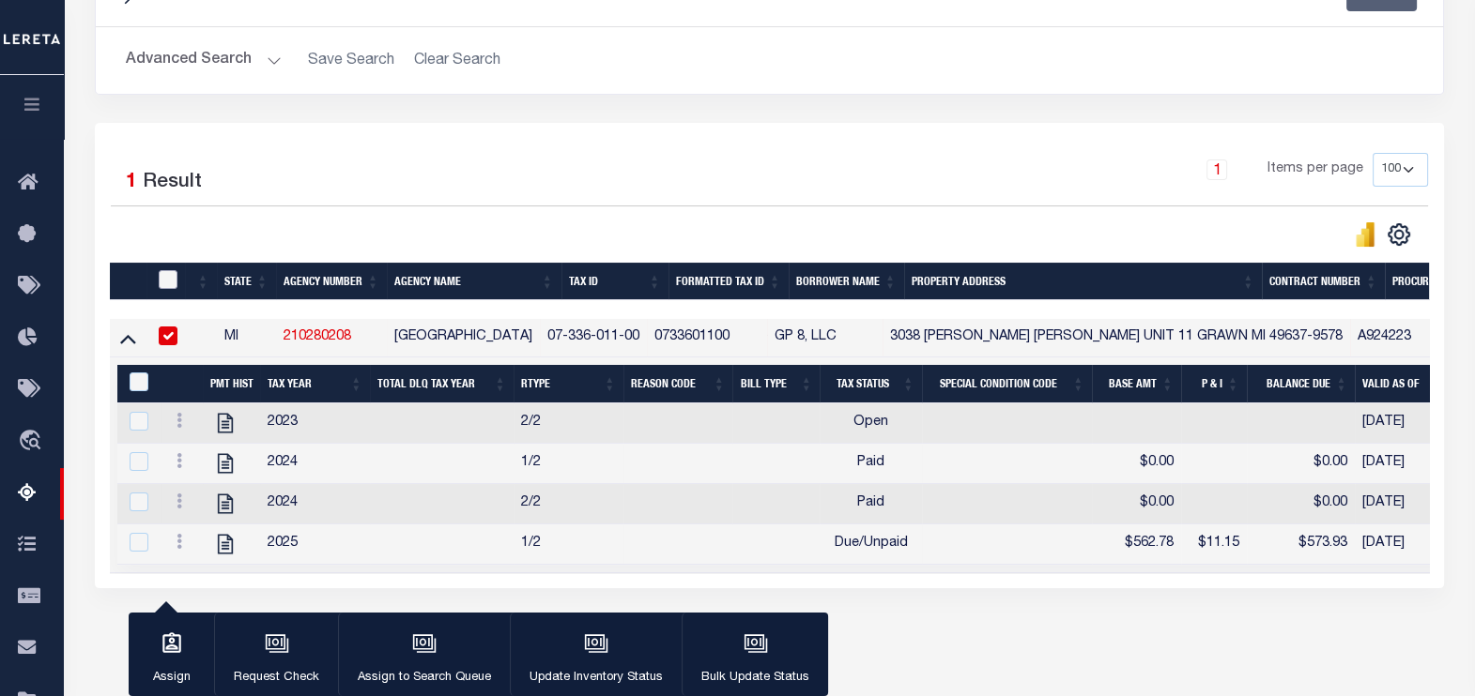
click at [167, 274] on input "checkbox" at bounding box center [168, 279] width 19 height 19
checkbox input "true"
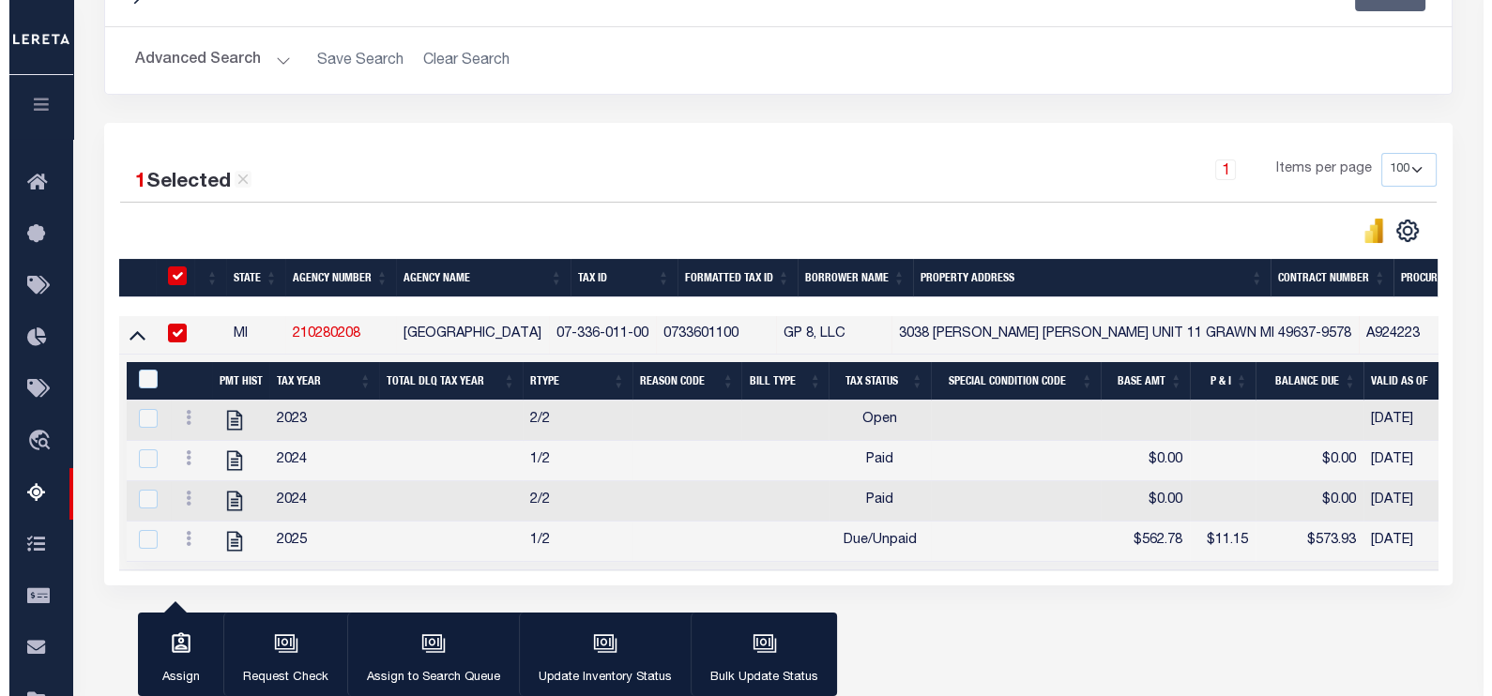
scroll to position [370, 0]
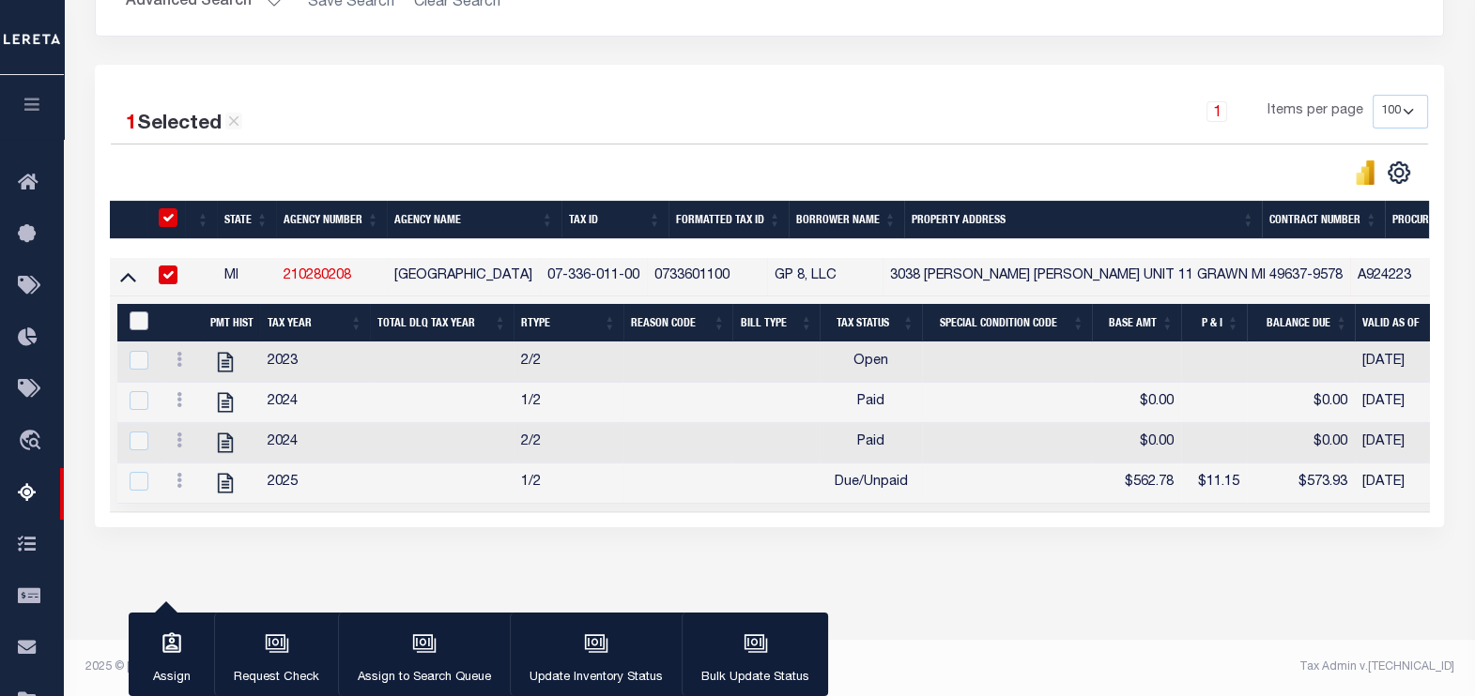
click at [133, 312] on input "&nbsp;" at bounding box center [139, 321] width 19 height 19
checkbox input "true"
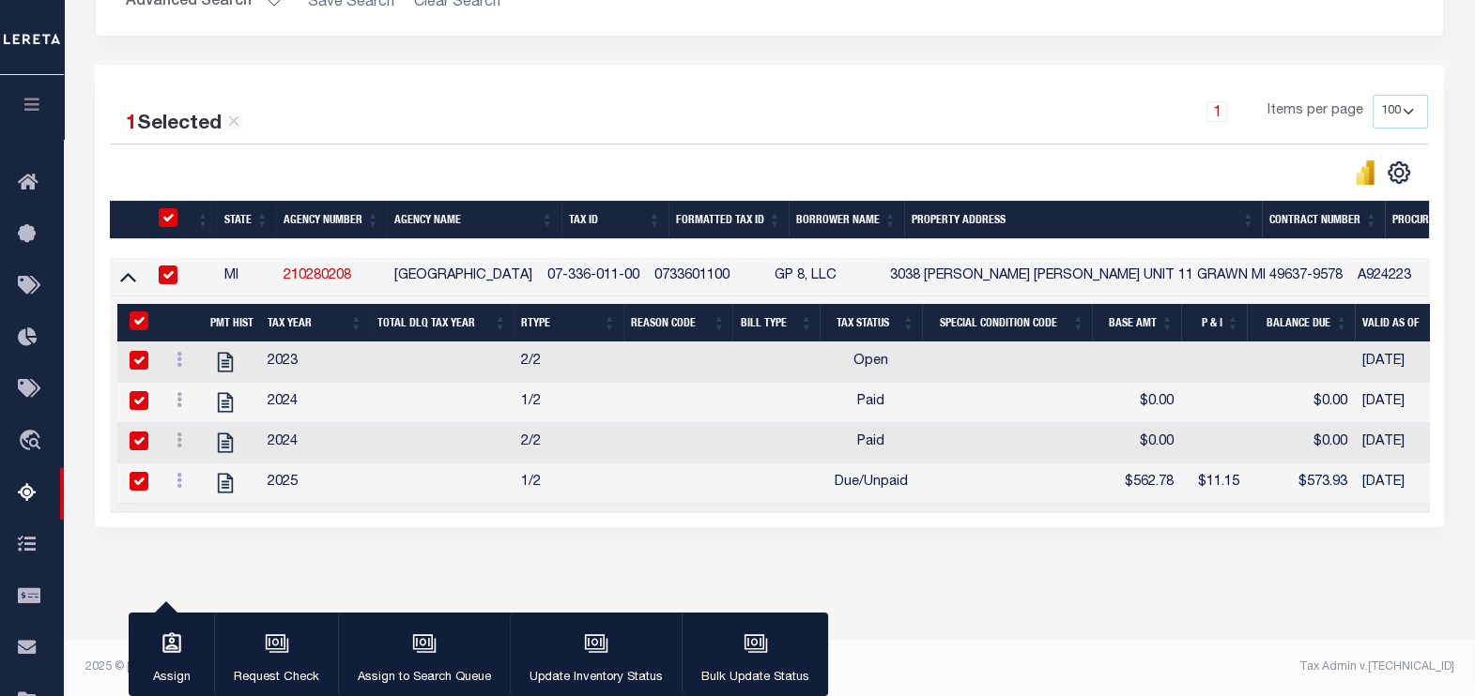
checkbox input "true"
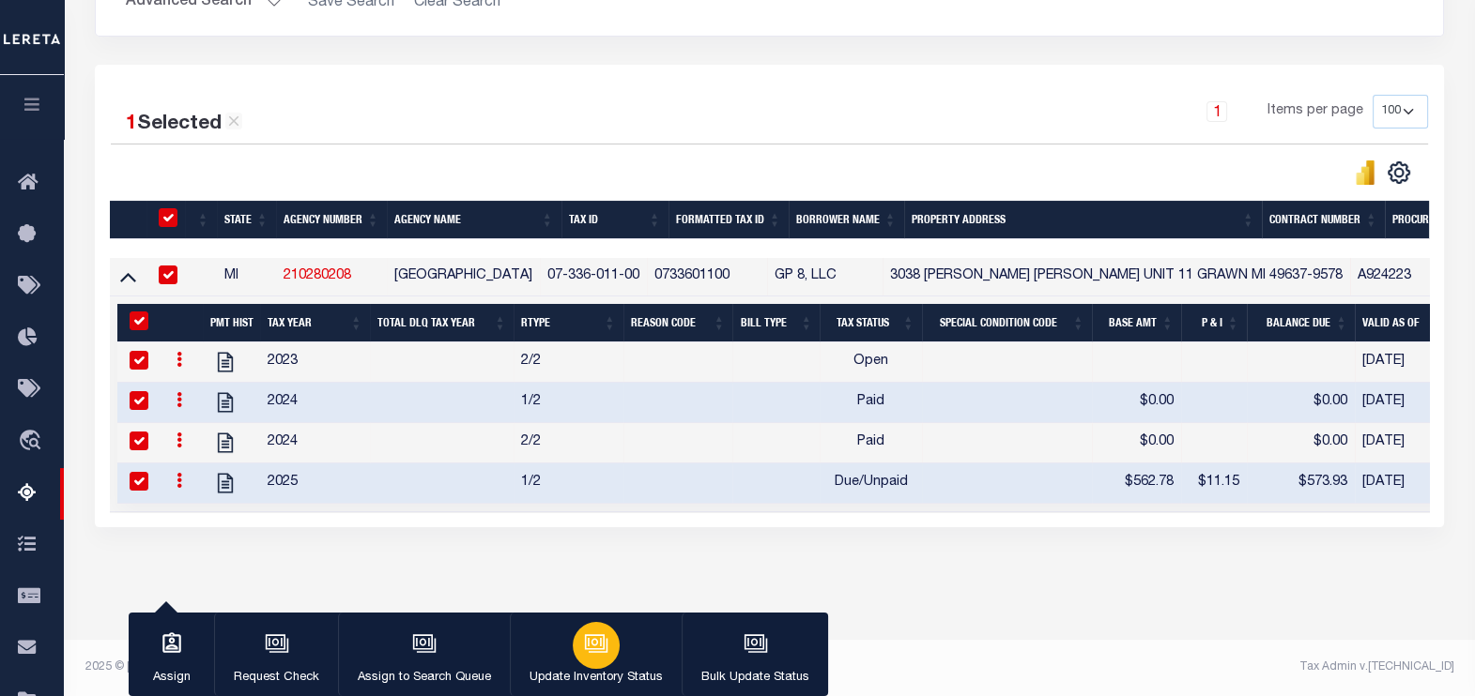
click at [598, 651] on icon "button" at bounding box center [596, 644] width 24 height 24
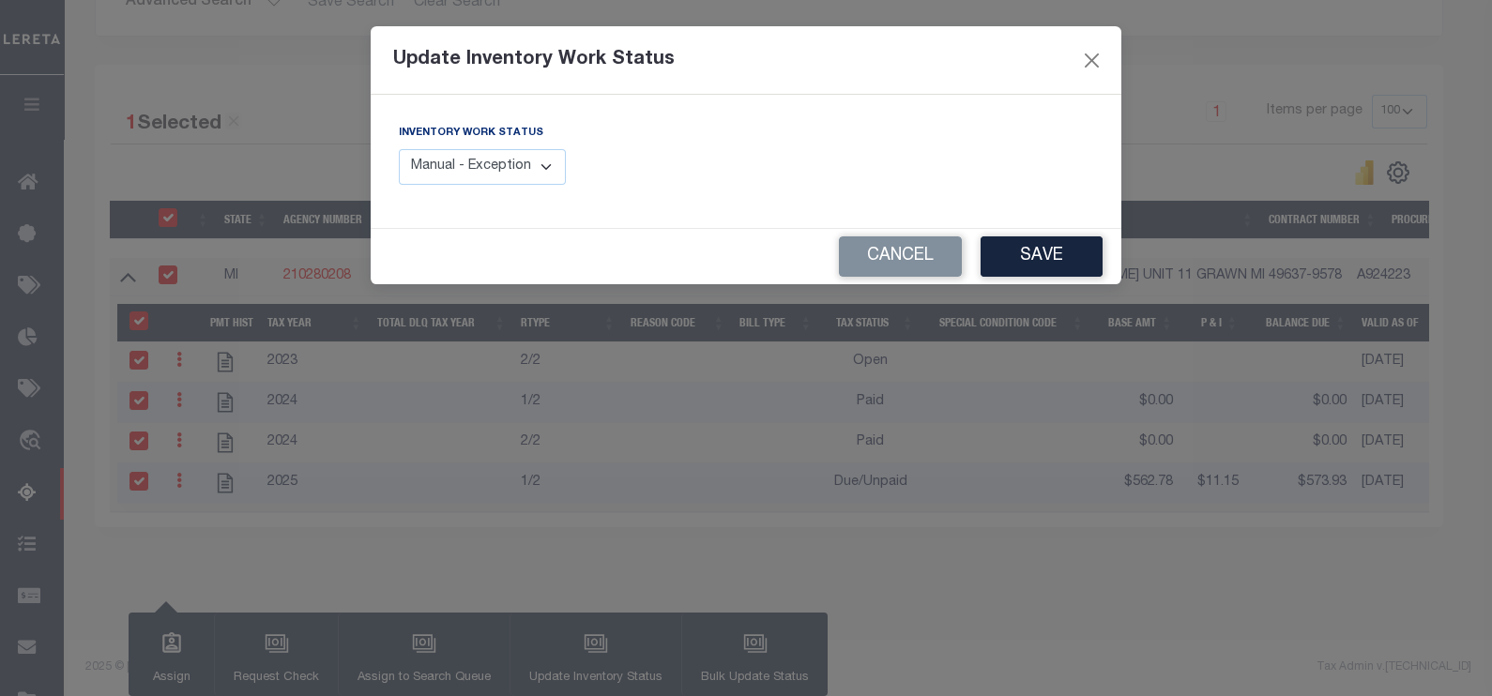
click at [528, 160] on select "Manual - Exception Pended - Awaiting Search Late Add Exception Completed" at bounding box center [482, 167] width 167 height 37
select select "4"
click at [399, 149] on select "Manual - Exception Pended - Awaiting Search Late Add Exception Completed" at bounding box center [482, 167] width 167 height 37
click at [1029, 254] on button "Save" at bounding box center [1042, 257] width 122 height 40
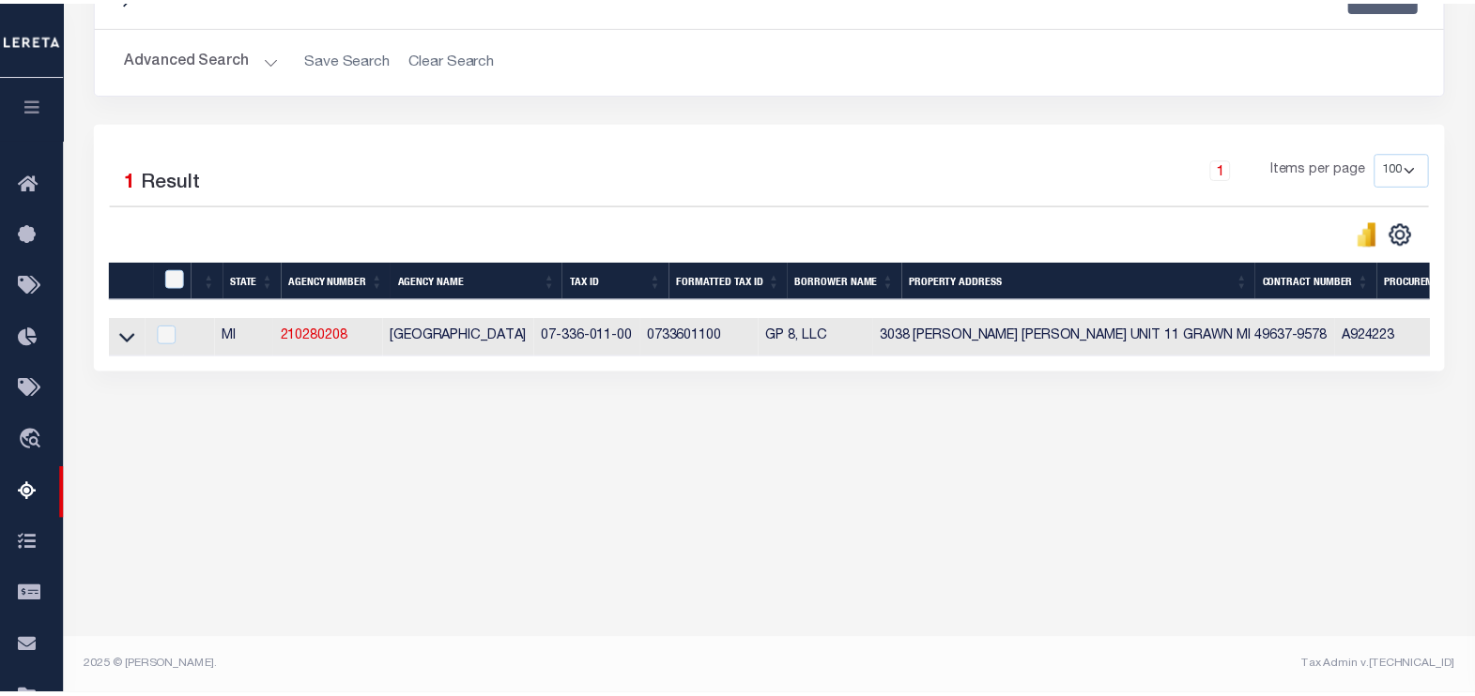
scroll to position [298, 0]
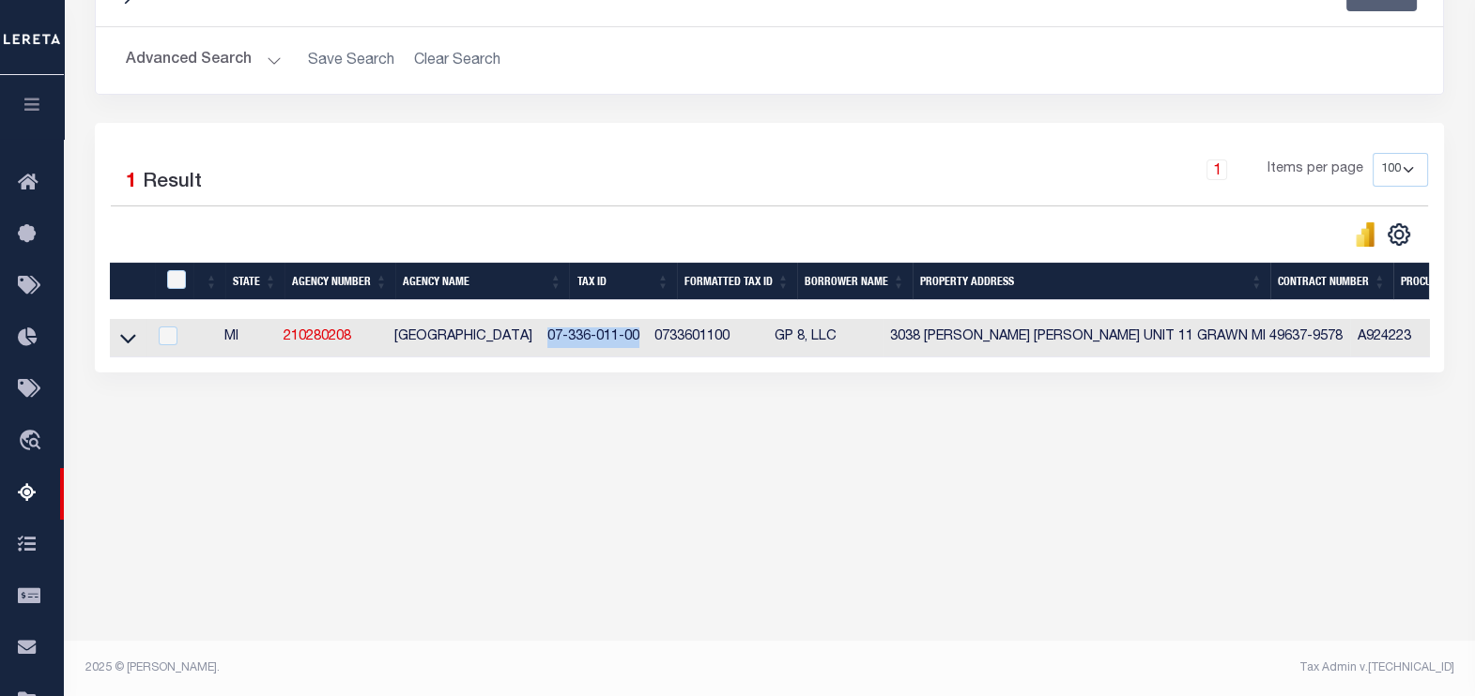
drag, startPoint x: 666, startPoint y: 336, endPoint x: 573, endPoint y: 336, distance: 92.9
click at [573, 336] on td "07-336-011-00" at bounding box center [593, 338] width 107 height 38
checkbox input "true"
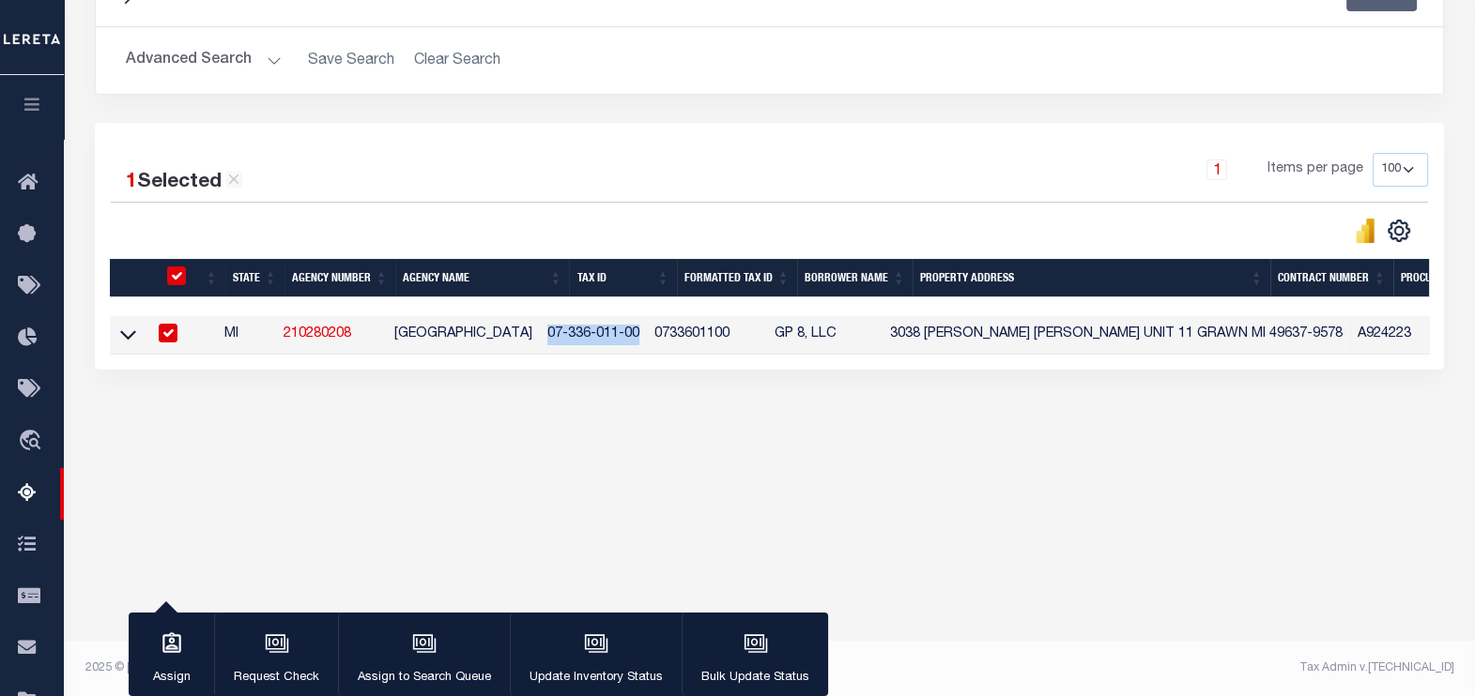
copy td "07-336-011-00"
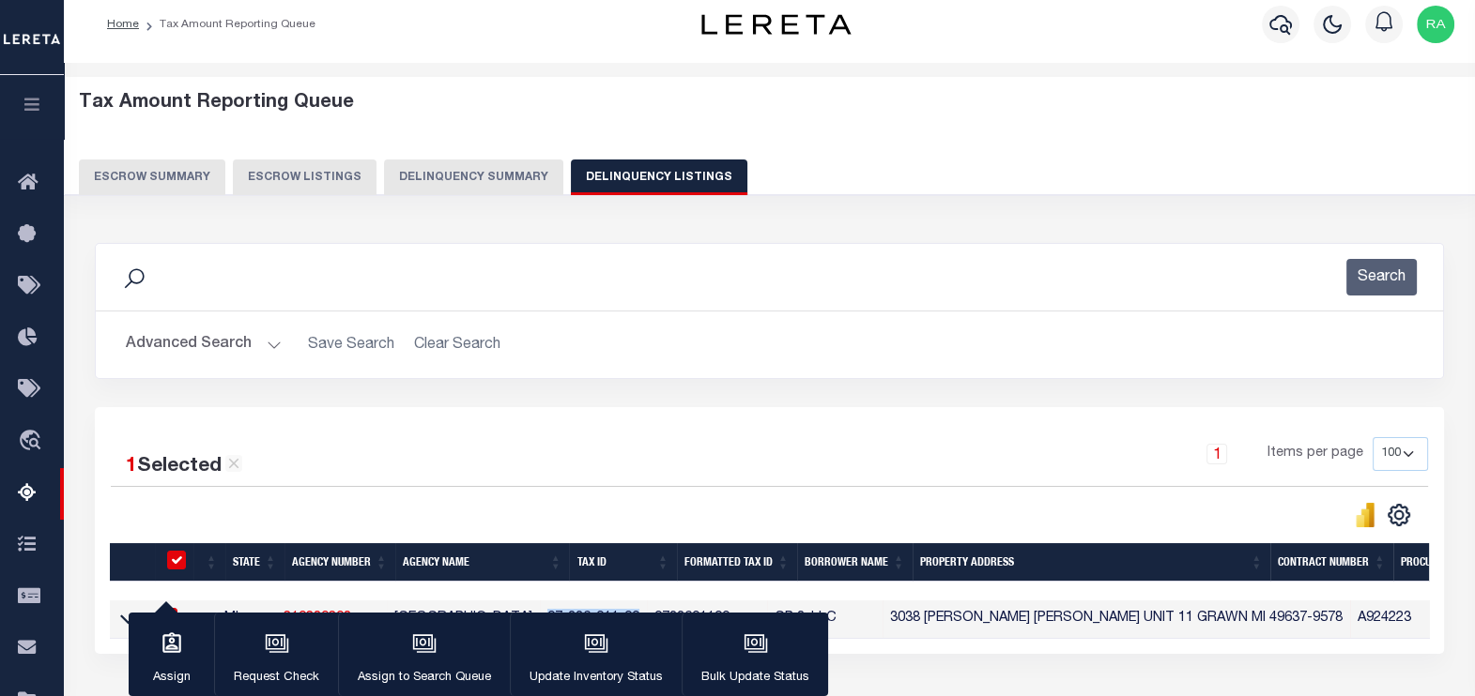
scroll to position [0, 0]
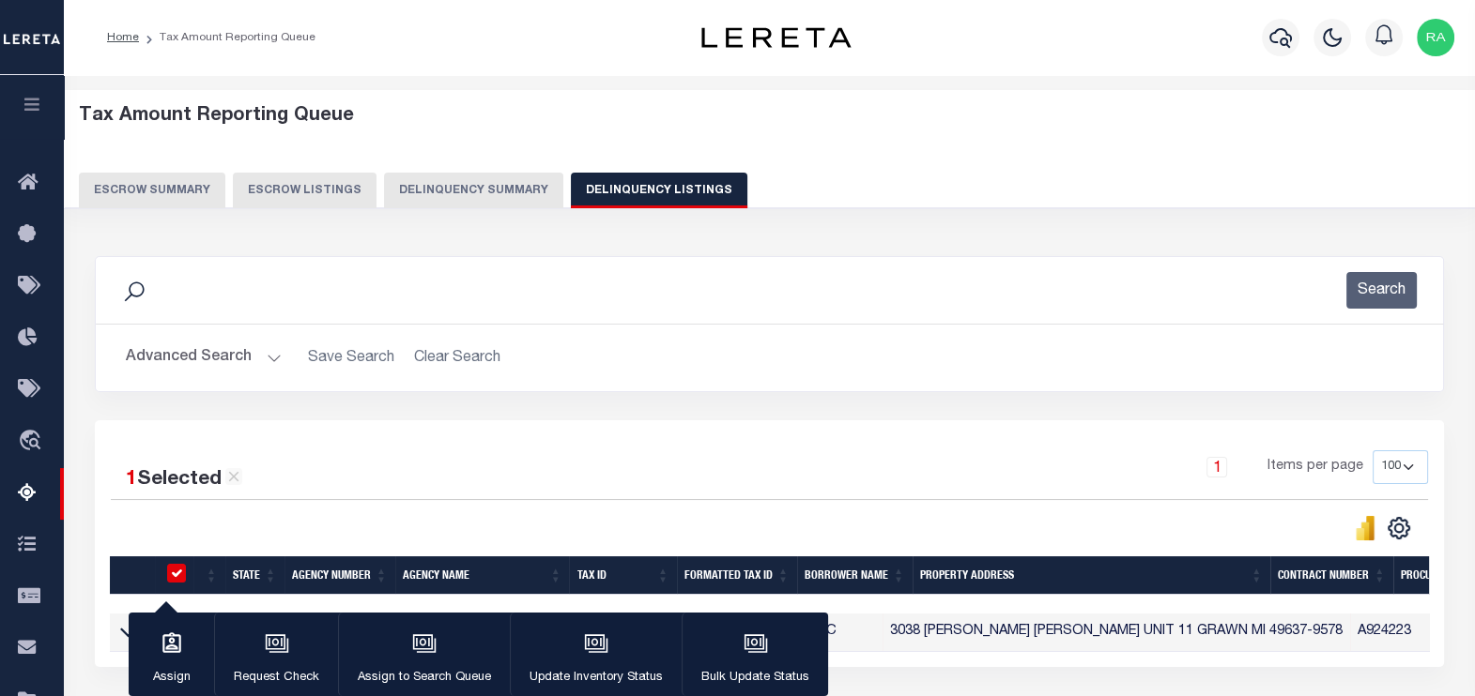
click at [632, 185] on button "Delinquency Listings" at bounding box center [659, 191] width 176 height 36
select select "100"
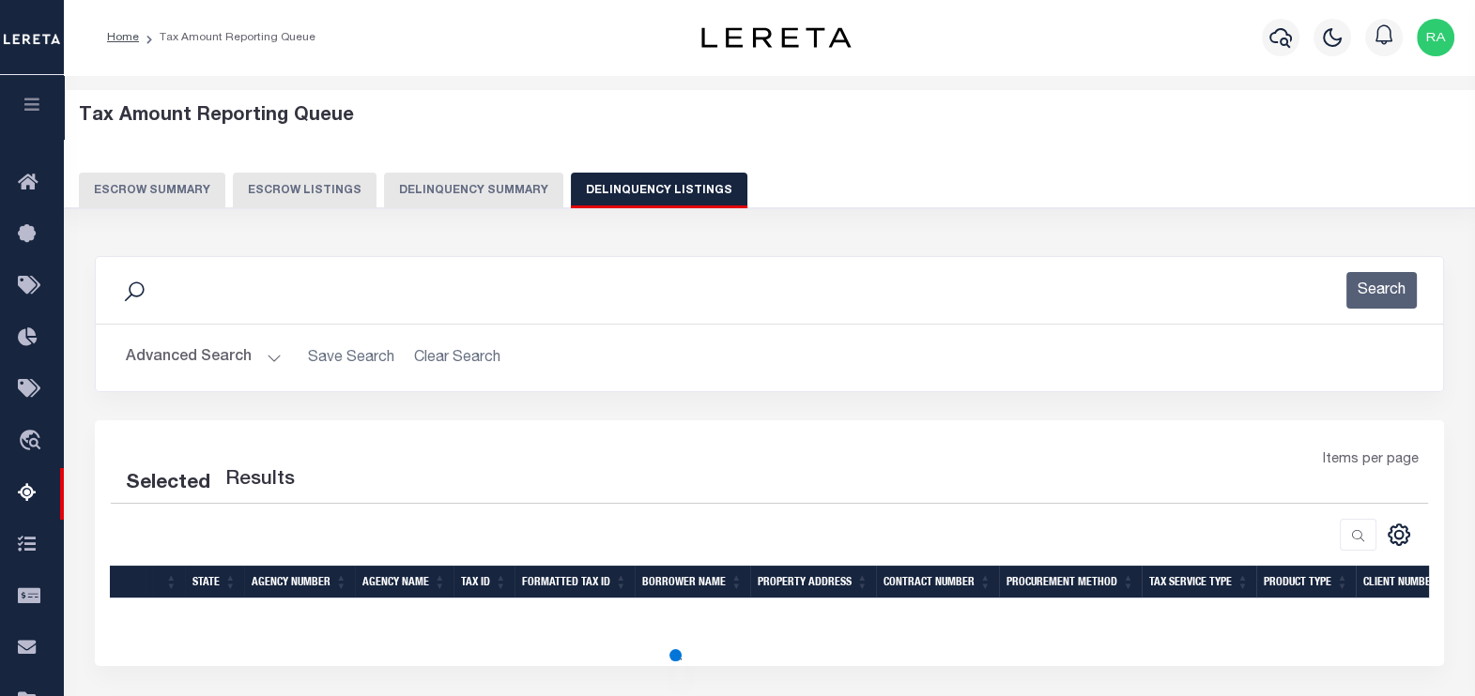
scroll to position [298, 0]
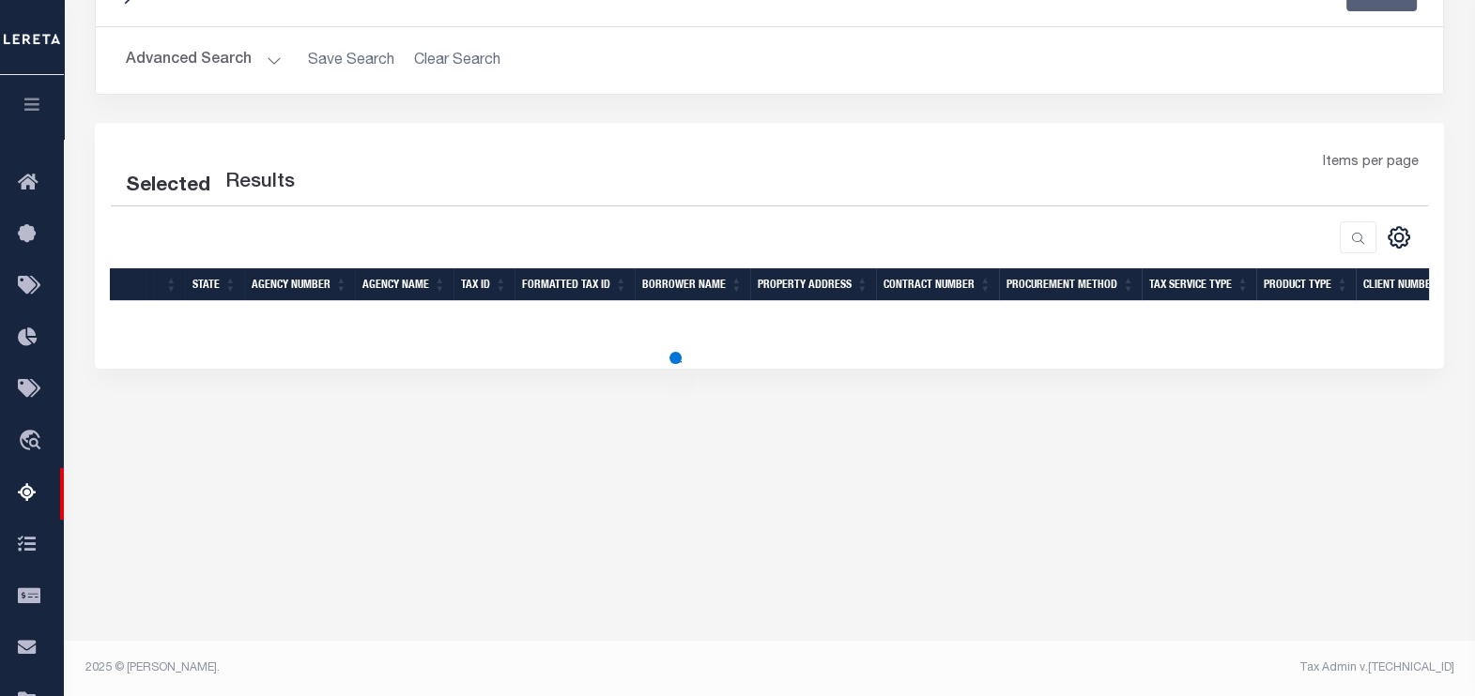
select select "100"
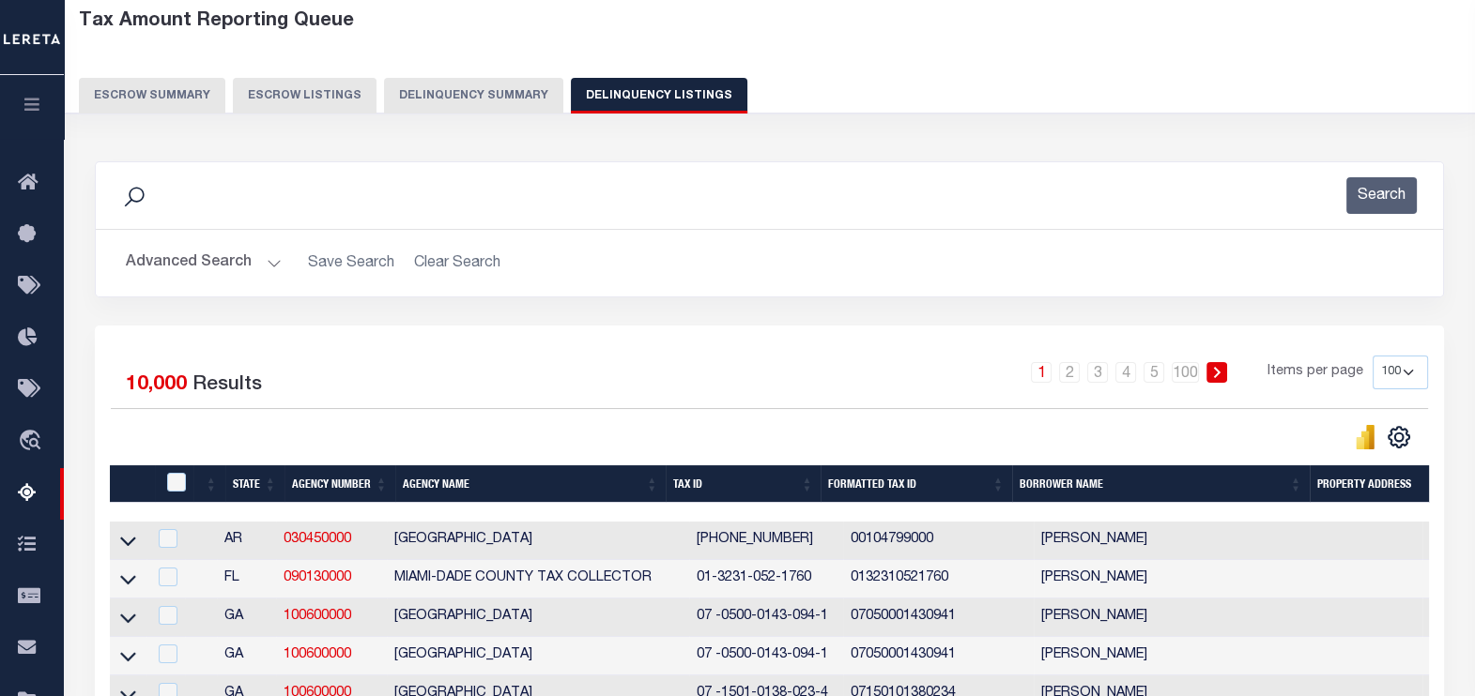
scroll to position [0, 0]
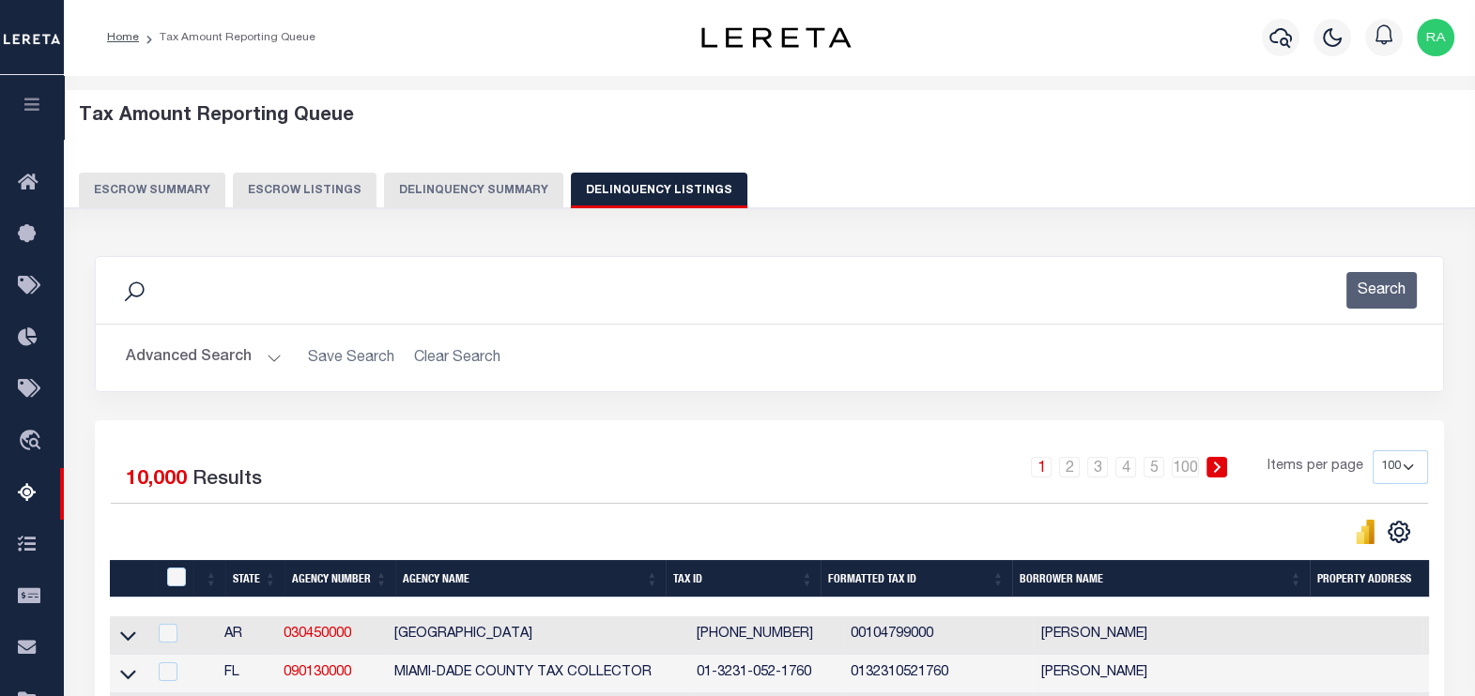
click at [182, 352] on button "Advanced Search" at bounding box center [204, 358] width 156 height 37
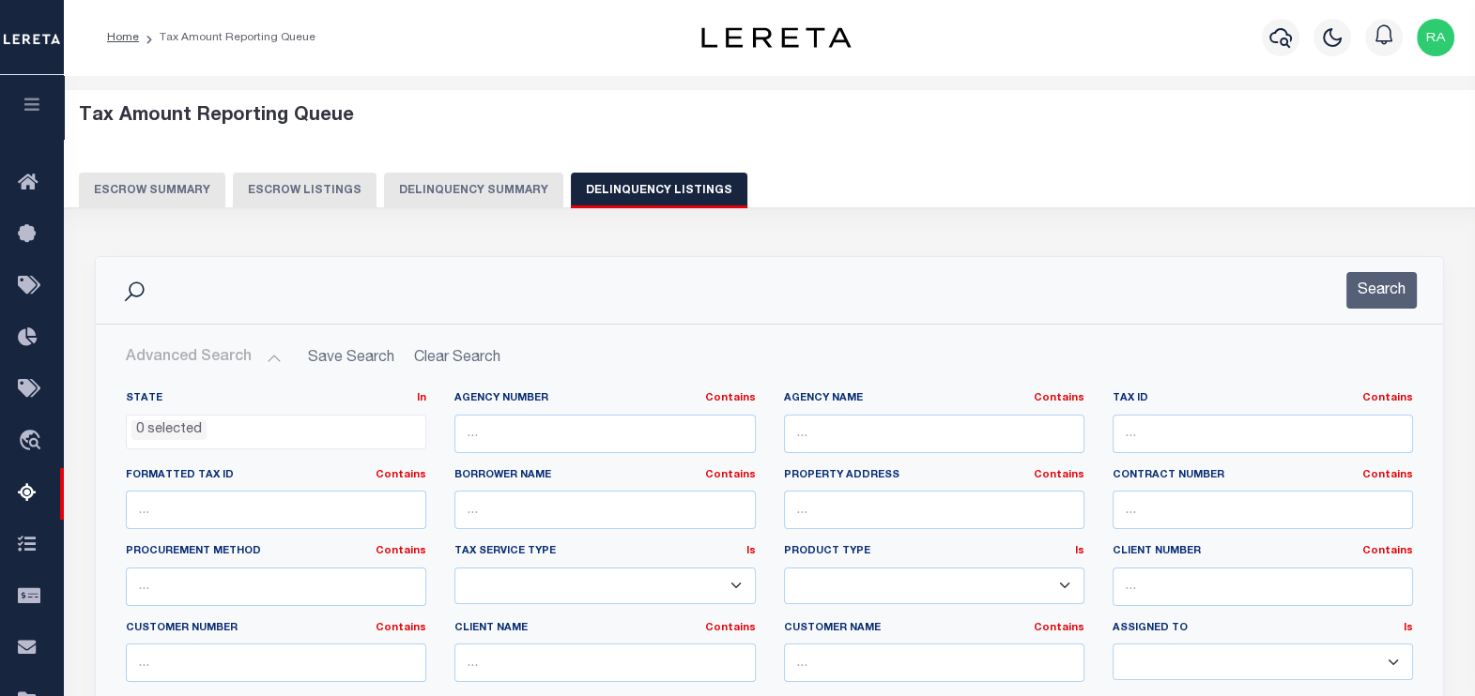
scroll to position [352, 0]
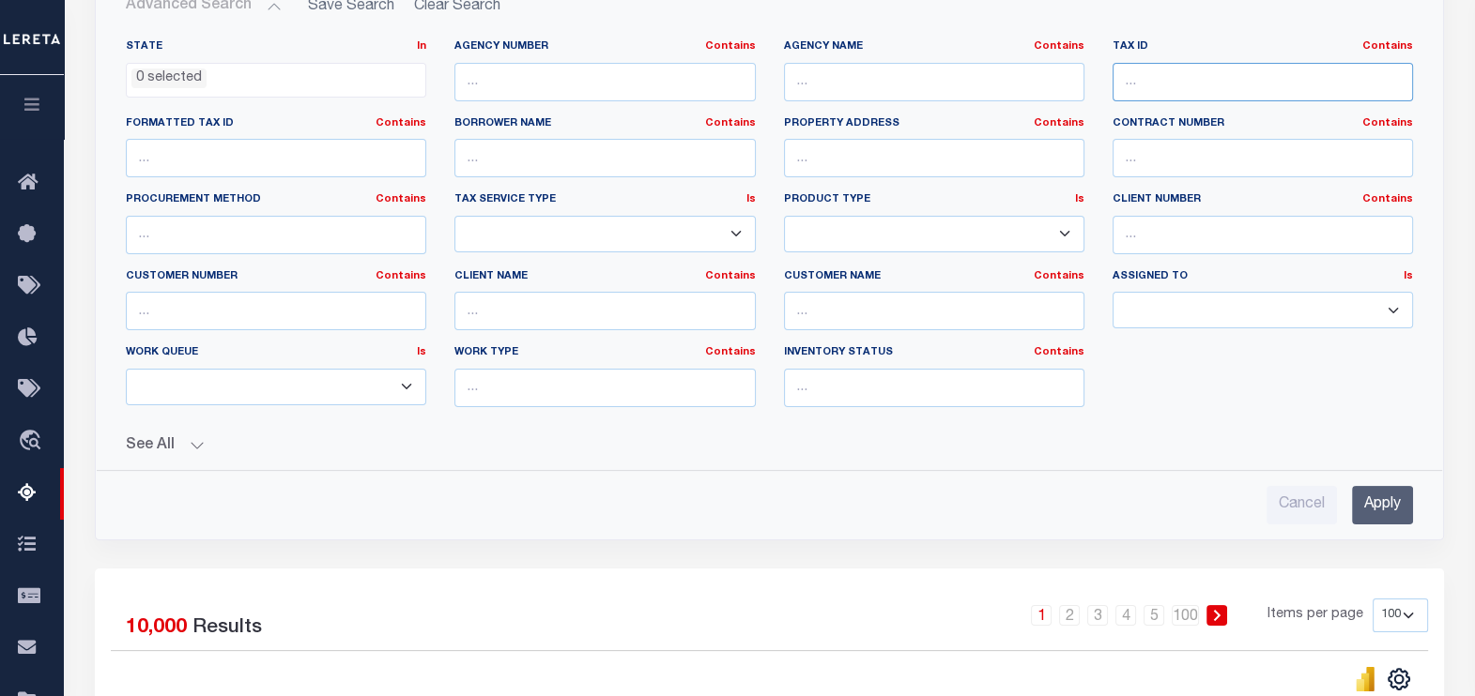
click at [1169, 73] on input "text" at bounding box center [1262, 82] width 300 height 38
paste input "07-336-013-00"
type input "07-336-013-00"
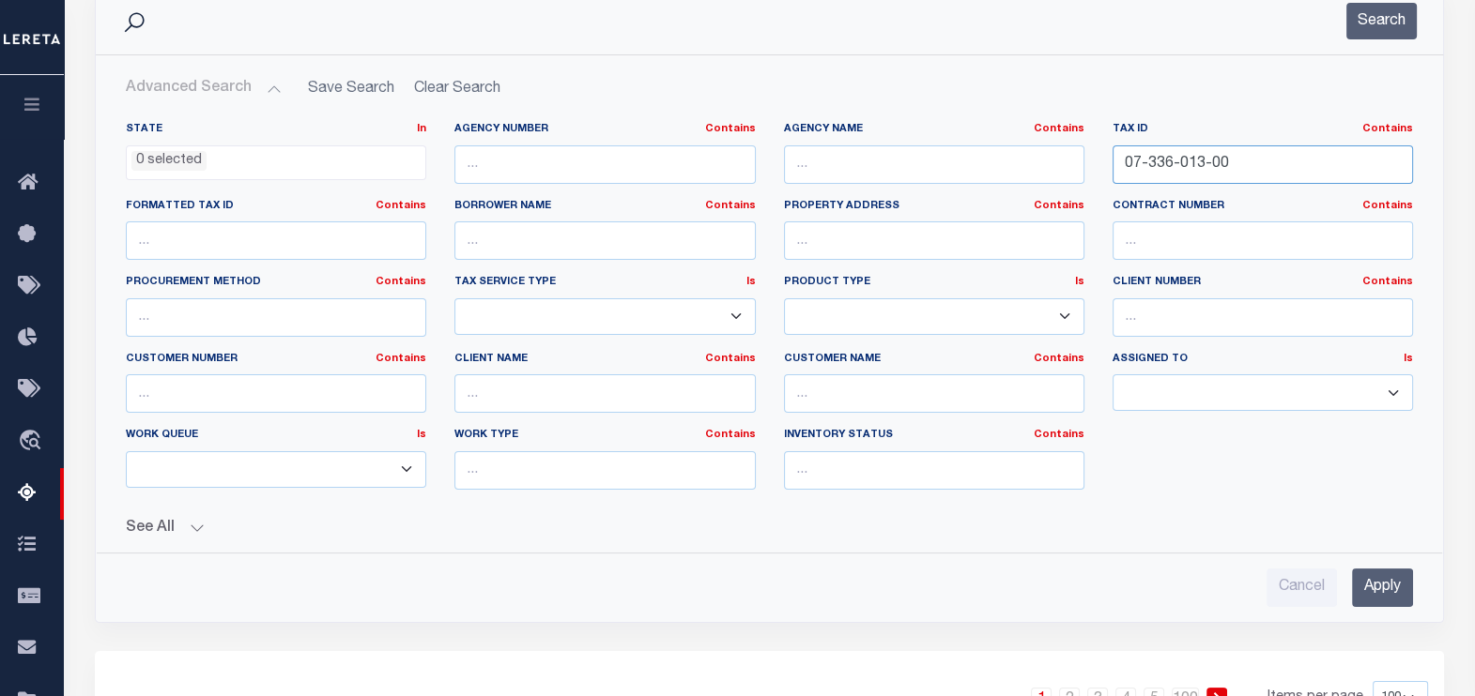
scroll to position [0, 0]
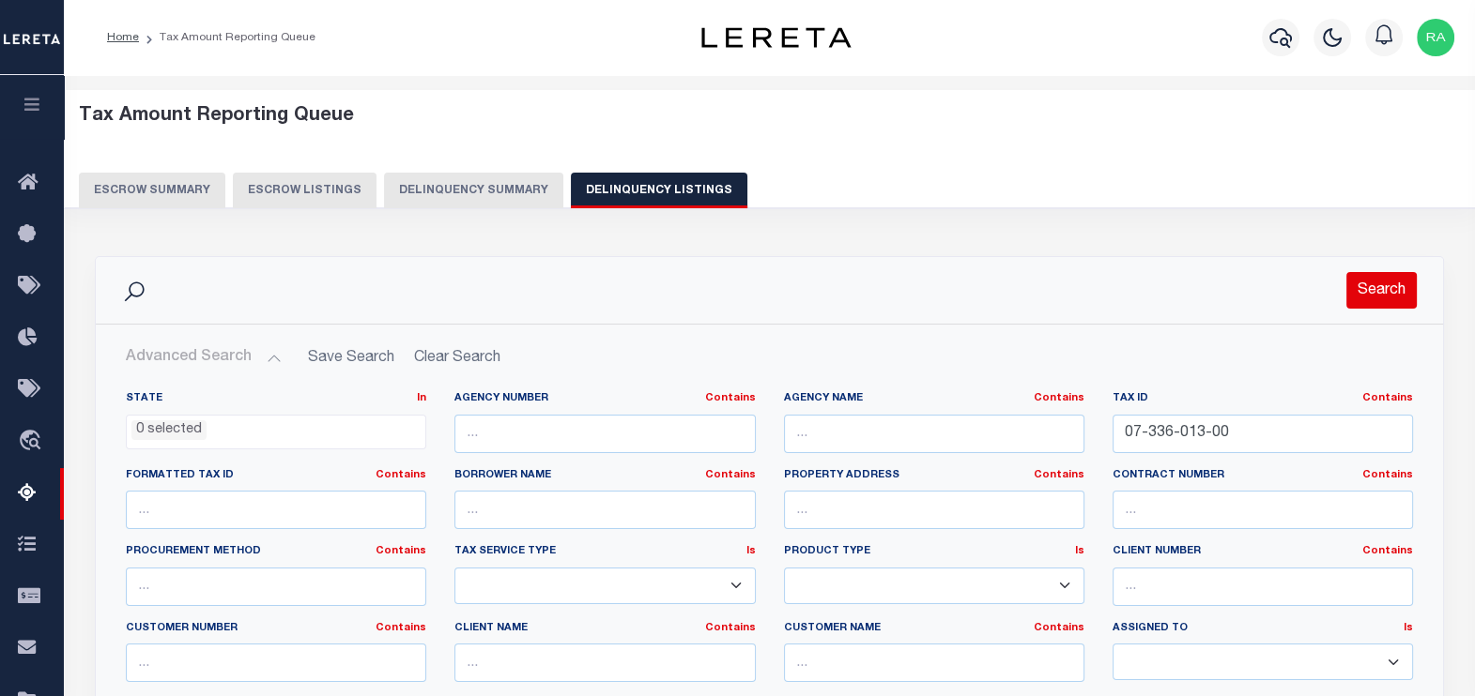
click at [1373, 292] on button "Search" at bounding box center [1381, 290] width 70 height 37
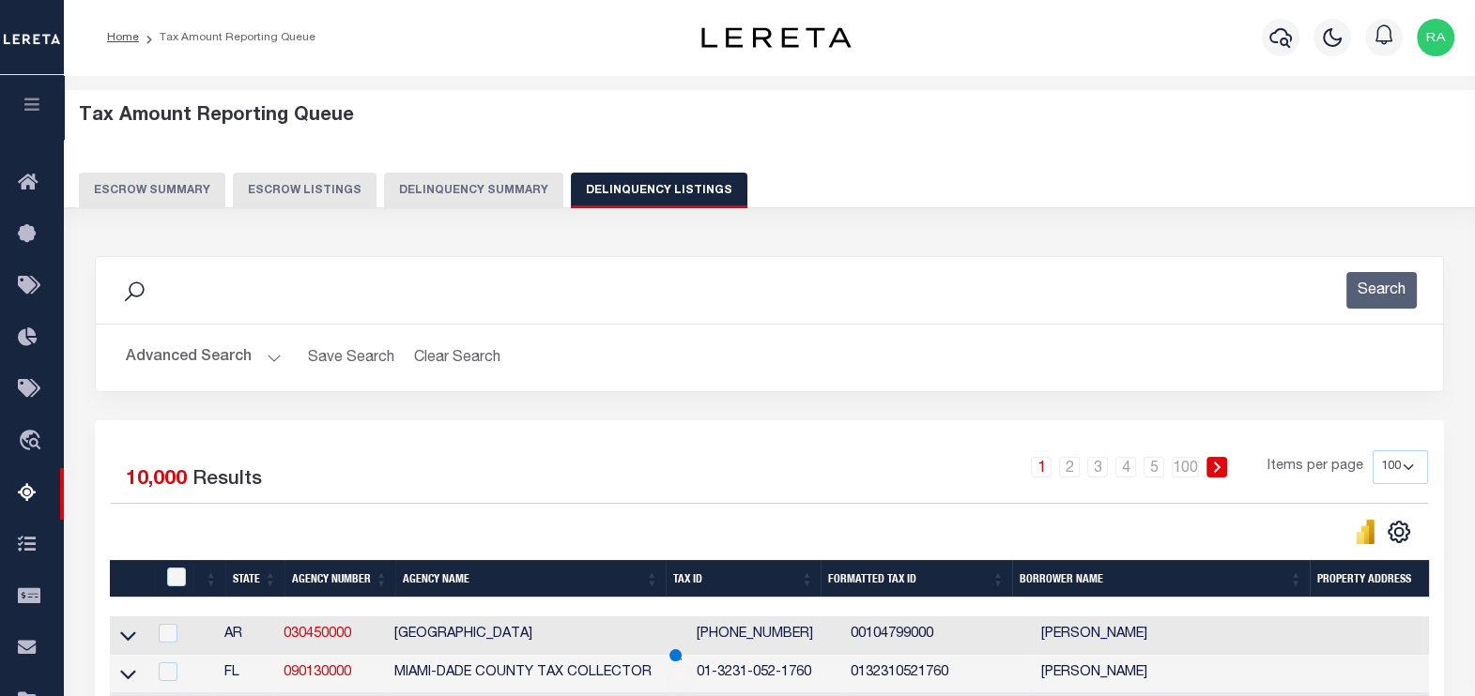
scroll to position [234, 0]
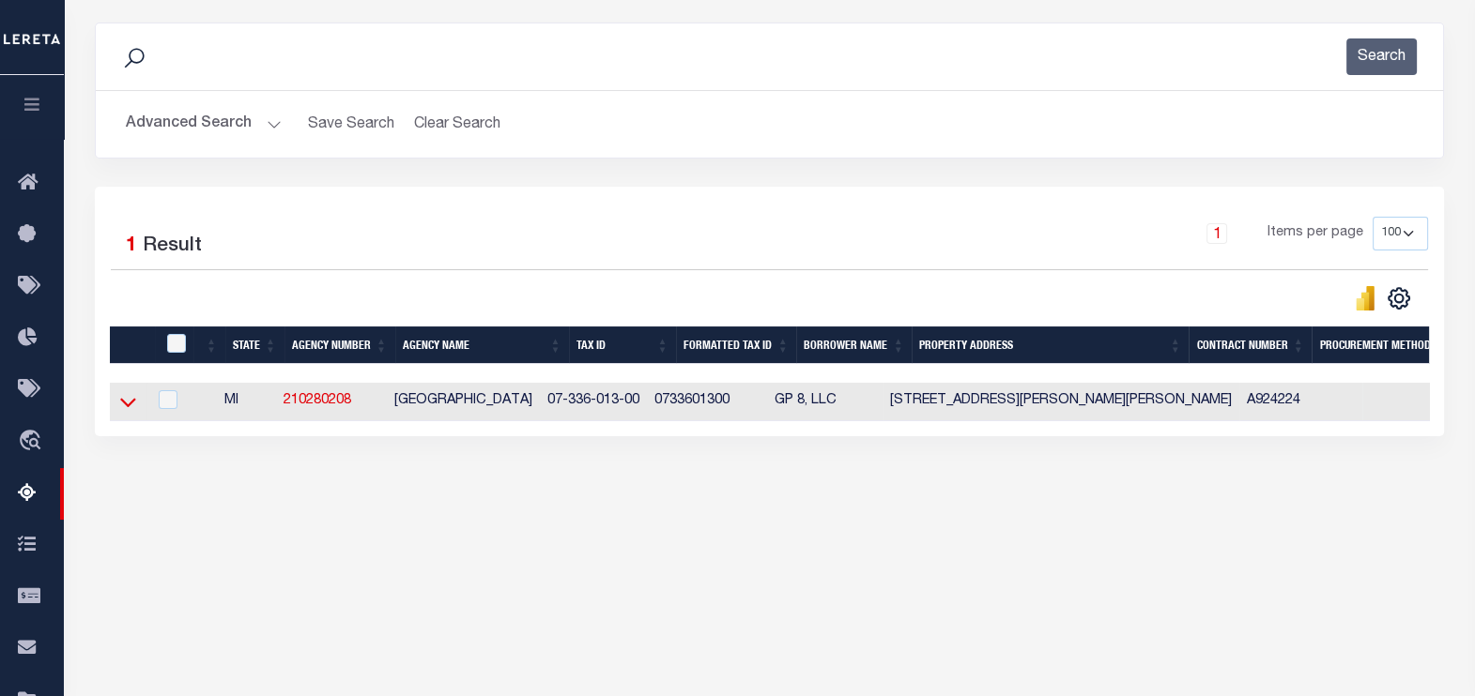
click at [129, 402] on icon at bounding box center [128, 402] width 16 height 20
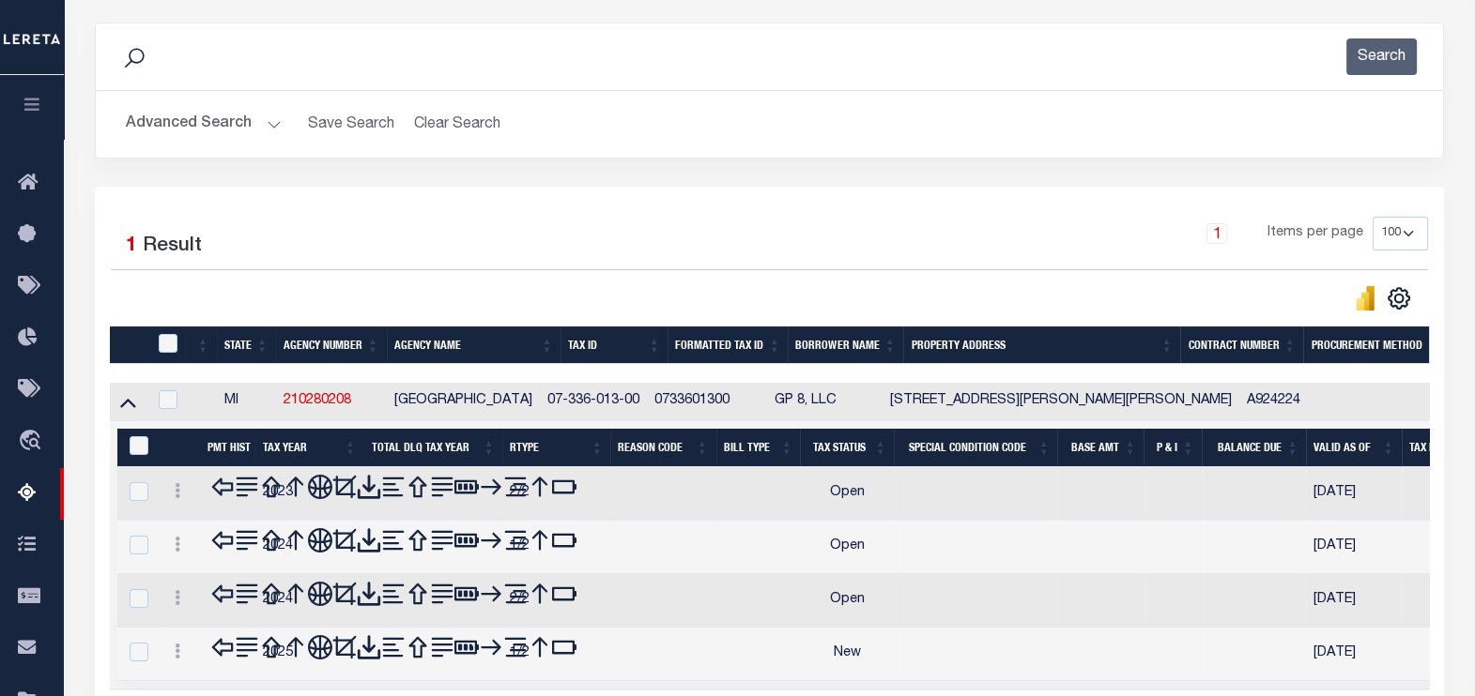
scroll to position [298, 0]
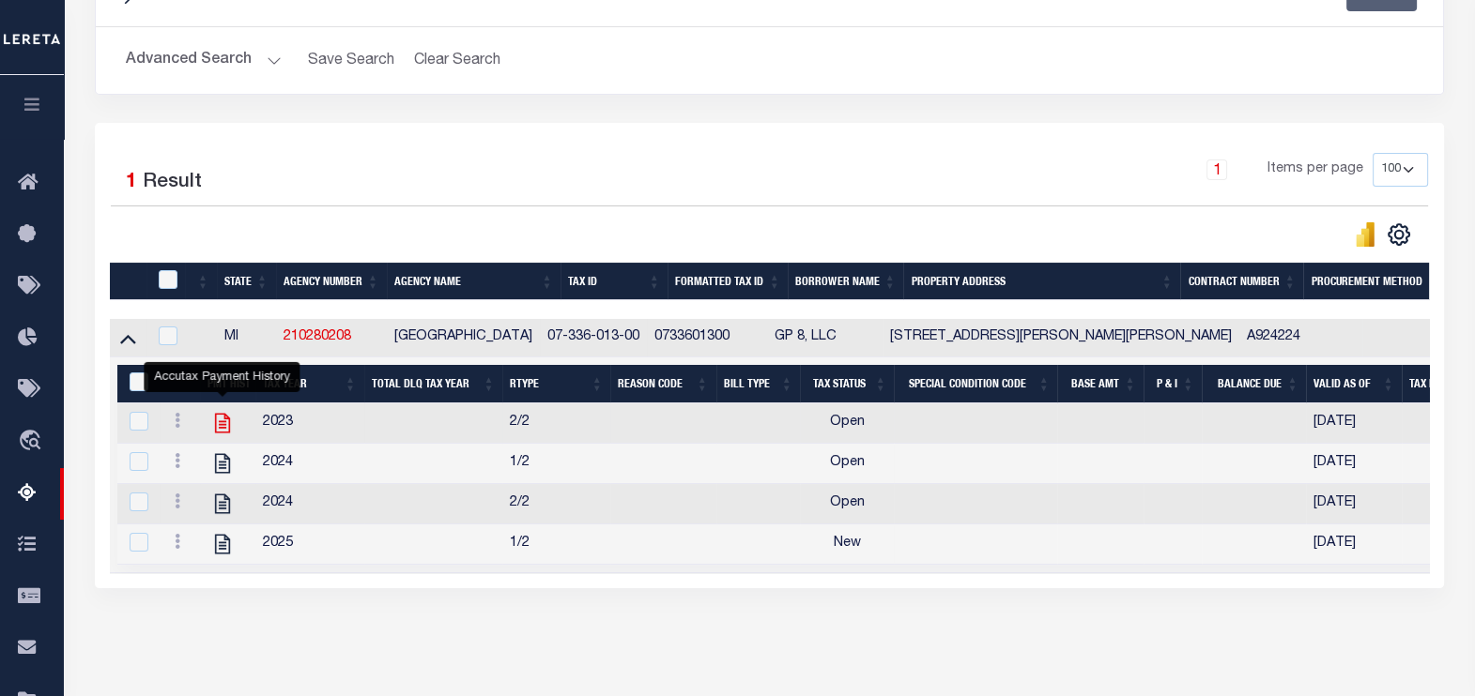
click at [221, 423] on icon "" at bounding box center [222, 424] width 15 height 20
checkbox input "false"
checkbox input "true"
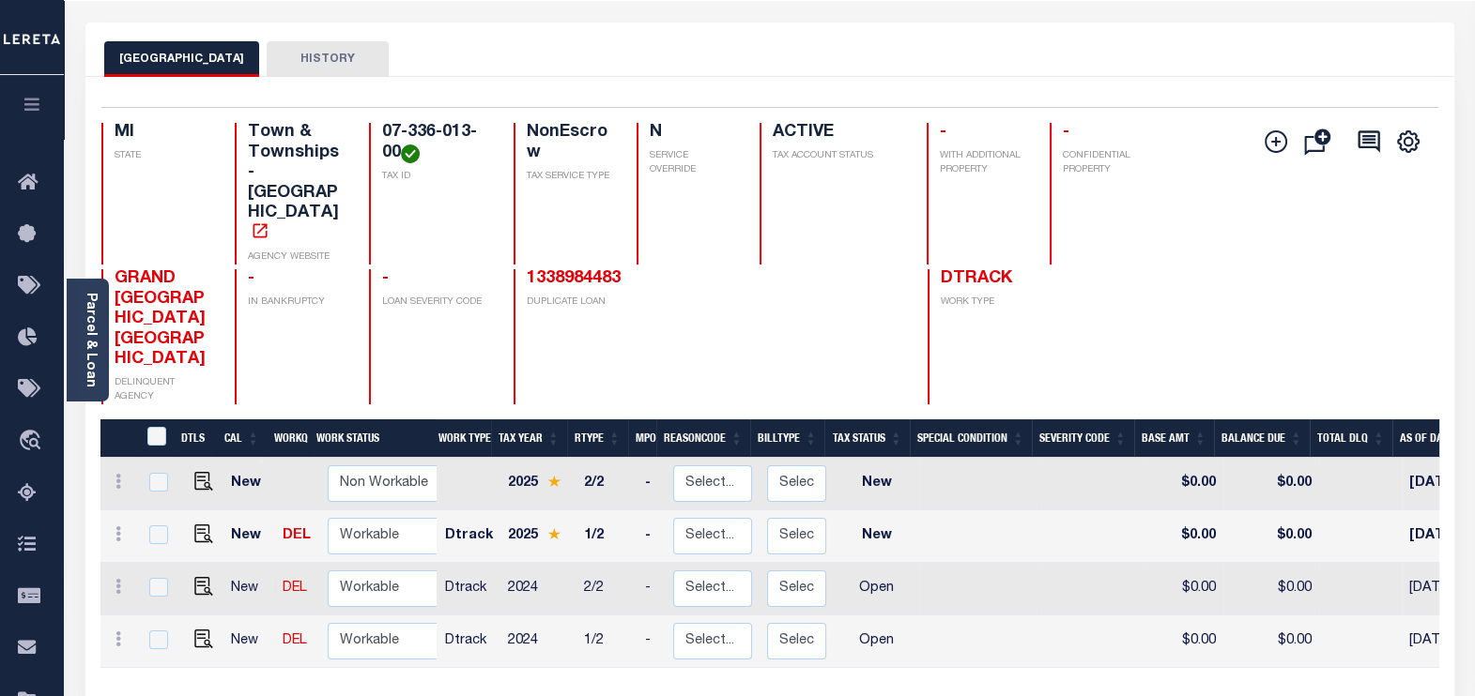
scroll to position [234, 0]
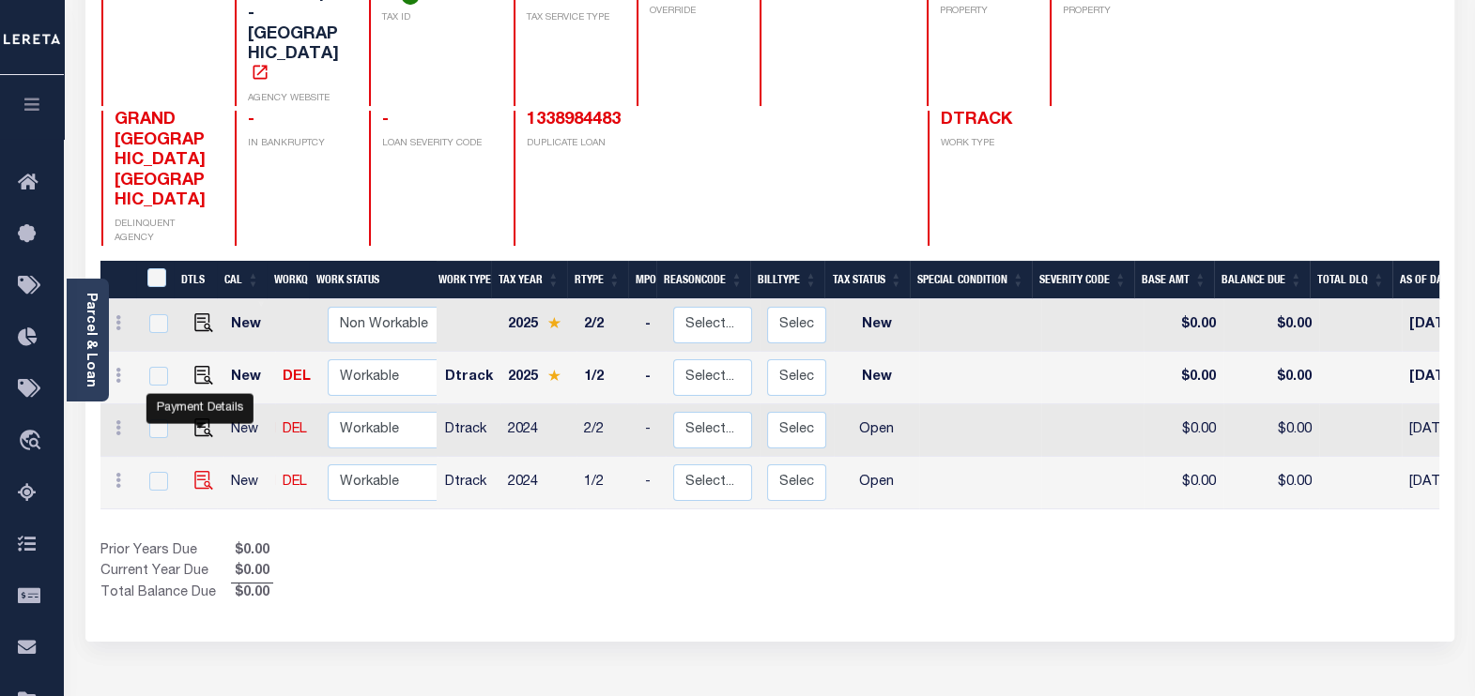
click at [205, 471] on img "" at bounding box center [203, 480] width 19 height 19
checkbox input "true"
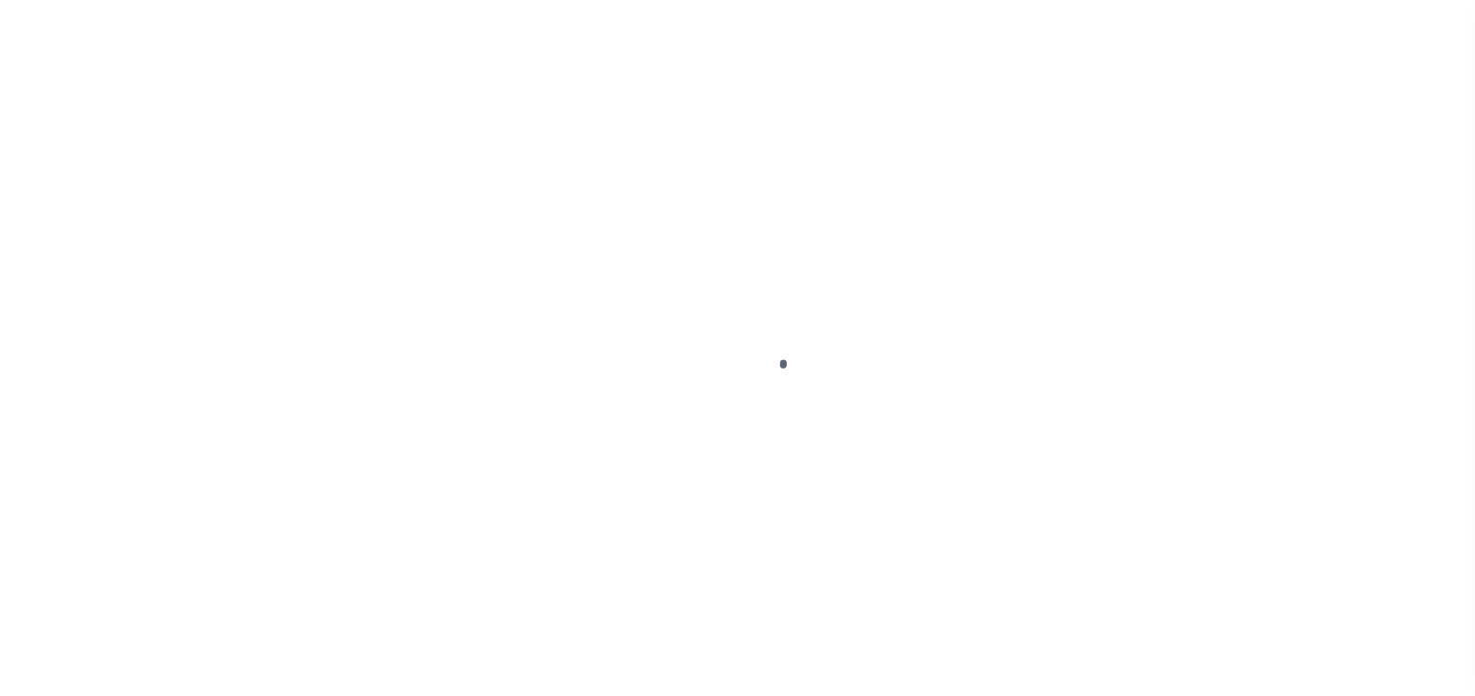
select select "OP2"
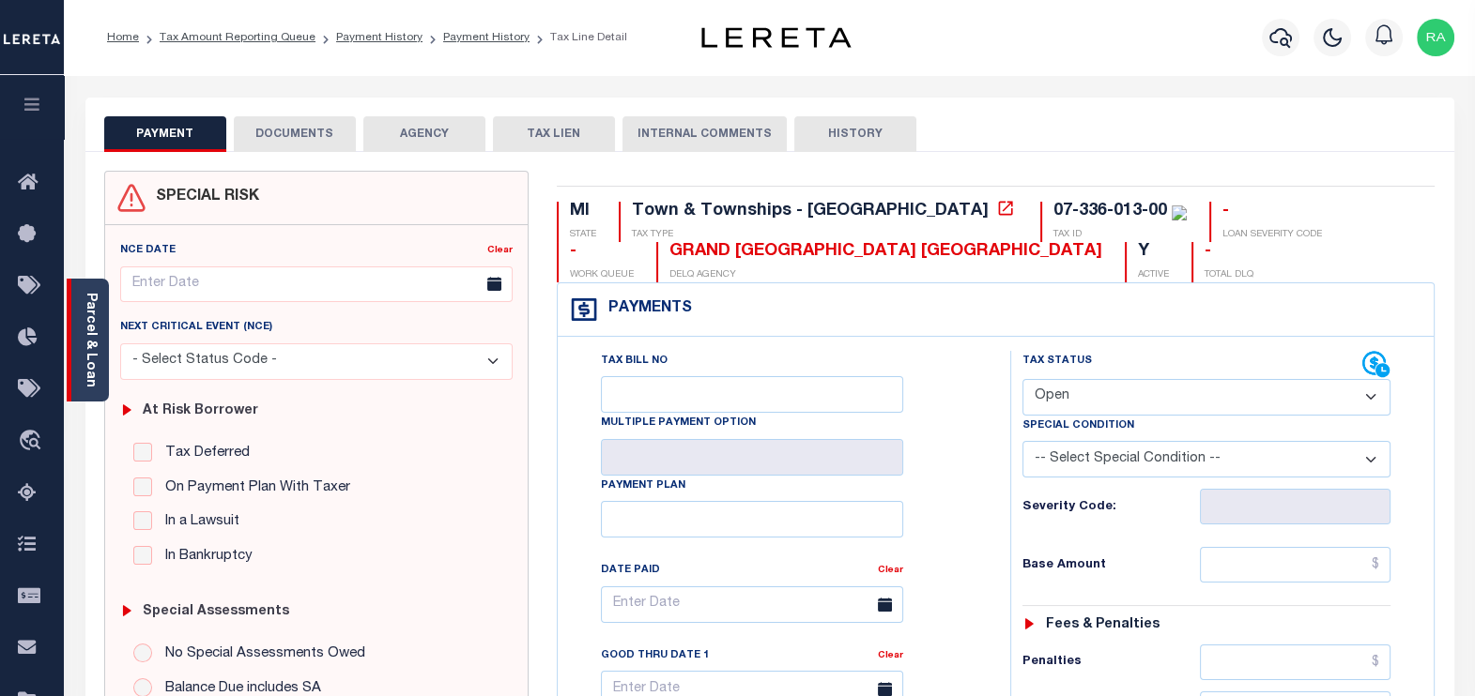
click at [84, 333] on link "Parcel & Loan" at bounding box center [90, 340] width 13 height 95
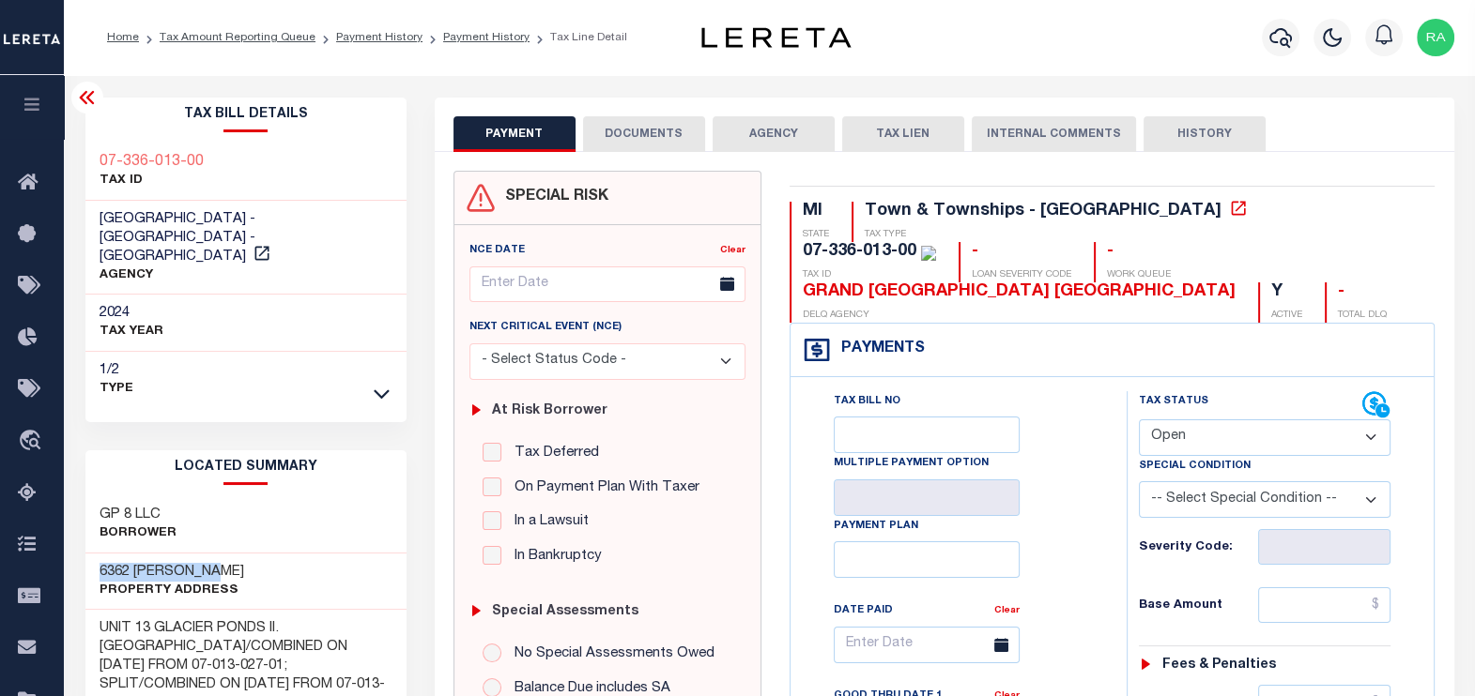
drag, startPoint x: 96, startPoint y: 552, endPoint x: 230, endPoint y: 551, distance: 134.2
click at [230, 554] on div "6362 JEFFREY PL Property Address" at bounding box center [245, 582] width 321 height 57
copy h3 "6362 JEFFREY PL"
drag, startPoint x: 203, startPoint y: 160, endPoint x: 86, endPoint y: 156, distance: 116.4
click at [86, 156] on div "07-336-013-00 TAX ID" at bounding box center [245, 172] width 321 height 57
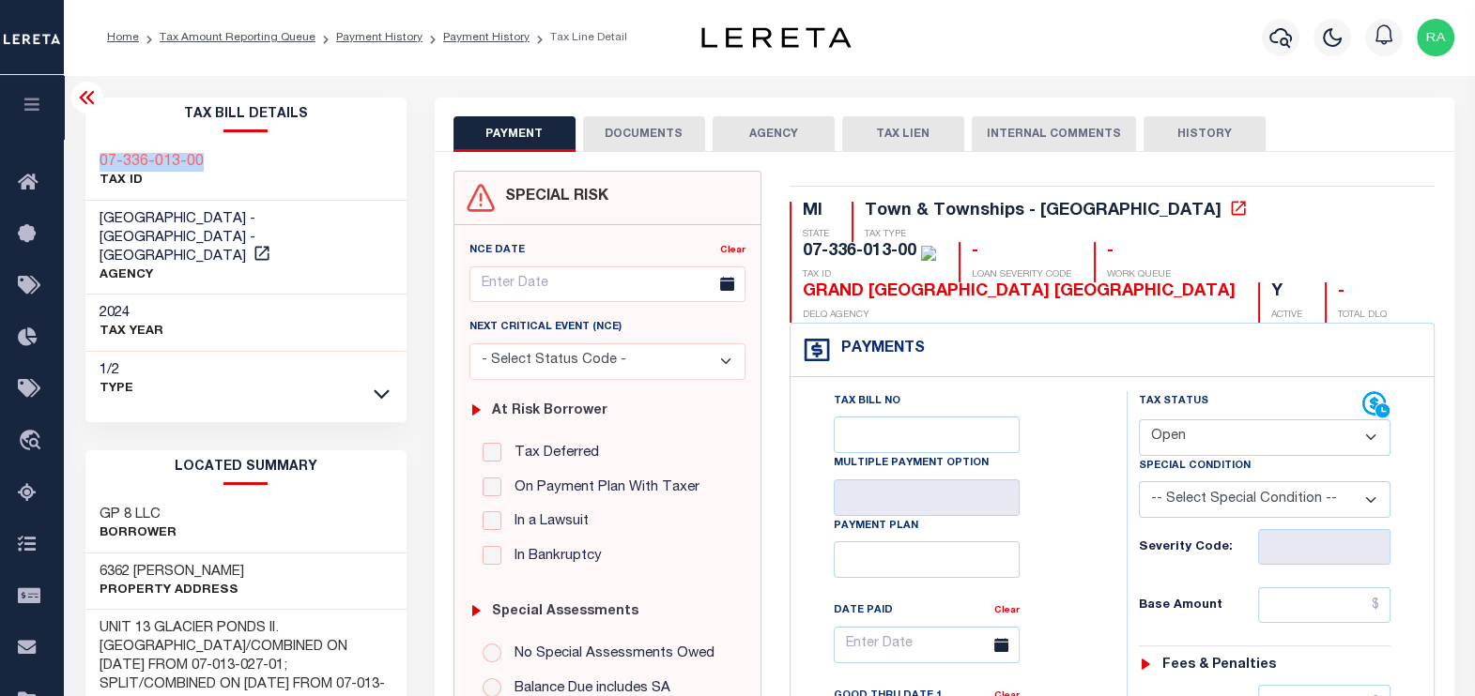
copy h3 "07-336-013-00"
drag, startPoint x: 902, startPoint y: 252, endPoint x: 1136, endPoint y: 249, distance: 233.7
click at [1136, 283] on div "GRAND [GEOGRAPHIC_DATA] [GEOGRAPHIC_DATA]" at bounding box center [1018, 293] width 433 height 21
copy div "[GEOGRAPHIC_DATA]"
drag, startPoint x: 113, startPoint y: 548, endPoint x: 247, endPoint y: 548, distance: 134.2
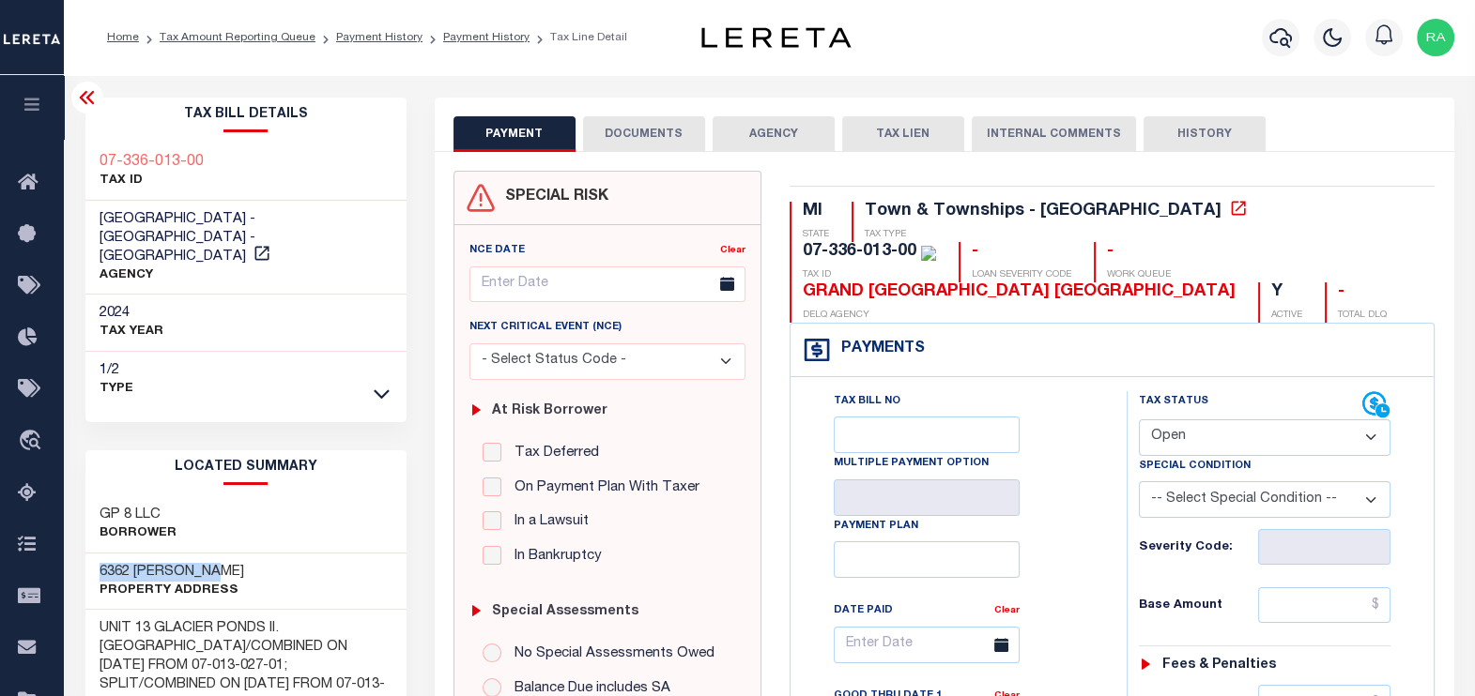
click at [247, 554] on div "6362 JEFFREY PL Property Address" at bounding box center [245, 582] width 321 height 57
copy h3 "6362 [PERSON_NAME]"
drag, startPoint x: 93, startPoint y: 154, endPoint x: 222, endPoint y: 156, distance: 129.5
click at [222, 156] on div "07-336-013-00 TAX ID" at bounding box center [245, 172] width 321 height 57
copy h3 "07-336-013-00"
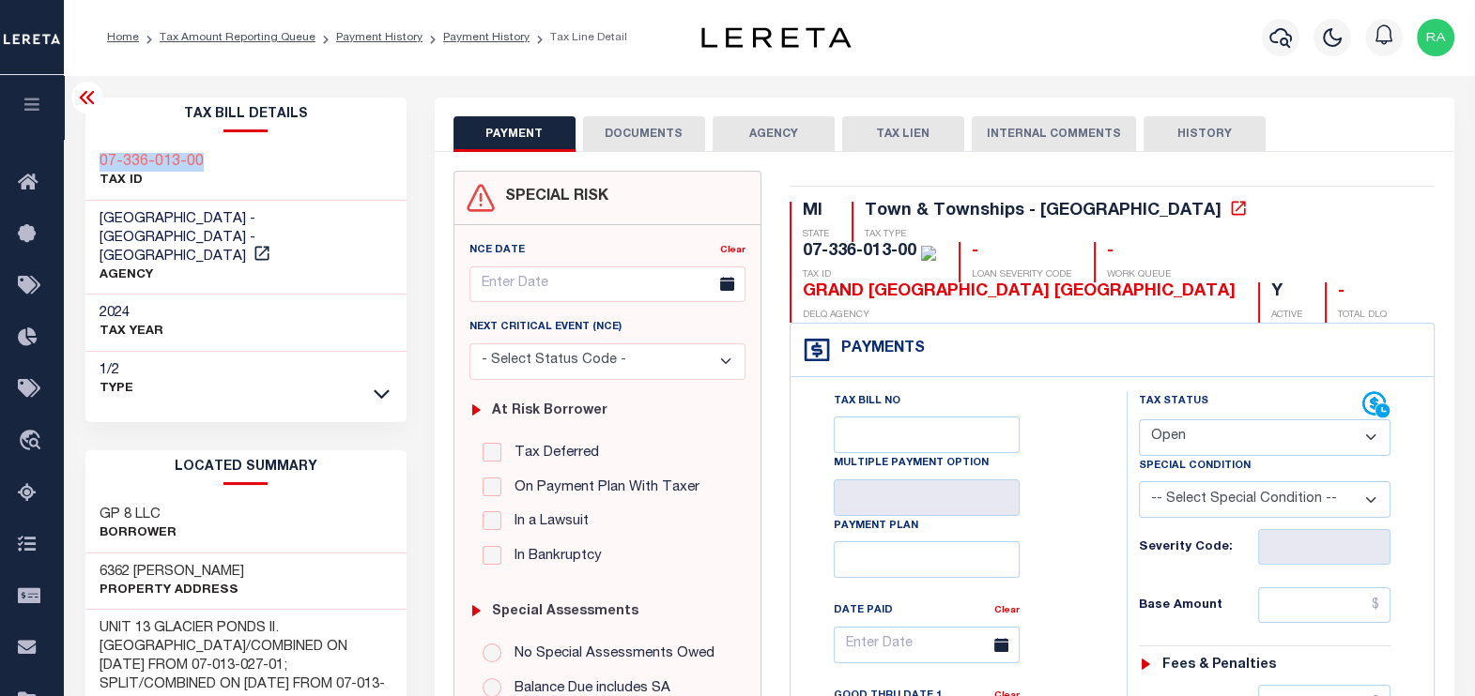
click at [615, 130] on button "DOCUMENTS" at bounding box center [644, 134] width 122 height 36
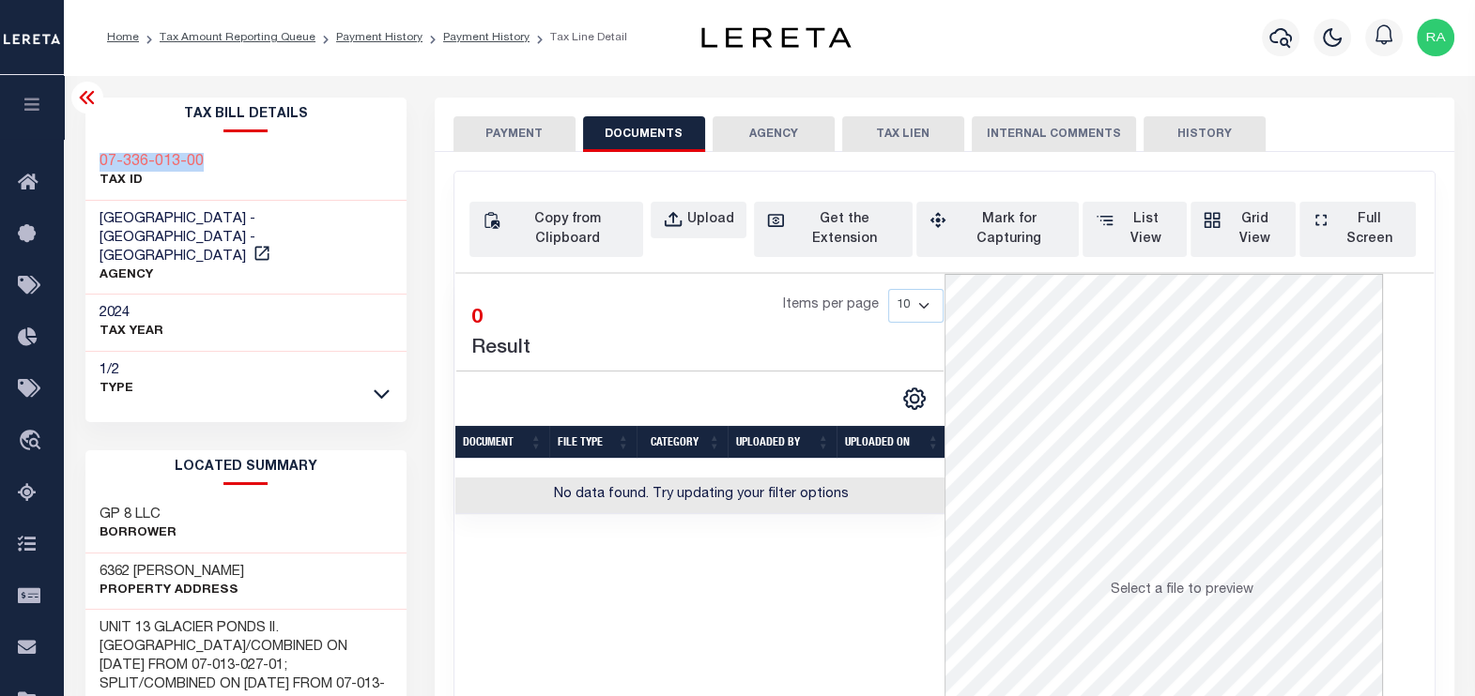
click at [499, 137] on button "PAYMENT" at bounding box center [514, 134] width 122 height 36
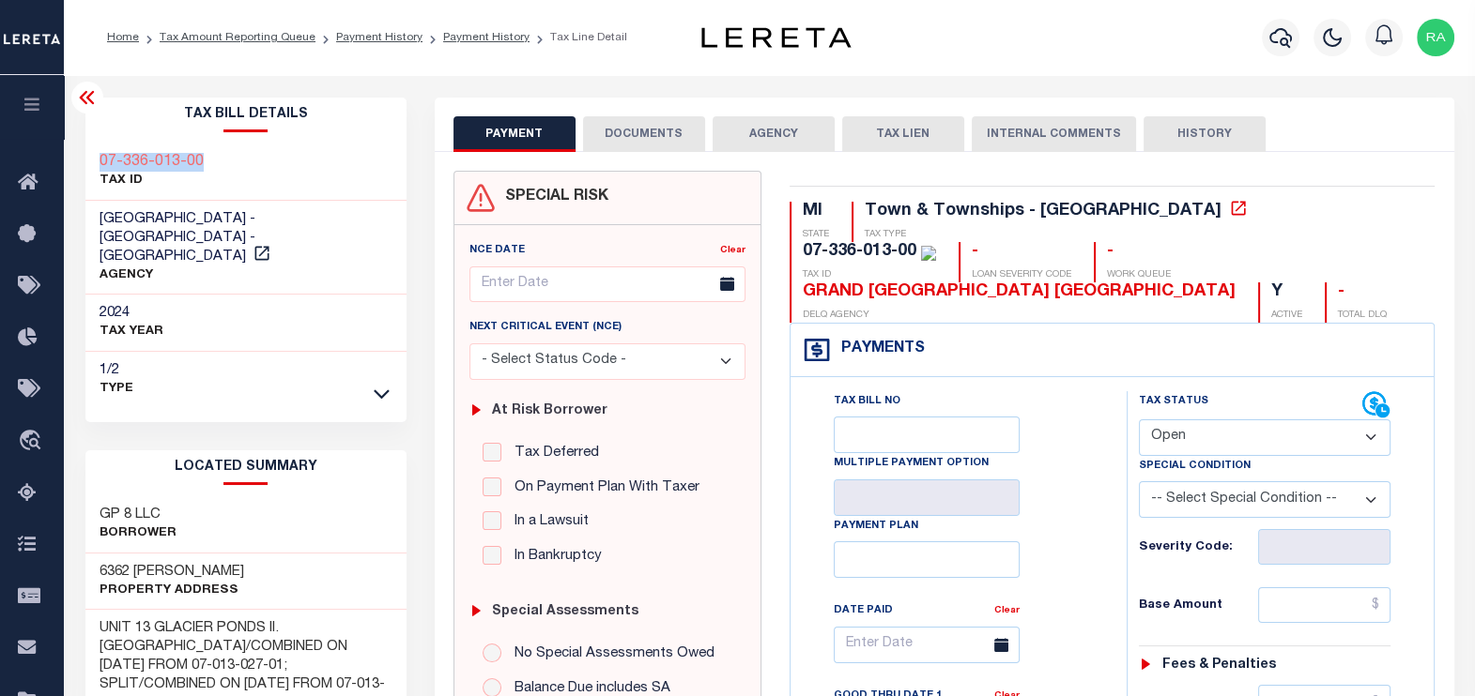
click at [621, 131] on button "DOCUMENTS" at bounding box center [644, 134] width 122 height 36
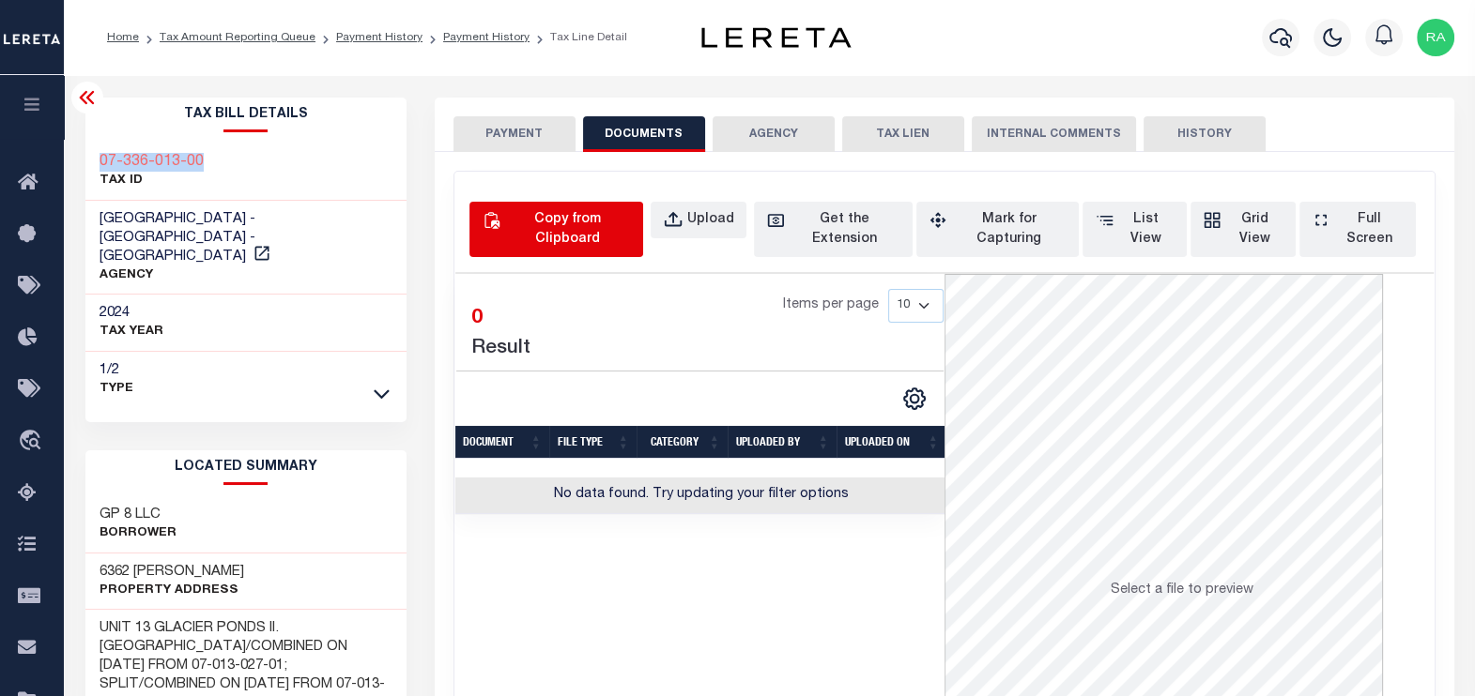
click at [534, 218] on div "Copy from Clipboard" at bounding box center [567, 229] width 127 height 39
select select "POP"
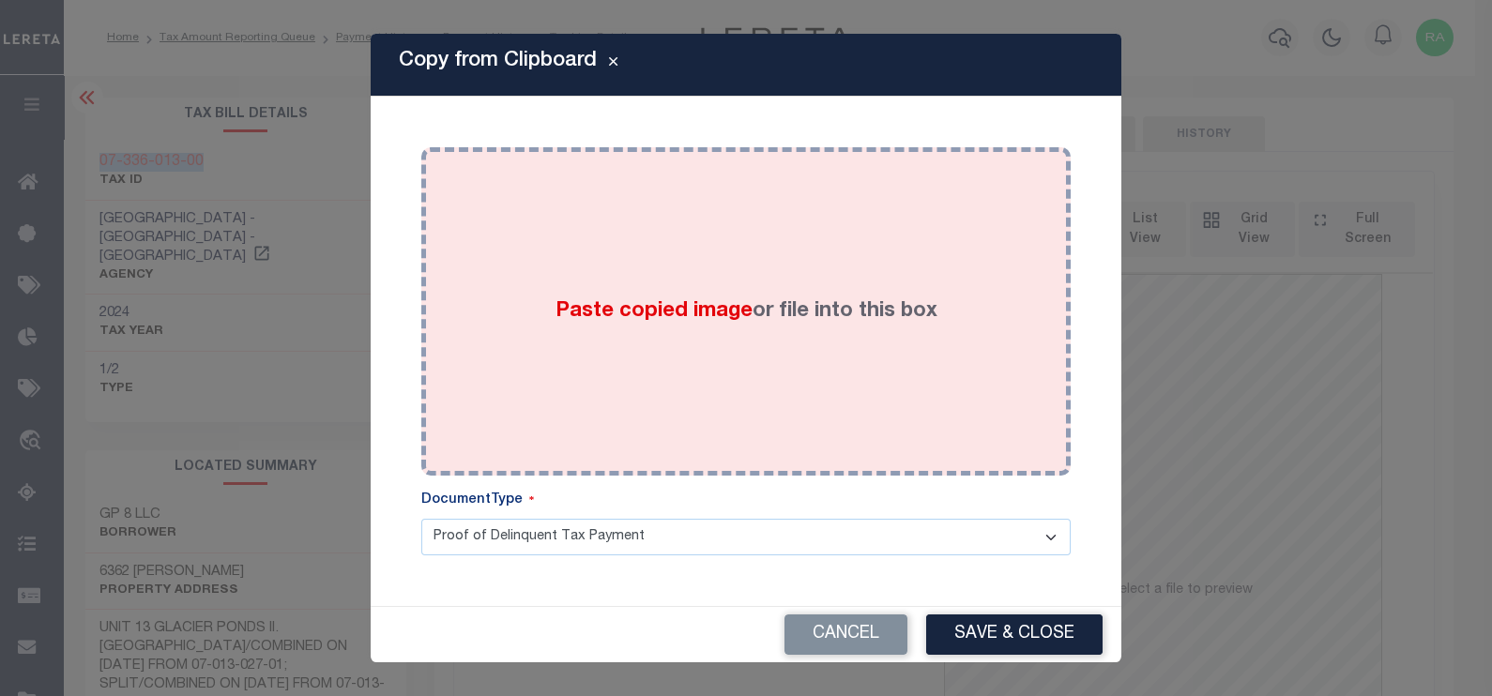
click at [581, 221] on div "Paste copied image or file into this box" at bounding box center [745, 311] width 621 height 300
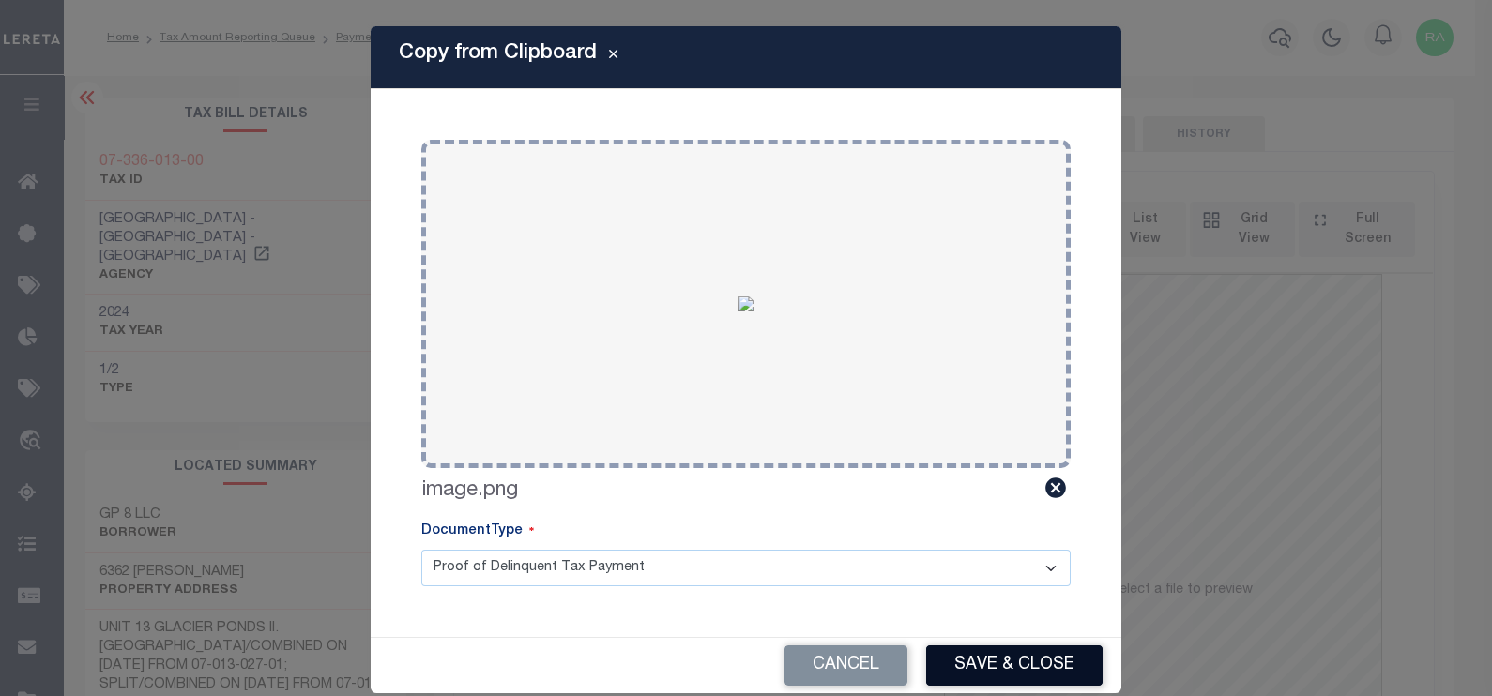
click at [976, 659] on button "Save & Close" at bounding box center [1014, 666] width 176 height 40
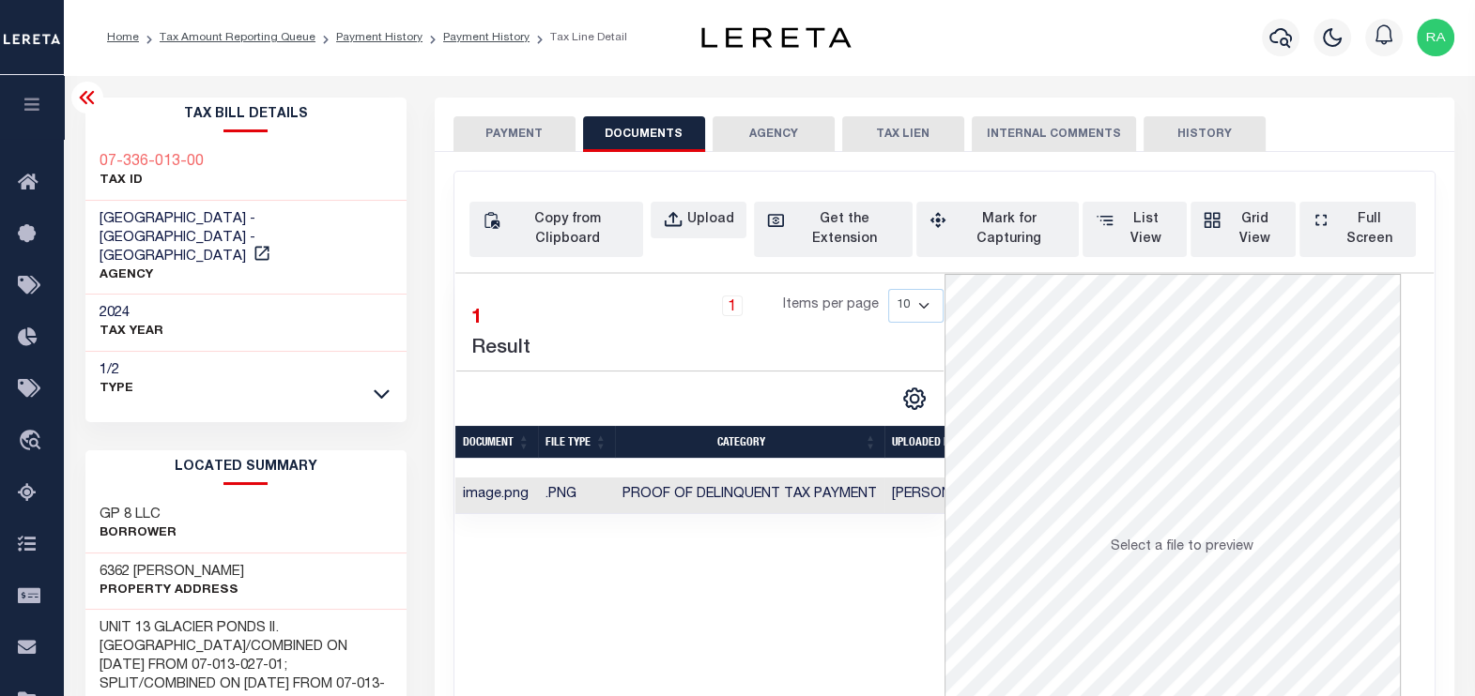
click at [504, 131] on button "PAYMENT" at bounding box center [514, 134] width 122 height 36
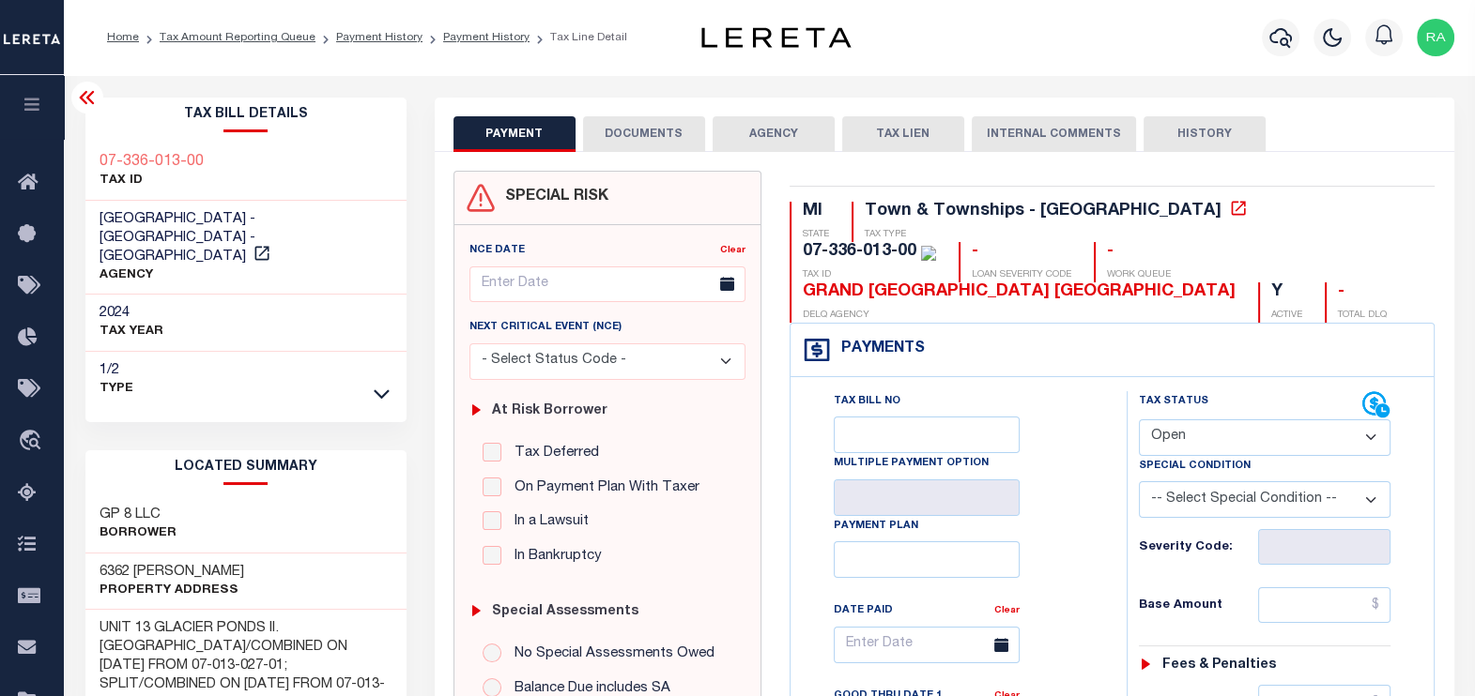
click at [1199, 432] on select "- Select Status Code - Open Due/Unpaid Paid Incomplete No Tax Due Internal Refu…" at bounding box center [1264, 438] width 252 height 37
select select "PYD"
click at [1138, 420] on select "- Select Status Code - Open Due/Unpaid Paid Incomplete No Tax Due Internal Refu…" at bounding box center [1264, 438] width 252 height 37
type input "[DATE]"
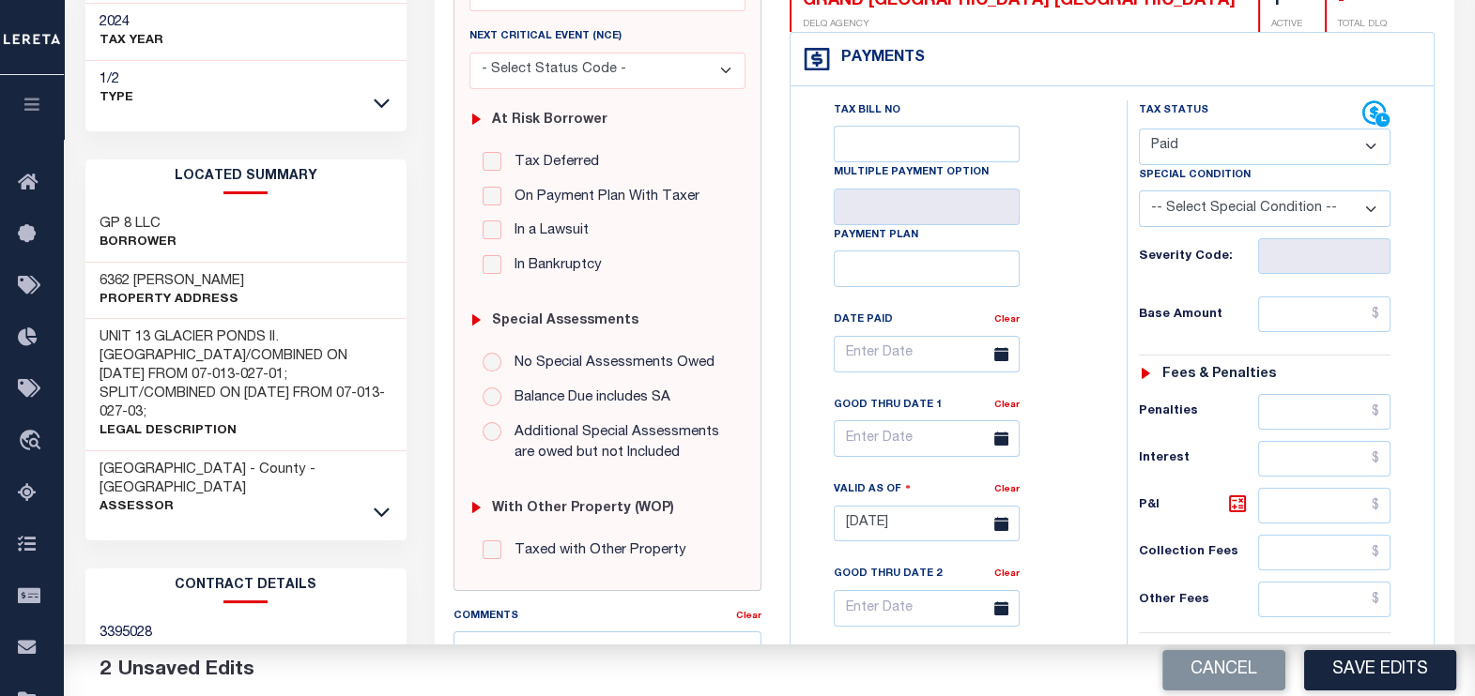
scroll to position [352, 0]
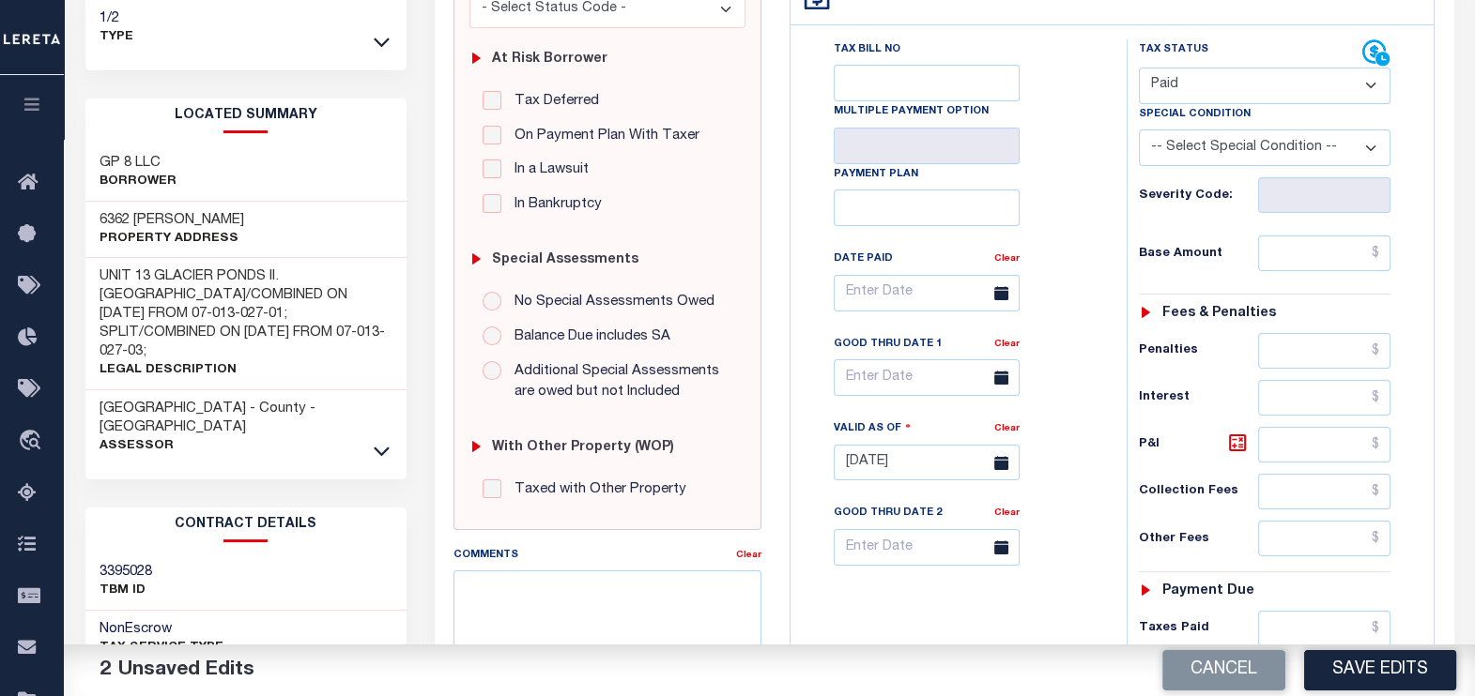
click at [1294, 232] on div "Tax Status Status - Select Status Code -" at bounding box center [1270, 453] width 289 height 829
click at [1319, 252] on input "text" at bounding box center [1324, 254] width 132 height 36
type input "$0.00"
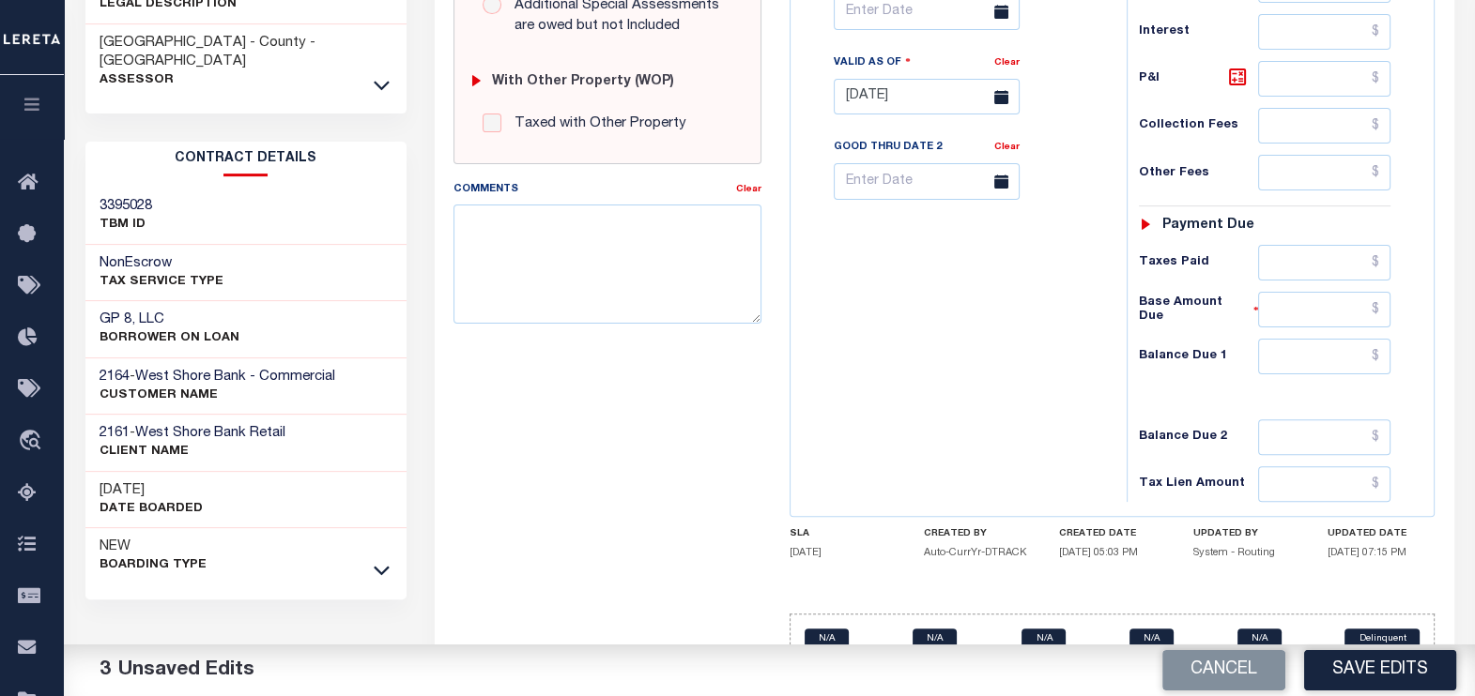
scroll to position [753, 0]
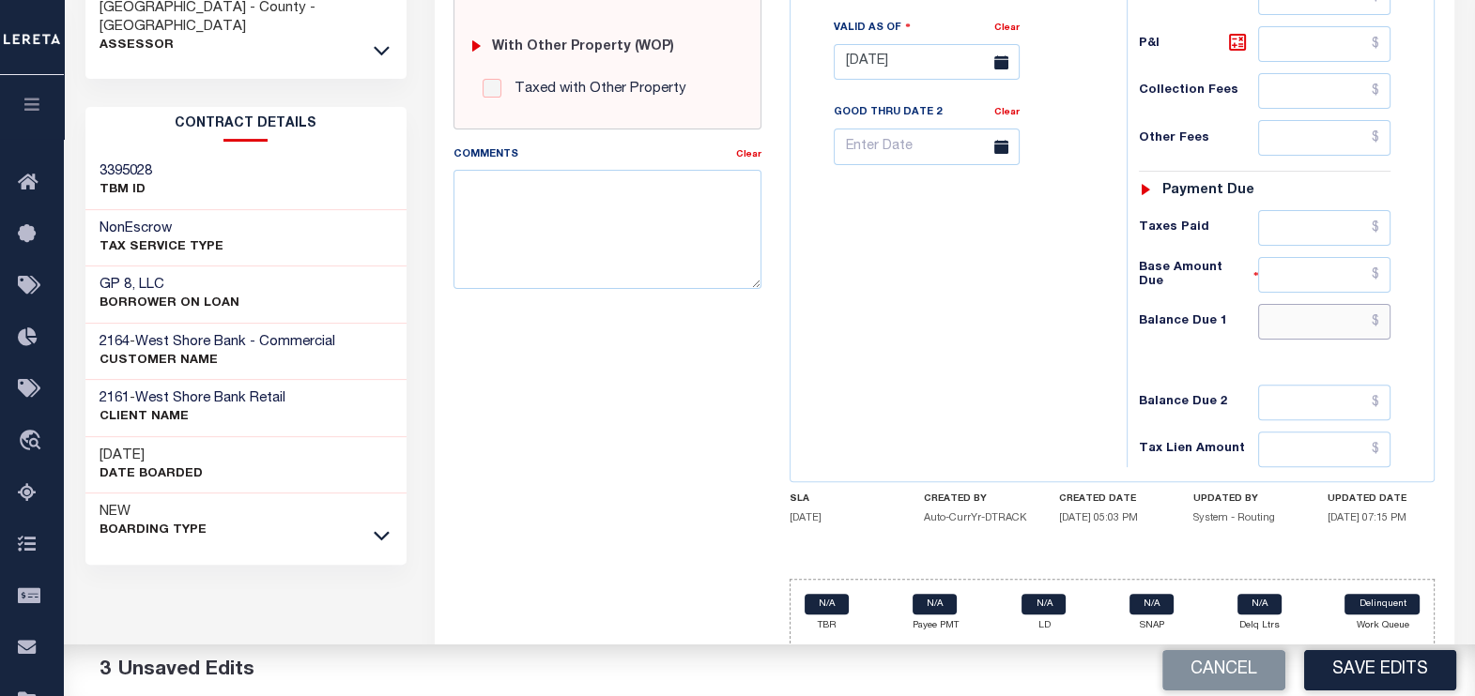
click at [1337, 320] on input "text" at bounding box center [1324, 322] width 132 height 36
type input "$0.00"
click at [1394, 667] on button "Save Edits" at bounding box center [1380, 670] width 152 height 40
checkbox input "false"
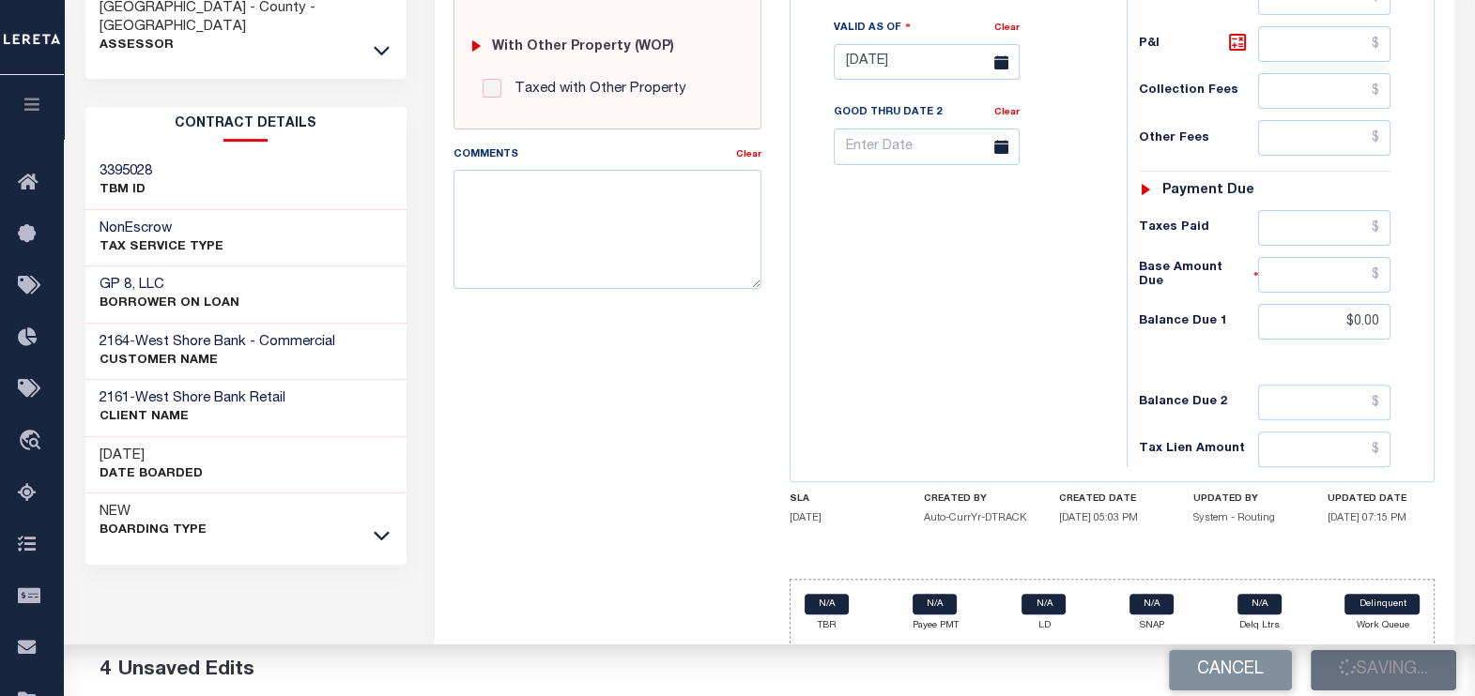
checkbox input "false"
type input "$0"
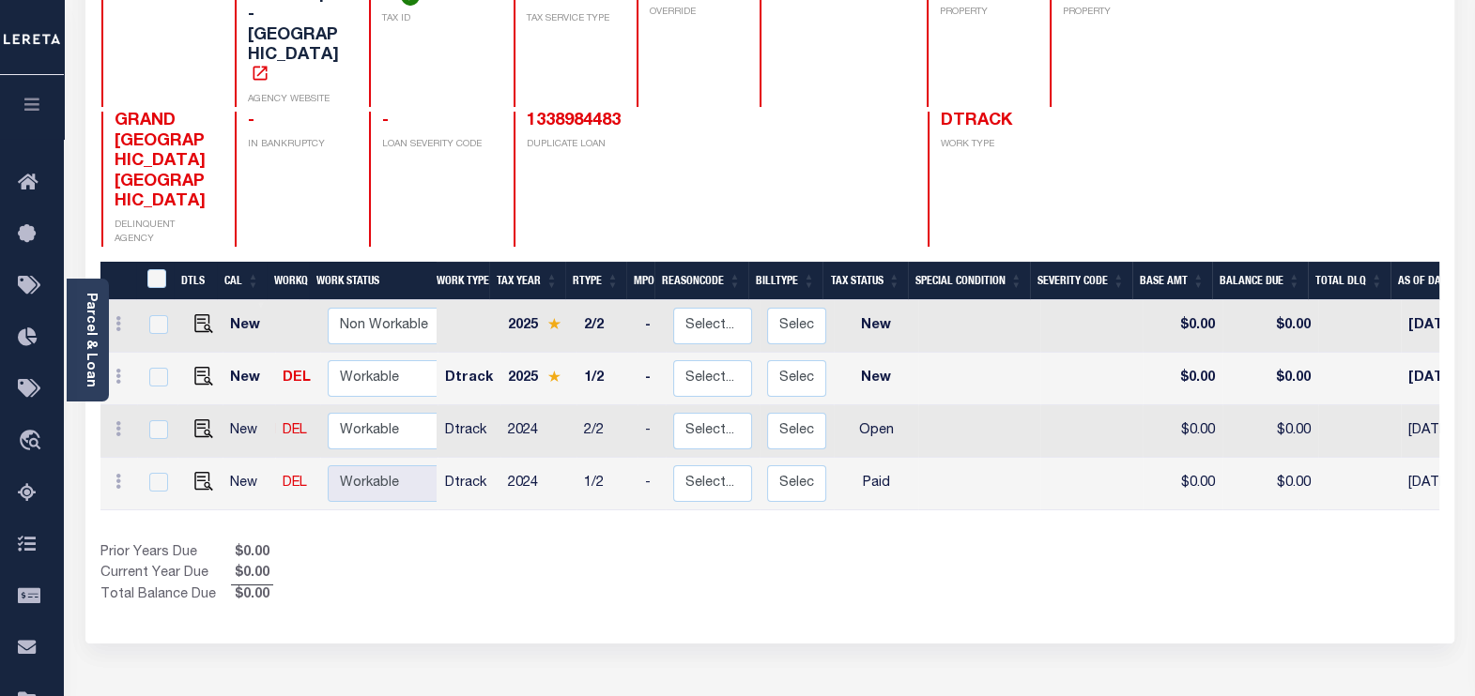
scroll to position [234, 0]
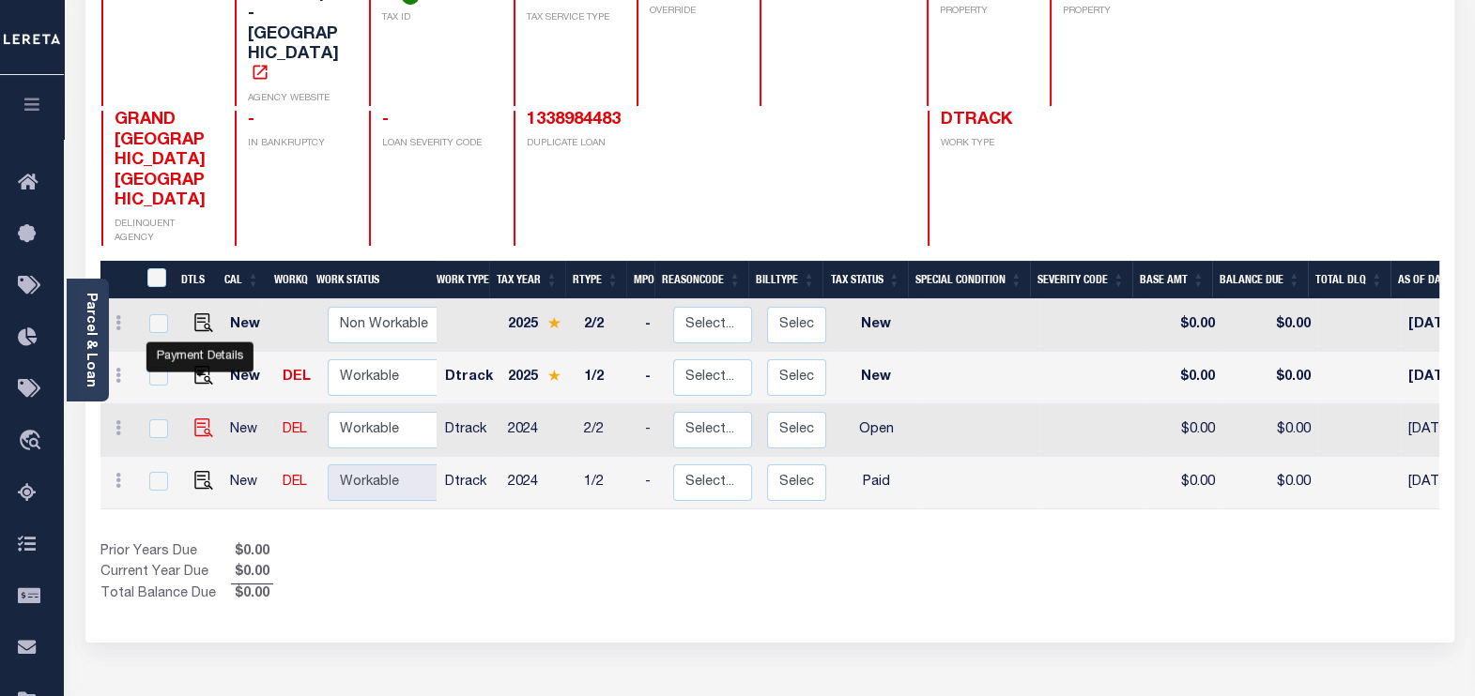
click at [196, 419] on img "" at bounding box center [203, 428] width 19 height 19
checkbox input "true"
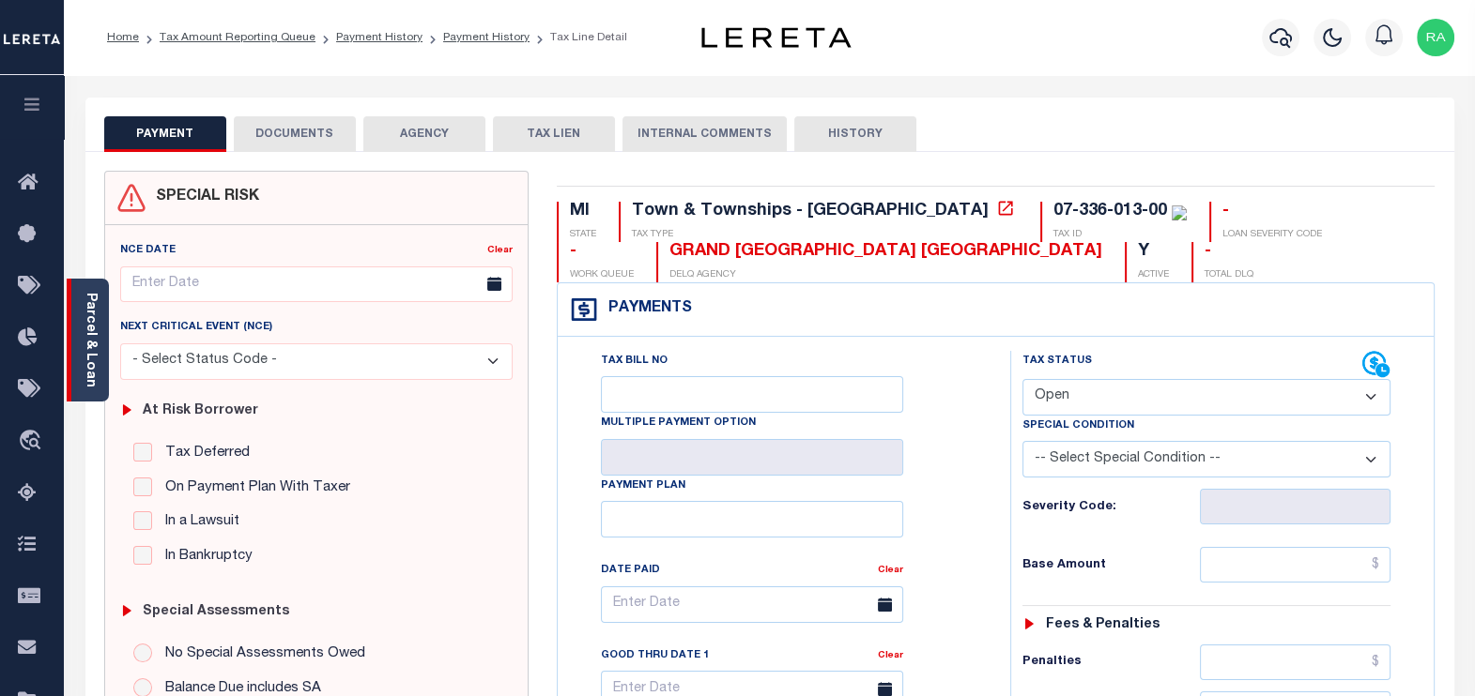
click at [85, 313] on link "Parcel & Loan" at bounding box center [90, 340] width 13 height 95
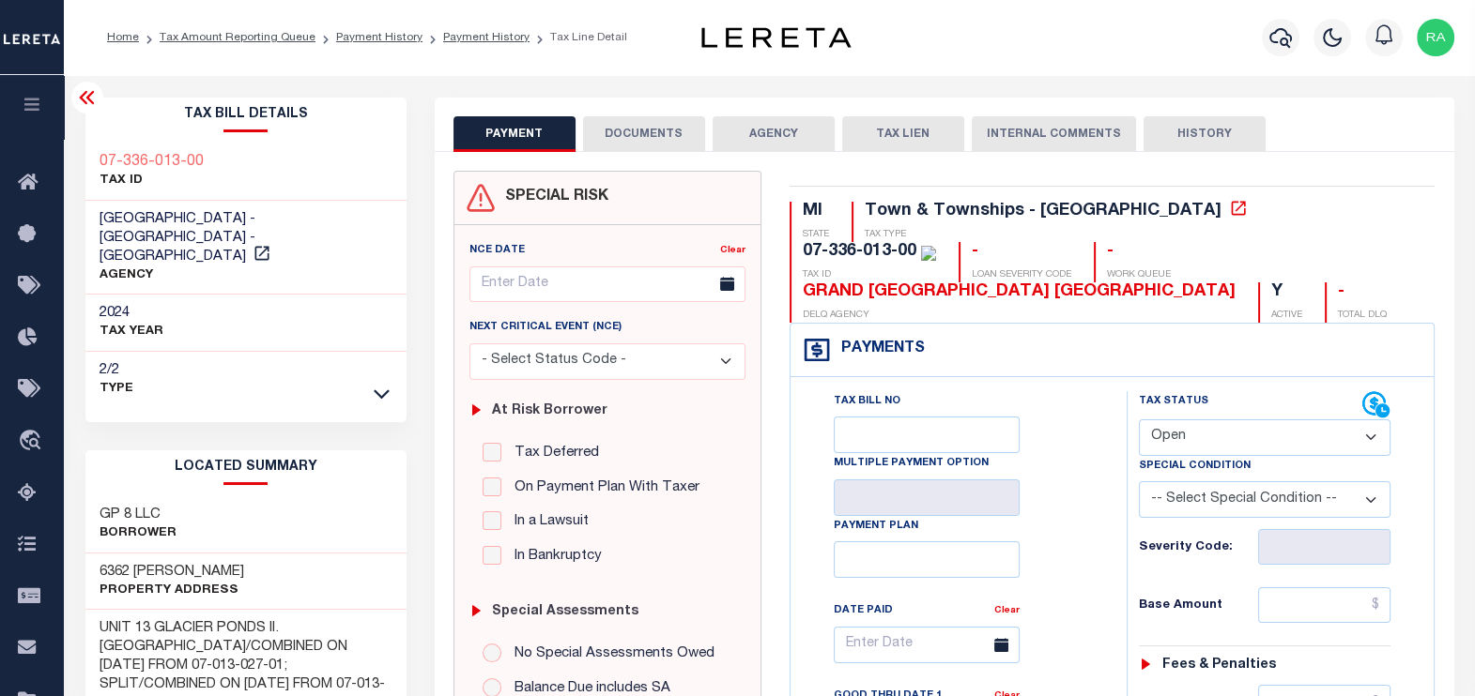
click at [640, 139] on button "DOCUMENTS" at bounding box center [644, 134] width 122 height 36
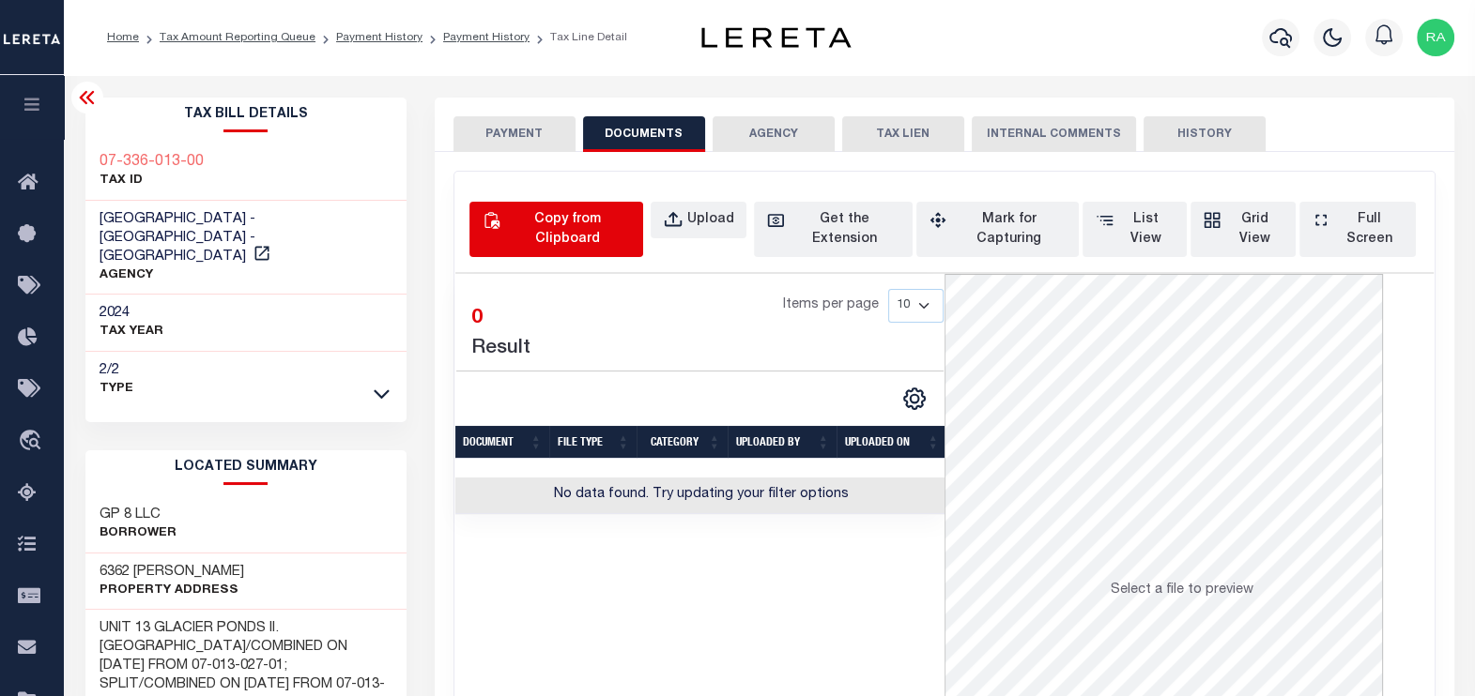
click at [511, 216] on div "Copy from Clipboard" at bounding box center [567, 229] width 127 height 39
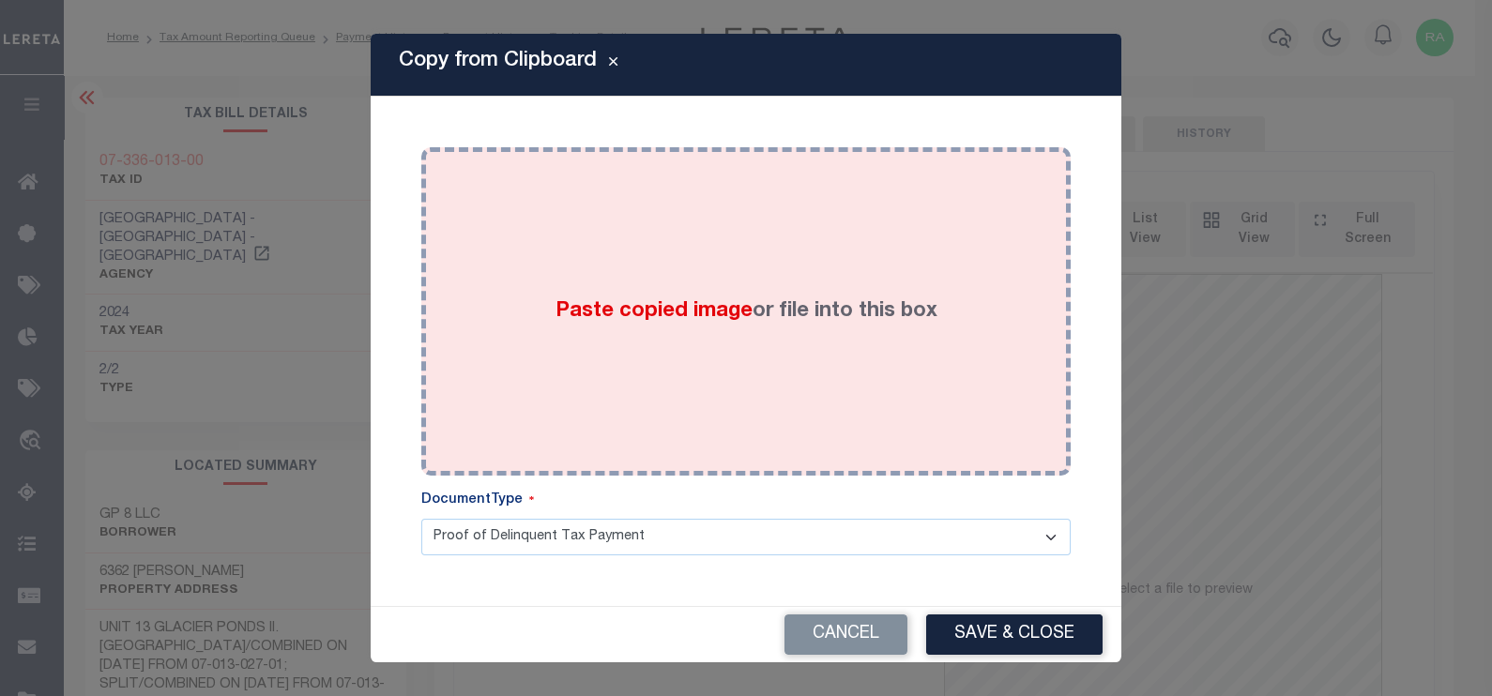
click at [644, 231] on div "Paste copied image or file into this box" at bounding box center [745, 311] width 621 height 300
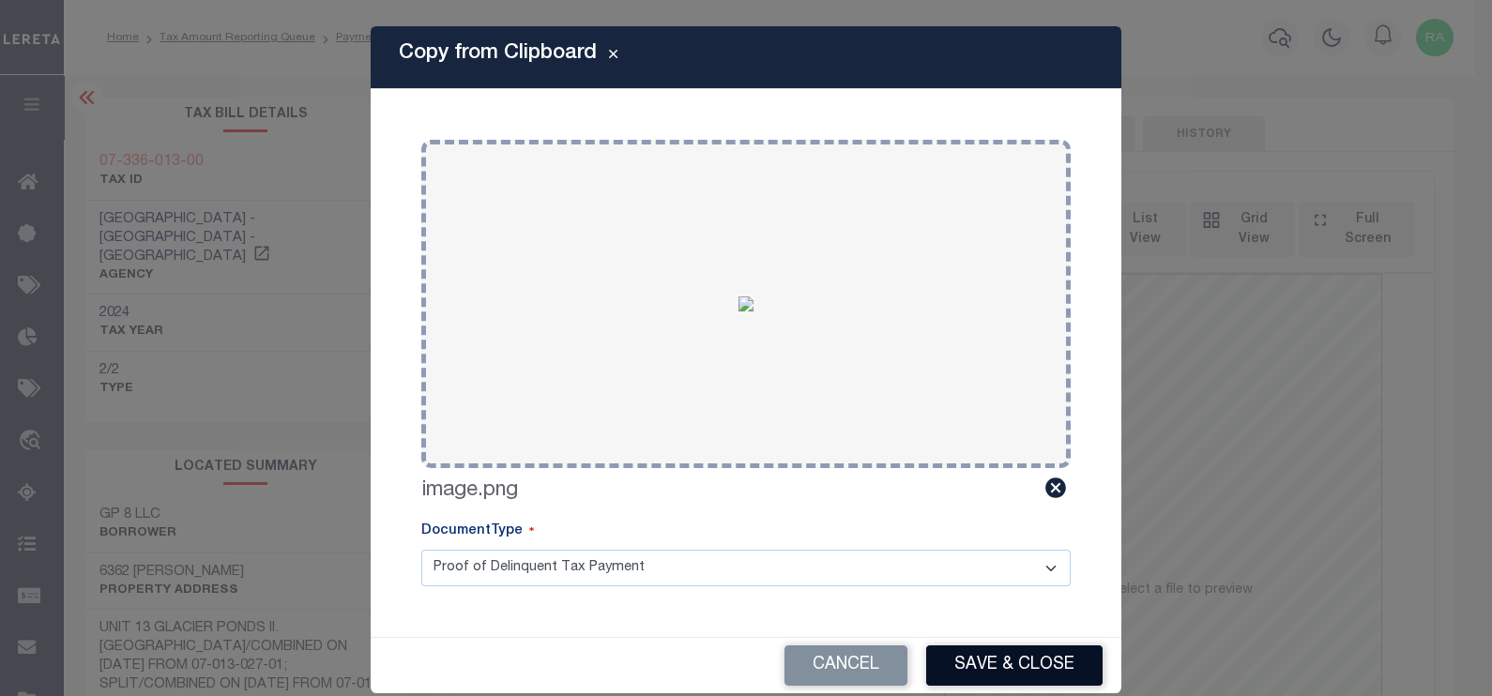
click at [978, 656] on button "Save & Close" at bounding box center [1014, 666] width 176 height 40
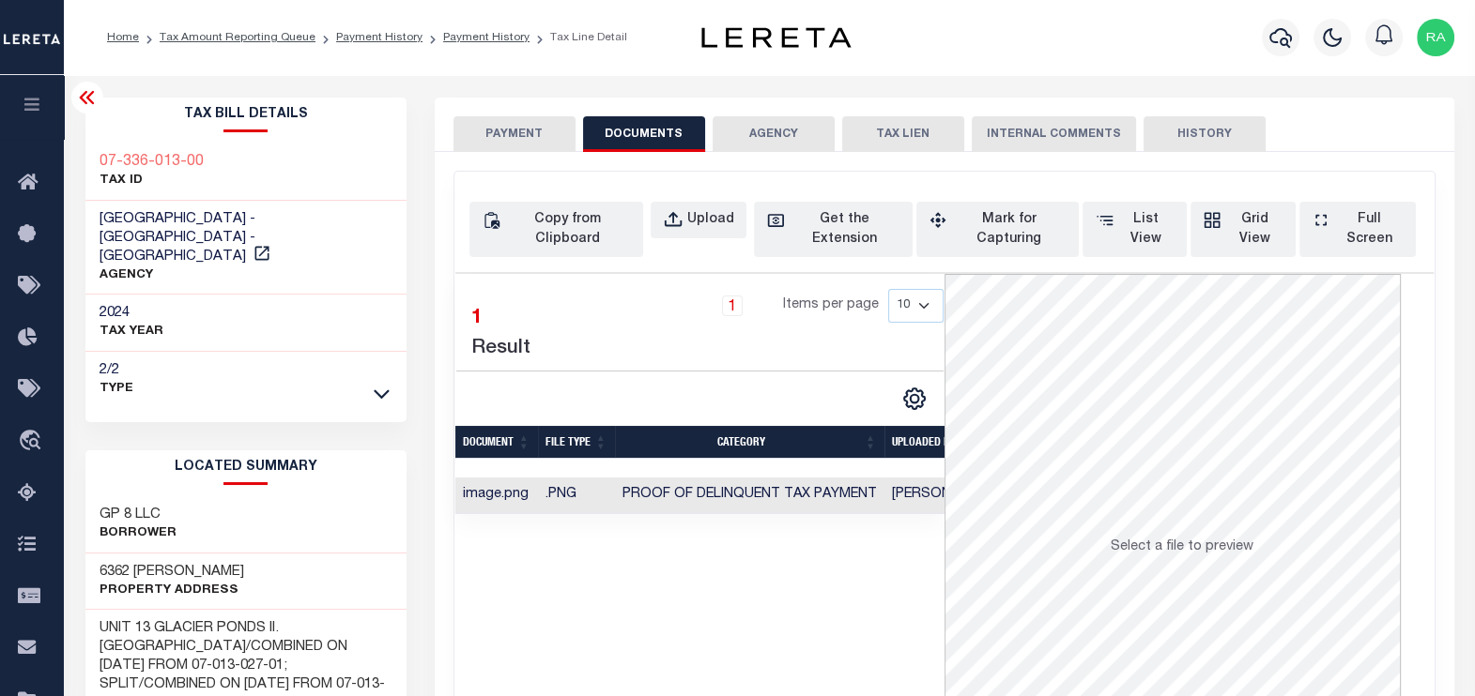
click at [512, 134] on button "PAYMENT" at bounding box center [514, 134] width 122 height 36
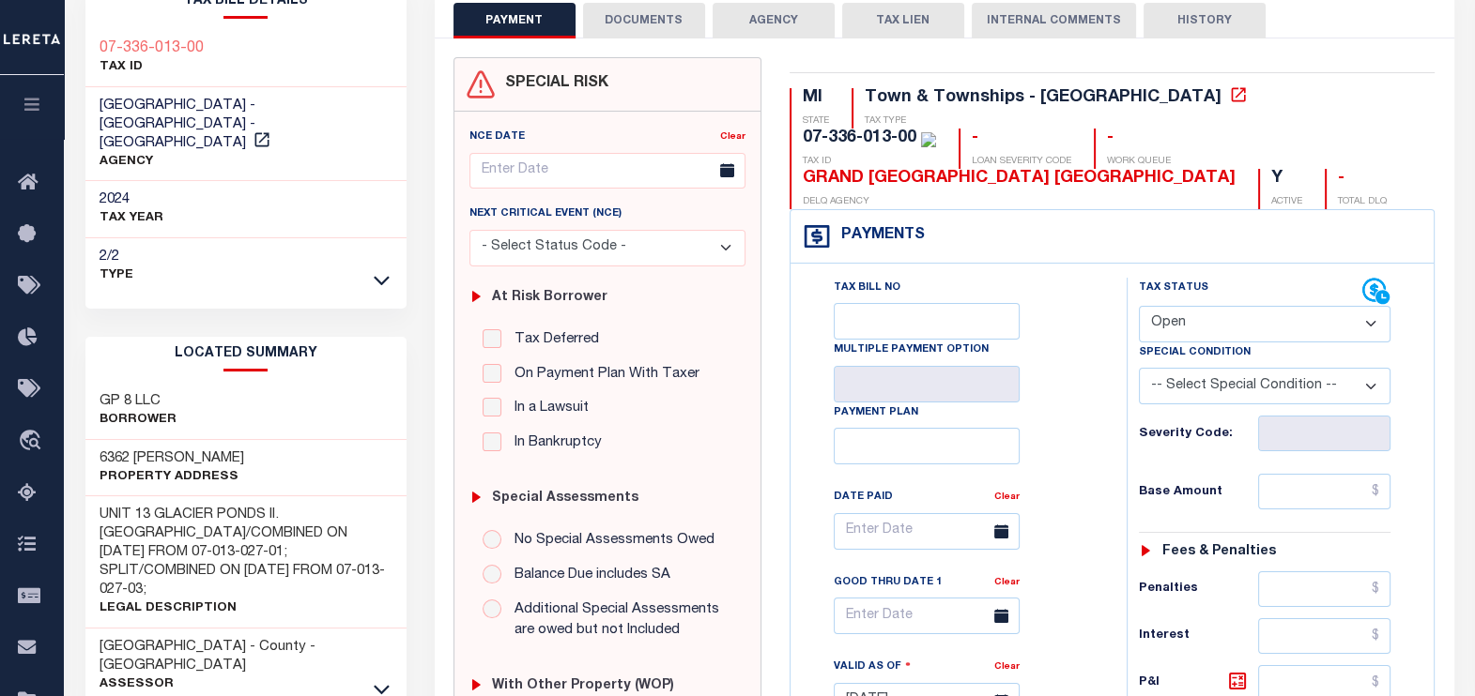
scroll to position [116, 0]
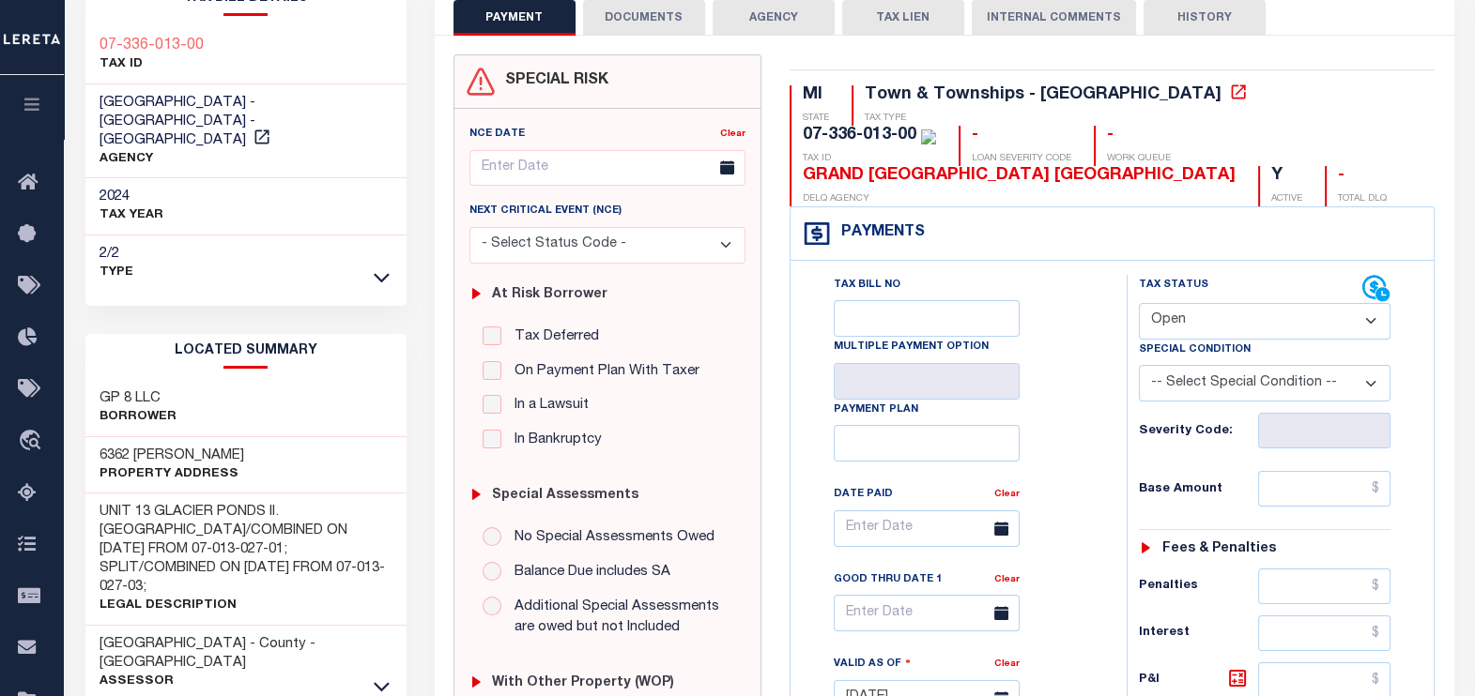
click at [1187, 319] on select "- Select Status Code - Open Due/Unpaid Paid Incomplete No Tax Due Internal Refu…" at bounding box center [1264, 321] width 252 height 37
select select "PYD"
click at [1138, 303] on select "- Select Status Code - Open Due/Unpaid Paid Incomplete No Tax Due Internal Refu…" at bounding box center [1264, 321] width 252 height 37
type input "[DATE]"
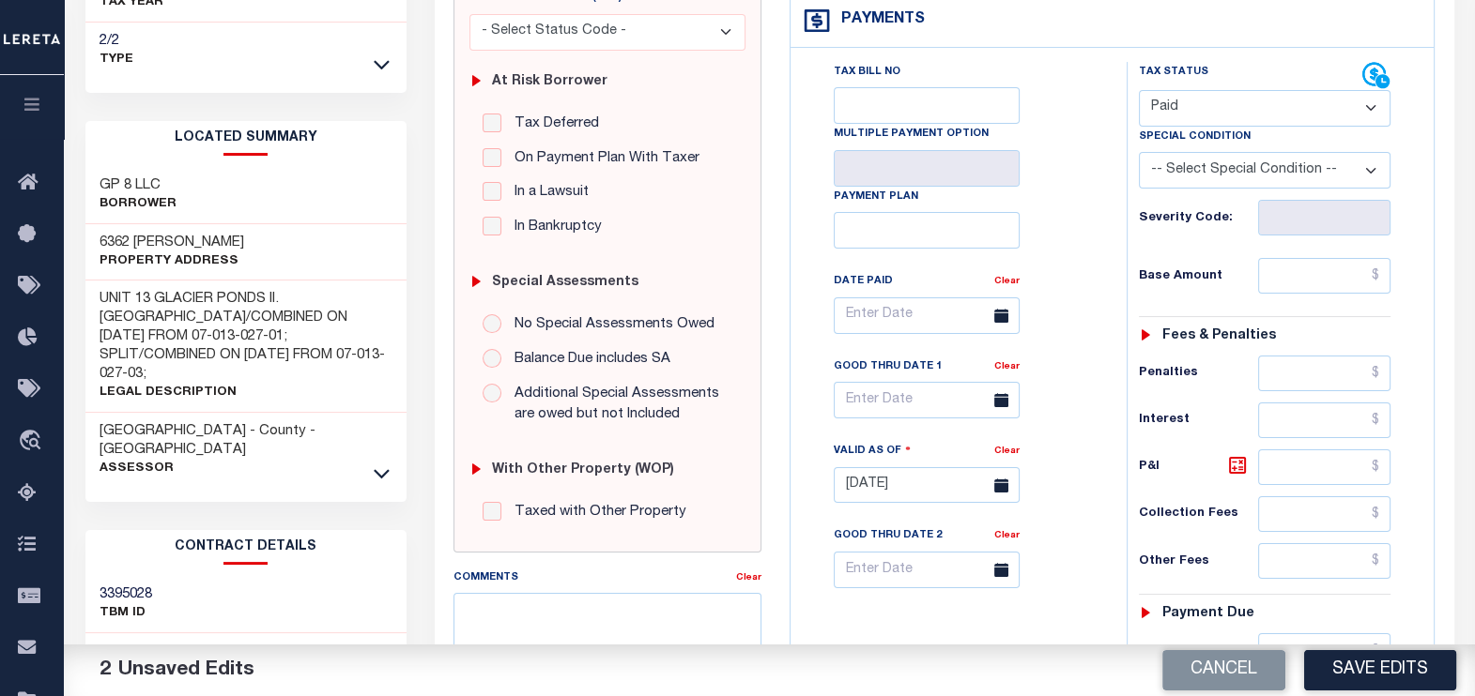
scroll to position [352, 0]
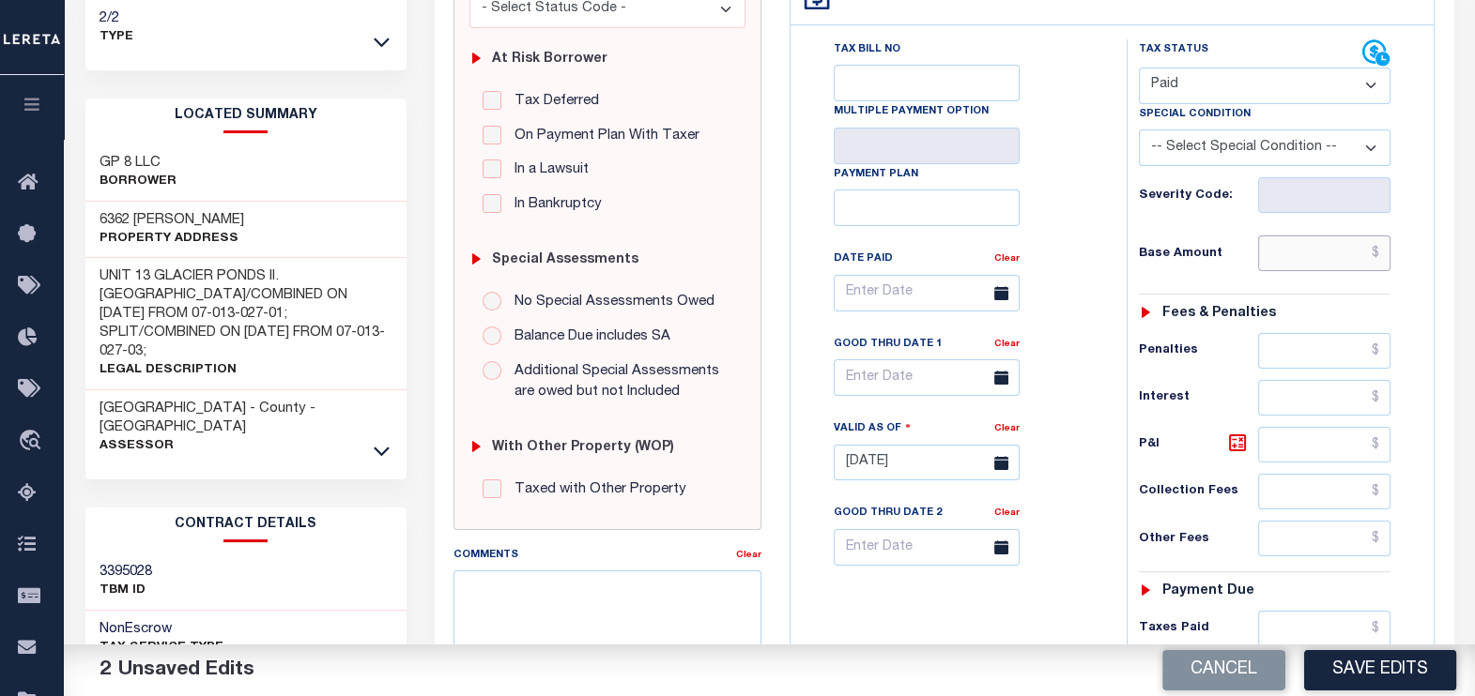
click at [1297, 263] on input "text" at bounding box center [1324, 254] width 132 height 36
type input "$0.00"
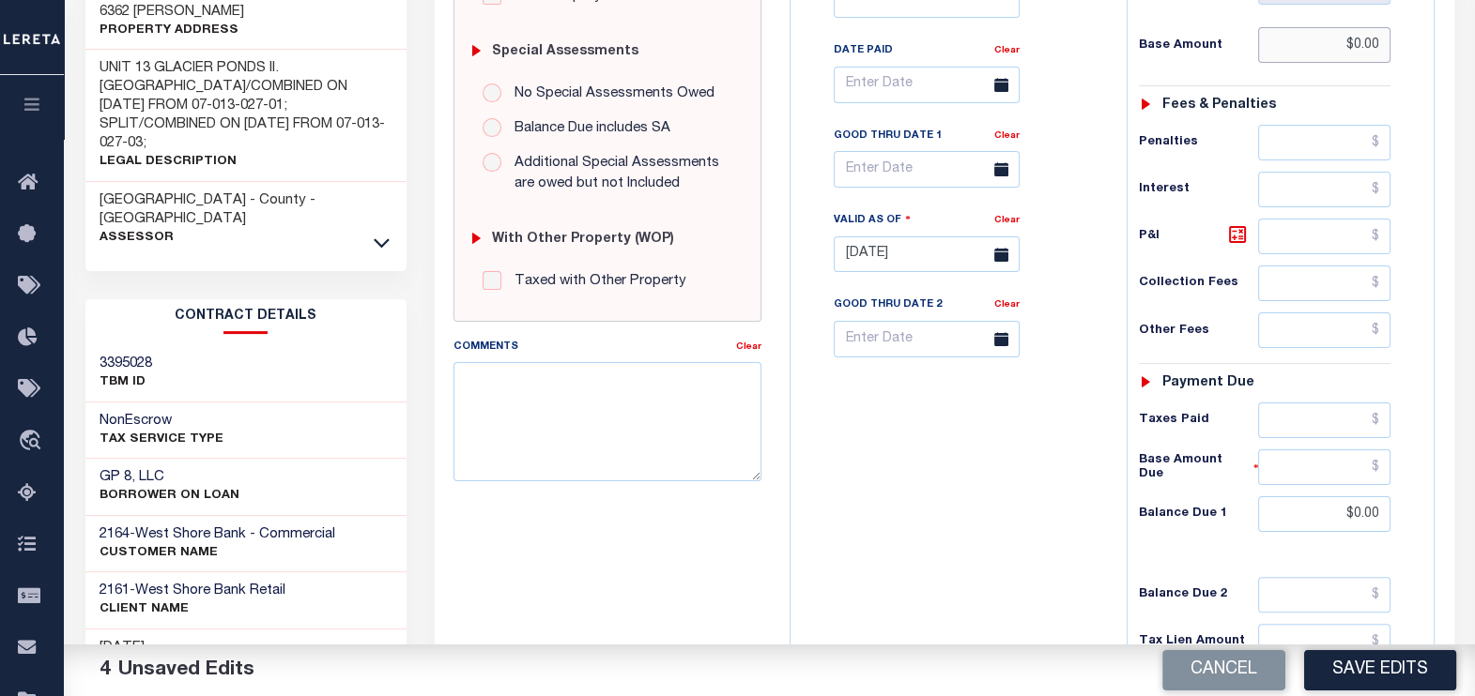
scroll to position [0, 0]
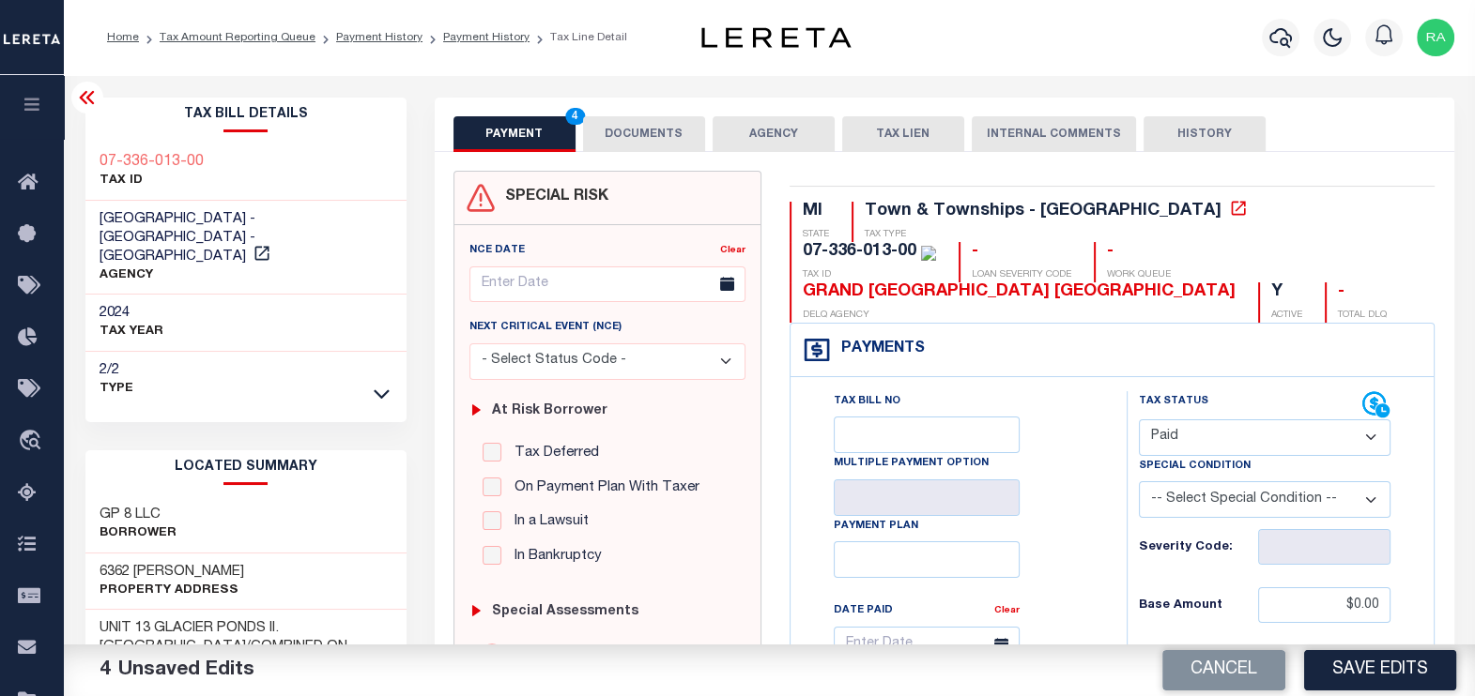
click at [634, 145] on button "DOCUMENTS" at bounding box center [644, 134] width 122 height 36
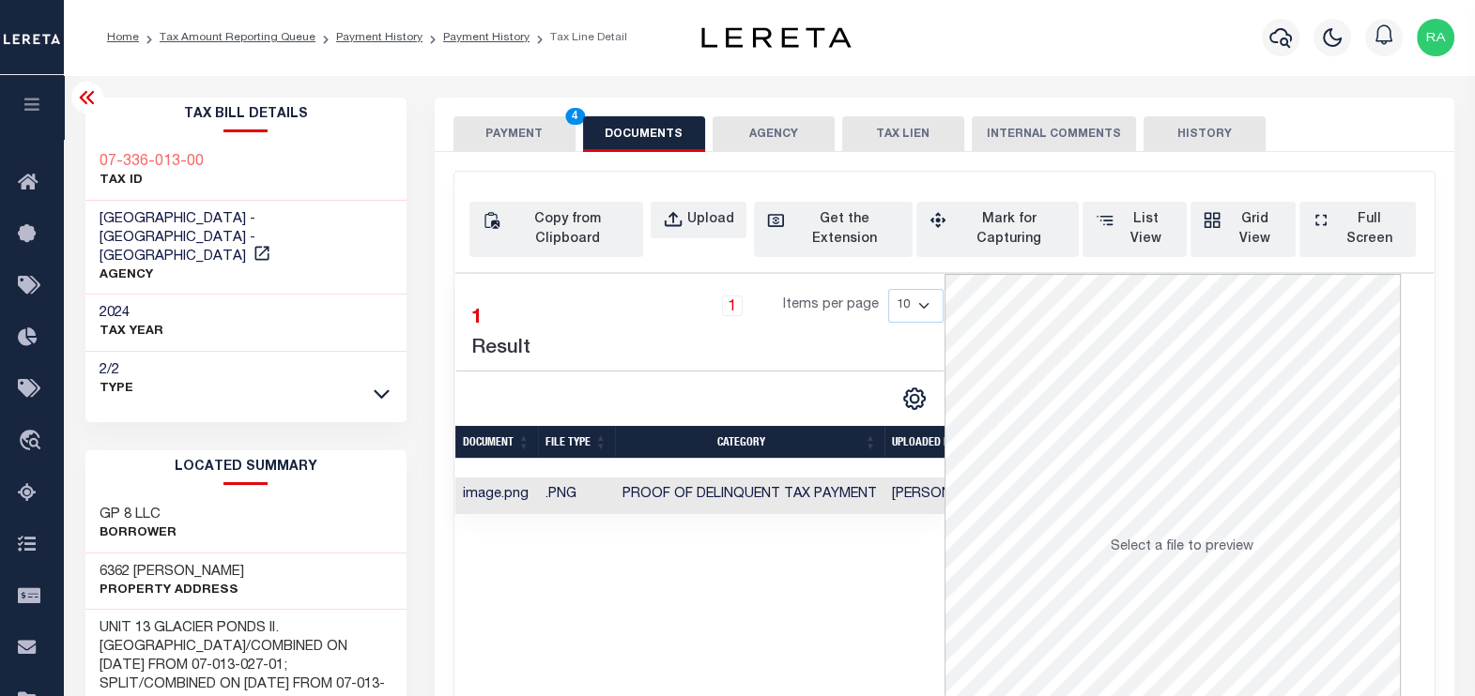
click at [492, 135] on button "PAYMENT 4" at bounding box center [514, 134] width 122 height 36
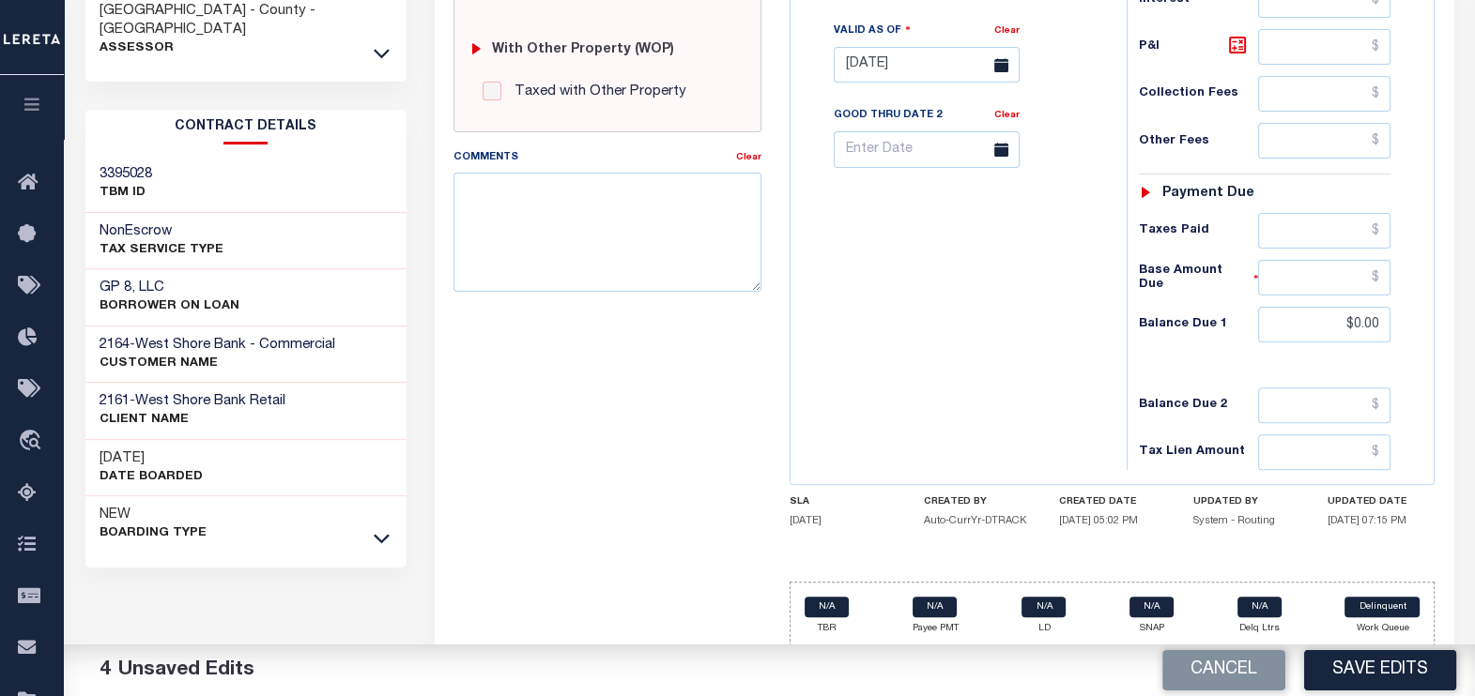
scroll to position [753, 0]
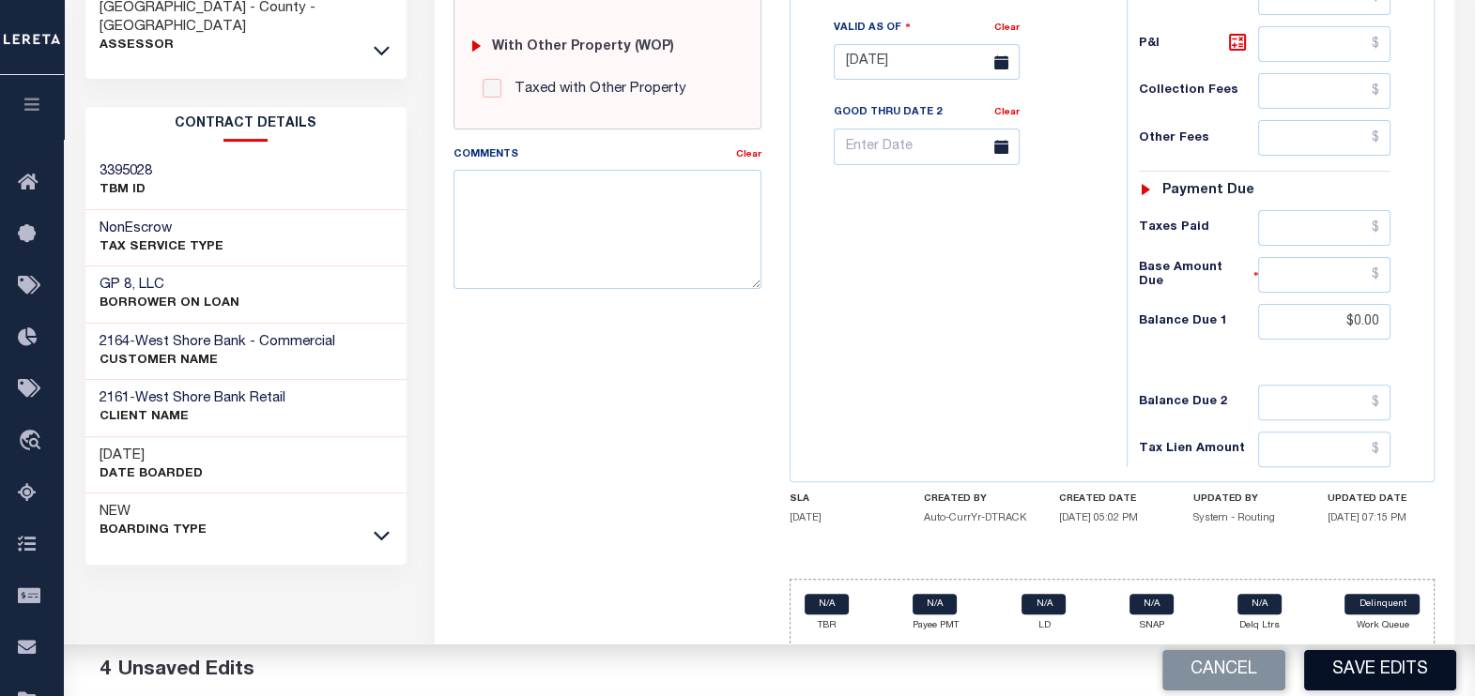
click at [1373, 674] on button "Save Edits" at bounding box center [1380, 670] width 152 height 40
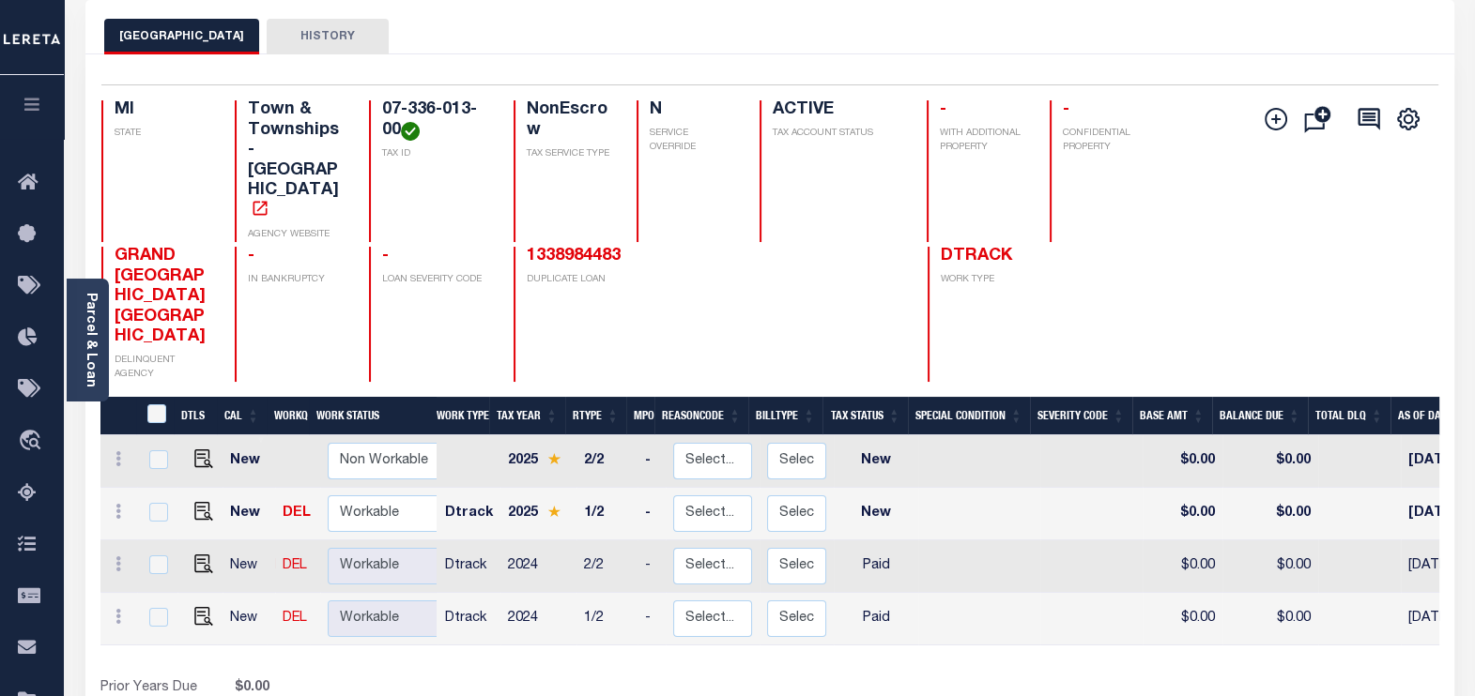
scroll to position [116, 0]
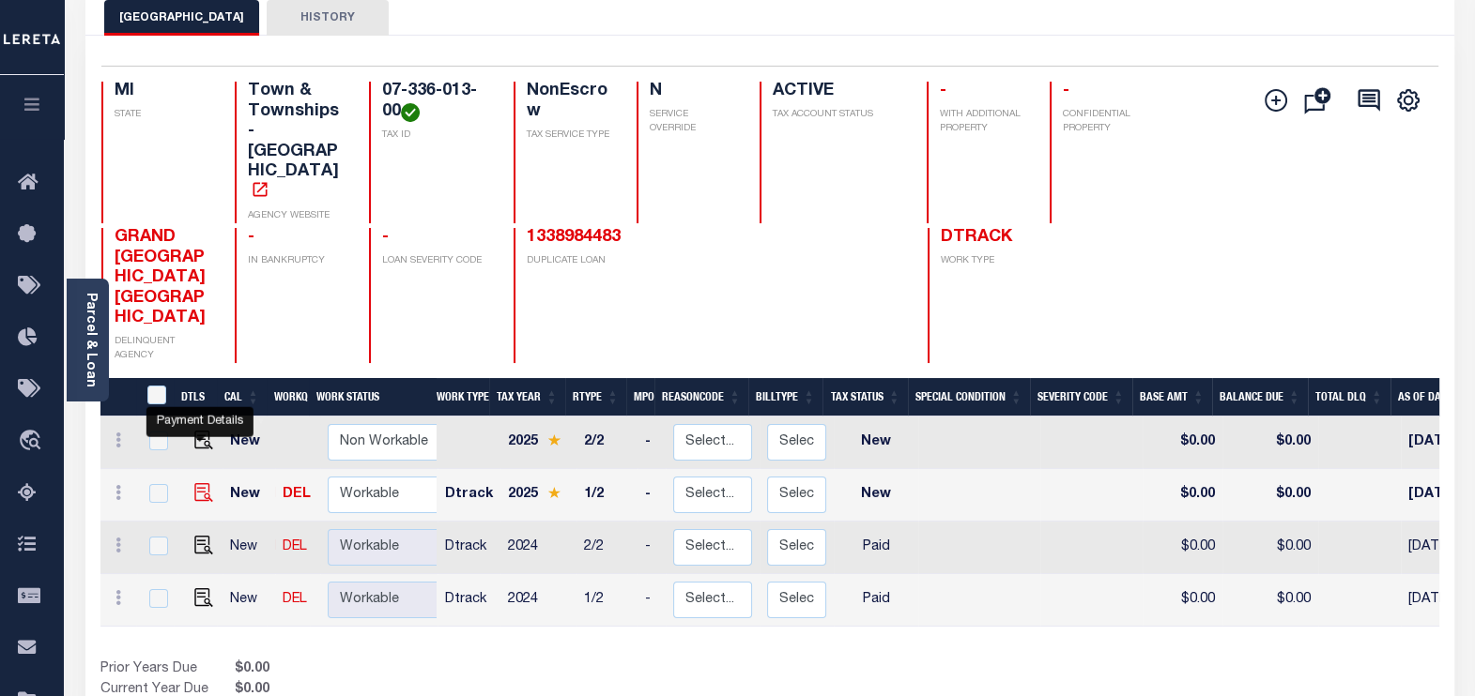
click at [196, 483] on img "" at bounding box center [203, 492] width 19 height 19
checkbox input "true"
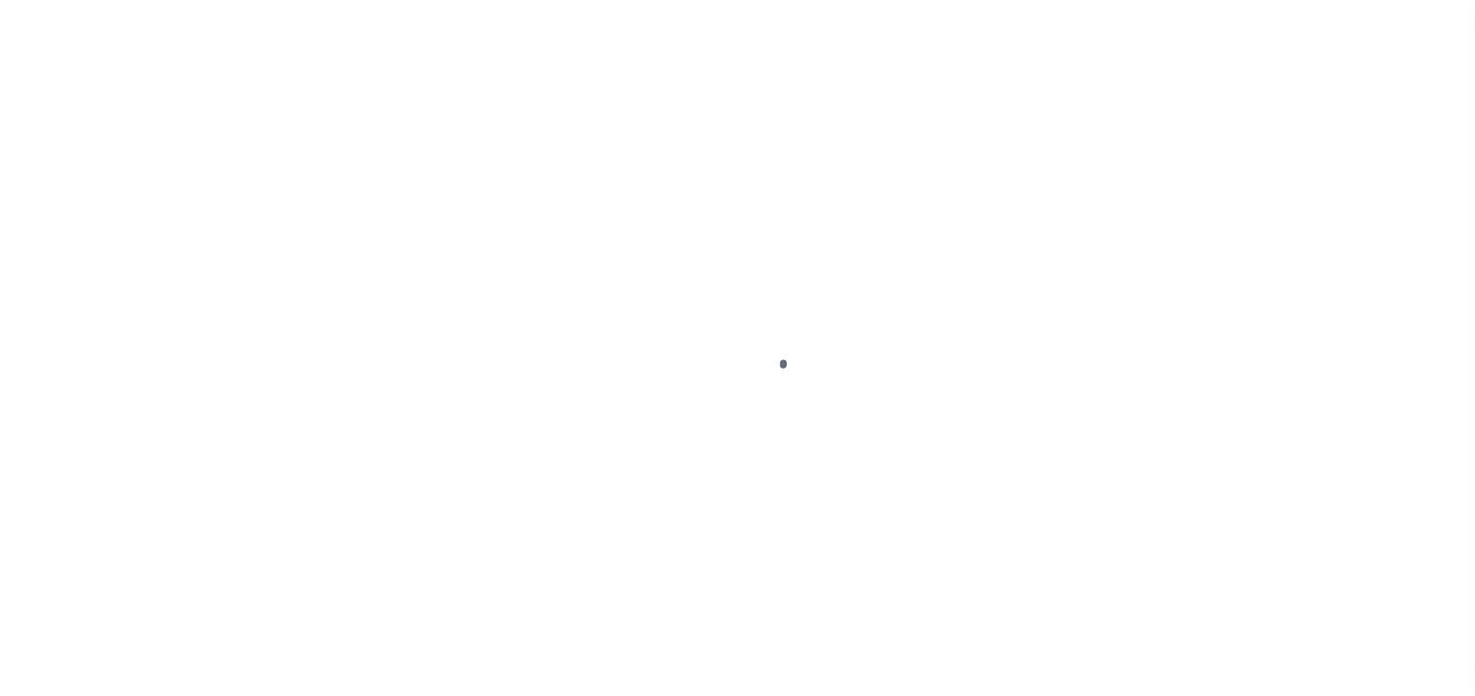
select select "NW2"
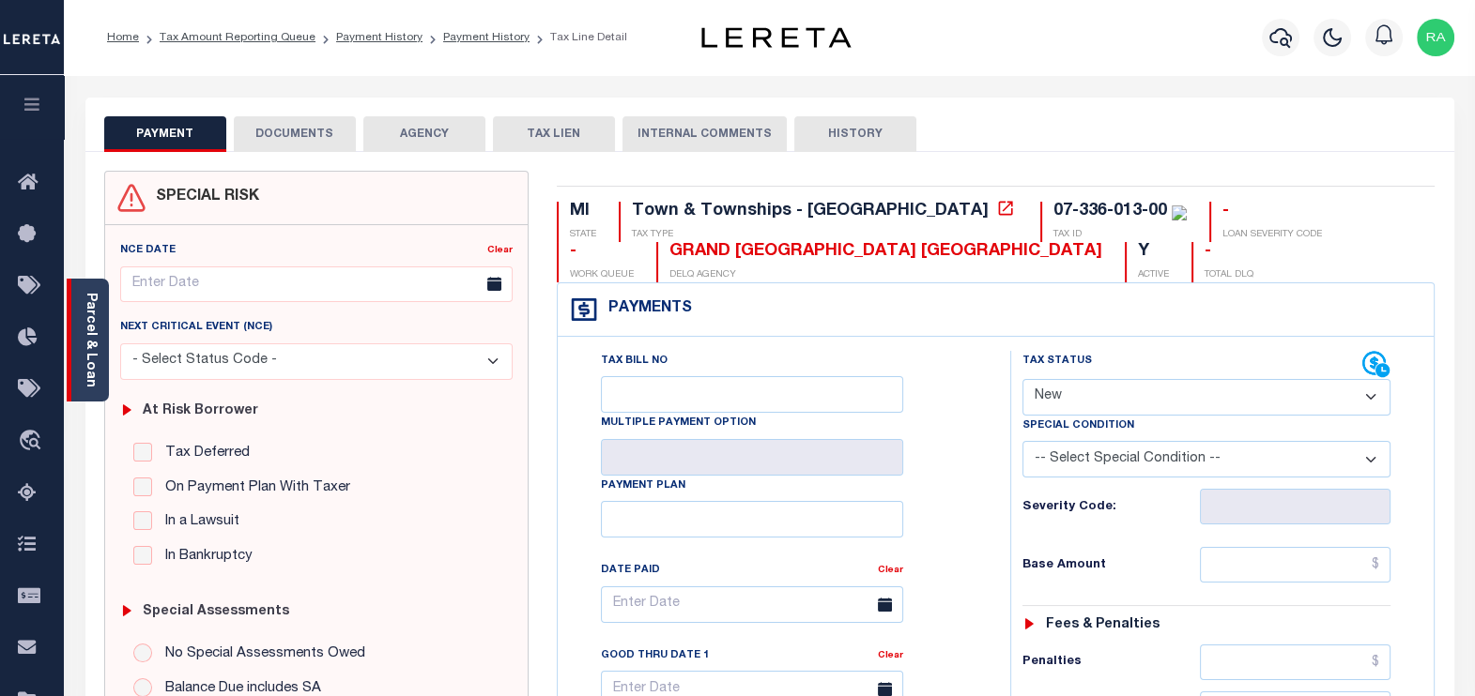
click at [93, 350] on link "Parcel & Loan" at bounding box center [90, 340] width 13 height 95
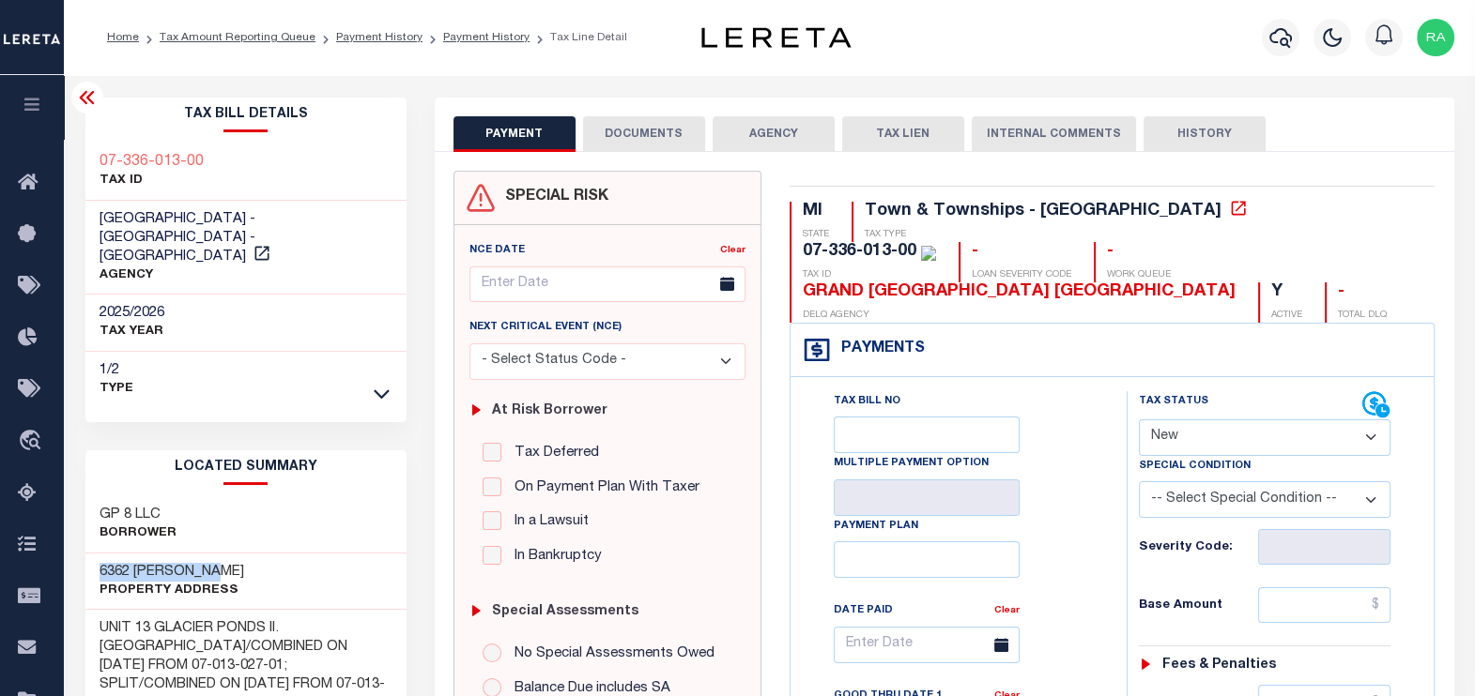
drag, startPoint x: 94, startPoint y: 554, endPoint x: 217, endPoint y: 554, distance: 123.0
click at [217, 554] on div "6362 [PERSON_NAME] Property Address" at bounding box center [245, 582] width 321 height 57
copy h3 "6362 [PERSON_NAME]"
drag, startPoint x: 204, startPoint y: 161, endPoint x: 72, endPoint y: 159, distance: 131.4
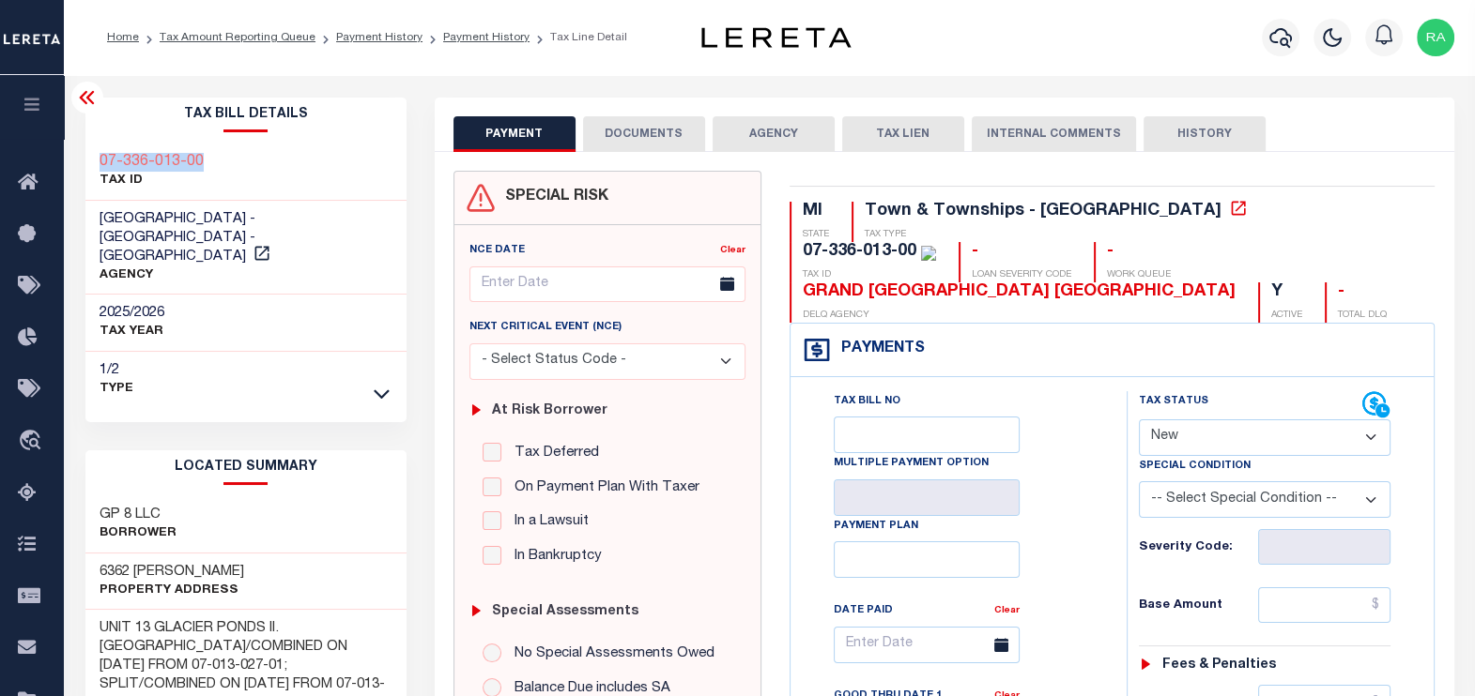
copy h3 "07-336-013-00"
drag, startPoint x: 98, startPoint y: 215, endPoint x: 258, endPoint y: 211, distance: 160.5
click at [258, 211] on div "[GEOGRAPHIC_DATA] - [GEOGRAPHIC_DATA] - [GEOGRAPHIC_DATA] AGENCY" at bounding box center [245, 248] width 321 height 95
click at [255, 212] on span "[GEOGRAPHIC_DATA] - [GEOGRAPHIC_DATA] - [GEOGRAPHIC_DATA]" at bounding box center [177, 238] width 156 height 52
drag, startPoint x: 258, startPoint y: 214, endPoint x: 88, endPoint y: 216, distance: 169.9
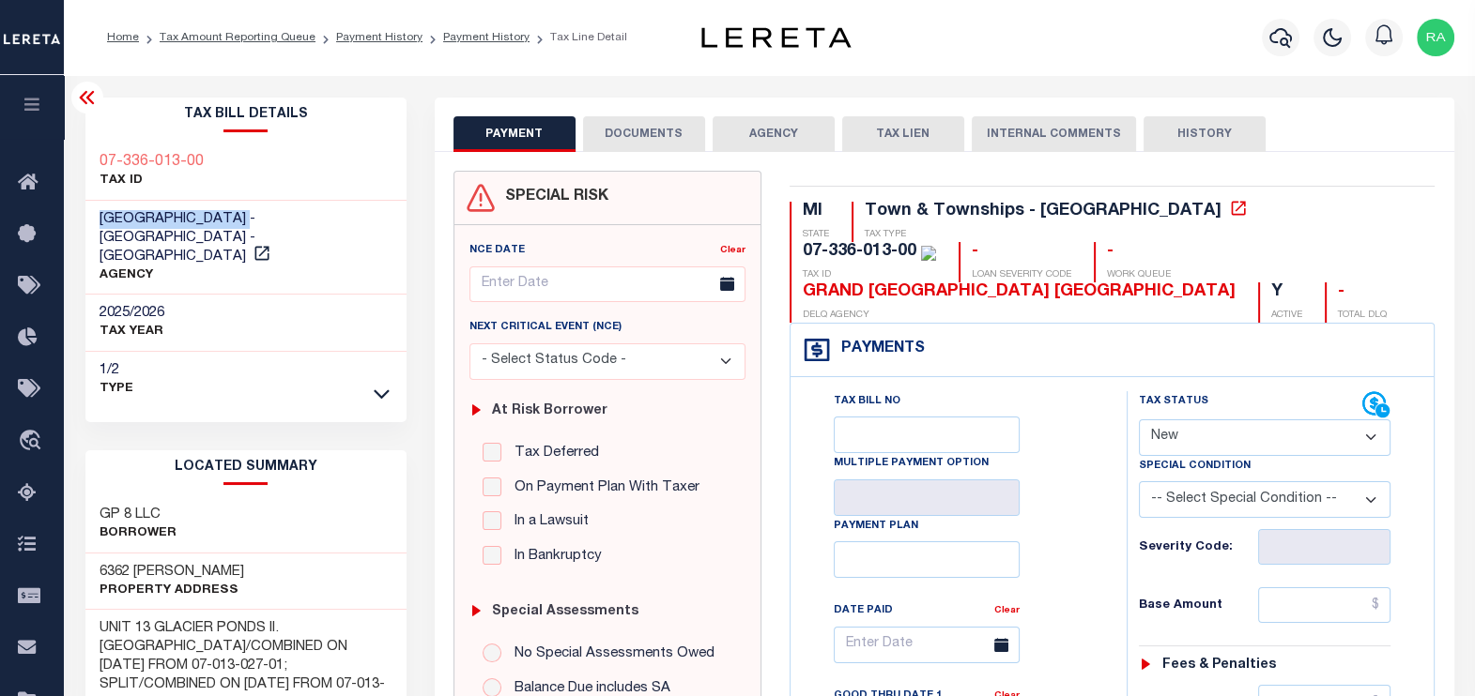
click at [88, 216] on div "[GEOGRAPHIC_DATA] - [GEOGRAPHIC_DATA] - [GEOGRAPHIC_DATA] AGENCY" at bounding box center [245, 248] width 321 height 95
drag, startPoint x: 219, startPoint y: 549, endPoint x: 80, endPoint y: 540, distance: 139.2
copy h3 "6362 [PERSON_NAME]"
drag, startPoint x: 202, startPoint y: 163, endPoint x: 80, endPoint y: 163, distance: 122.0
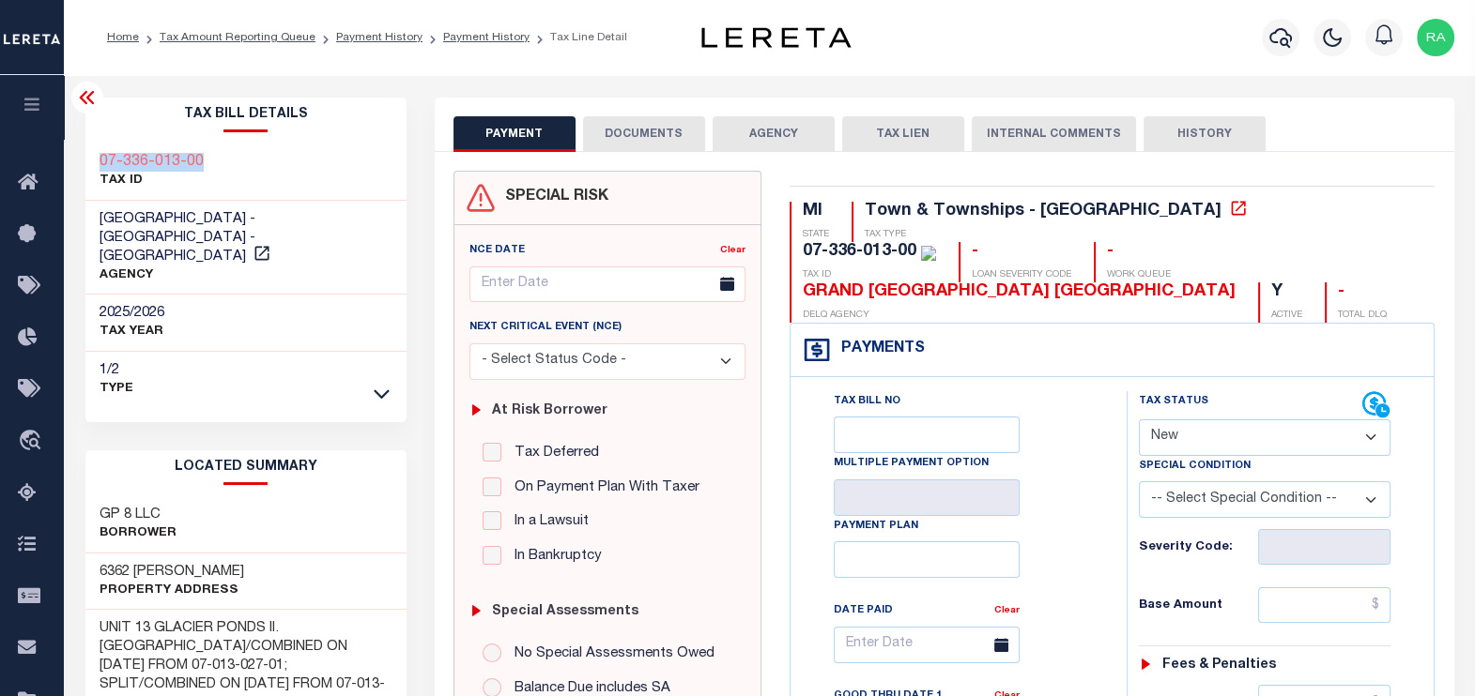
copy h3 "07-336-013-00"
click at [274, 380] on div "1/2 Type" at bounding box center [245, 380] width 321 height 56
drag, startPoint x: 94, startPoint y: 161, endPoint x: 212, endPoint y: 159, distance: 118.3
click at [212, 159] on div "07-336-013-00 TAX ID" at bounding box center [245, 172] width 321 height 57
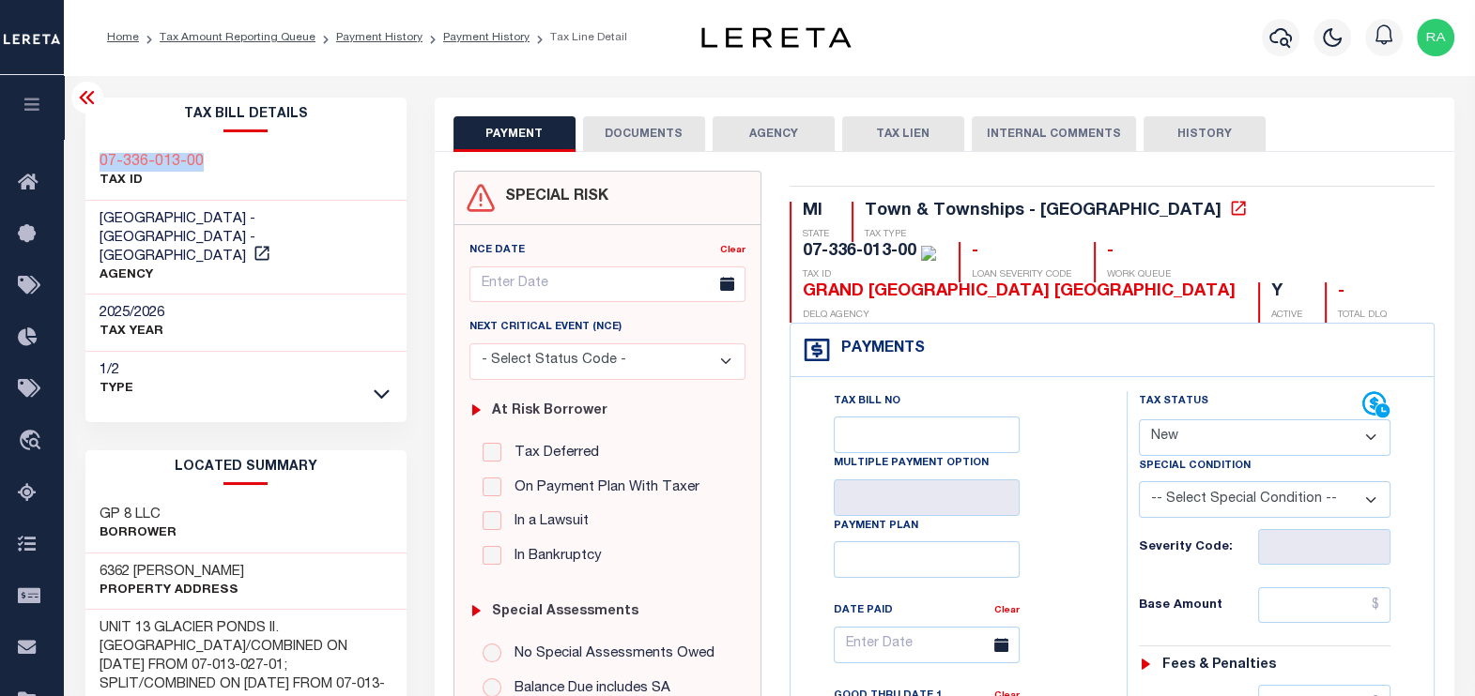
copy h3 "07-336-013-00"
drag, startPoint x: 95, startPoint y: 543, endPoint x: 253, endPoint y: 549, distance: 158.7
click at [253, 554] on div "6362 [PERSON_NAME] Property Address" at bounding box center [245, 582] width 321 height 57
copy h3 "6362 [PERSON_NAME]"
click at [354, 497] on div "GP 8 LLC Borrower" at bounding box center [245, 525] width 321 height 57
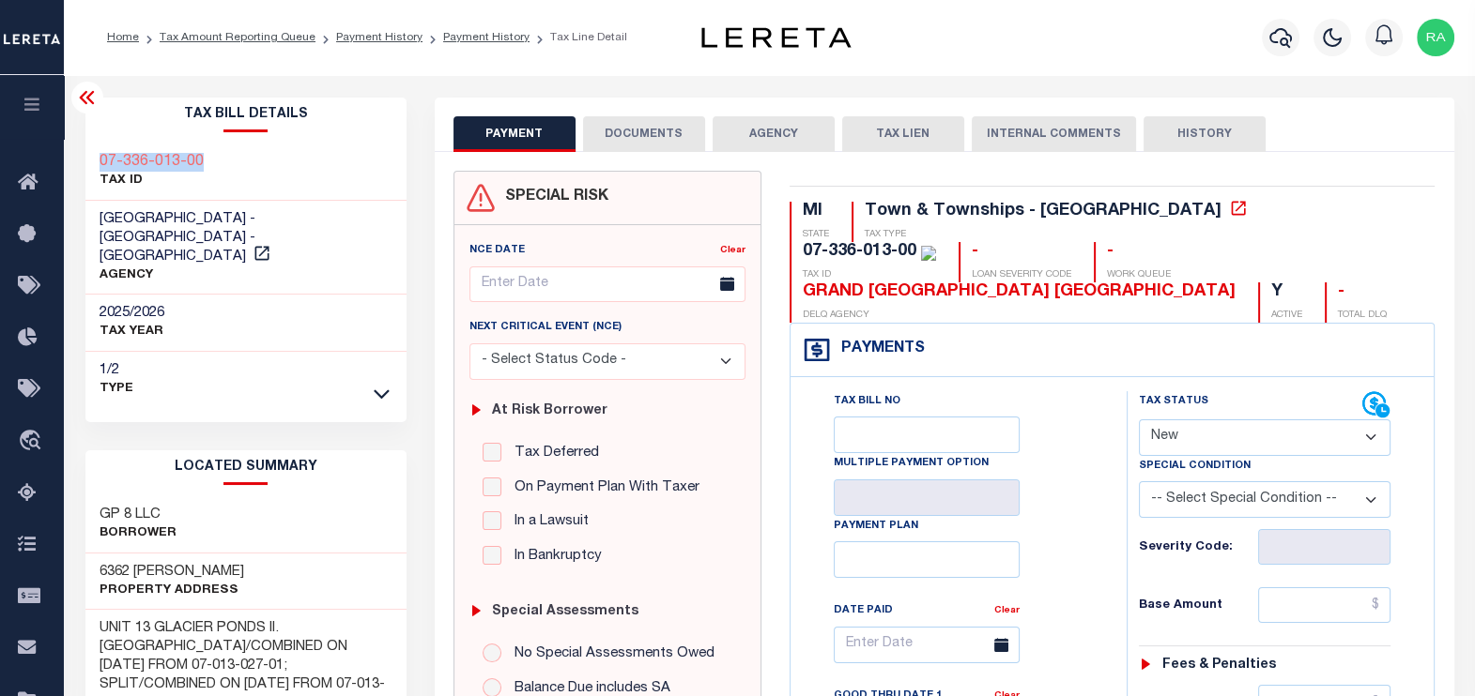
drag, startPoint x: 98, startPoint y: 160, endPoint x: 247, endPoint y: 157, distance: 149.3
click at [247, 157] on div "07-336-013-00 TAX ID" at bounding box center [245, 172] width 321 height 57
copy h3 "07-336-013-00"
drag, startPoint x: 116, startPoint y: 545, endPoint x: 244, endPoint y: 551, distance: 127.8
click at [244, 554] on div "6362 [PERSON_NAME] Property Address" at bounding box center [245, 582] width 321 height 57
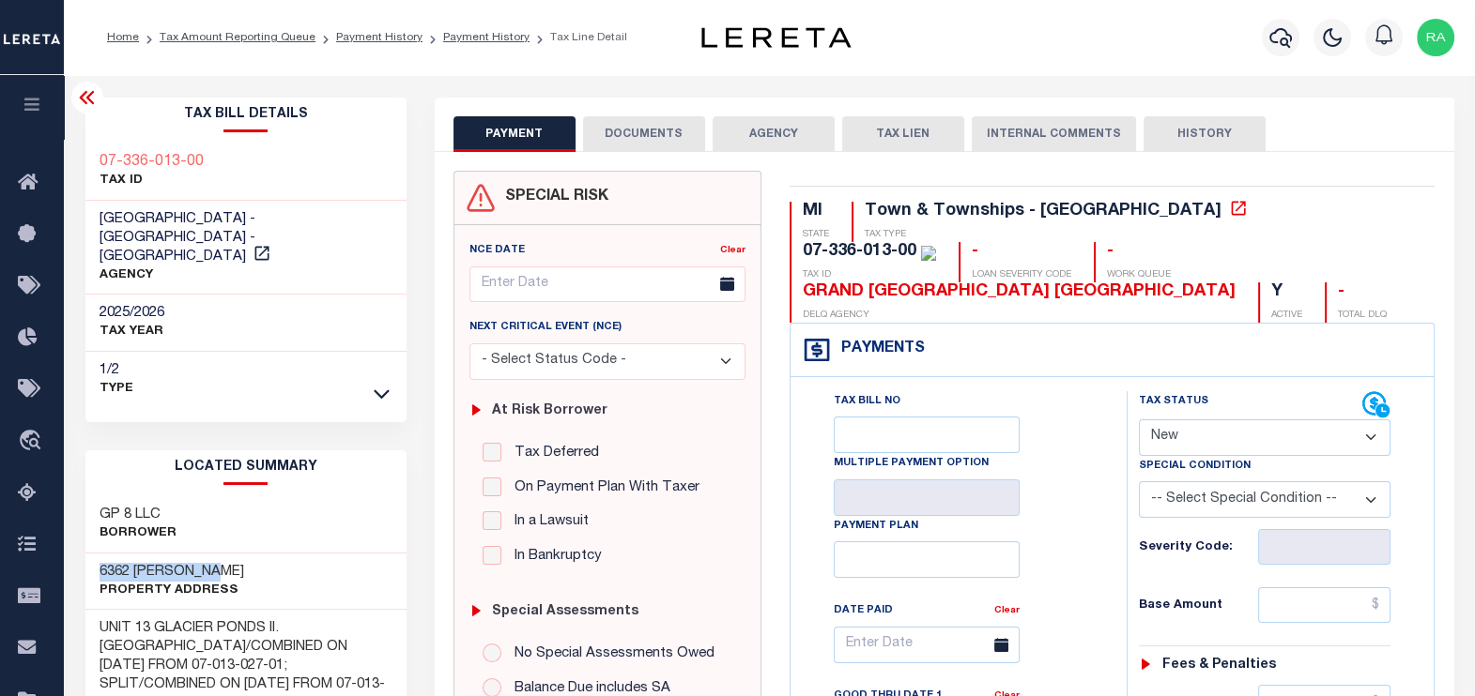
copy h3 "6362 [PERSON_NAME]"
drag, startPoint x: 100, startPoint y: 216, endPoint x: 186, endPoint y: 213, distance: 85.5
click at [186, 213] on span "[GEOGRAPHIC_DATA] - [GEOGRAPHIC_DATA] - [GEOGRAPHIC_DATA]" at bounding box center [177, 238] width 156 height 52
copy span "[GEOGRAPHIC_DATA]"
drag, startPoint x: 121, startPoint y: 549, endPoint x: 86, endPoint y: 553, distance: 34.9
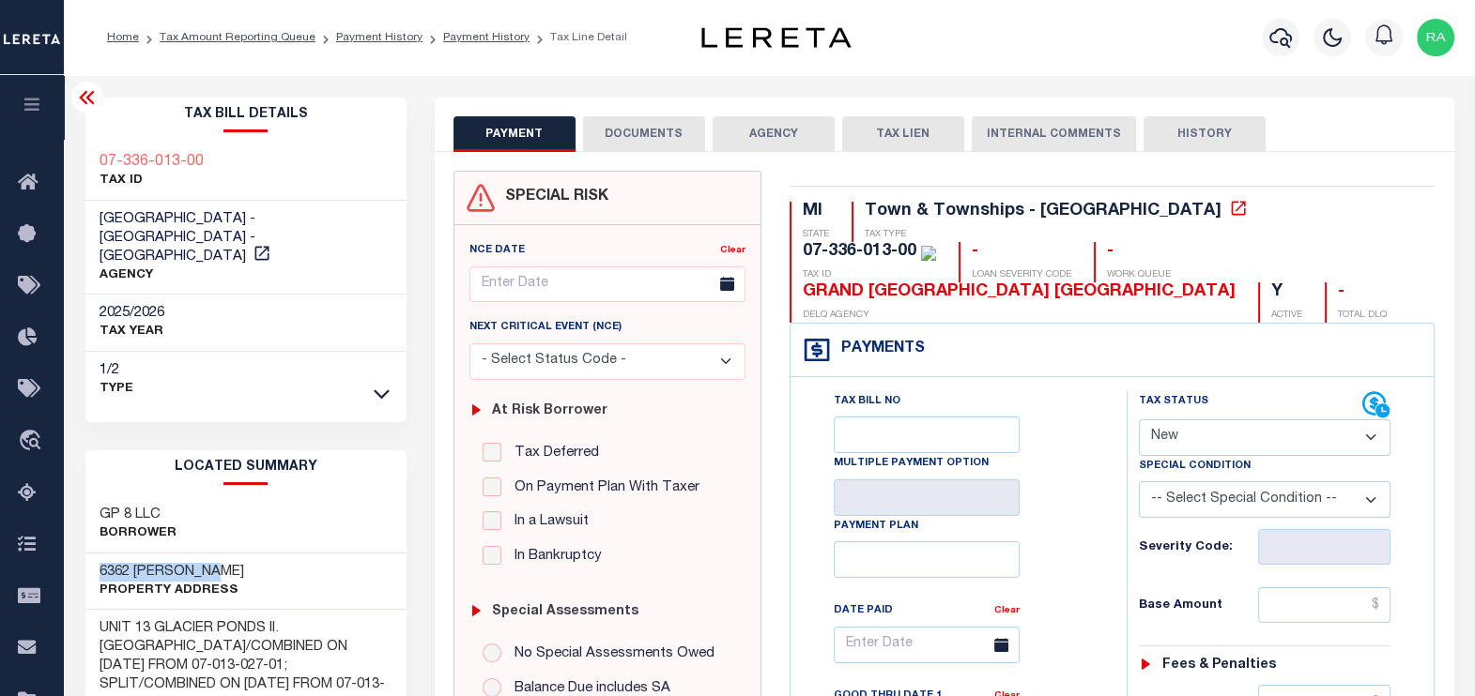
click at [86, 554] on div "6362 [PERSON_NAME] Property Address" at bounding box center [245, 582] width 321 height 57
copy h3 "6362 [PERSON_NAME]"
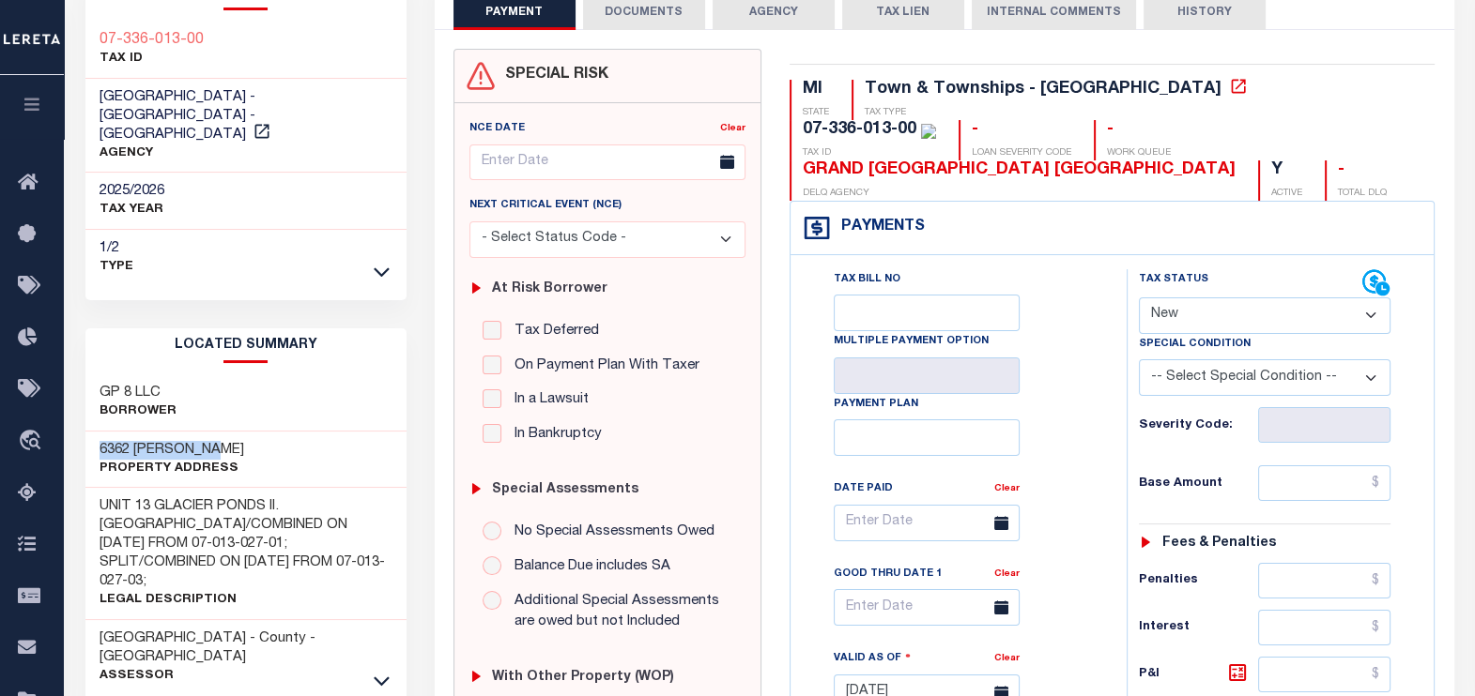
scroll to position [234, 0]
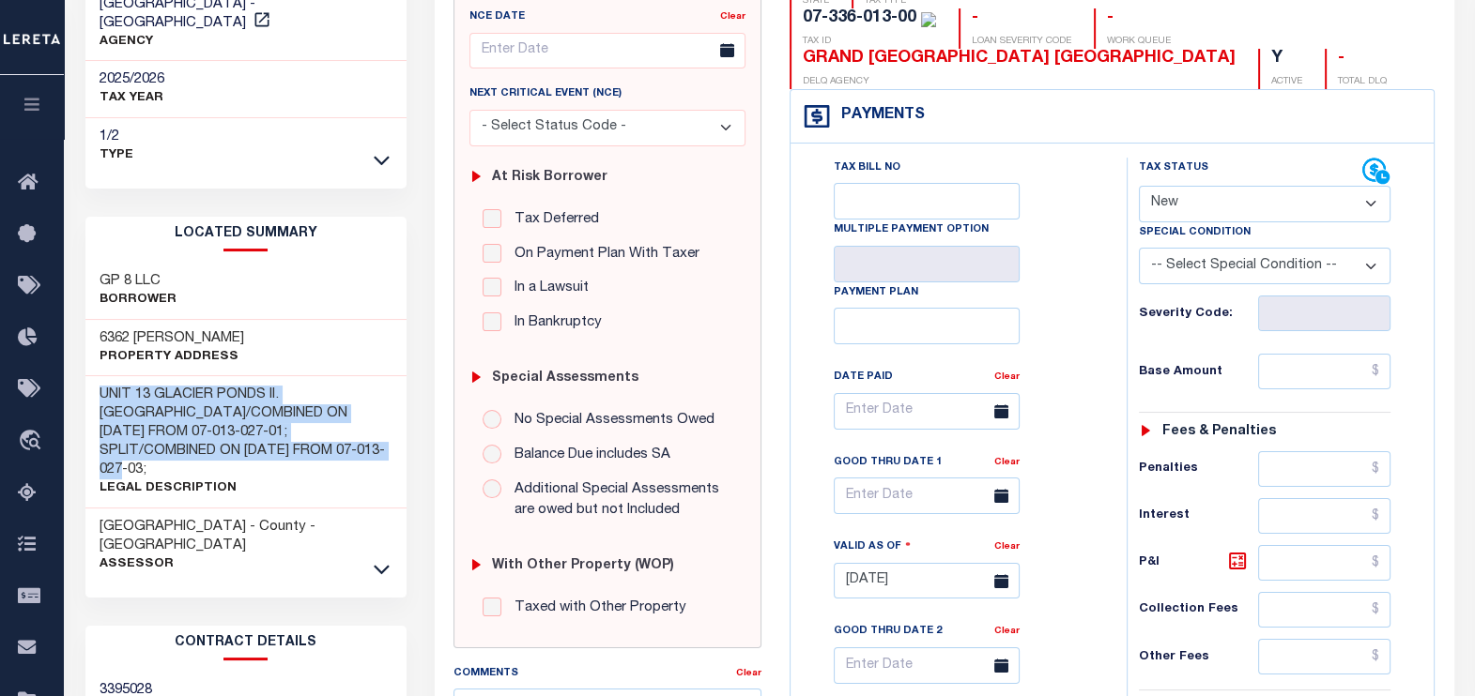
drag, startPoint x: 99, startPoint y: 375, endPoint x: 342, endPoint y: 421, distance: 247.4
click at [342, 421] on h3 "UNIT 13 GLACIER PONDS II. [GEOGRAPHIC_DATA]/COMBINED ON [DATE] FROM 07-013-027-…" at bounding box center [245, 433] width 293 height 94
